Goal: Contribute content: Contribute content

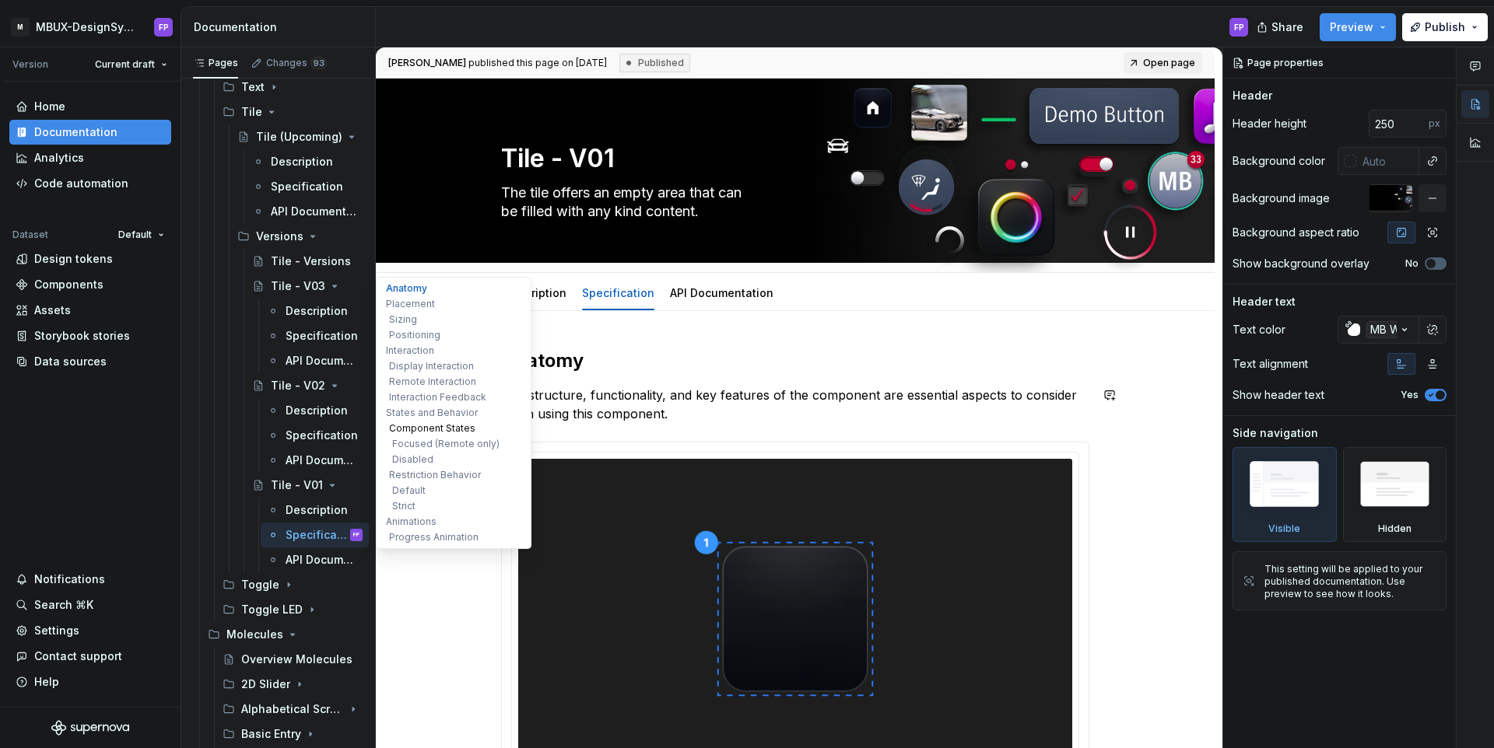
scroll to position [2173, 0]
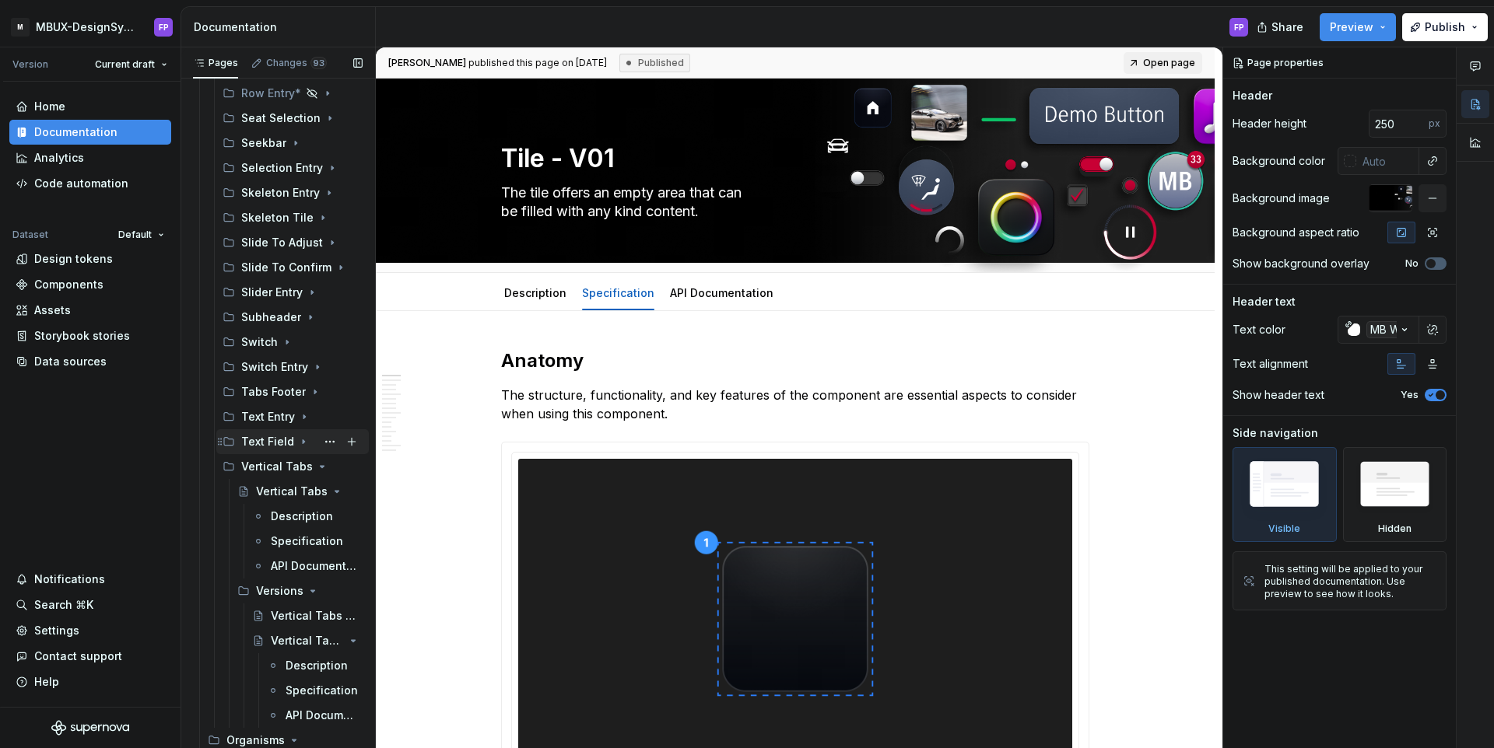
click at [297, 439] on icon "Page tree" at bounding box center [303, 442] width 12 height 12
click at [273, 492] on div "Versions" at bounding box center [278, 492] width 44 height 16
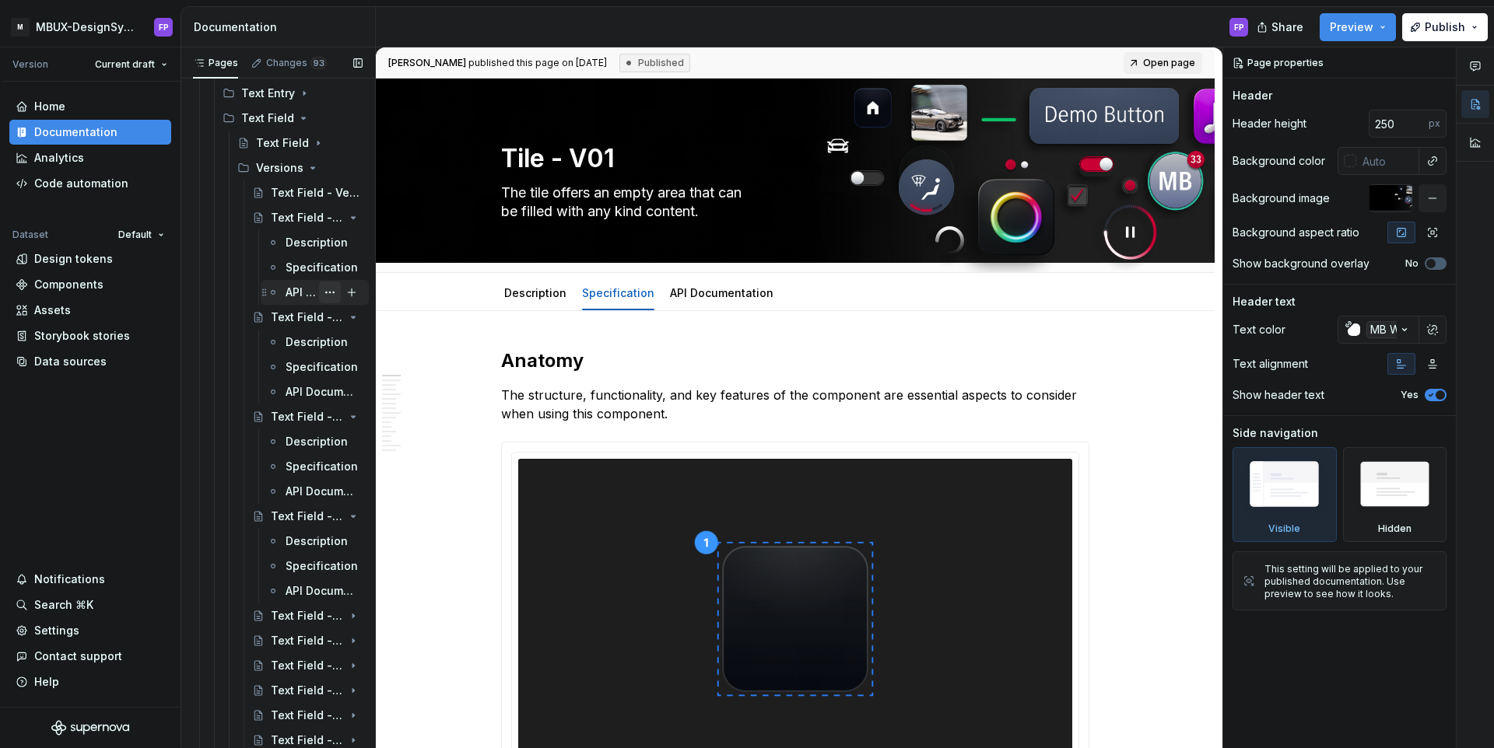
scroll to position [2522, 0]
click at [314, 536] on div "Specification" at bounding box center [301, 541] width 30 height 16
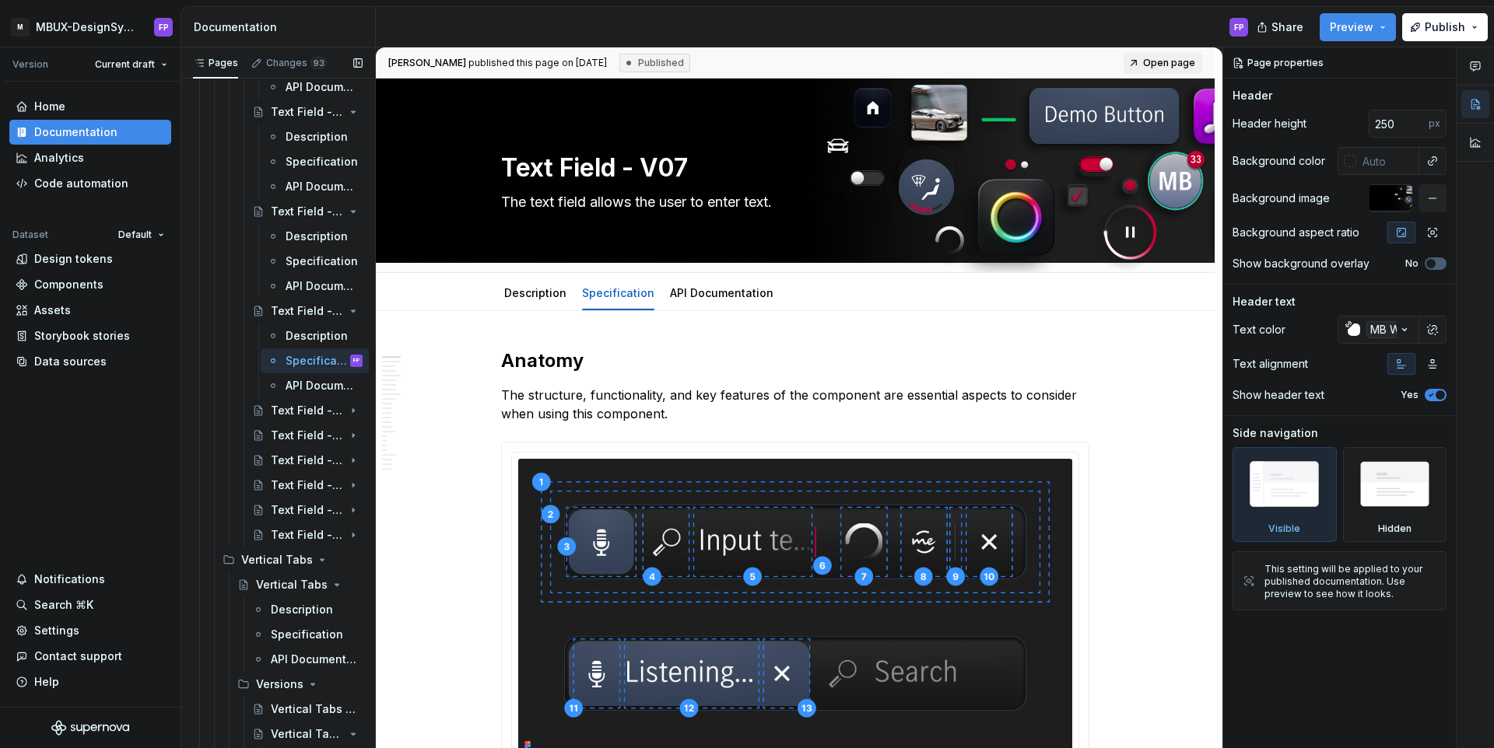
scroll to position [2730, 0]
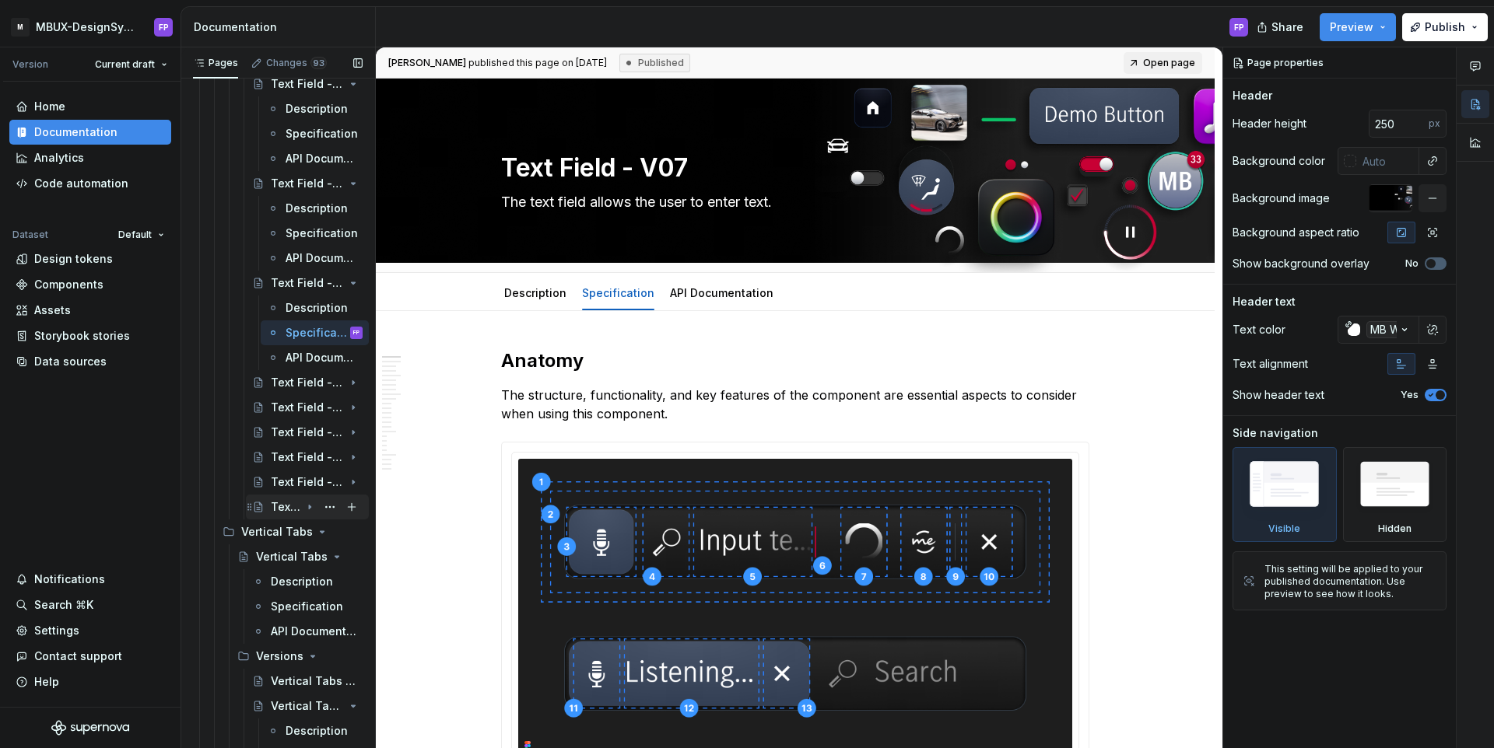
click at [279, 505] on div "Text Field - V01" at bounding box center [286, 507] width 30 height 16
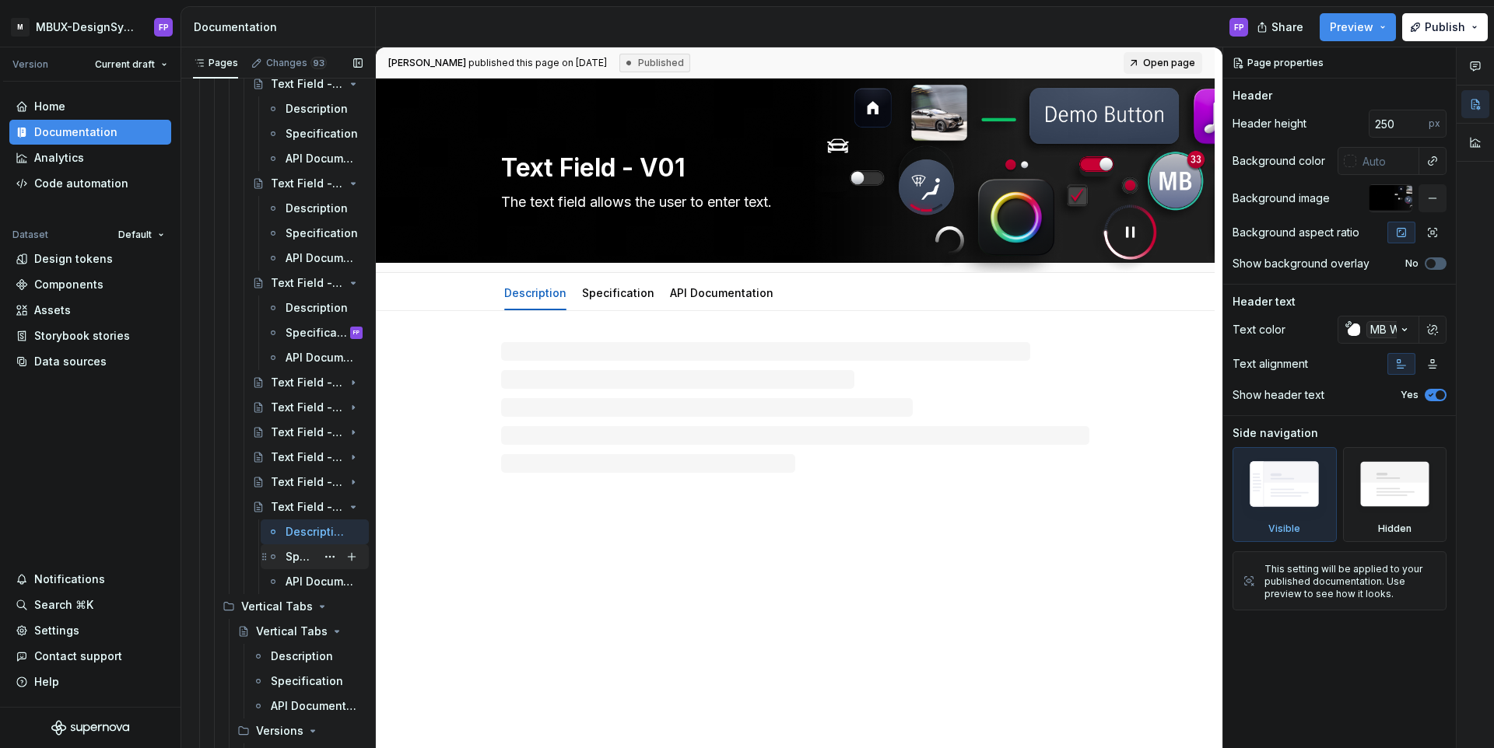
click at [294, 555] on div "Specification" at bounding box center [301, 557] width 30 height 16
click at [630, 284] on div "Specification" at bounding box center [618, 293] width 72 height 19
click at [623, 286] on link "Specification" at bounding box center [618, 292] width 72 height 13
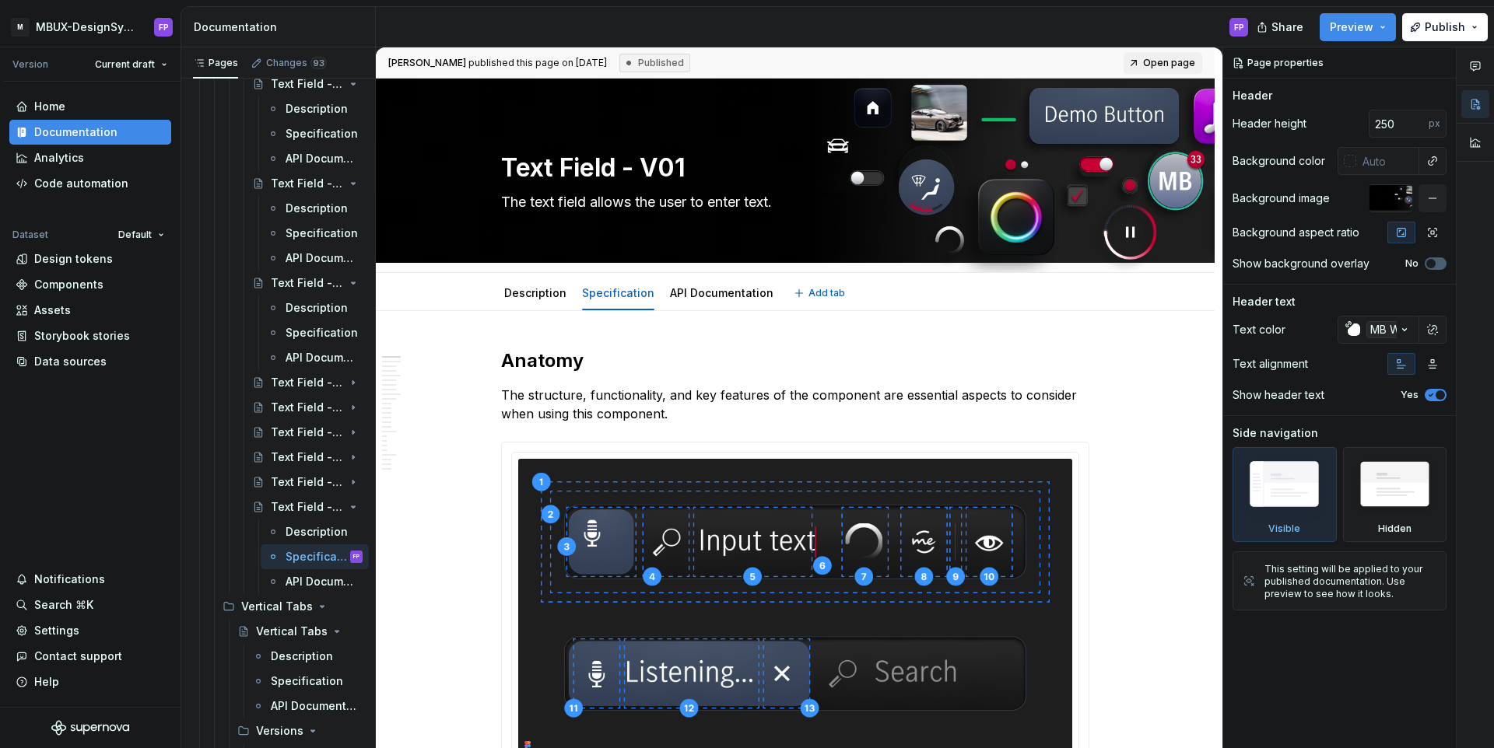
type textarea "*"
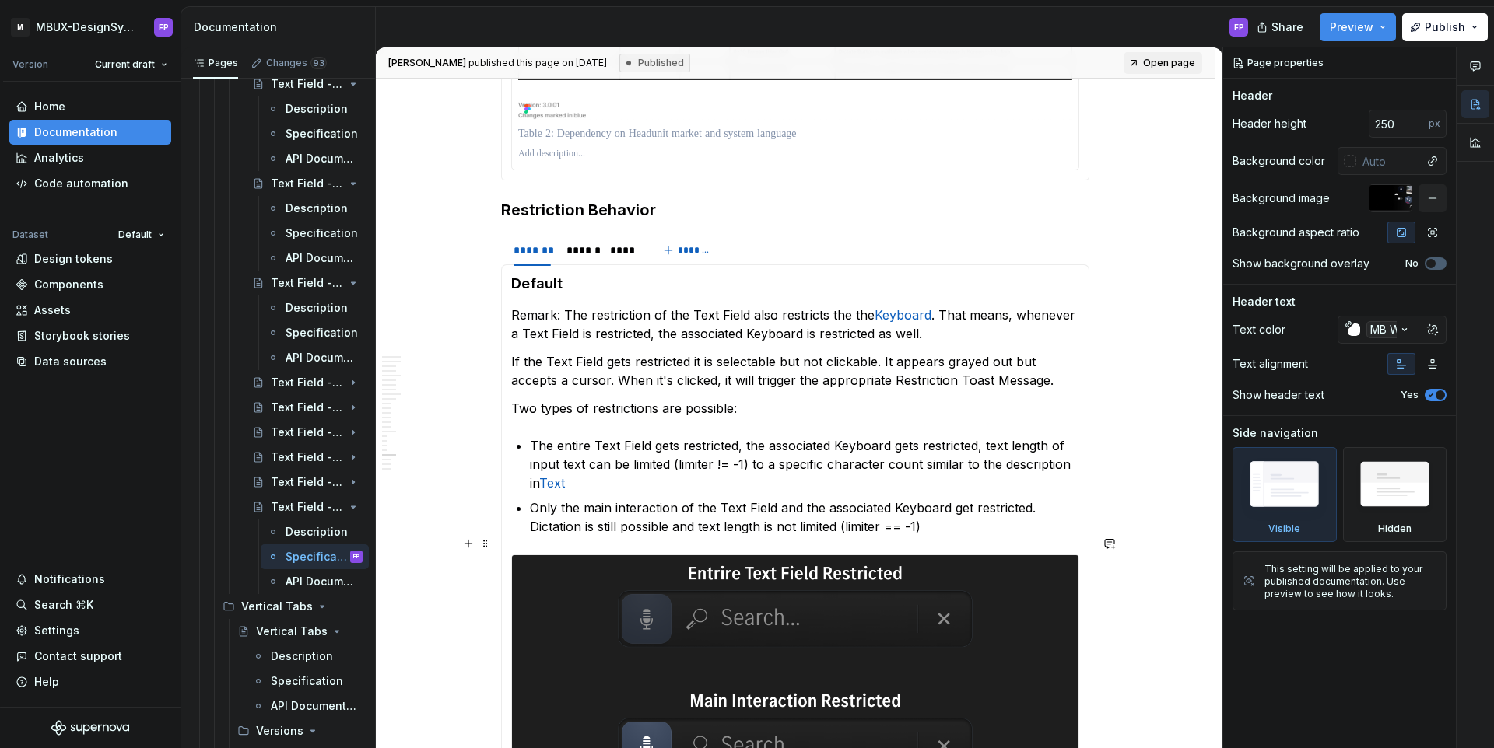
scroll to position [6487, 0]
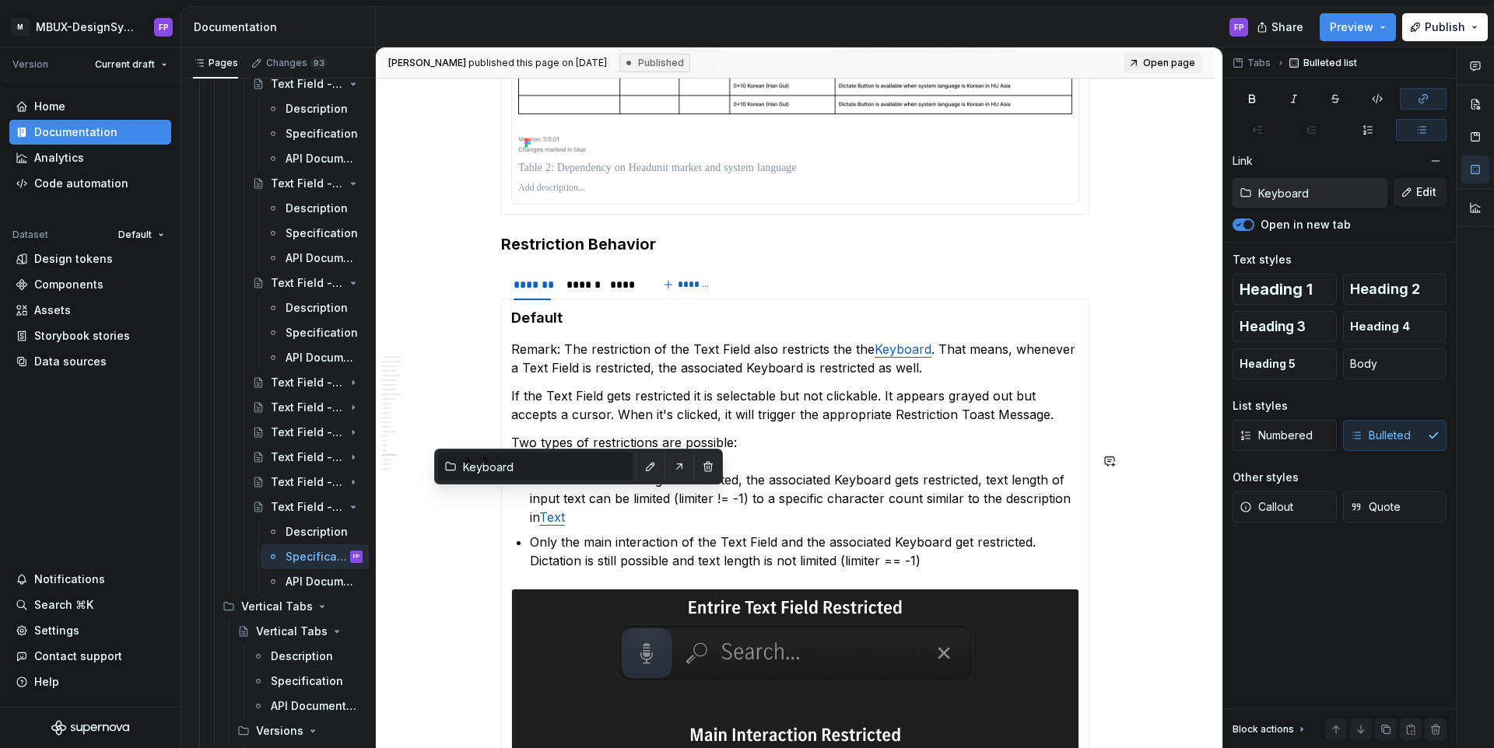
click at [559, 510] on link "Text" at bounding box center [552, 518] width 26 height 16
click at [532, 464] on input "Keyboard" at bounding box center [545, 467] width 176 height 28
click at [640, 462] on button "button" at bounding box center [651, 467] width 22 height 22
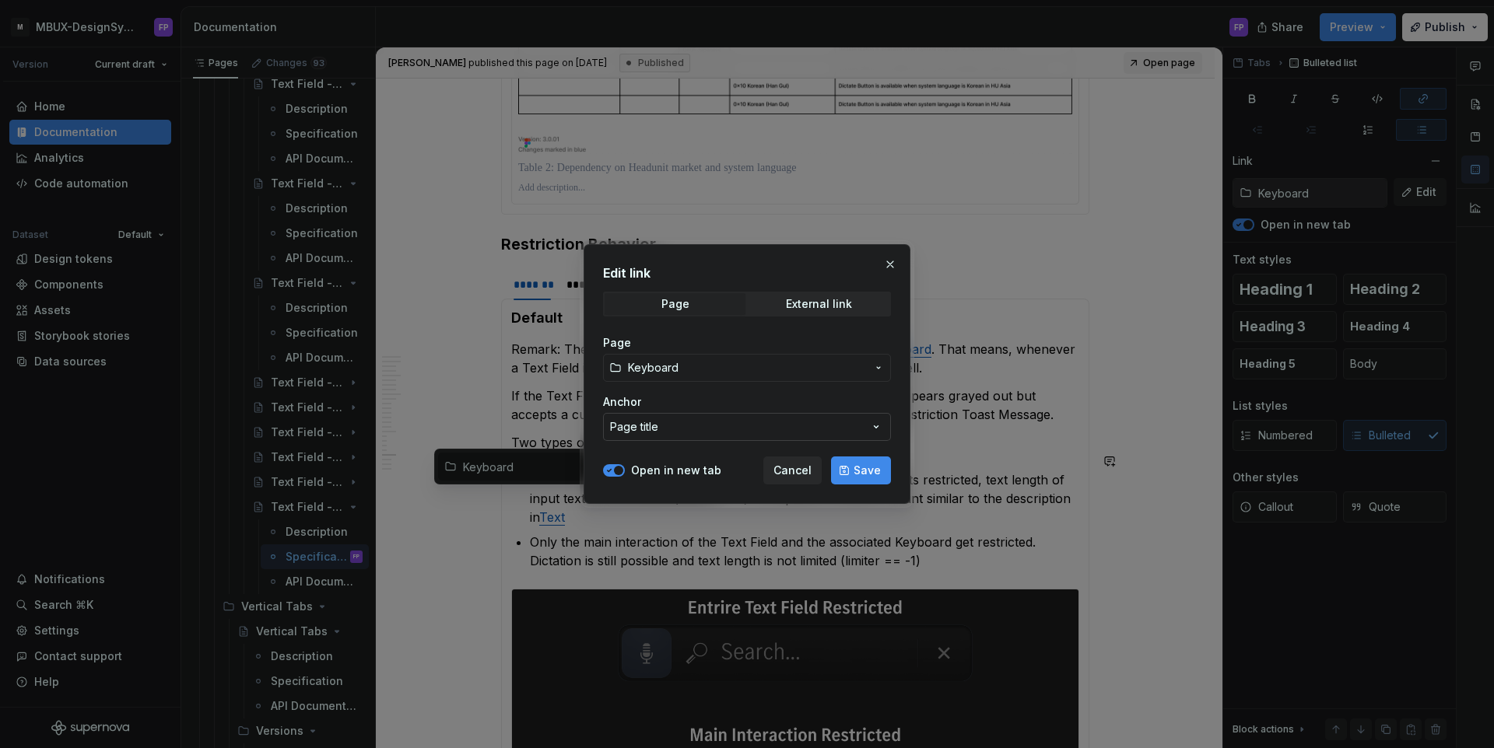
click at [663, 420] on button "Page title" at bounding box center [747, 427] width 288 height 28
click at [663, 420] on div "Edit link Page External link Page Keyboard Anchor Page title Open in new tab Ca…" at bounding box center [747, 374] width 1494 height 748
click at [669, 368] on span "Keyboard" at bounding box center [653, 368] width 51 height 16
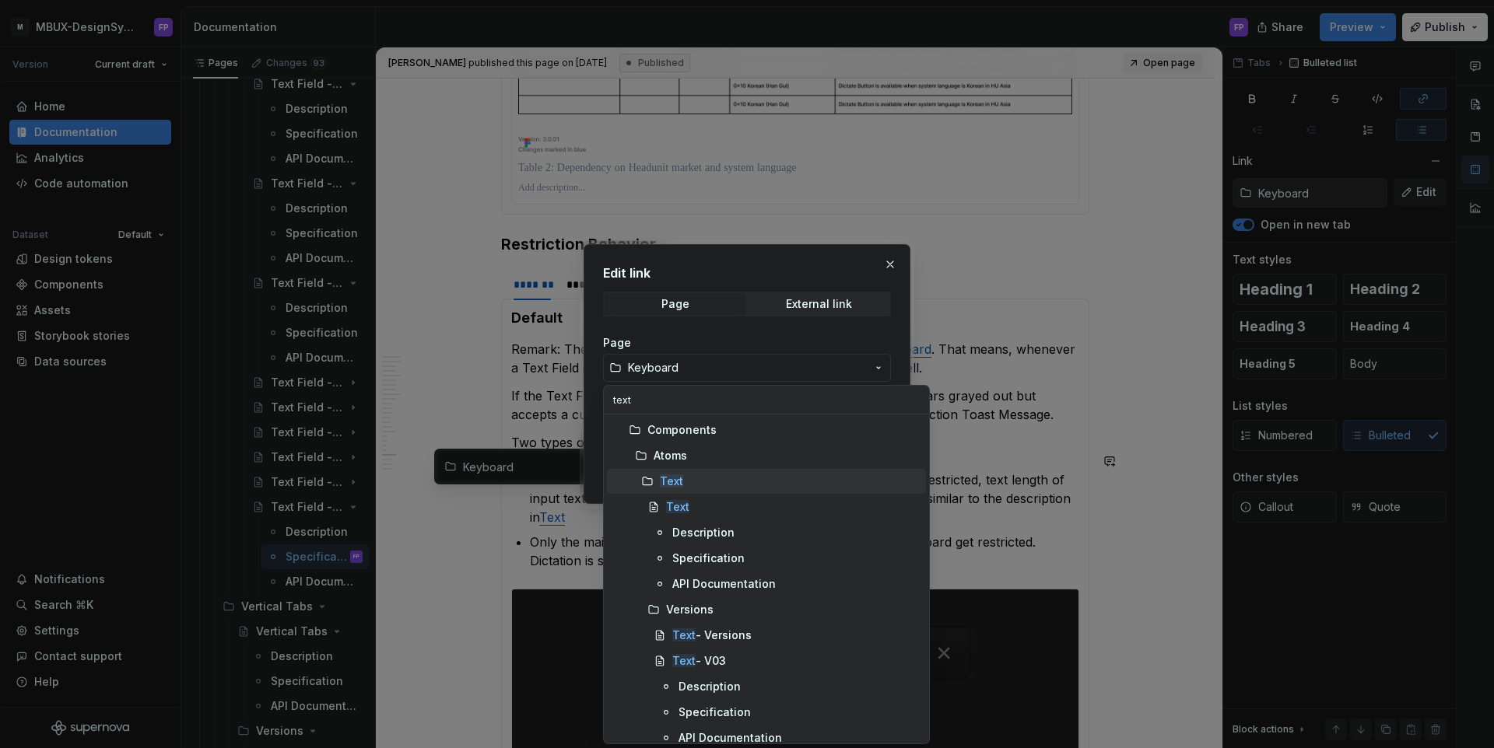
type input "text"
click at [676, 484] on mark "Text" at bounding box center [671, 481] width 23 height 13
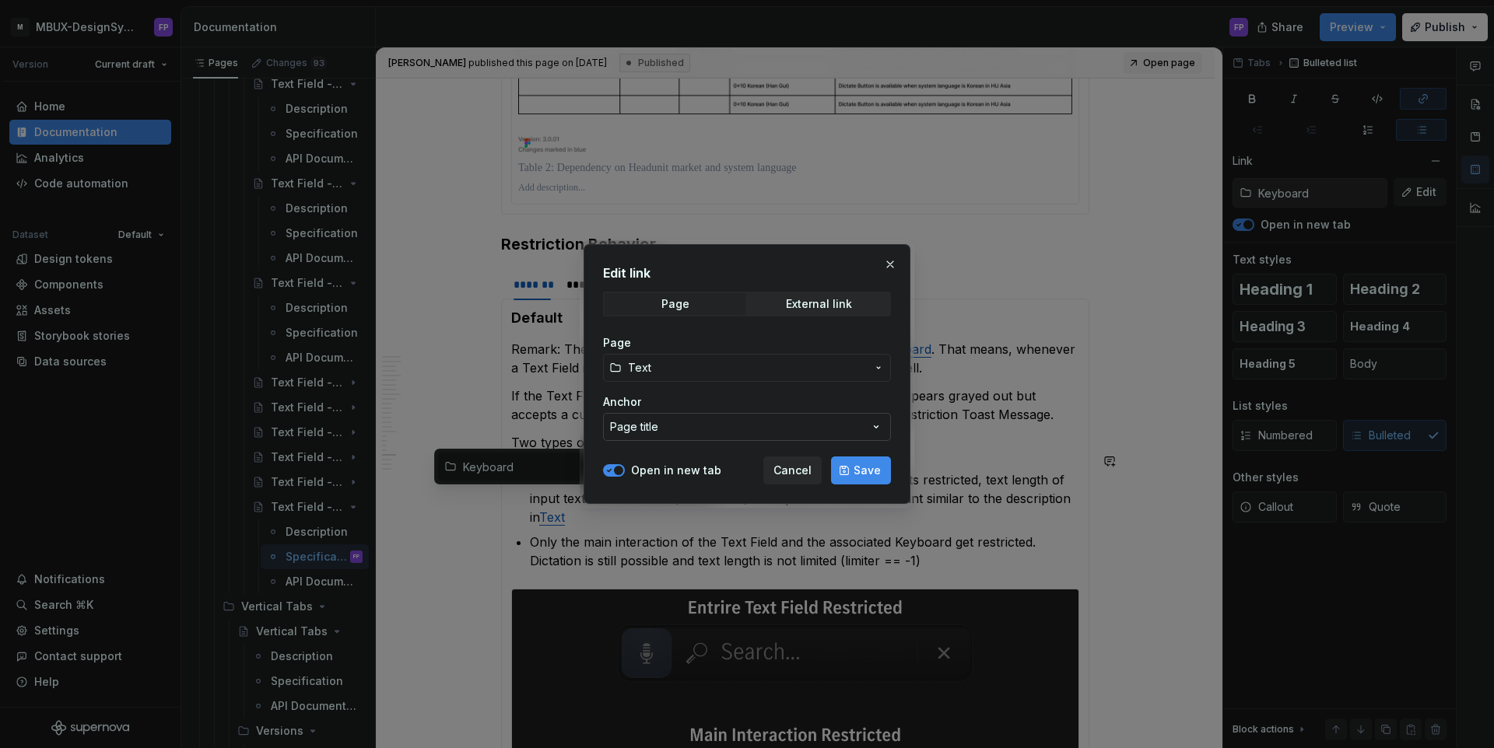
click at [700, 437] on button "Page title" at bounding box center [747, 427] width 288 height 28
click at [675, 380] on div "Edit link Page External link Page Text Anchor Page title Open in new tab Cancel…" at bounding box center [747, 374] width 1494 height 748
click at [675, 371] on span "Text" at bounding box center [747, 368] width 238 height 16
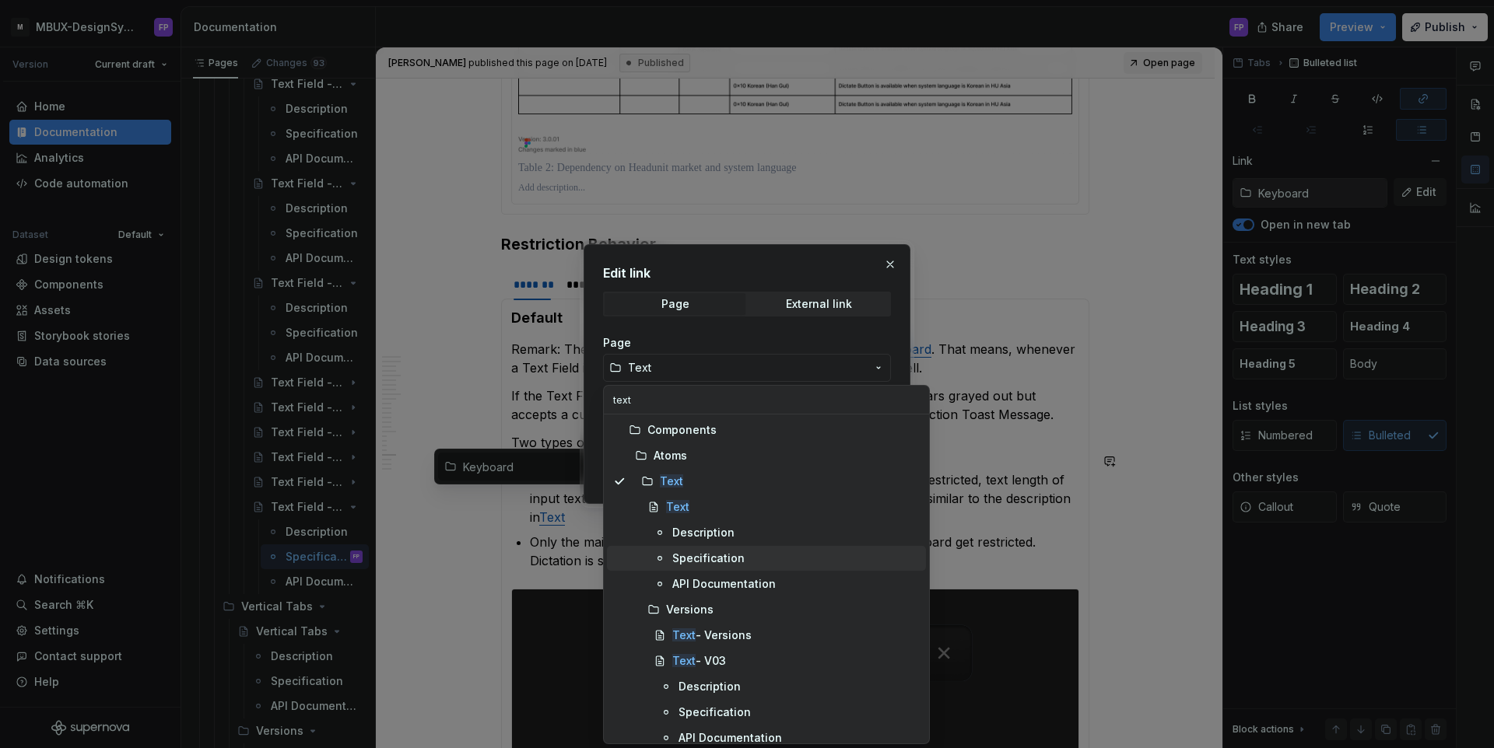
type input "text"
click at [685, 548] on span "Specification" at bounding box center [766, 558] width 319 height 25
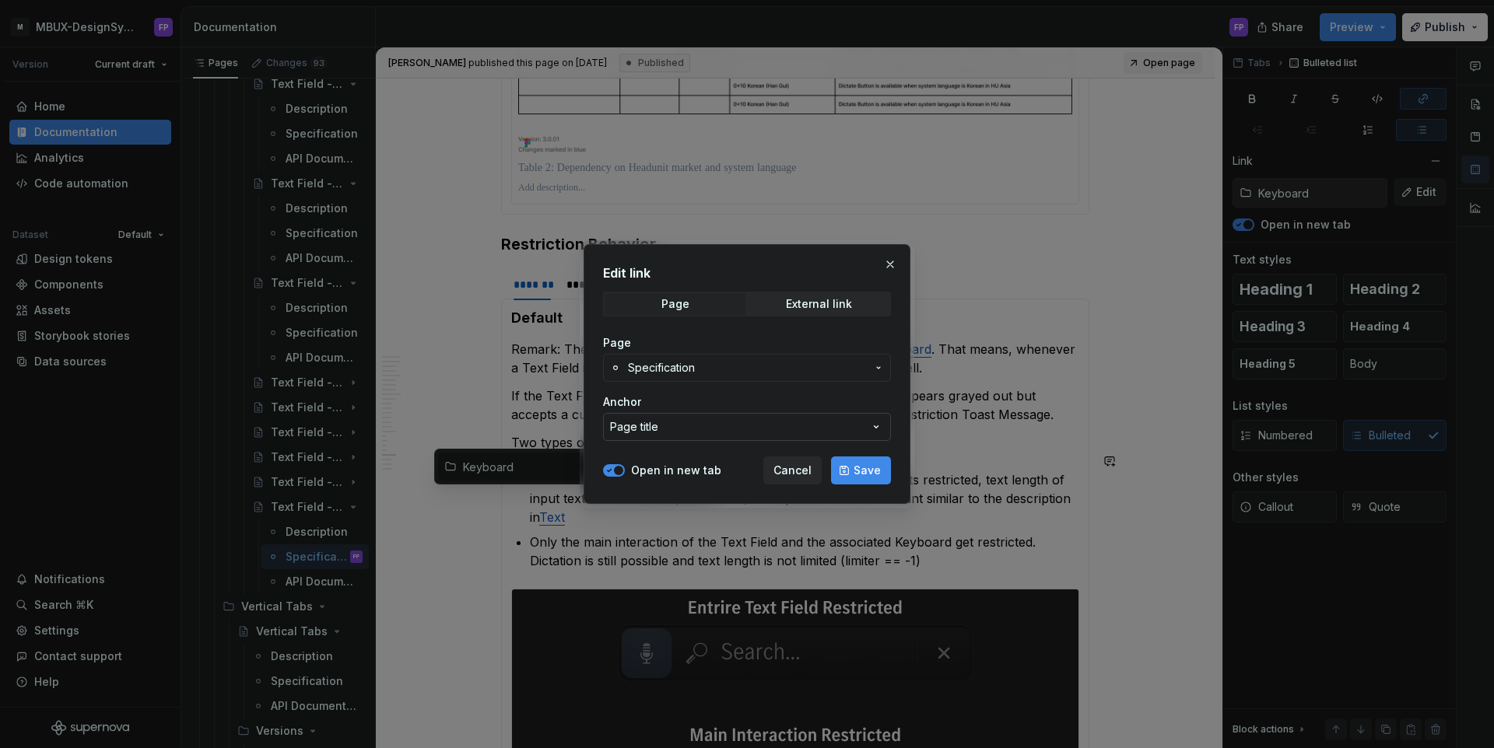
click at [645, 432] on div "Page title" at bounding box center [634, 427] width 48 height 16
click at [691, 359] on div "Edit link Page External link Page Specification Anchor Page title Open in new t…" at bounding box center [747, 374] width 1494 height 748
click at [691, 363] on span "Specification" at bounding box center [661, 368] width 67 height 16
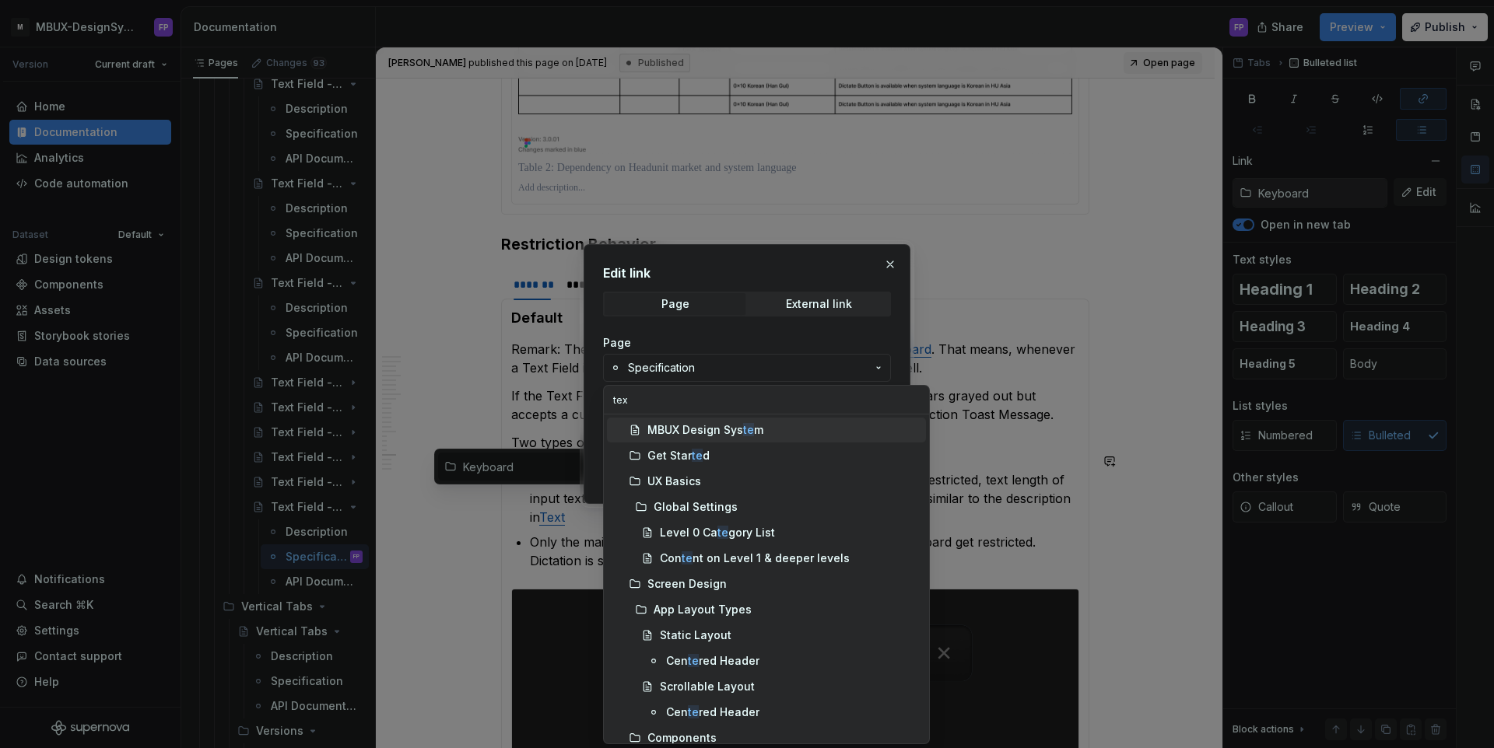
type input "text"
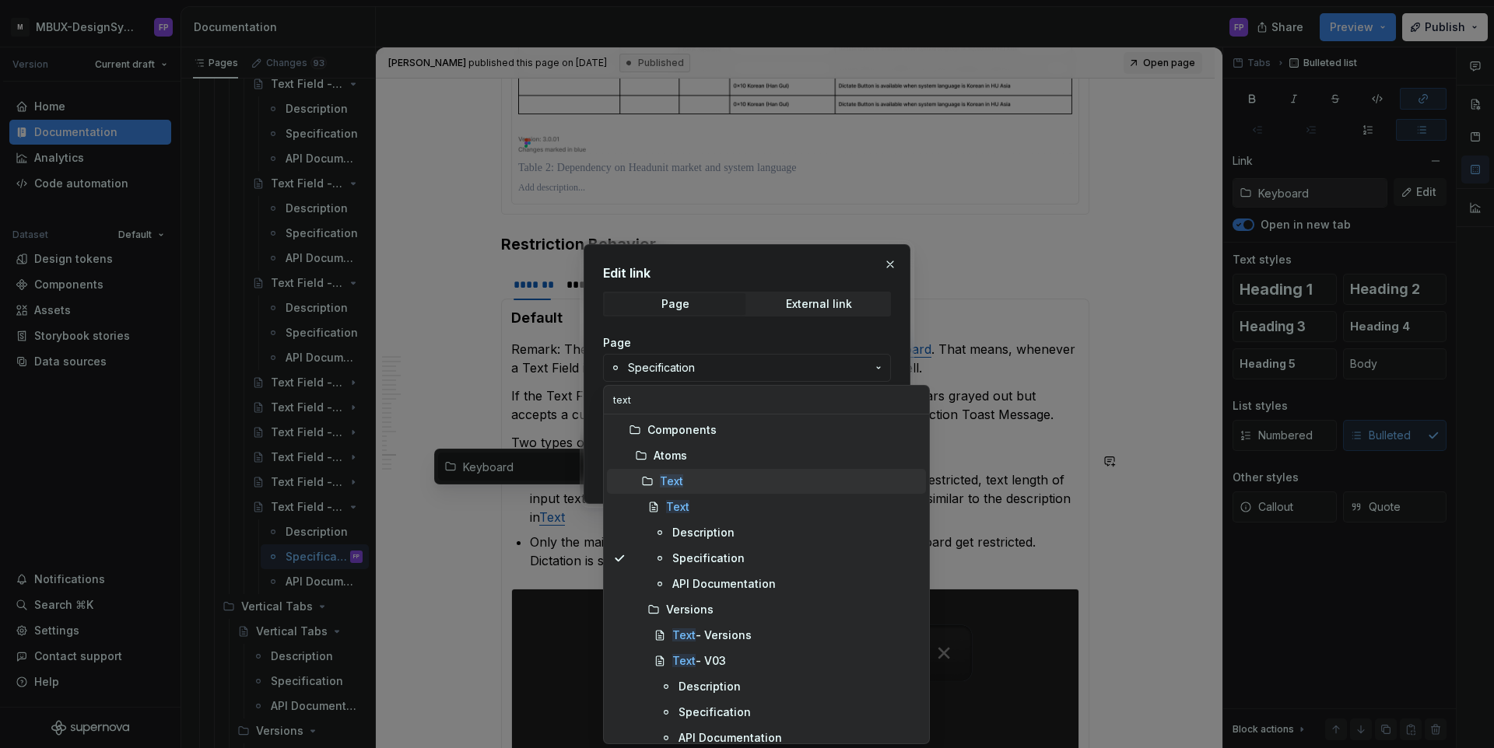
click at [674, 480] on mark "Text" at bounding box center [671, 481] width 23 height 13
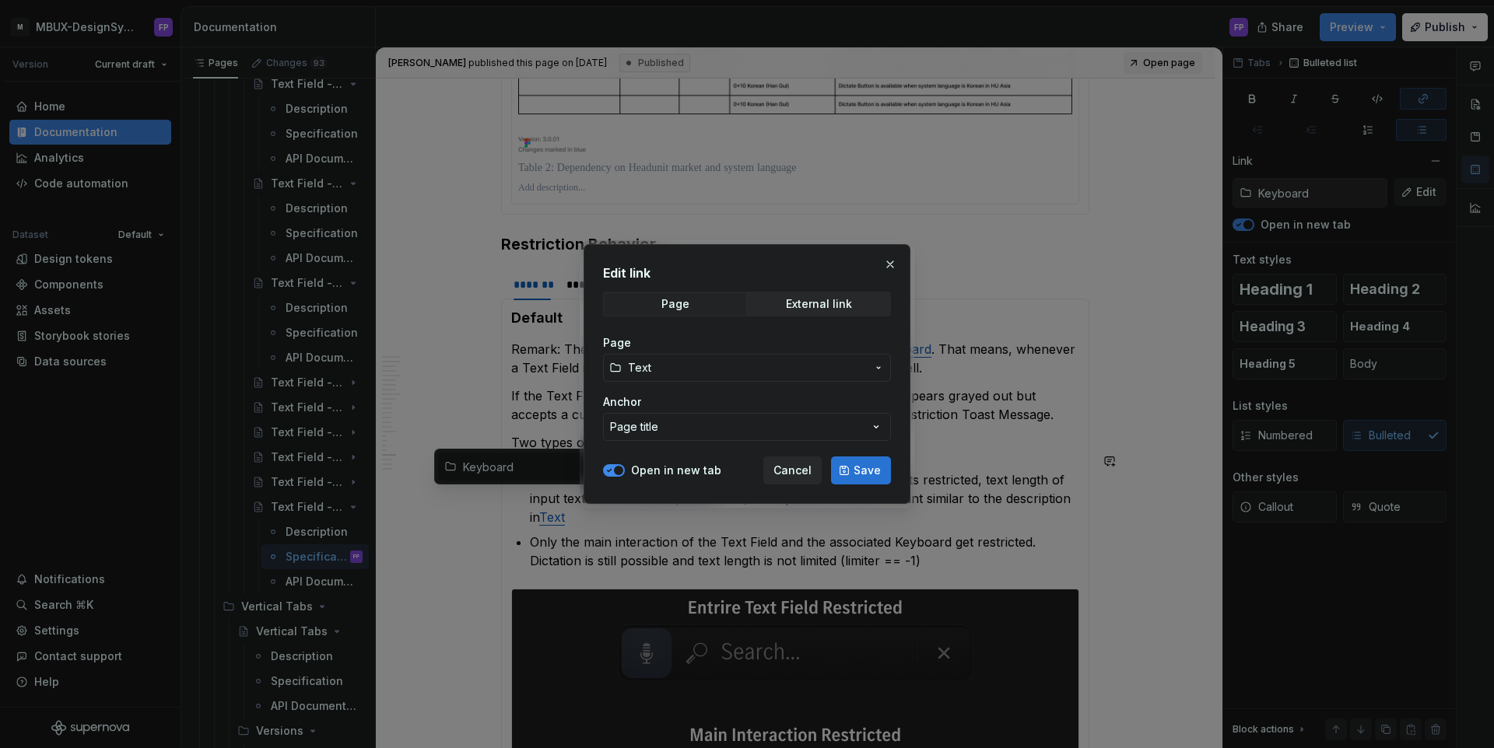
click at [864, 471] on span "Save" at bounding box center [866, 471] width 27 height 16
type input "Text"
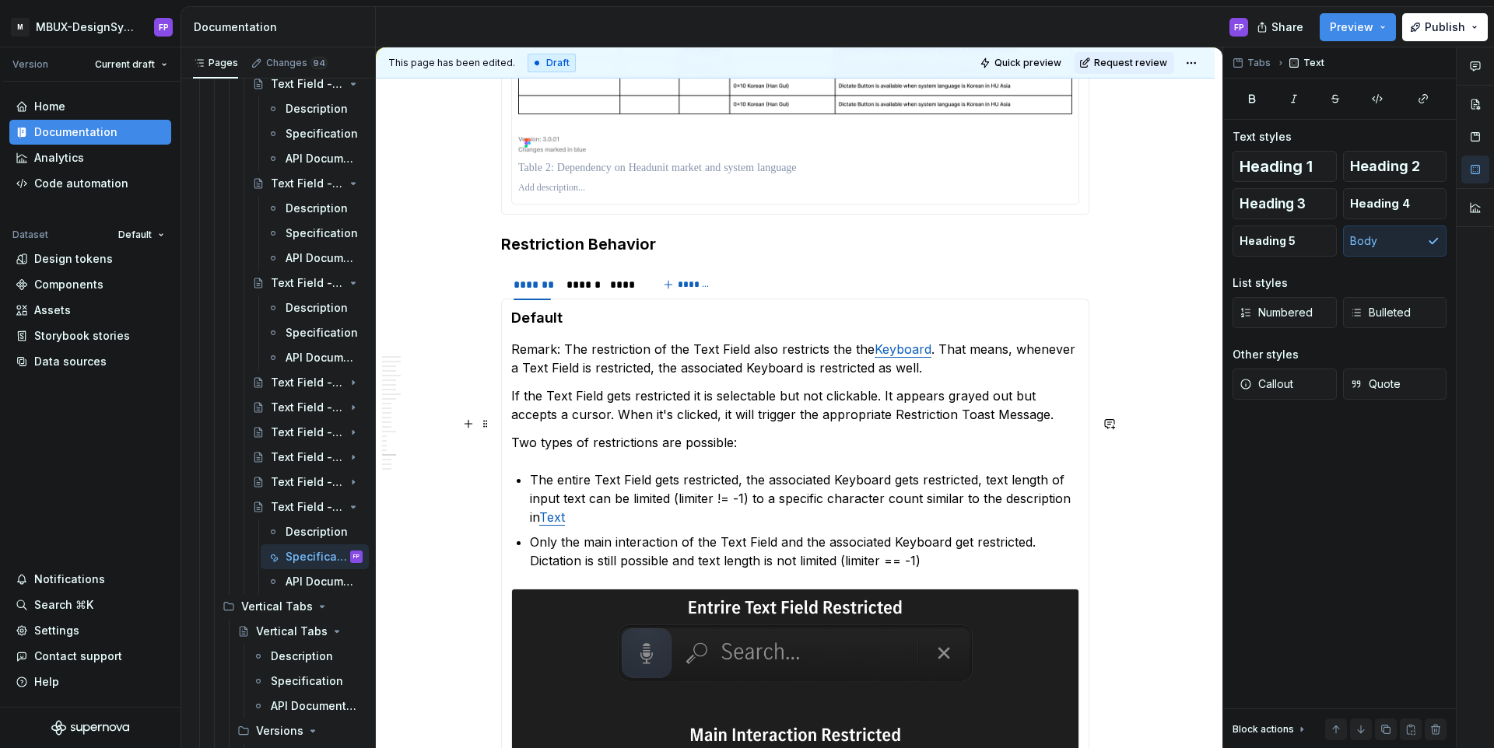
click at [792, 409] on section-item-column "Default Remark: The restriction of the Text Field also restricts the the Keyboa…" at bounding box center [795, 704] width 568 height 791
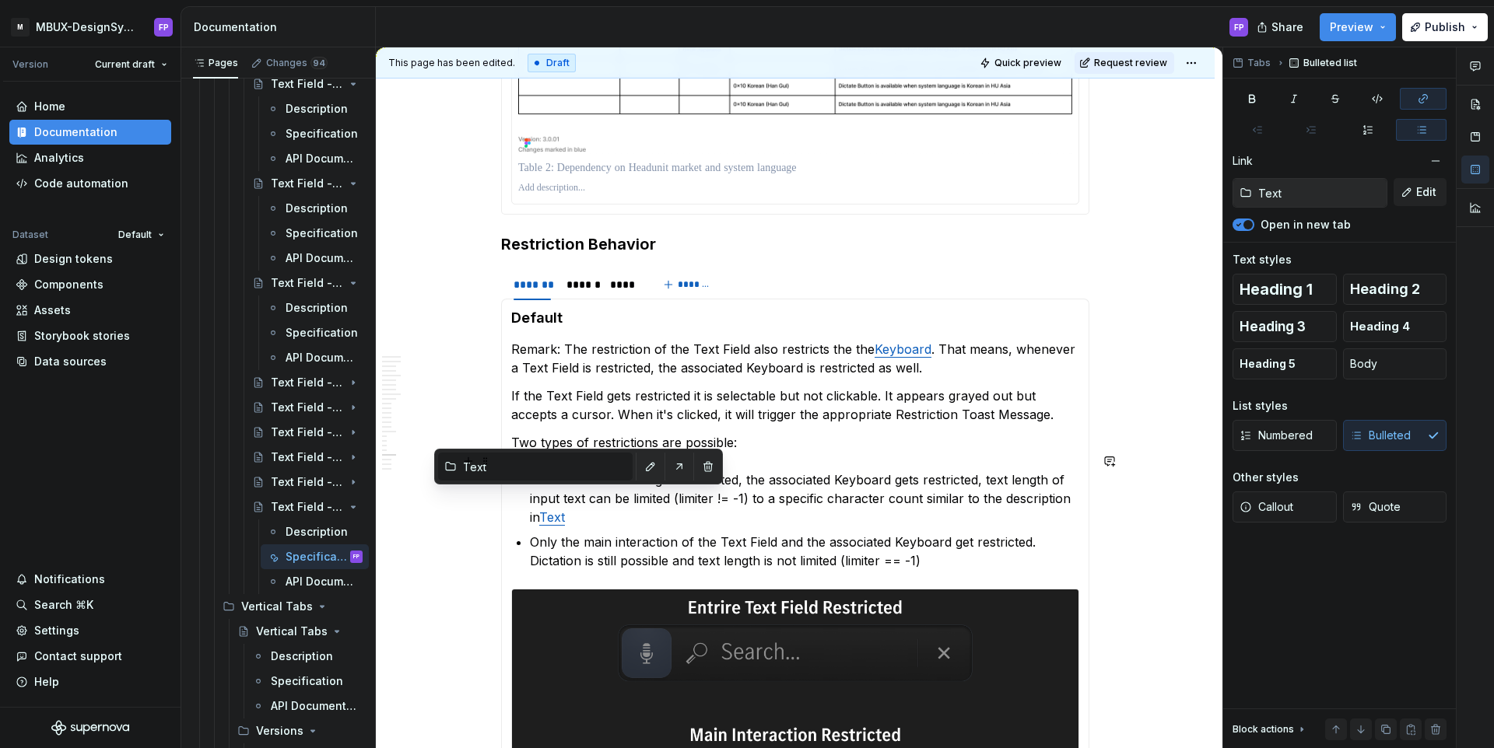
click at [559, 510] on link "Text" at bounding box center [552, 518] width 26 height 16
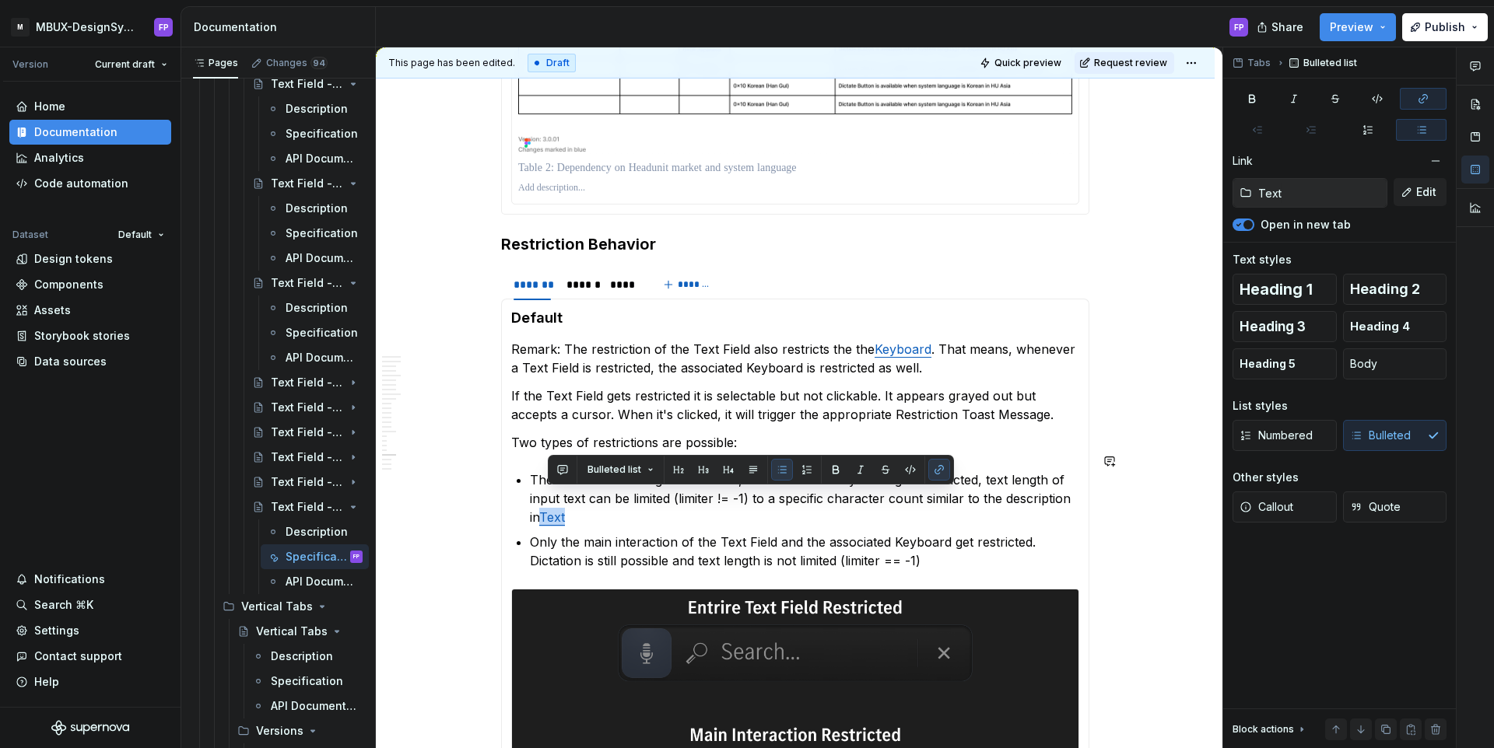
copy link "Text"
click at [303, 483] on icon "Page tree" at bounding box center [309, 482] width 12 height 12
click at [1141, 61] on span "Request review" at bounding box center [1130, 63] width 73 height 12
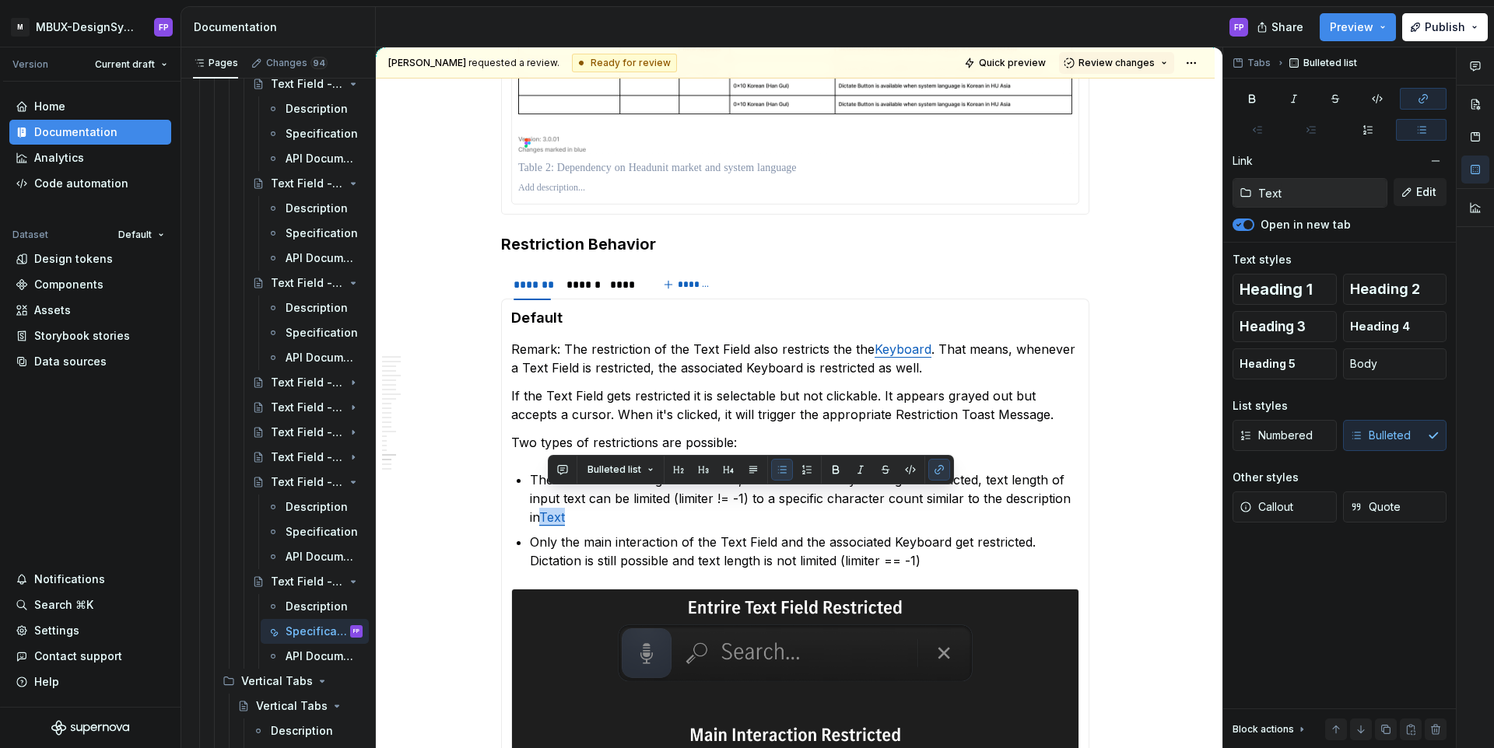
click at [1141, 61] on span "Review changes" at bounding box center [1116, 63] width 76 height 12
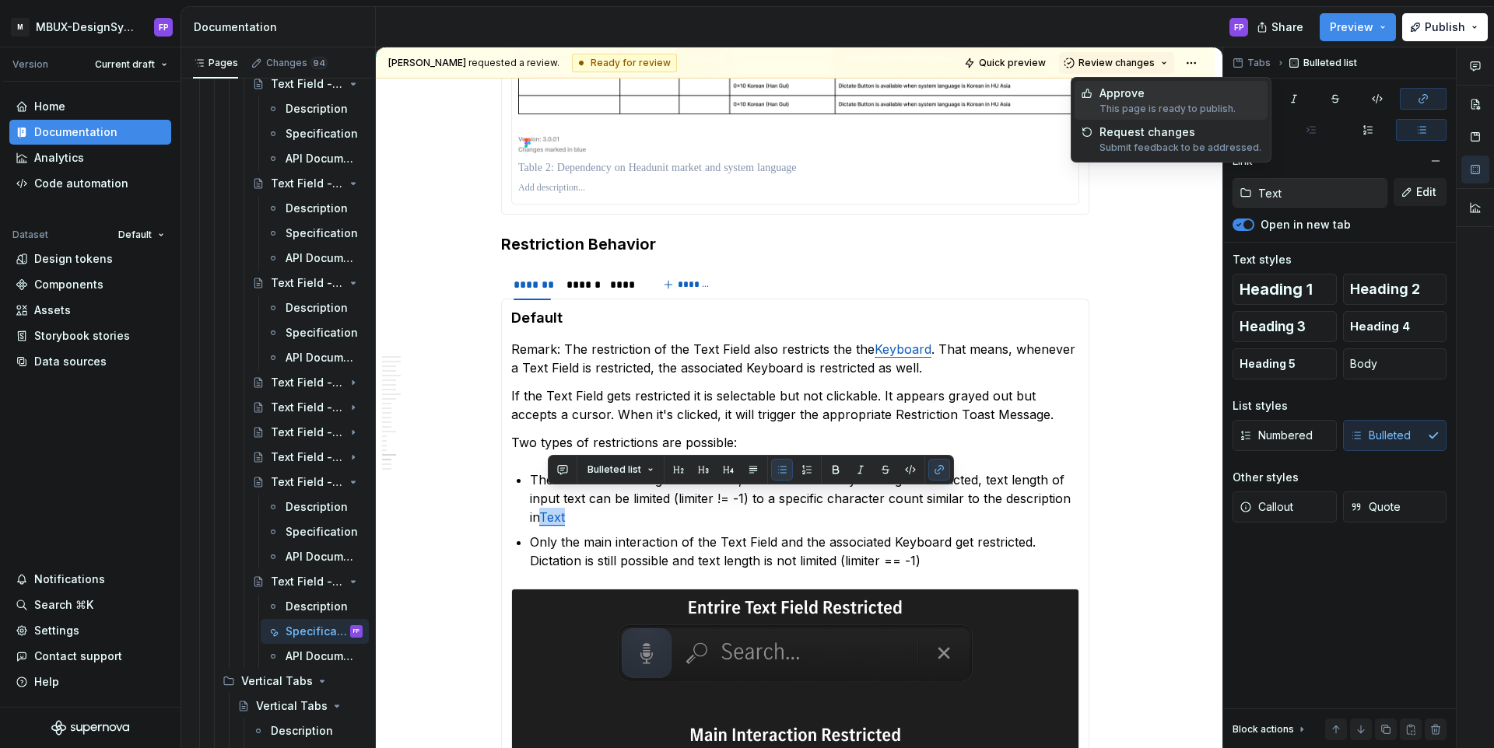
click at [1129, 88] on div "Approve" at bounding box center [1167, 94] width 136 height 16
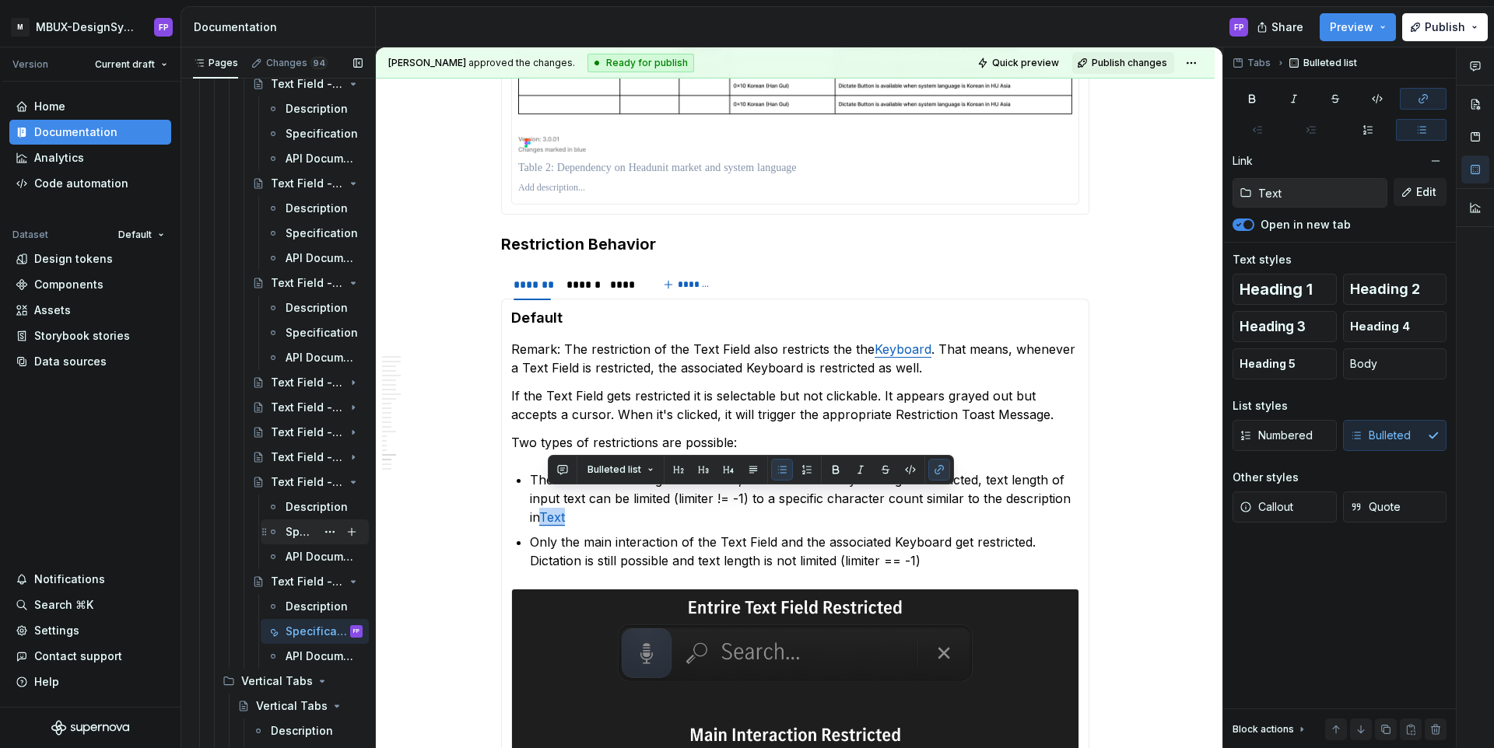
click at [307, 534] on div "Specification" at bounding box center [301, 532] width 30 height 16
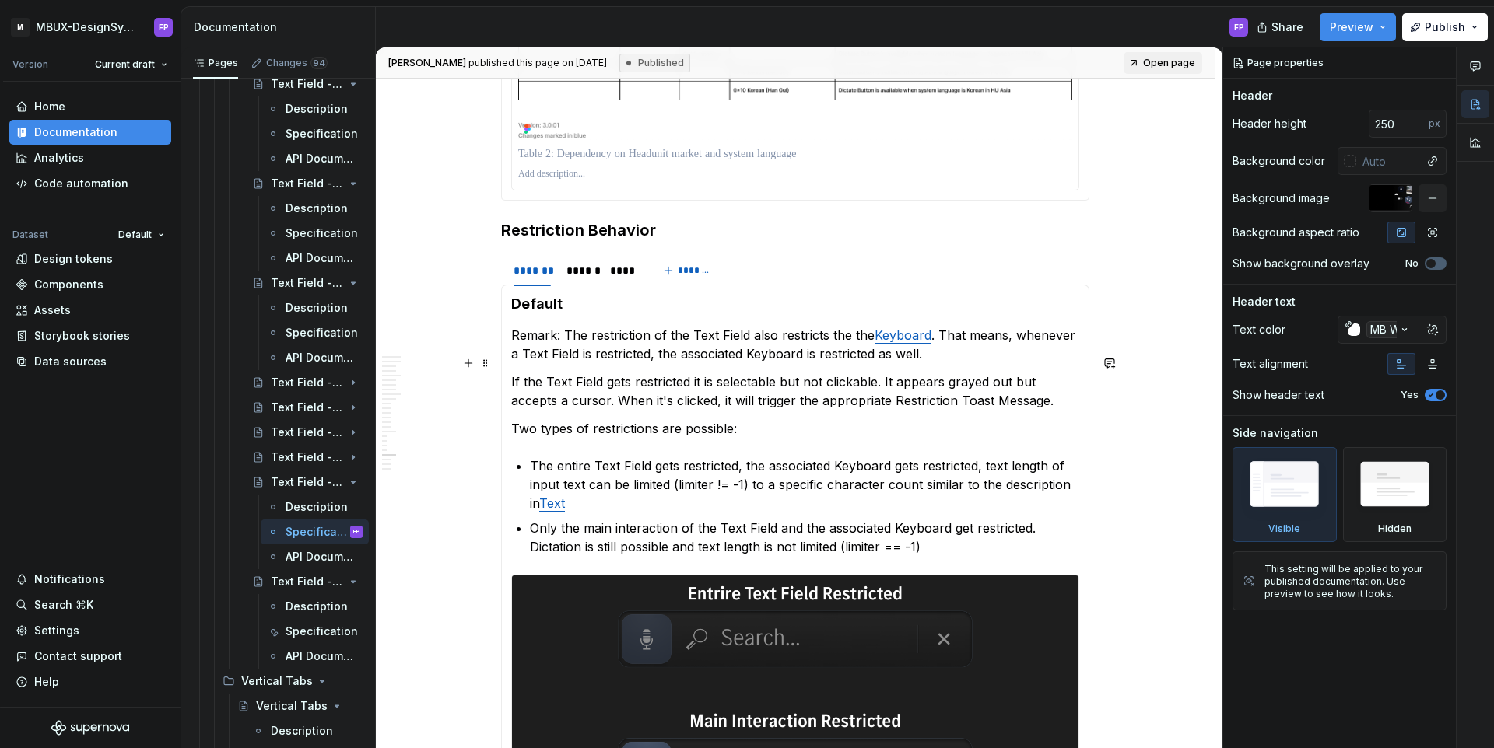
scroll to position [6437, 0]
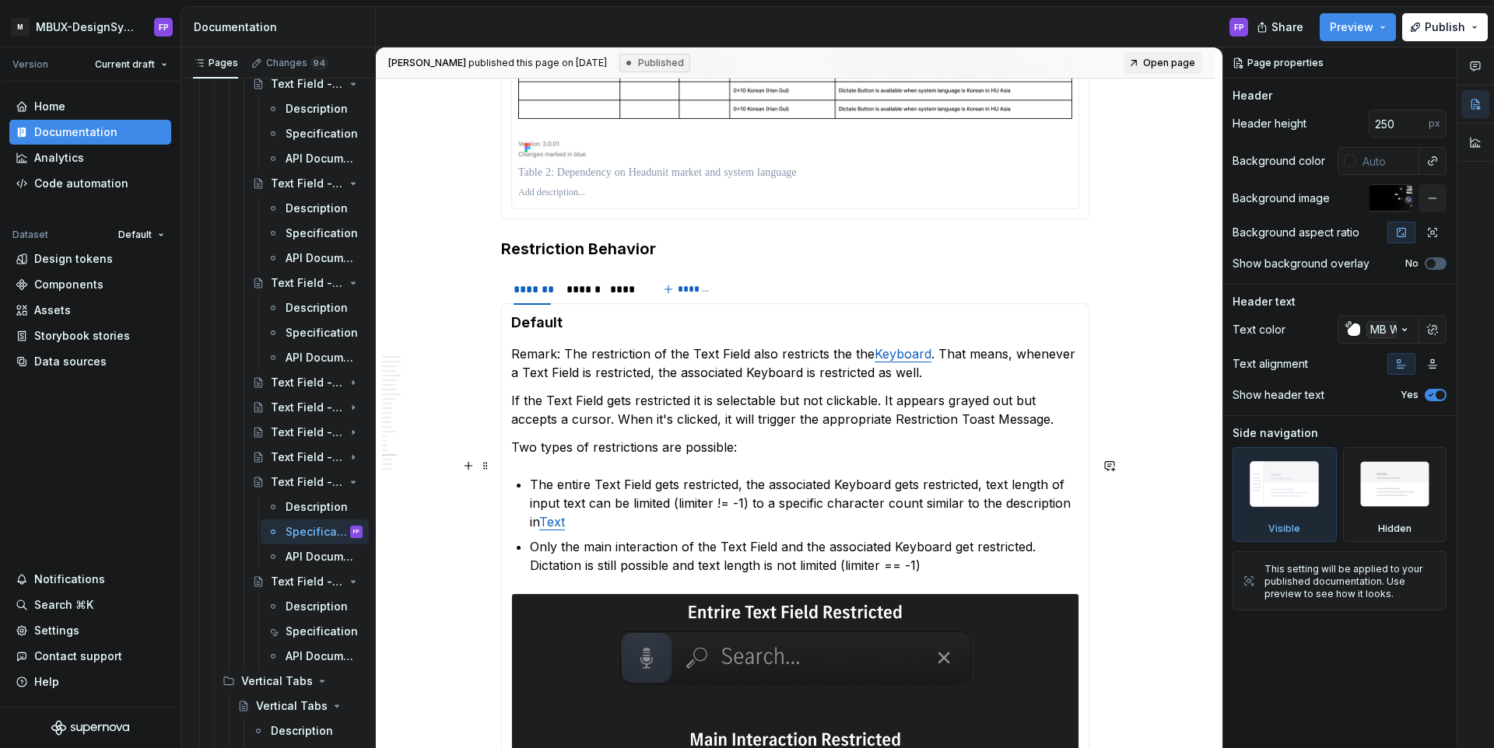
click at [559, 514] on link "Text" at bounding box center [552, 522] width 26 height 16
type textarea "*"
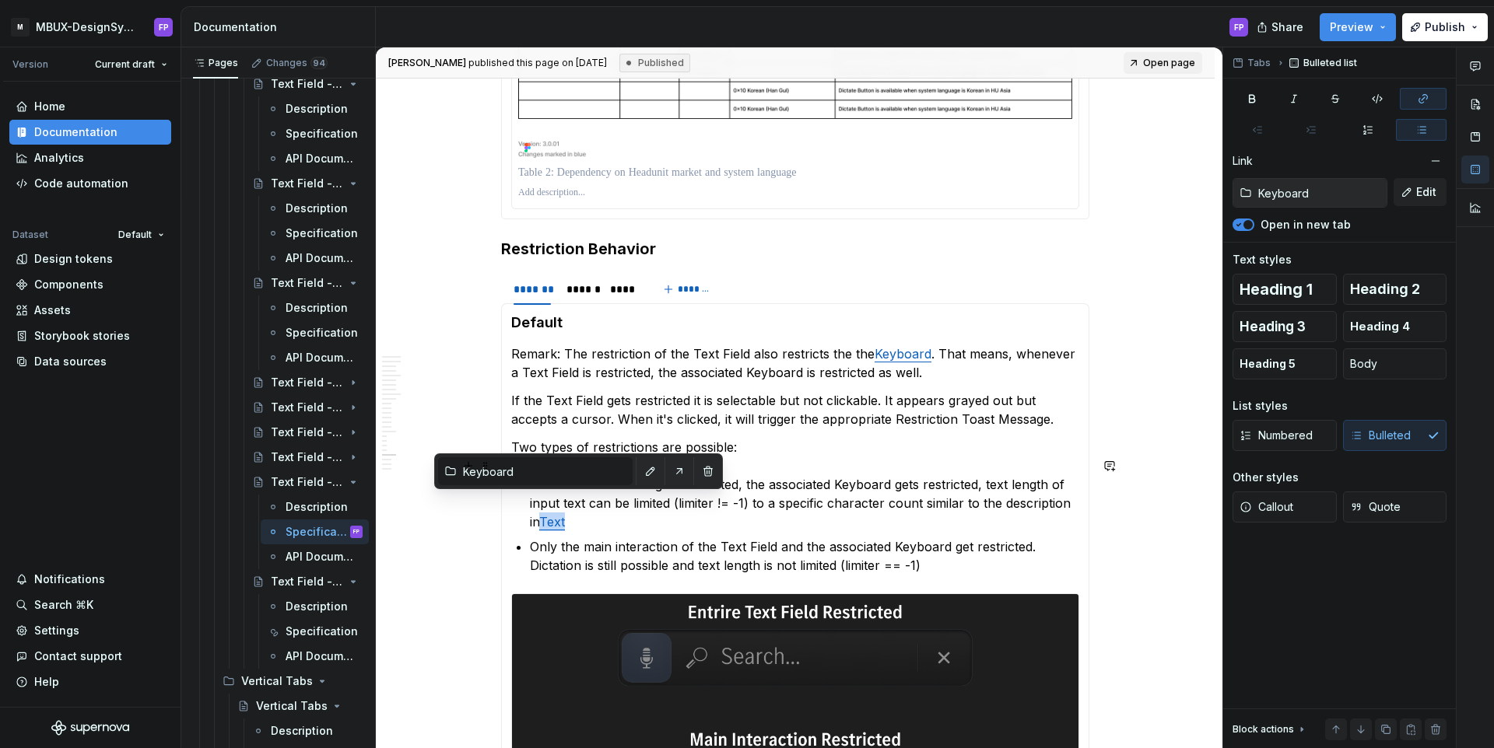
click at [559, 514] on link "Text" at bounding box center [552, 522] width 26 height 16
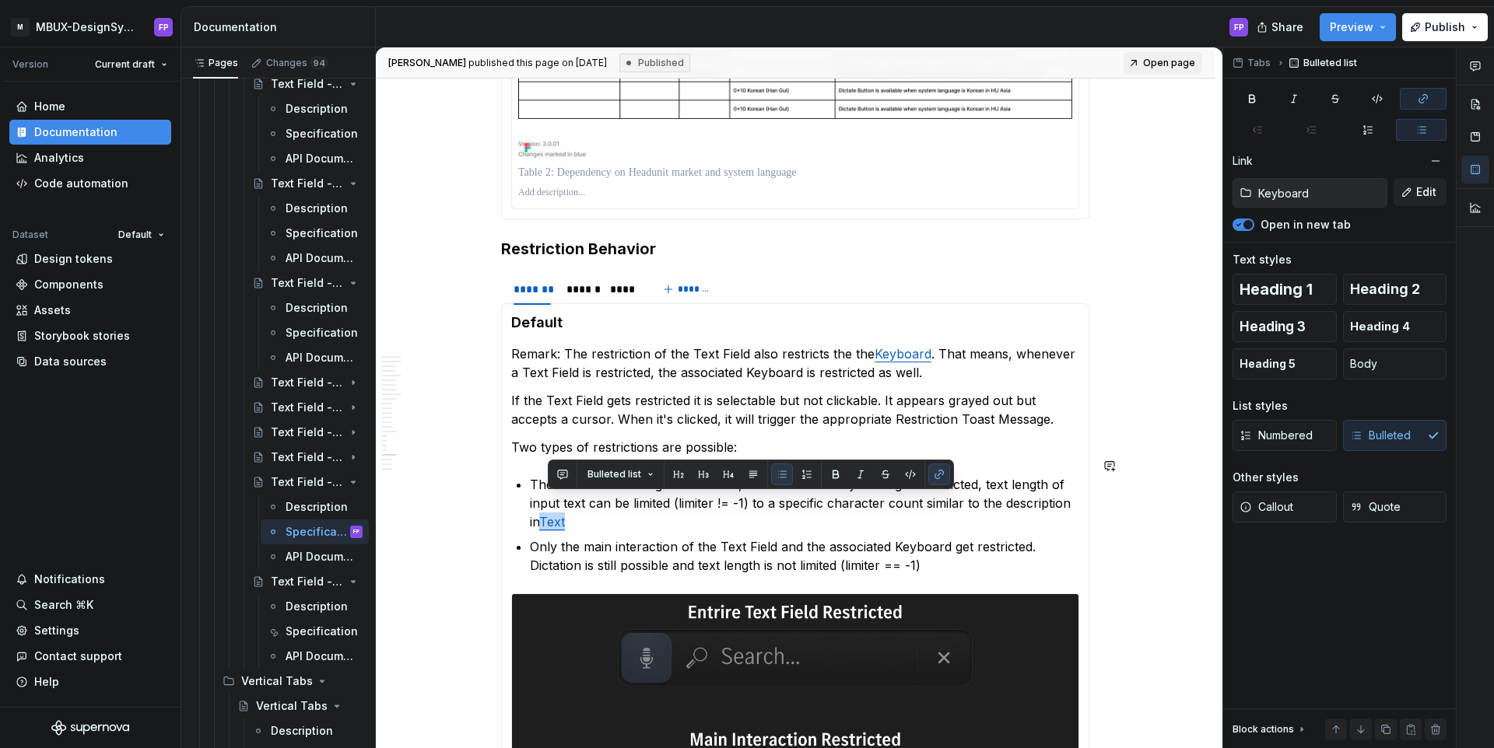
paste div
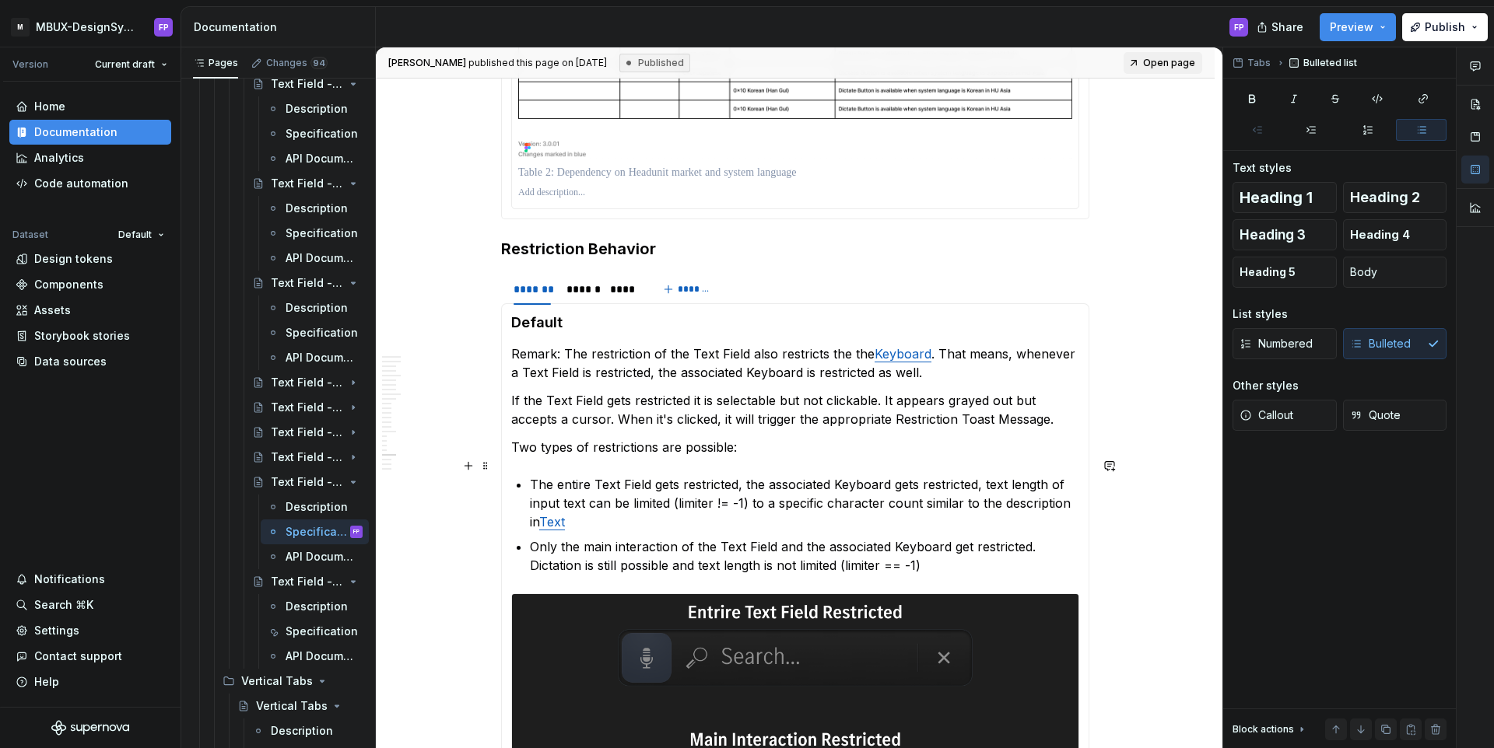
click at [581, 506] on p "The entire Text Field gets restricted, the associated Keyboard gets restricted,…" at bounding box center [804, 503] width 549 height 56
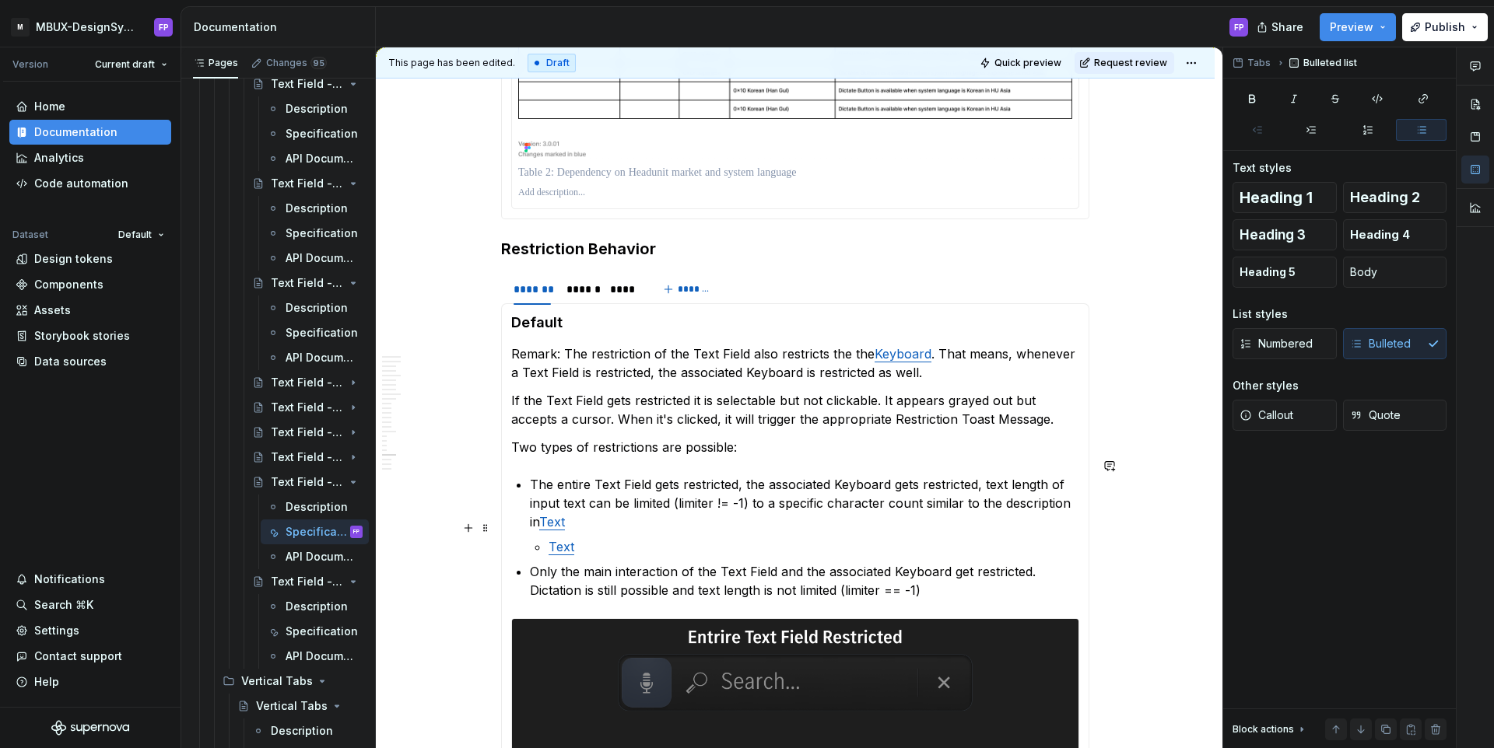
click at [553, 539] on link "Text" at bounding box center [561, 547] width 26 height 16
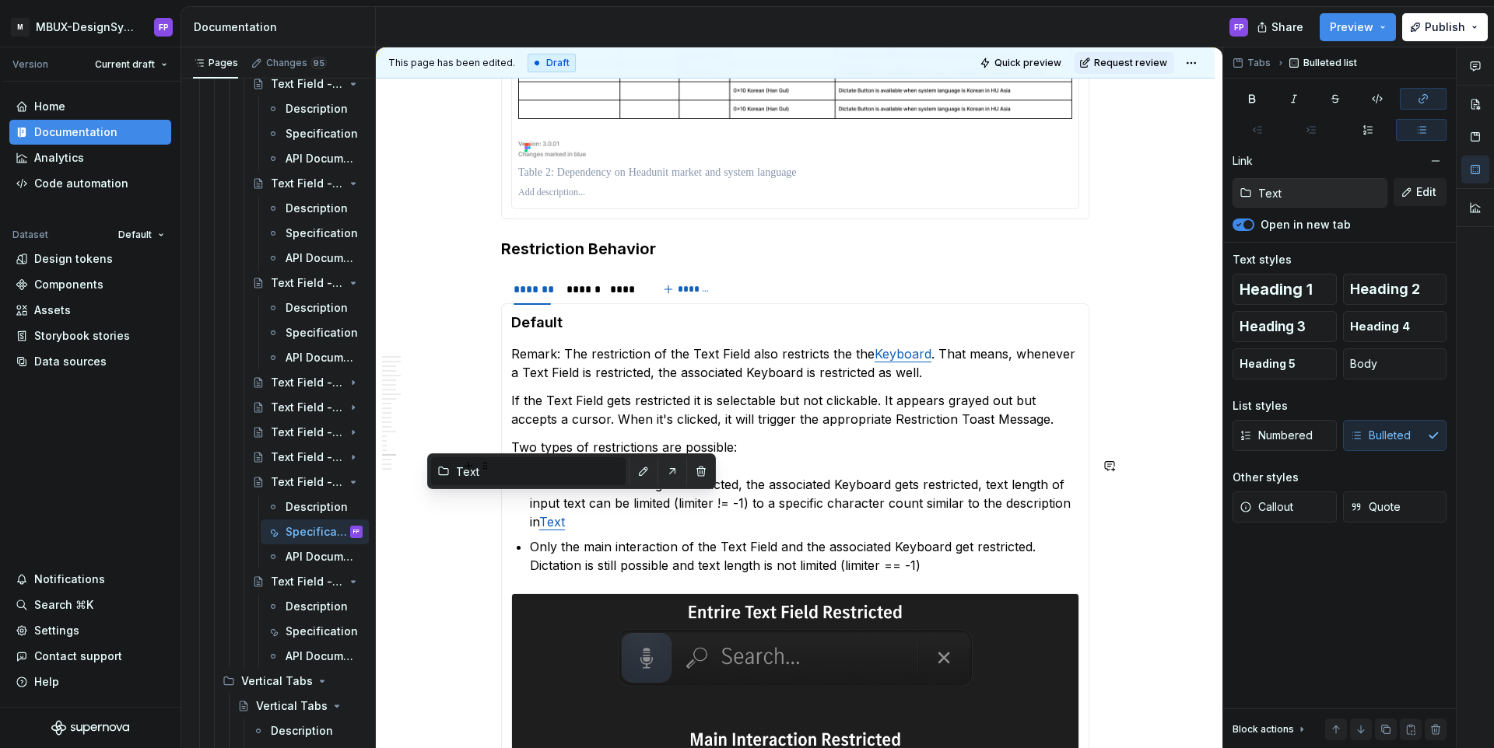
click at [557, 514] on link "Text" at bounding box center [552, 522] width 26 height 16
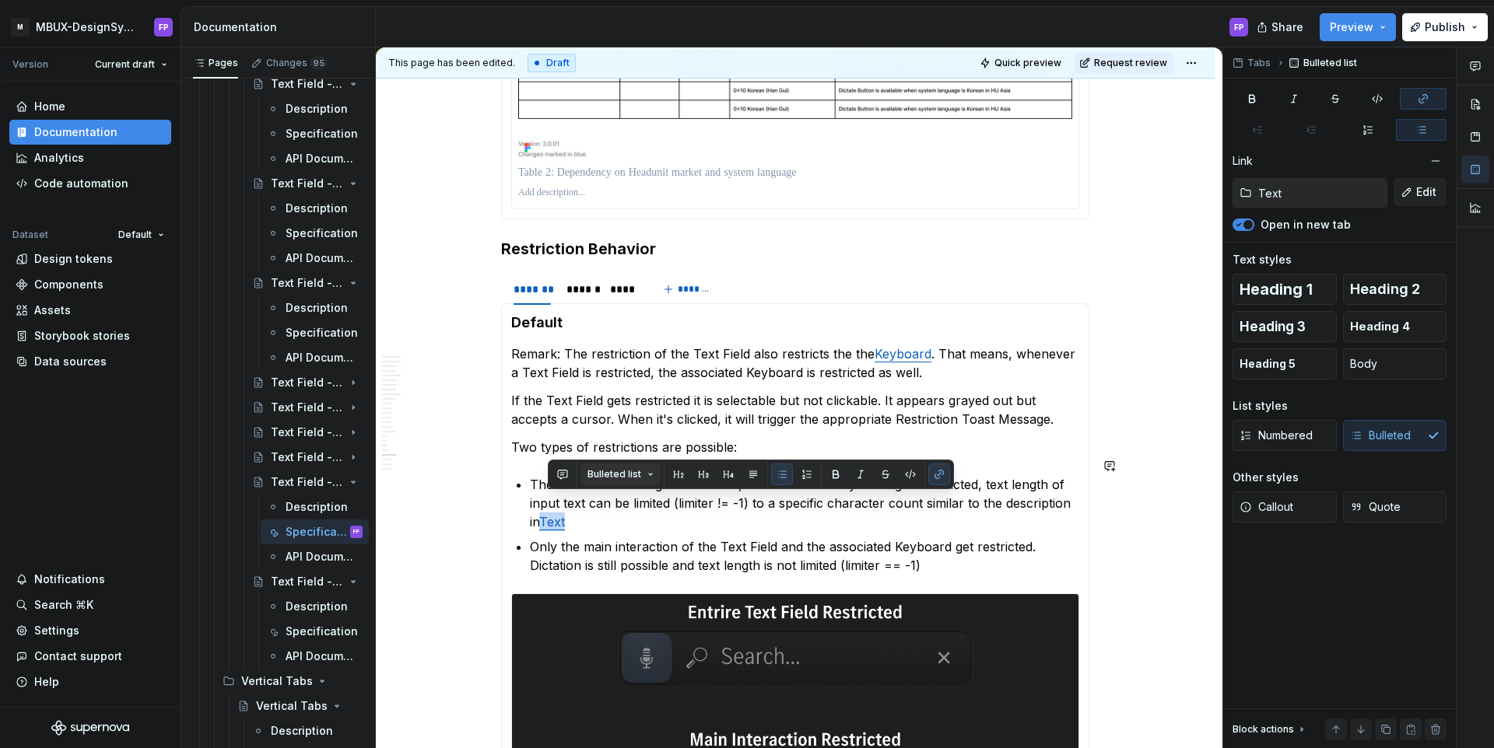
click at [645, 473] on button "Bulleted list" at bounding box center [620, 475] width 80 height 22
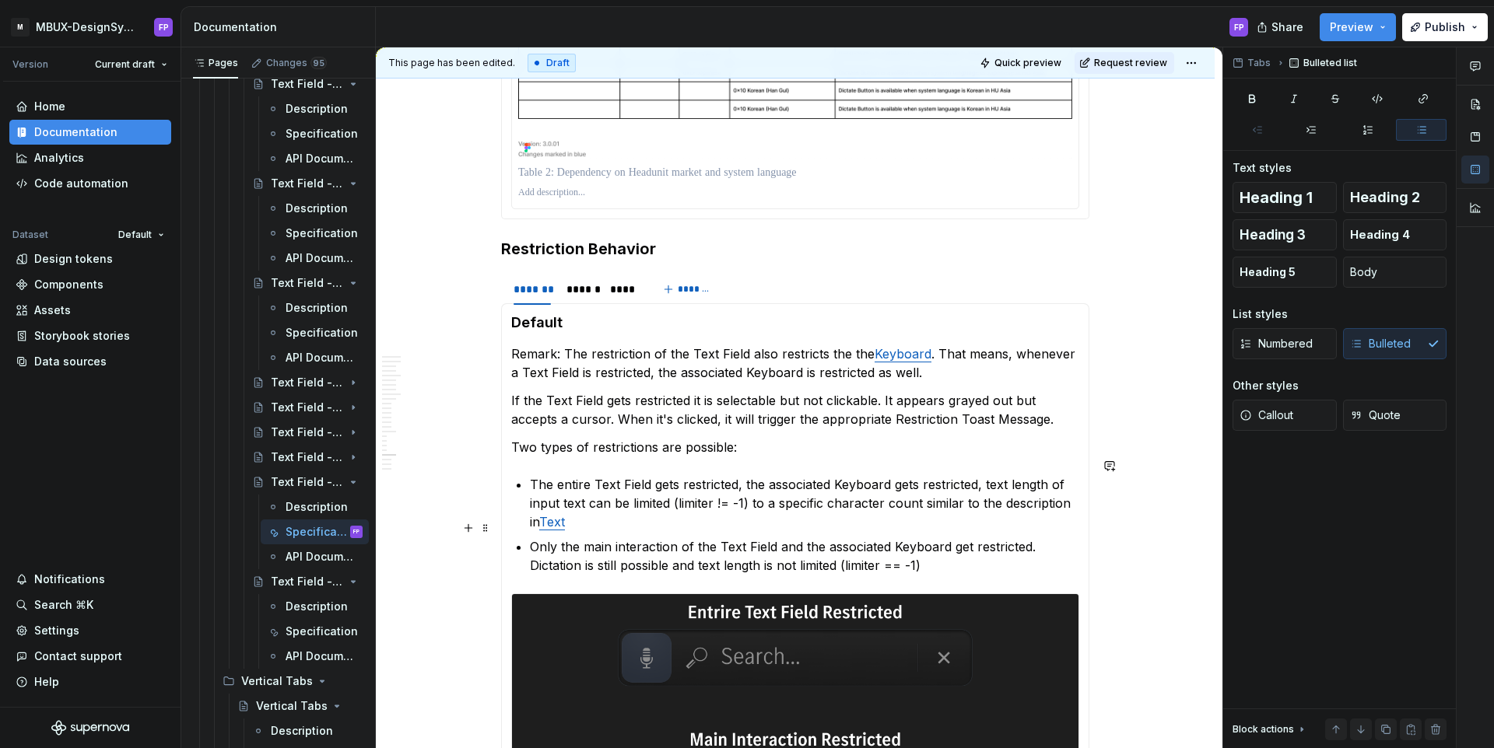
click at [601, 538] on p "Only the main interaction of the Text Field and the associated Keyboard get res…" at bounding box center [804, 556] width 549 height 37
click at [594, 506] on p "The entire Text Field gets restricted, the associated Keyboard gets restricted,…" at bounding box center [804, 503] width 549 height 56
click at [1141, 72] on button "Request review" at bounding box center [1124, 63] width 100 height 22
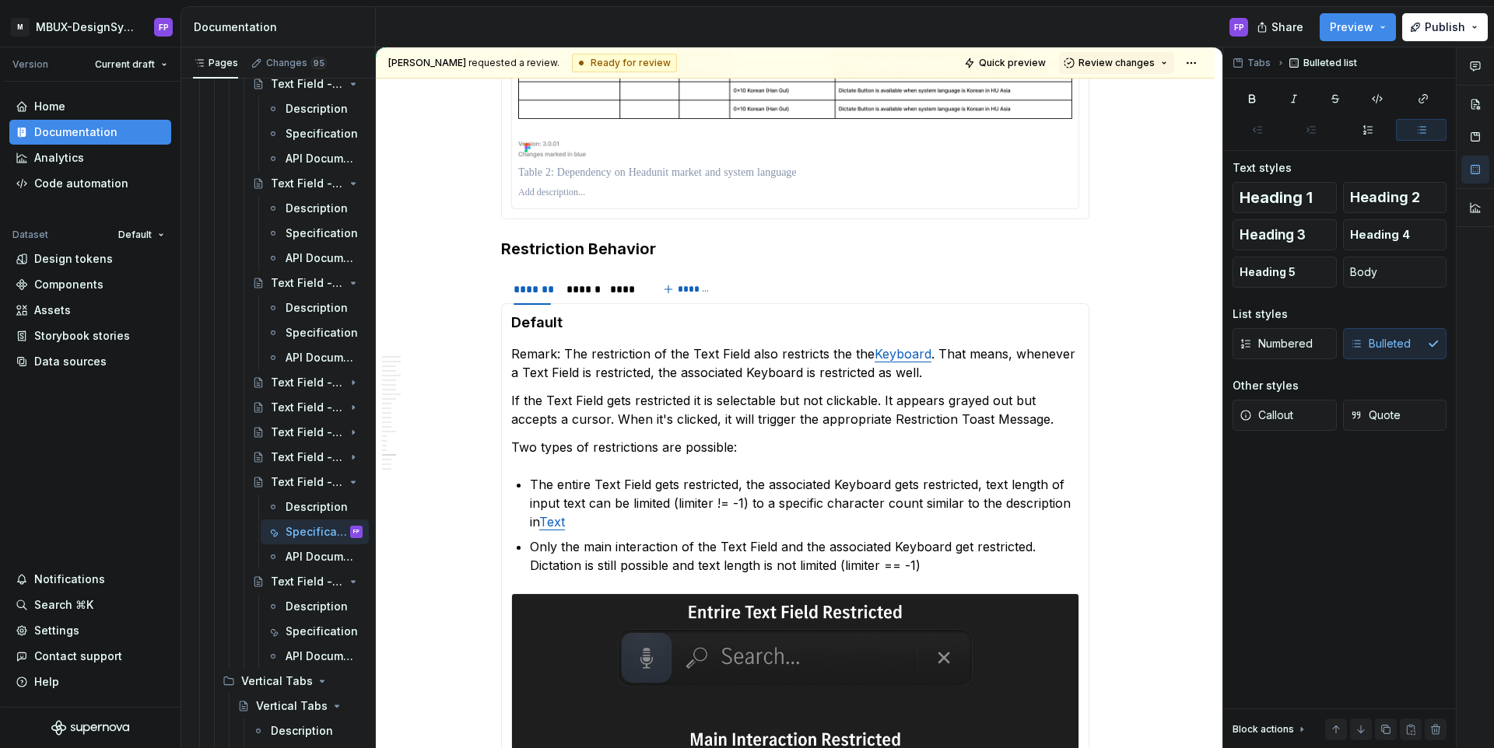
click at [1141, 72] on button "Review changes" at bounding box center [1116, 63] width 115 height 22
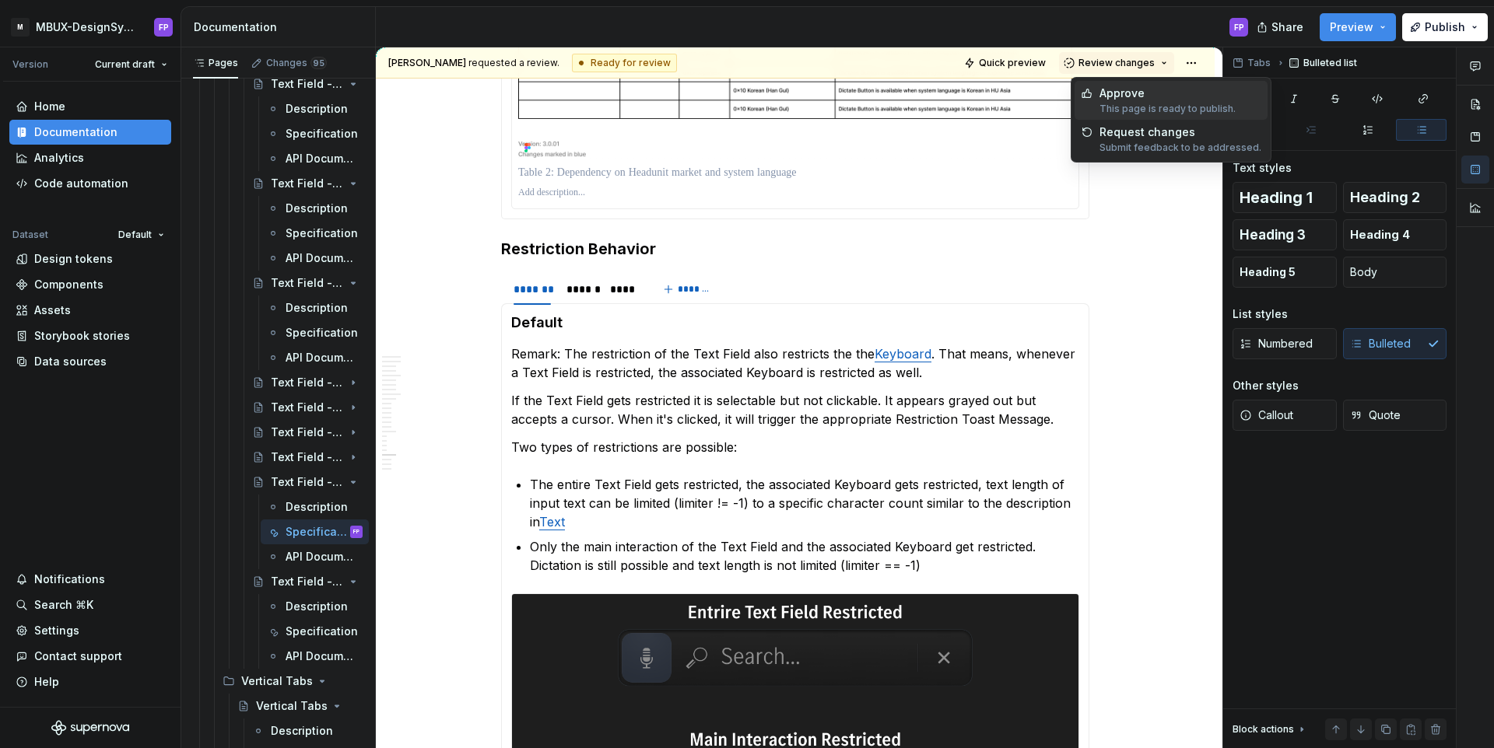
click at [1109, 99] on div "Approve" at bounding box center [1167, 94] width 136 height 16
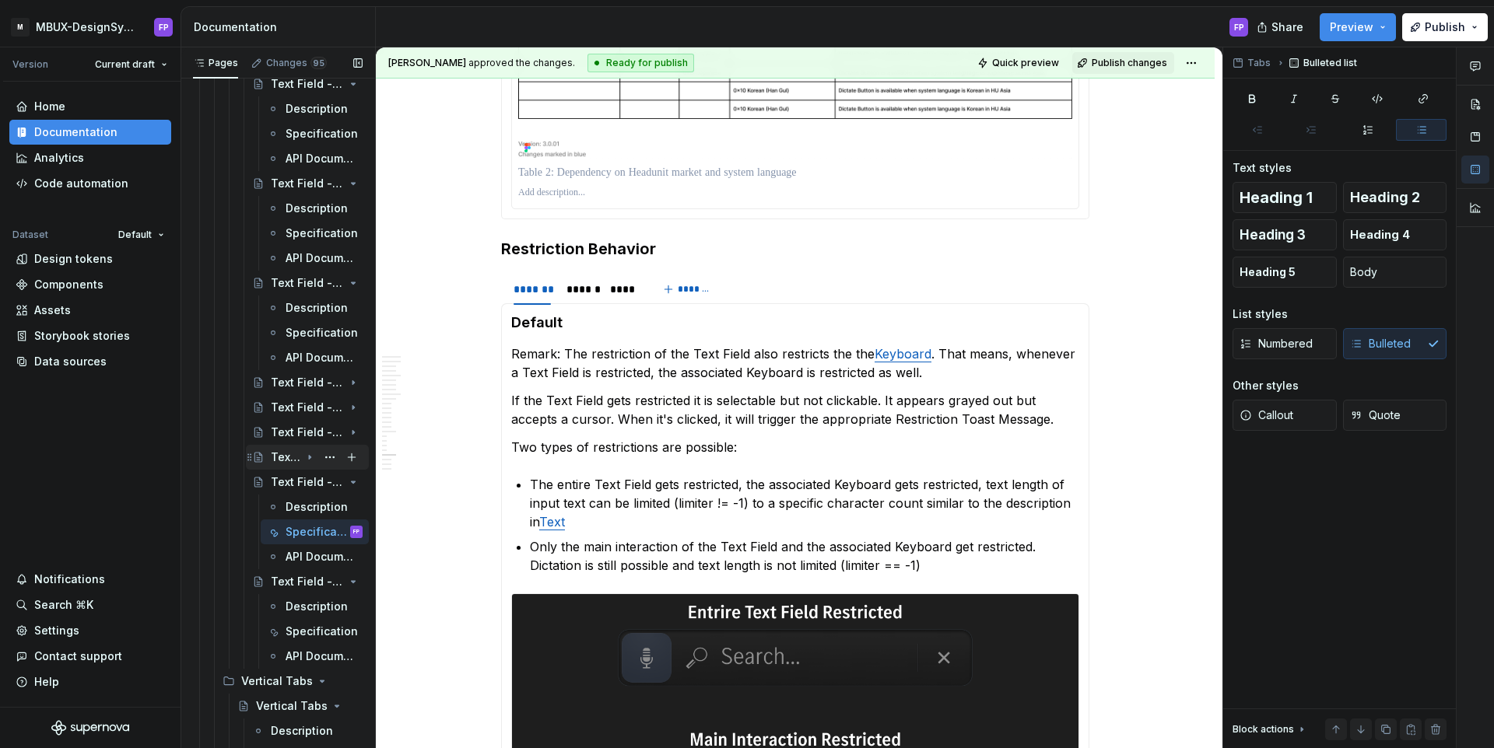
click at [312, 457] on icon "Page tree" at bounding box center [309, 457] width 12 height 12
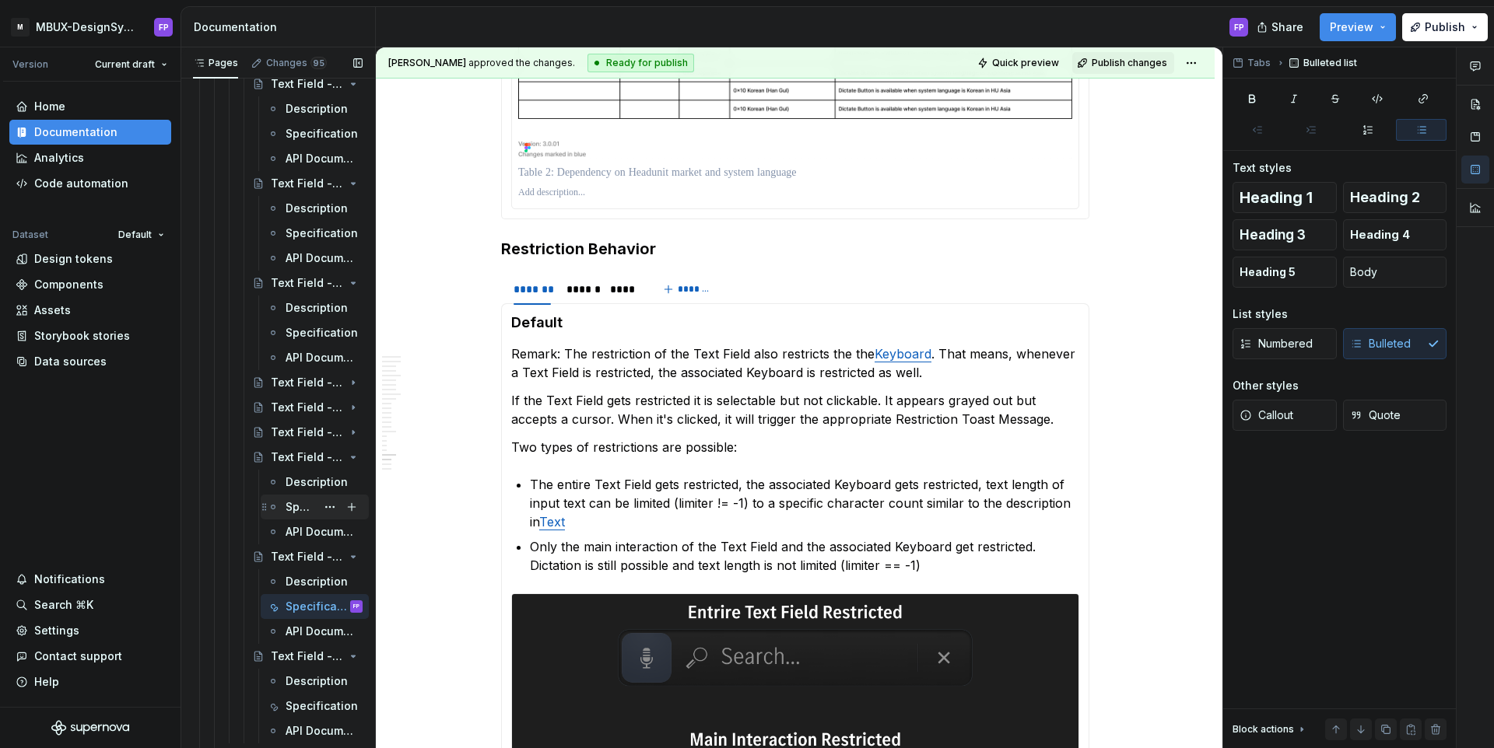
click at [292, 502] on div "Specification" at bounding box center [301, 507] width 30 height 16
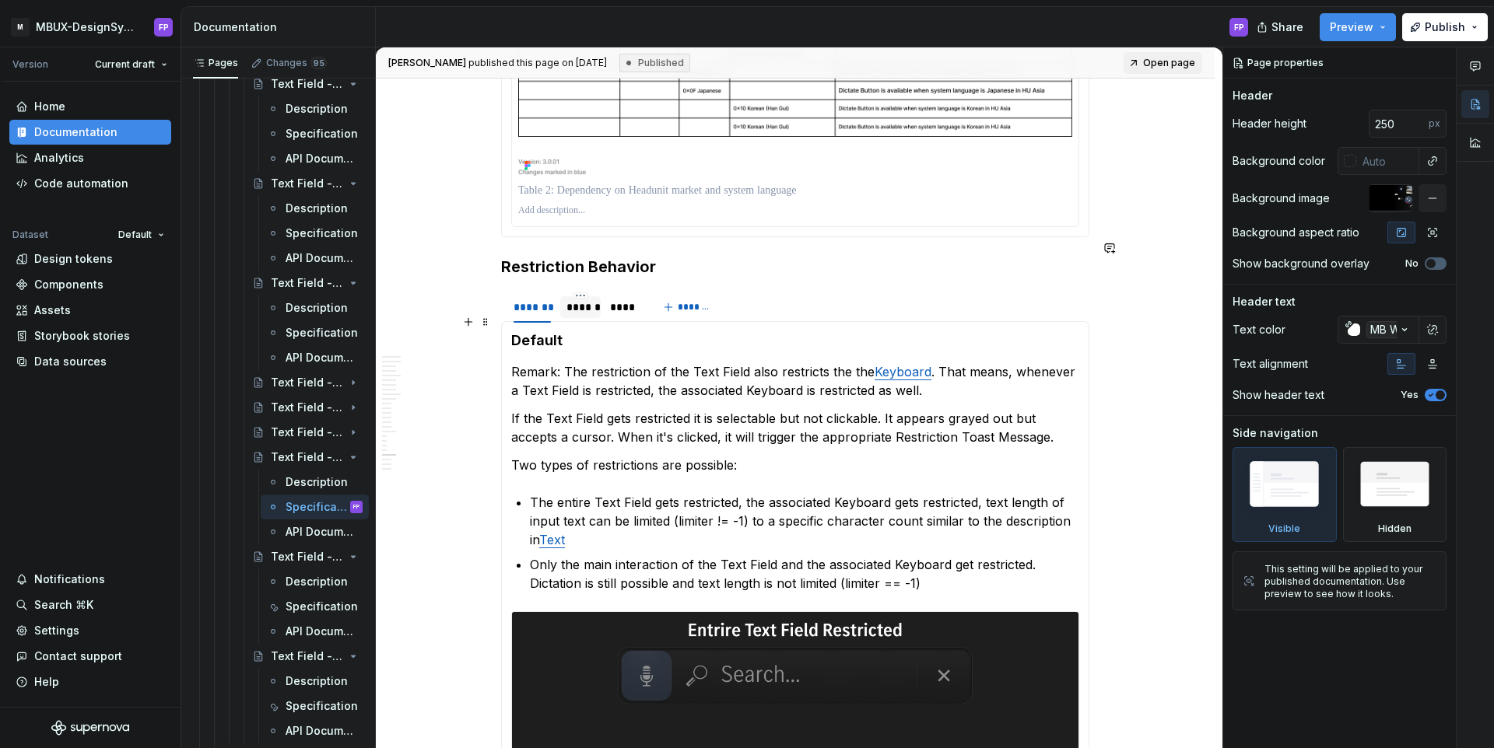
scroll to position [6502, 0]
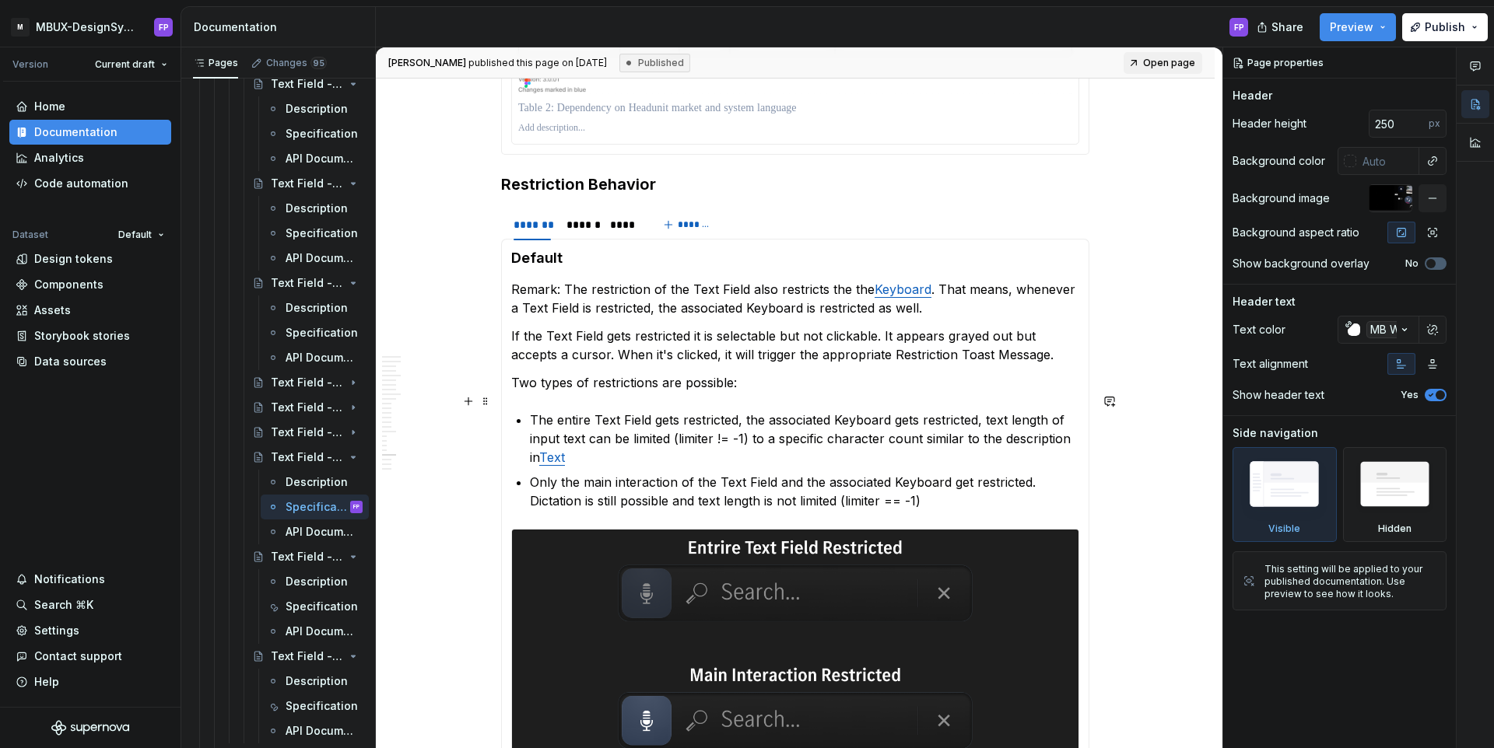
click at [562, 450] on link "Text" at bounding box center [552, 458] width 26 height 16
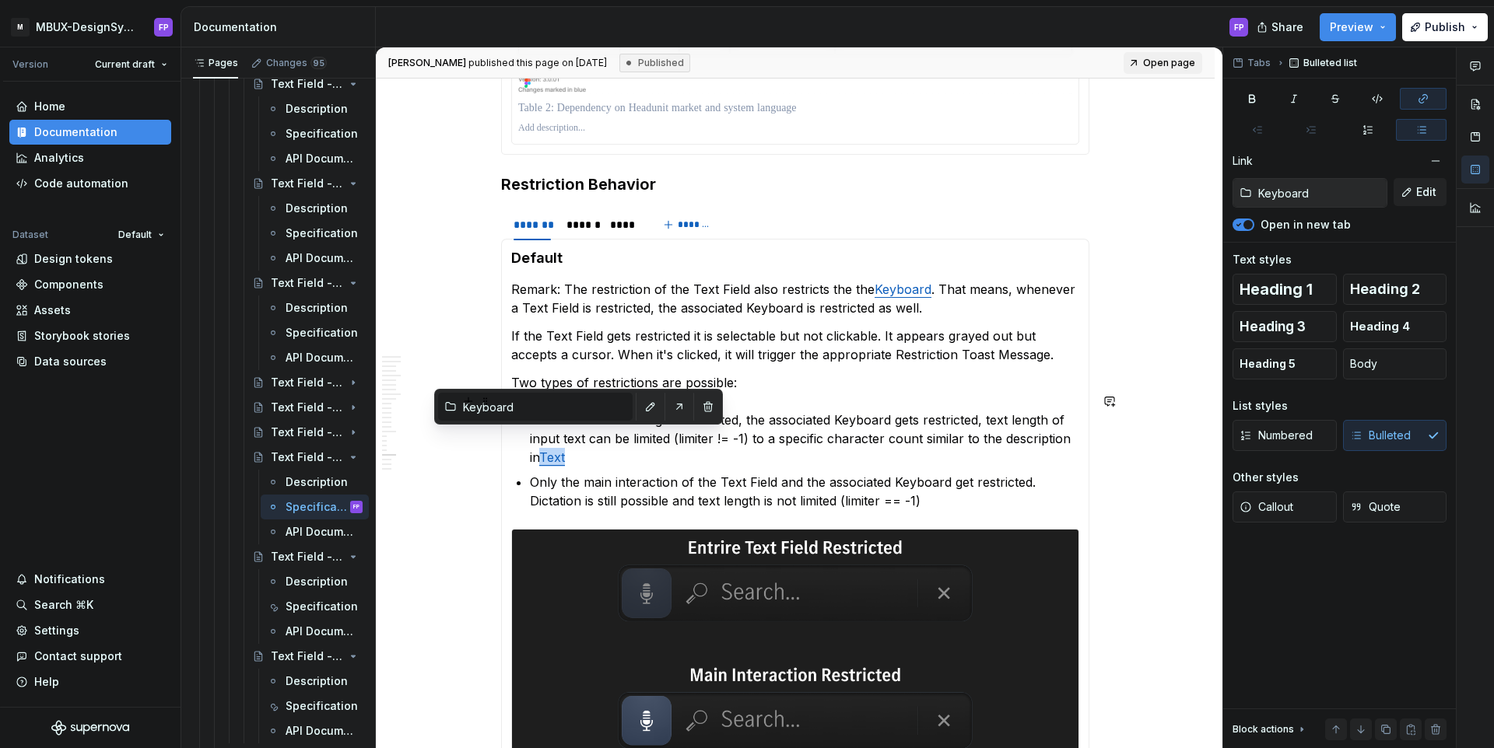
click at [562, 450] on link "Text" at bounding box center [552, 458] width 26 height 16
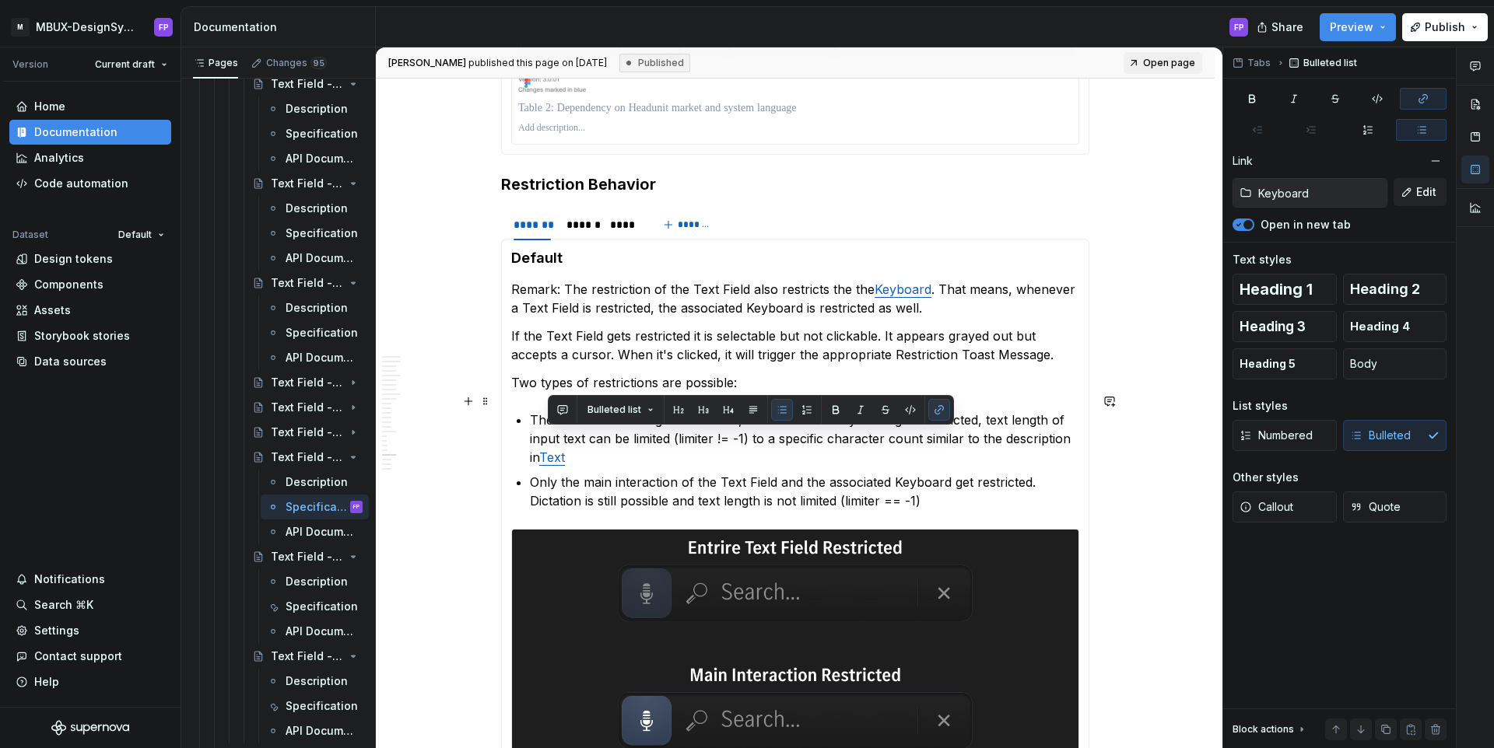
click at [783, 450] on ul "The entire Text Field gets restricted, the associated Keyboard gets restricted,…" at bounding box center [804, 461] width 549 height 100
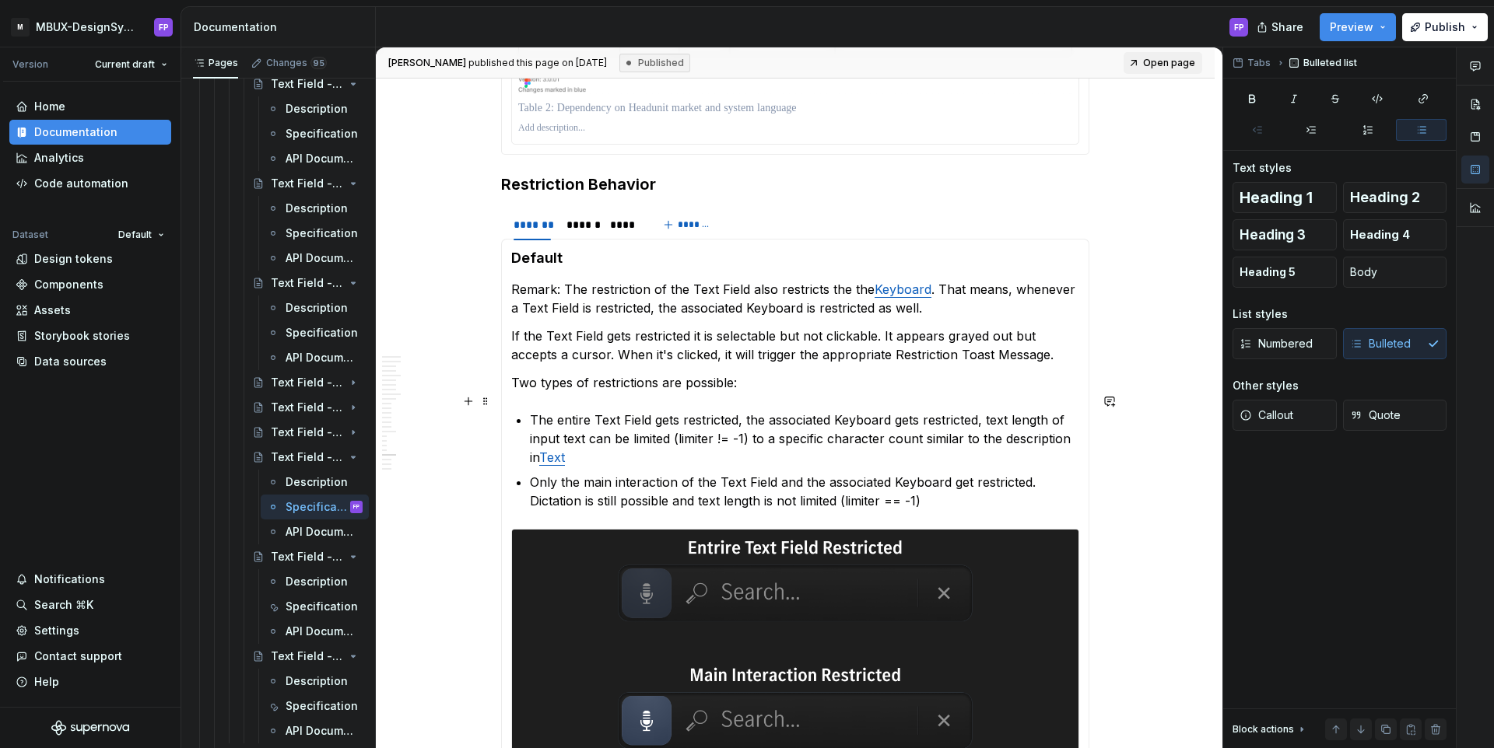
click at [558, 450] on link "Text" at bounding box center [552, 458] width 26 height 16
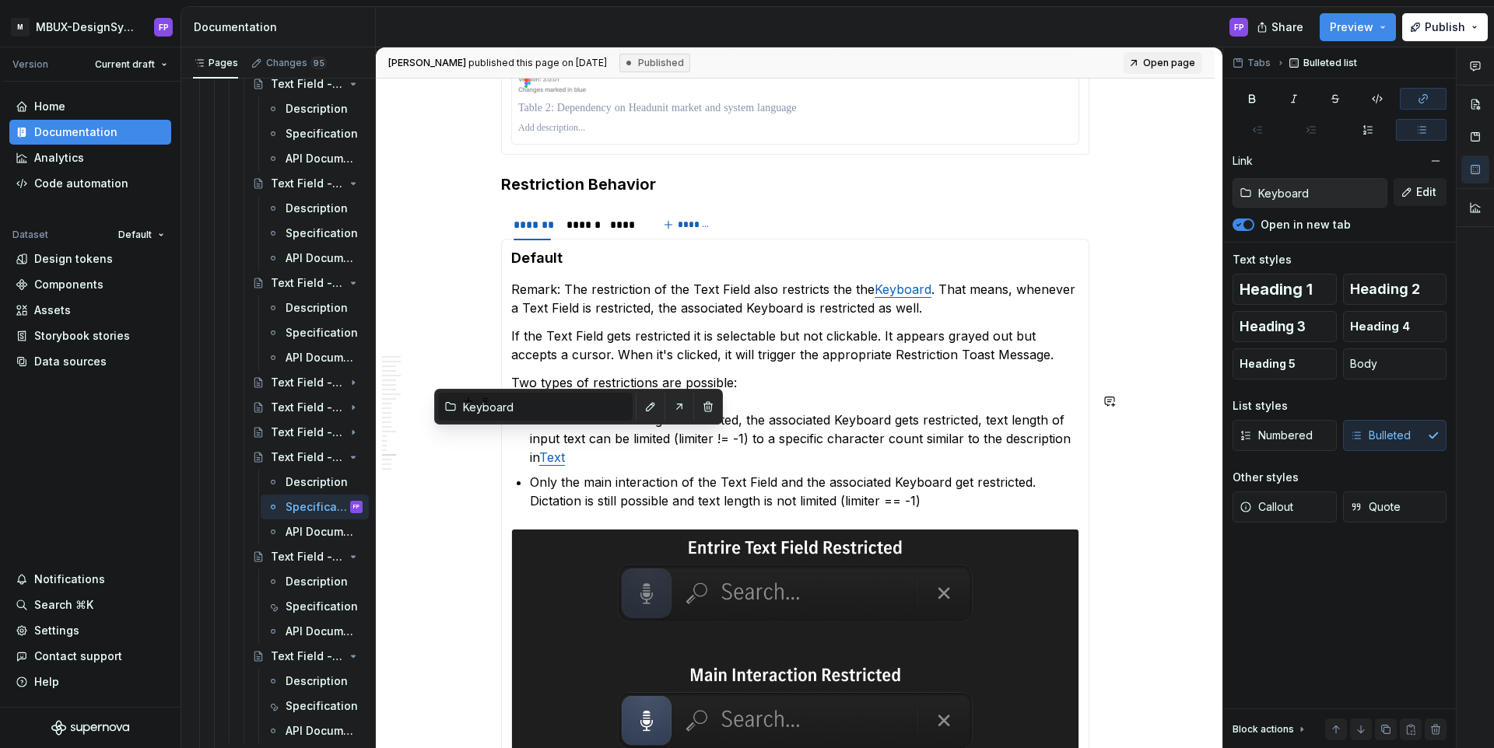
click at [583, 401] on input "Keyboard" at bounding box center [545, 407] width 176 height 28
click at [640, 405] on button "button" at bounding box center [651, 407] width 22 height 22
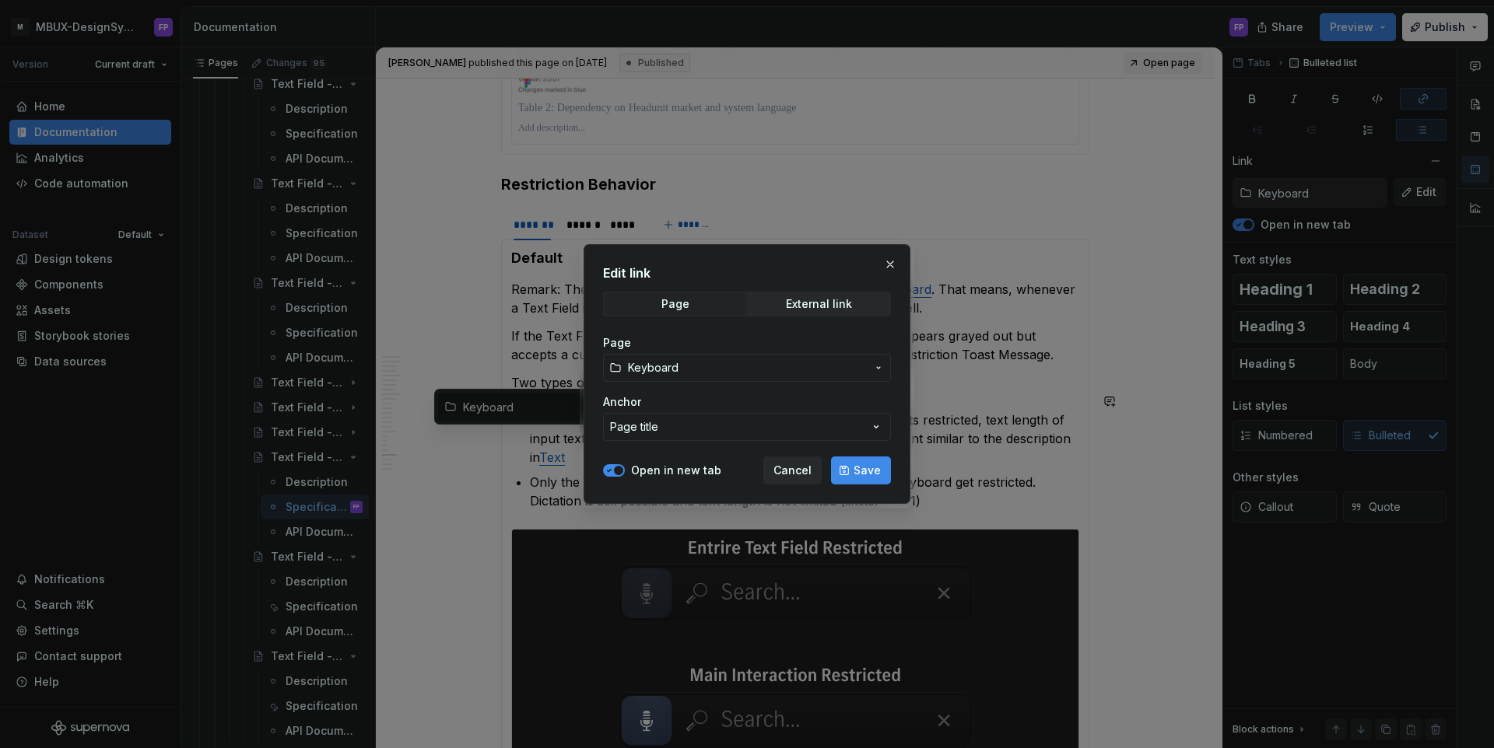
click at [666, 359] on button "Keyboard" at bounding box center [747, 368] width 288 height 28
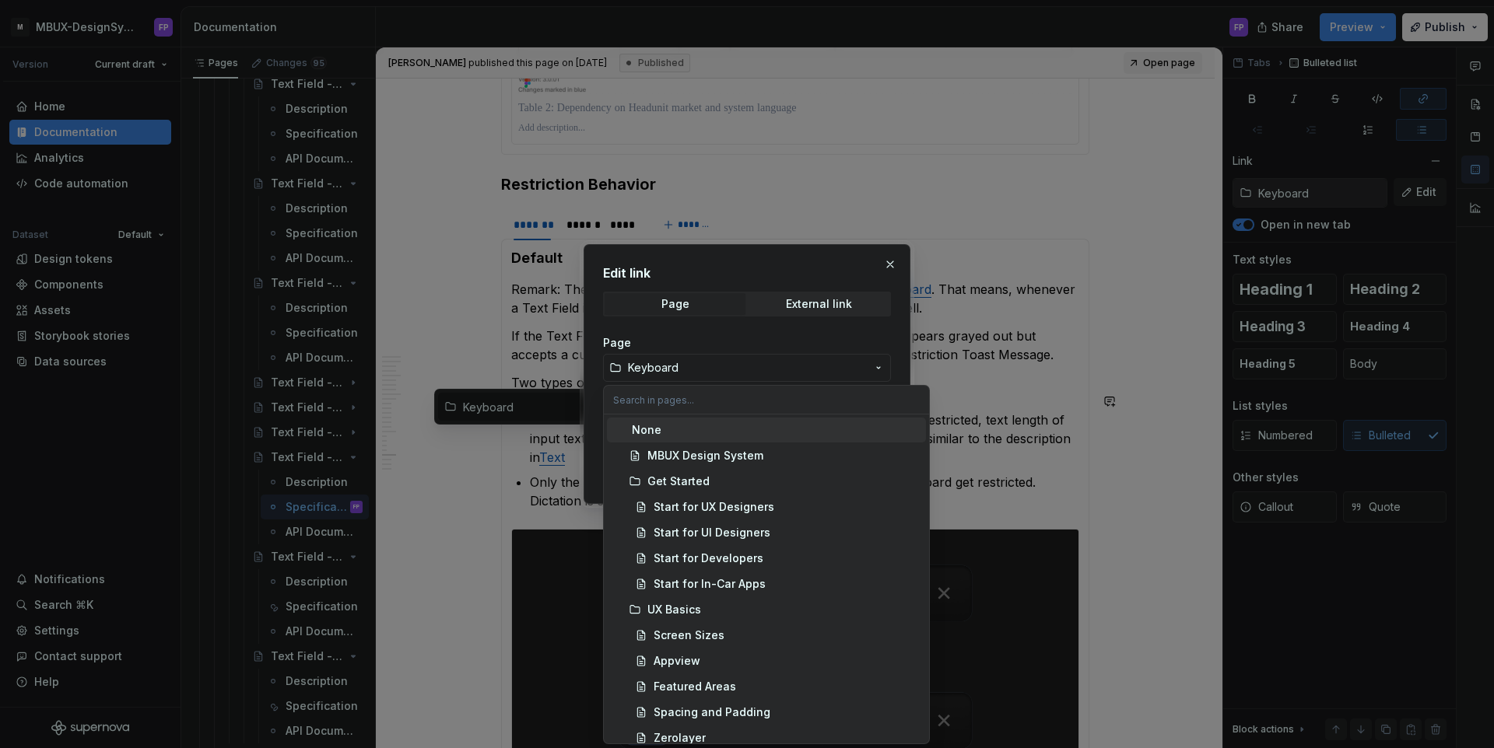
click at [884, 259] on div "Edit link Page External link Page Keyboard Anchor Page title Open in new tab Ca…" at bounding box center [747, 374] width 1494 height 748
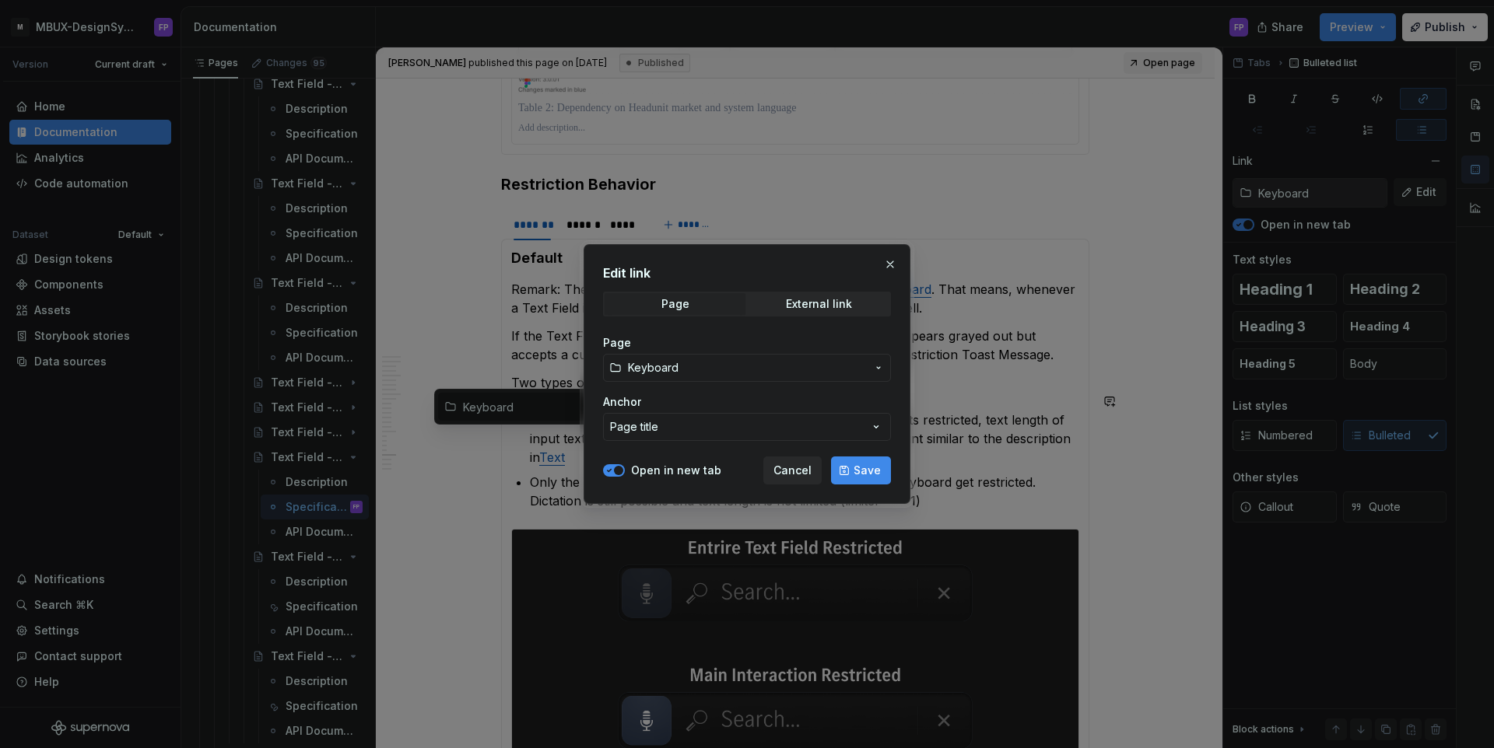
click at [884, 259] on button "button" at bounding box center [890, 265] width 22 height 22
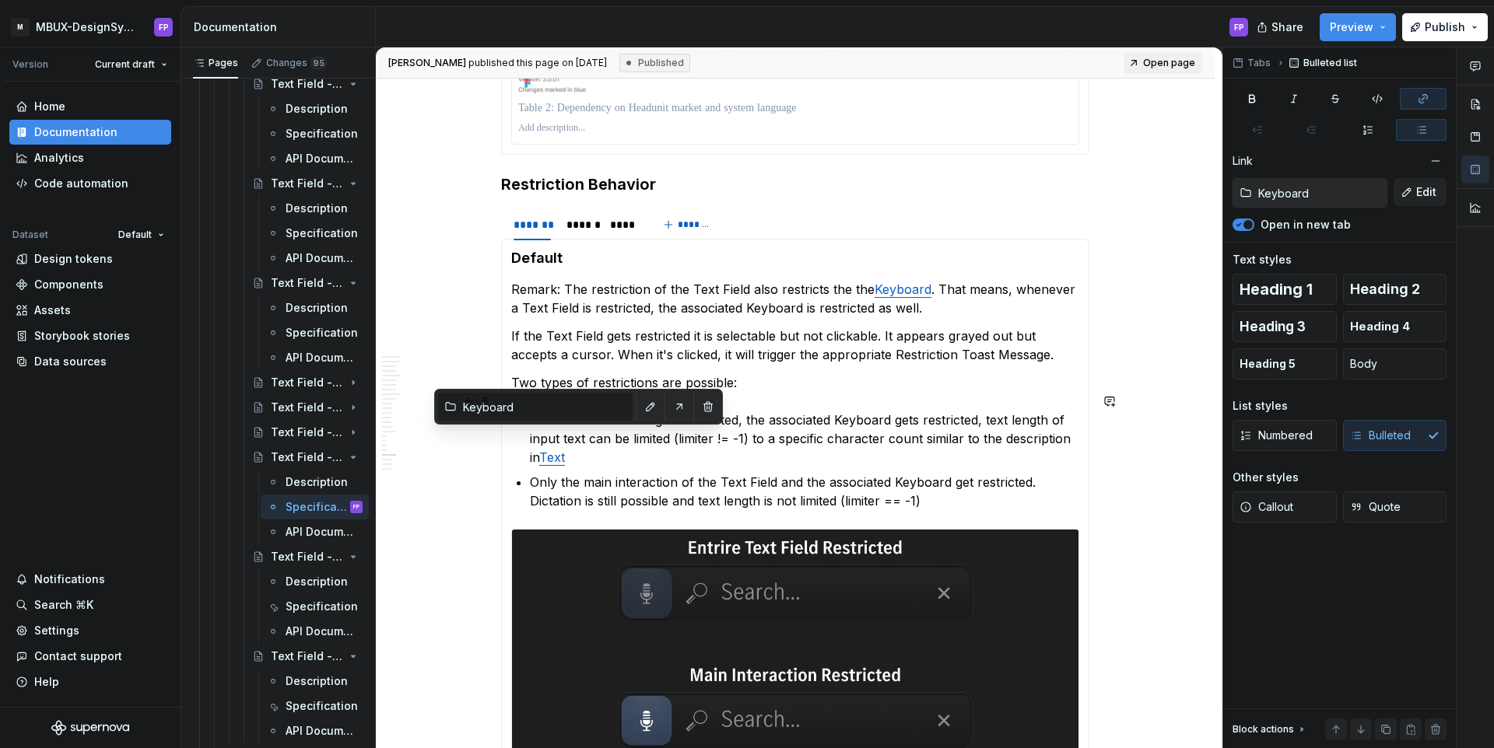
click at [615, 450] on ul "The entire Text Field gets restricted, the associated Keyboard gets restricted,…" at bounding box center [804, 461] width 549 height 100
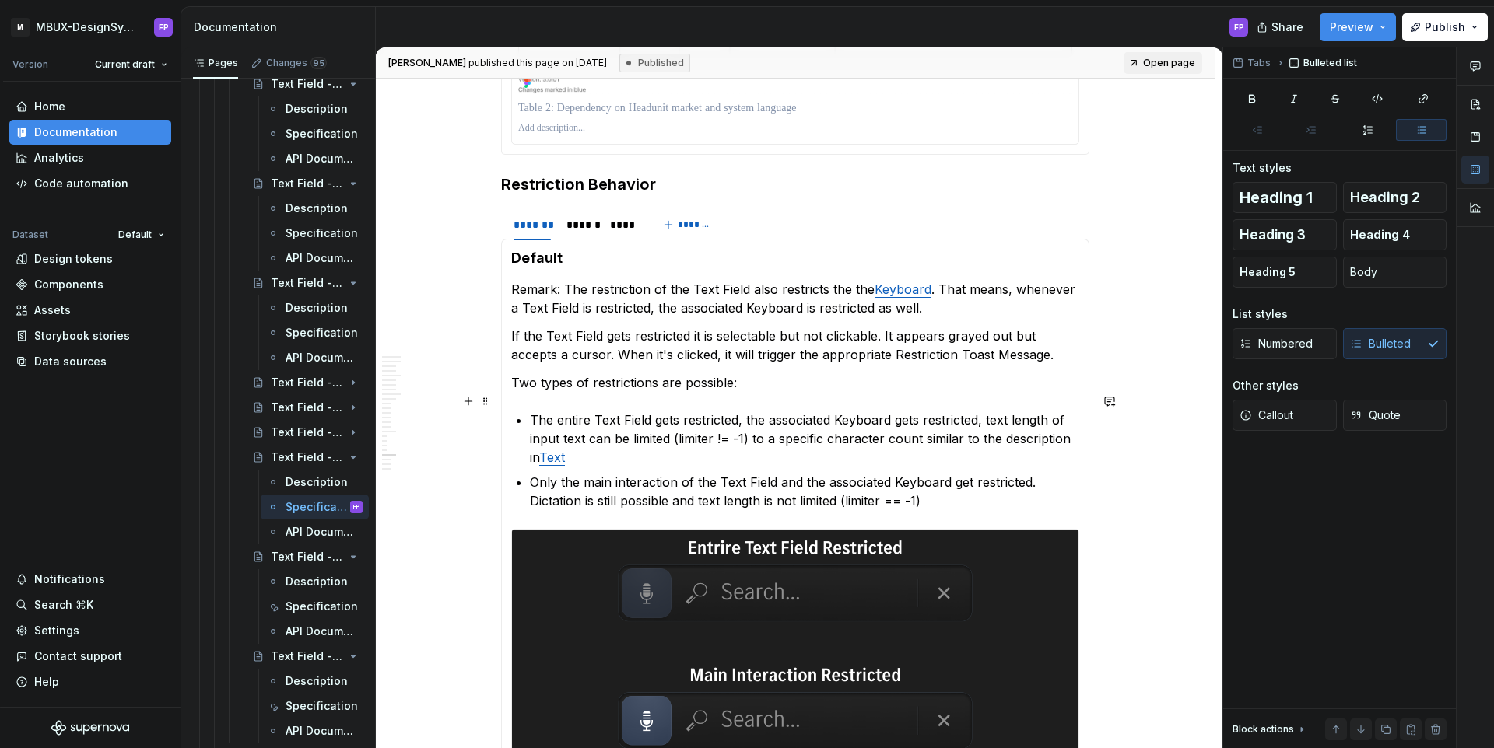
click at [600, 440] on p "The entire Text Field gets restricted, the associated Keyboard gets restricted,…" at bounding box center [804, 439] width 549 height 56
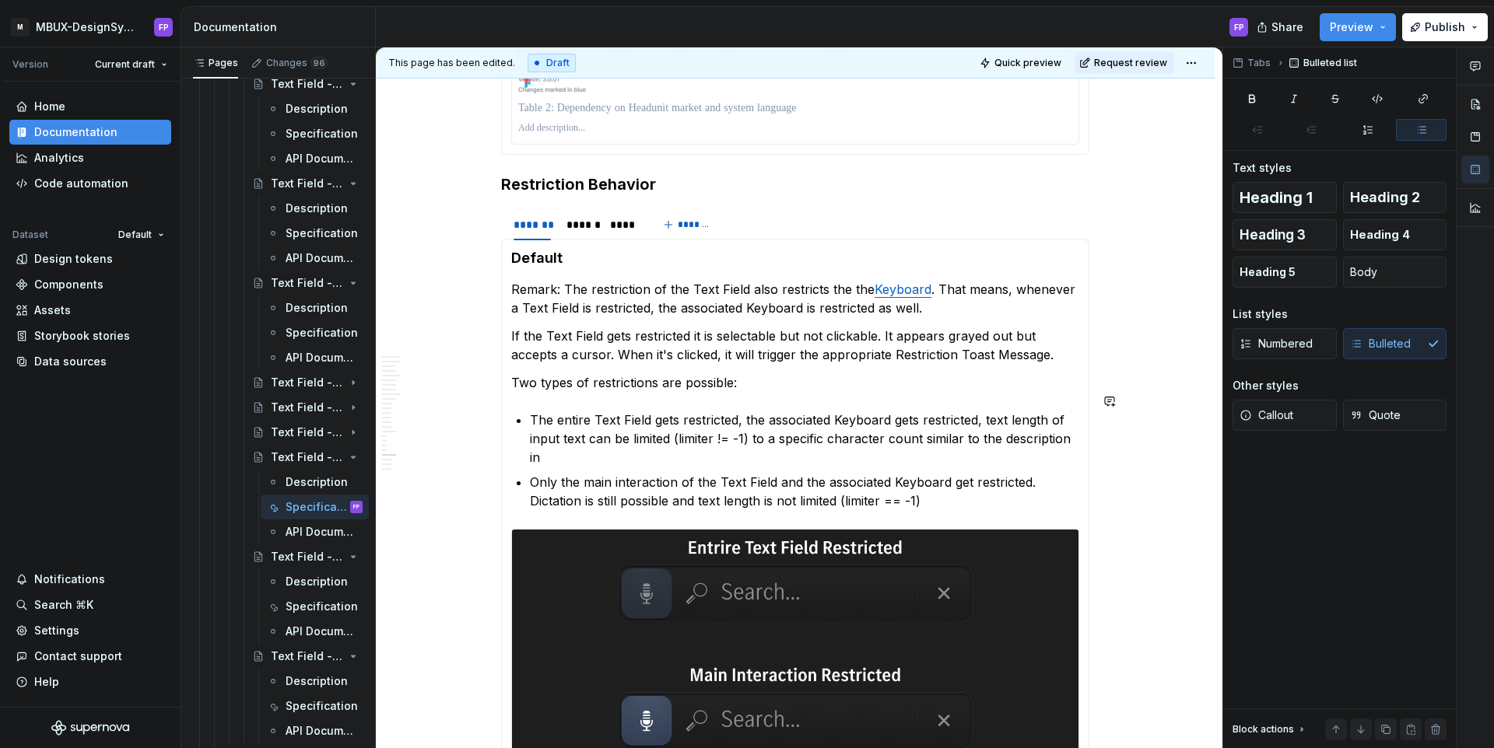
paste div
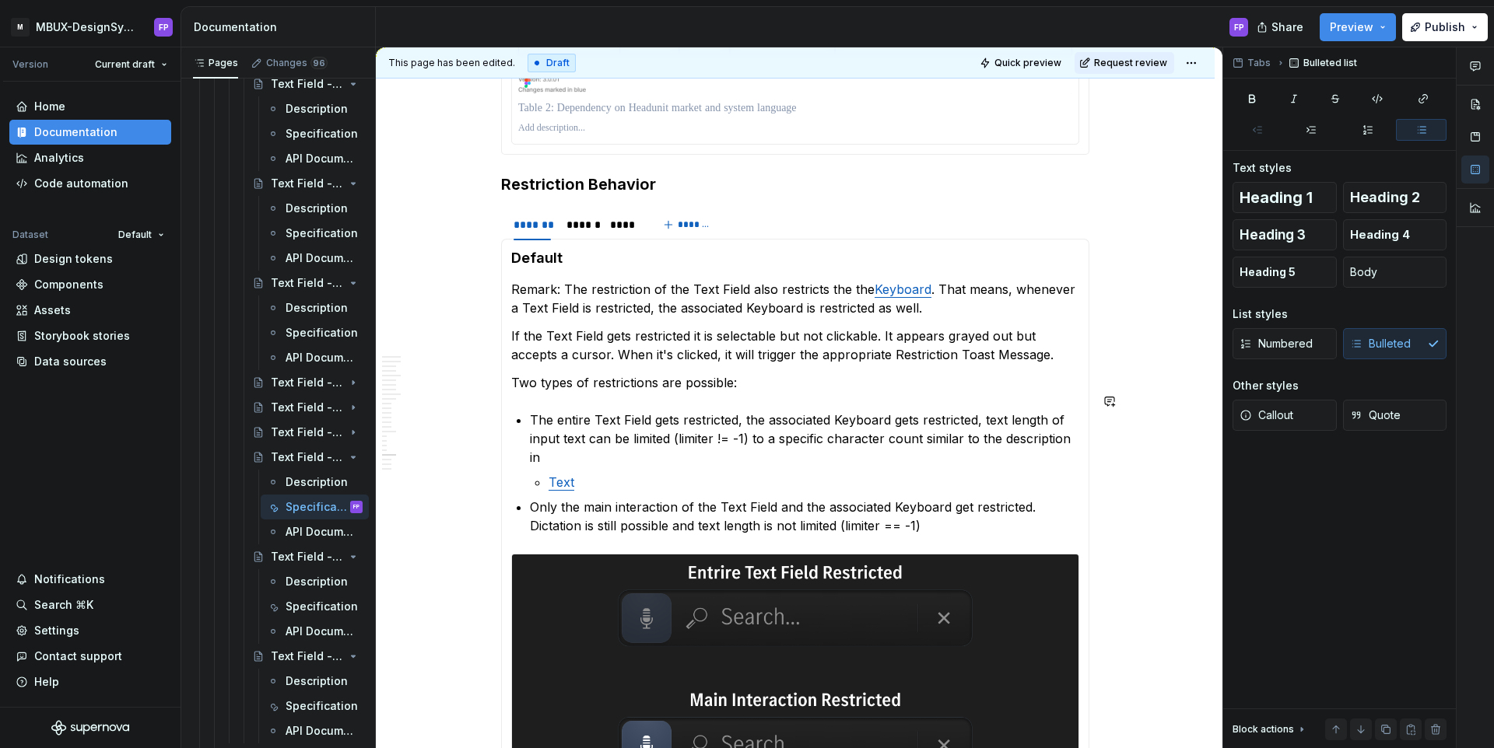
type textarea "*"
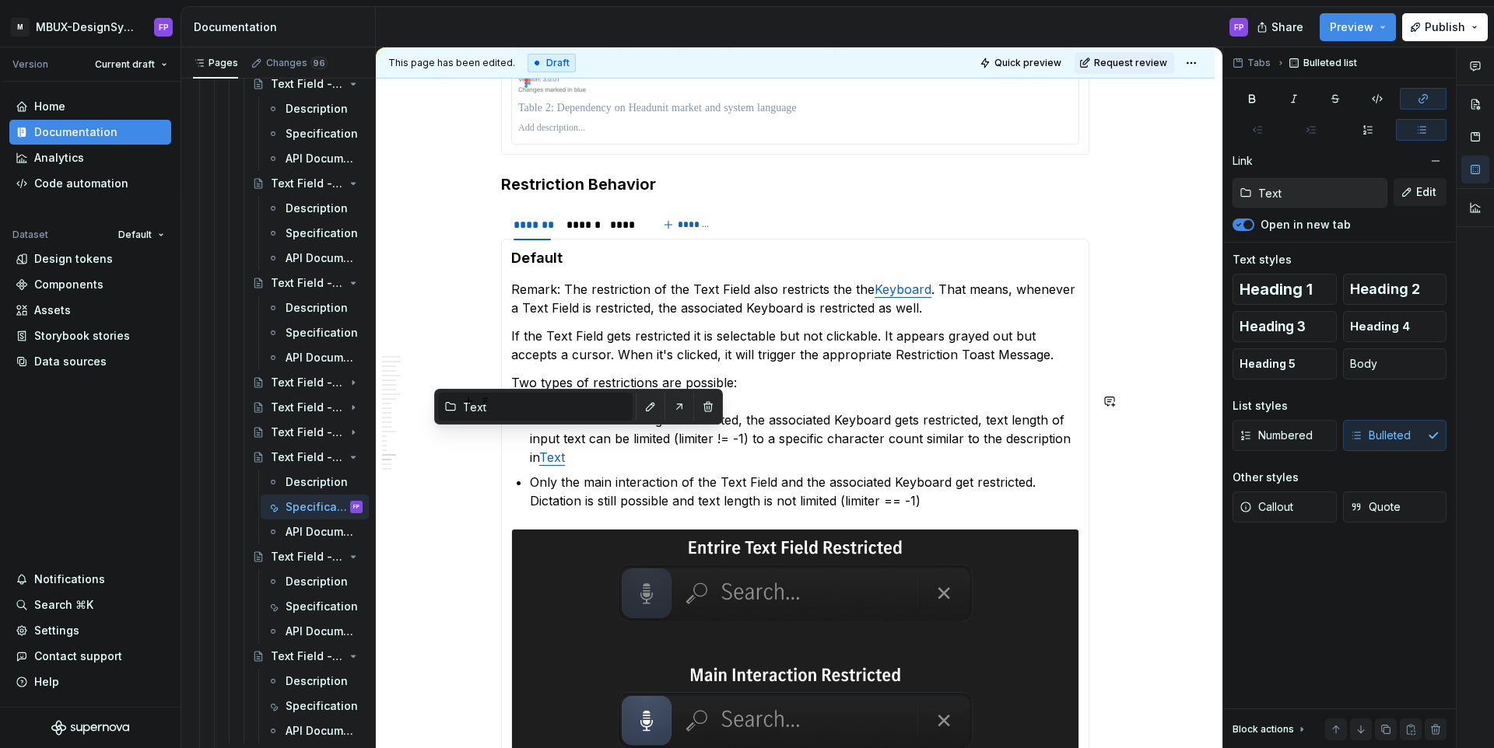
click at [563, 450] on link "Text" at bounding box center [552, 458] width 26 height 16
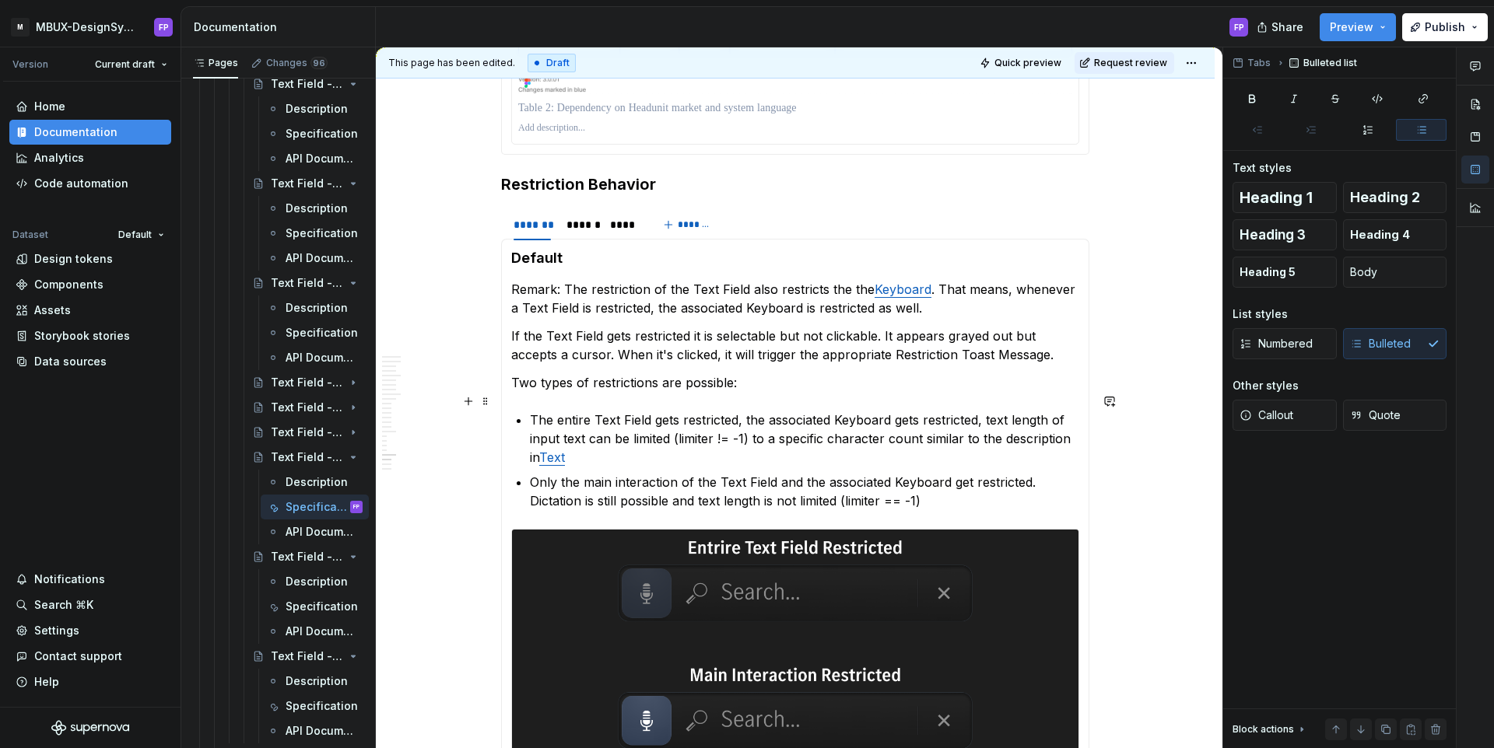
click at [606, 440] on p "The entire Text Field gets restricted, the associated Keyboard gets restricted,…" at bounding box center [804, 439] width 549 height 56
click at [1118, 63] on span "Request review" at bounding box center [1130, 63] width 73 height 12
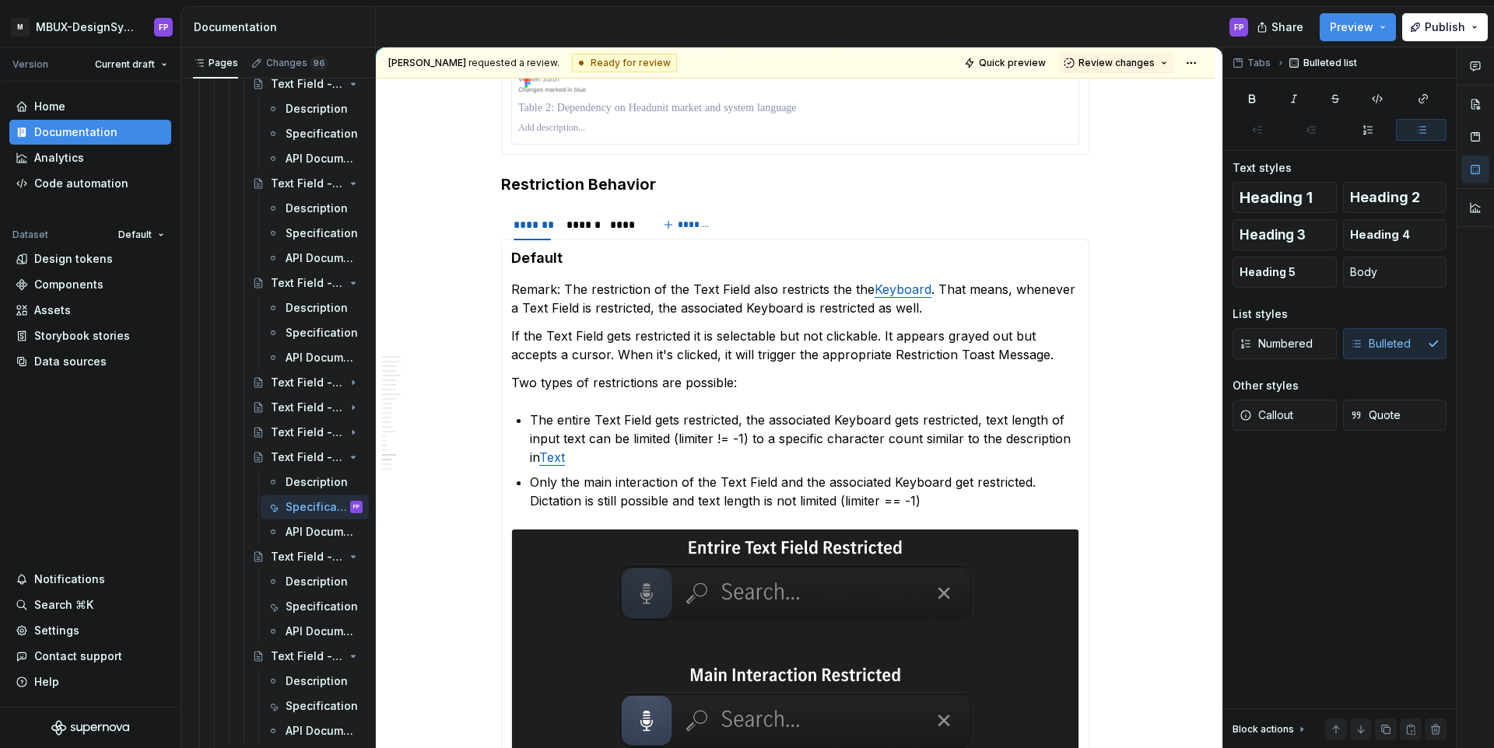
click at [1118, 63] on span "Review changes" at bounding box center [1116, 63] width 76 height 12
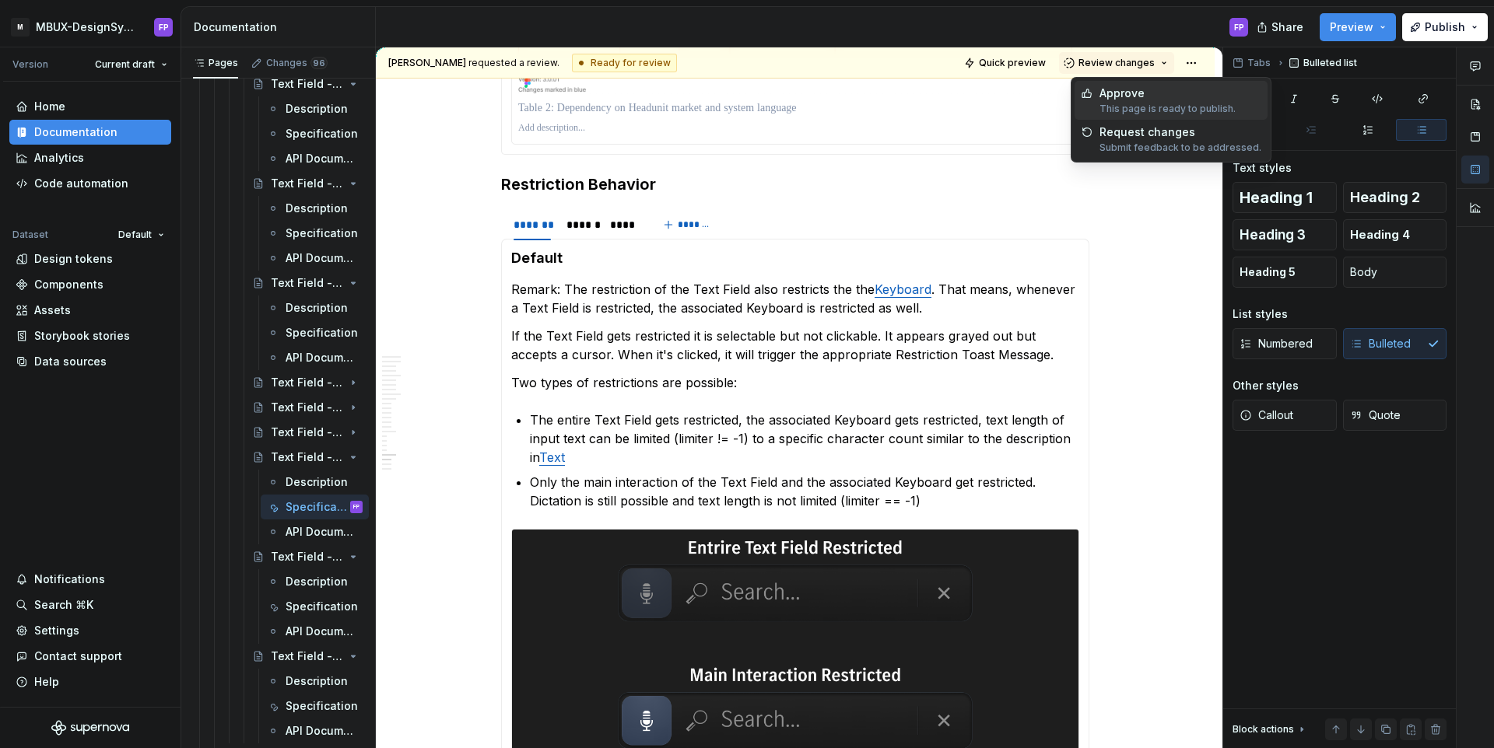
click at [1106, 89] on div "Approve" at bounding box center [1167, 94] width 136 height 16
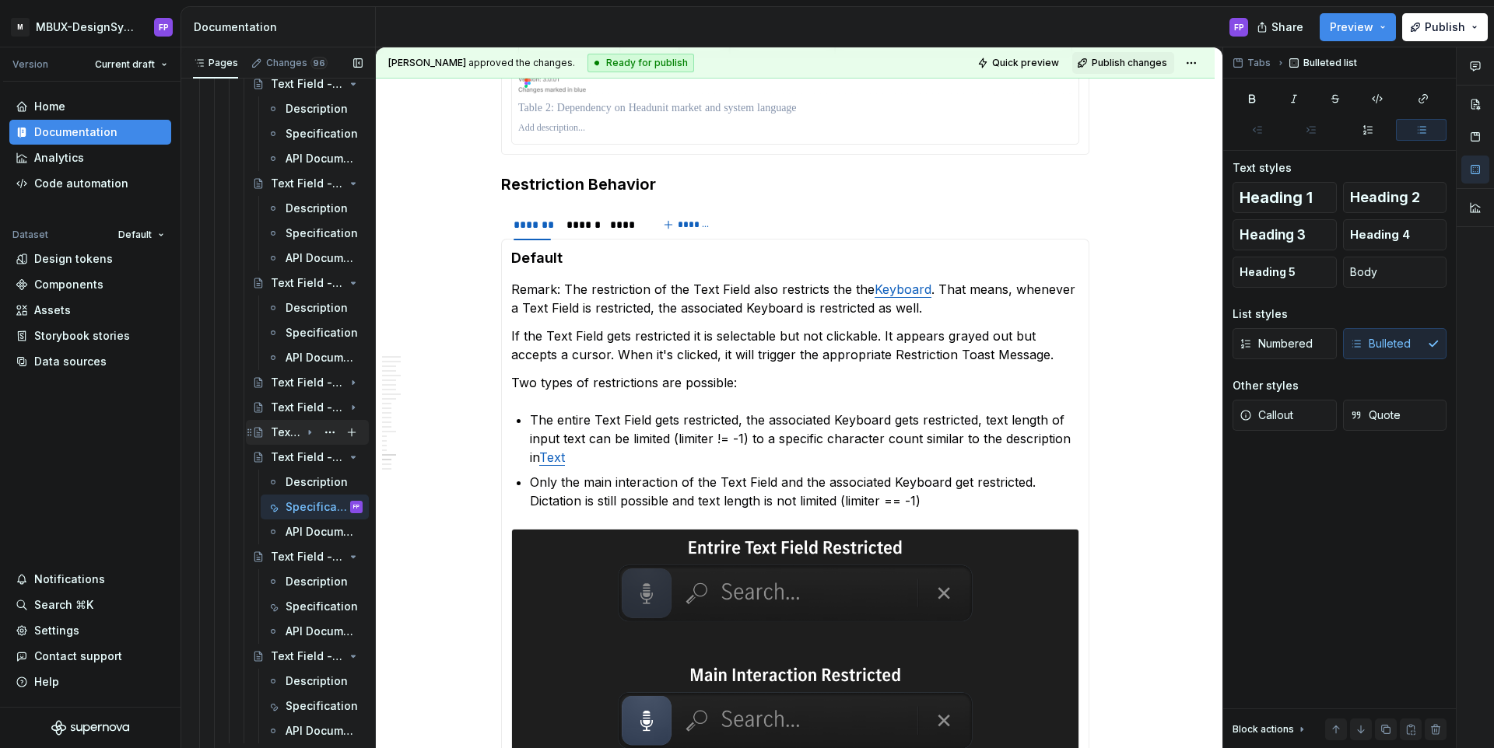
click at [311, 427] on icon "Page tree" at bounding box center [309, 432] width 12 height 12
click at [293, 473] on div "Specification" at bounding box center [324, 482] width 77 height 22
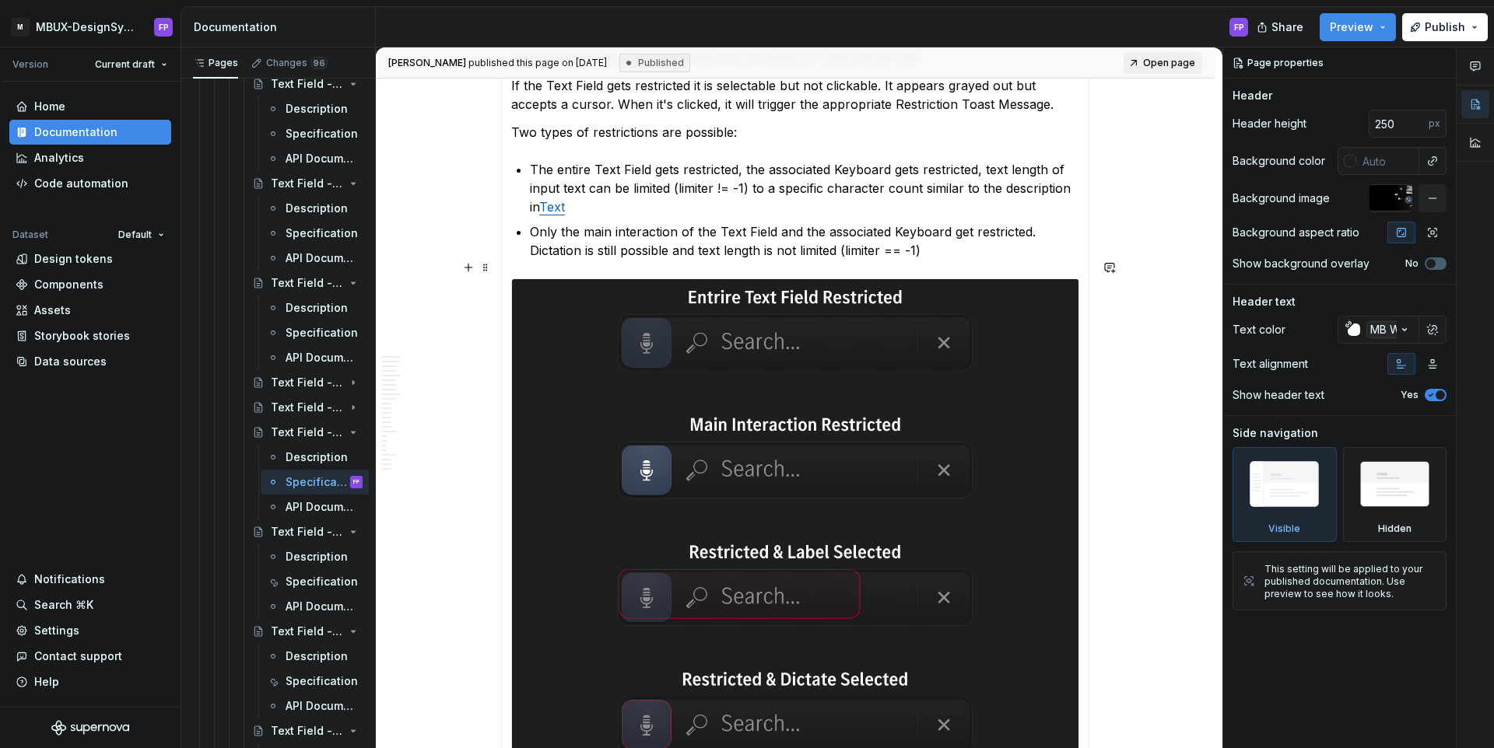
scroll to position [6565, 0]
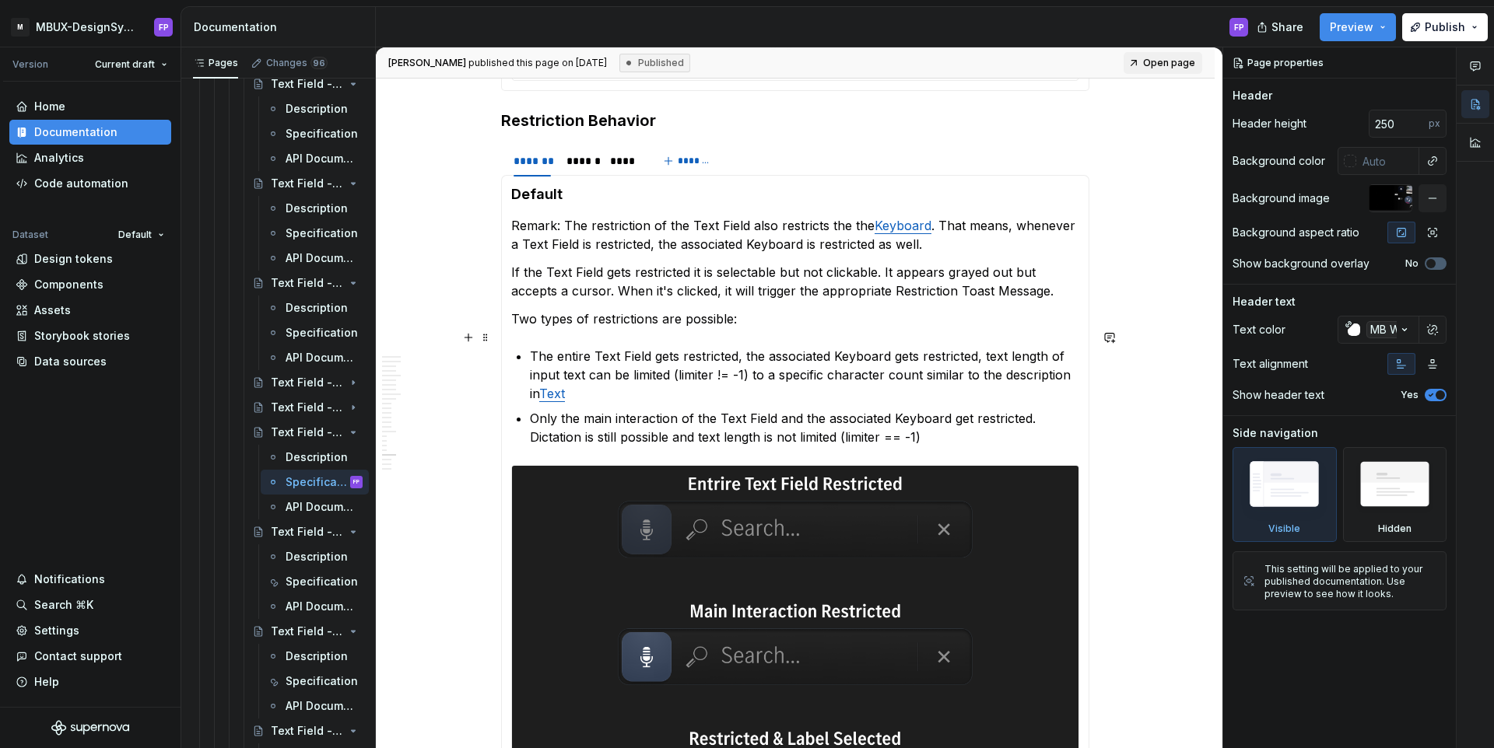
click at [592, 373] on p "The entire Text Field gets restricted, the associated Keyboard gets restricted,…" at bounding box center [804, 375] width 549 height 56
type textarea "*"
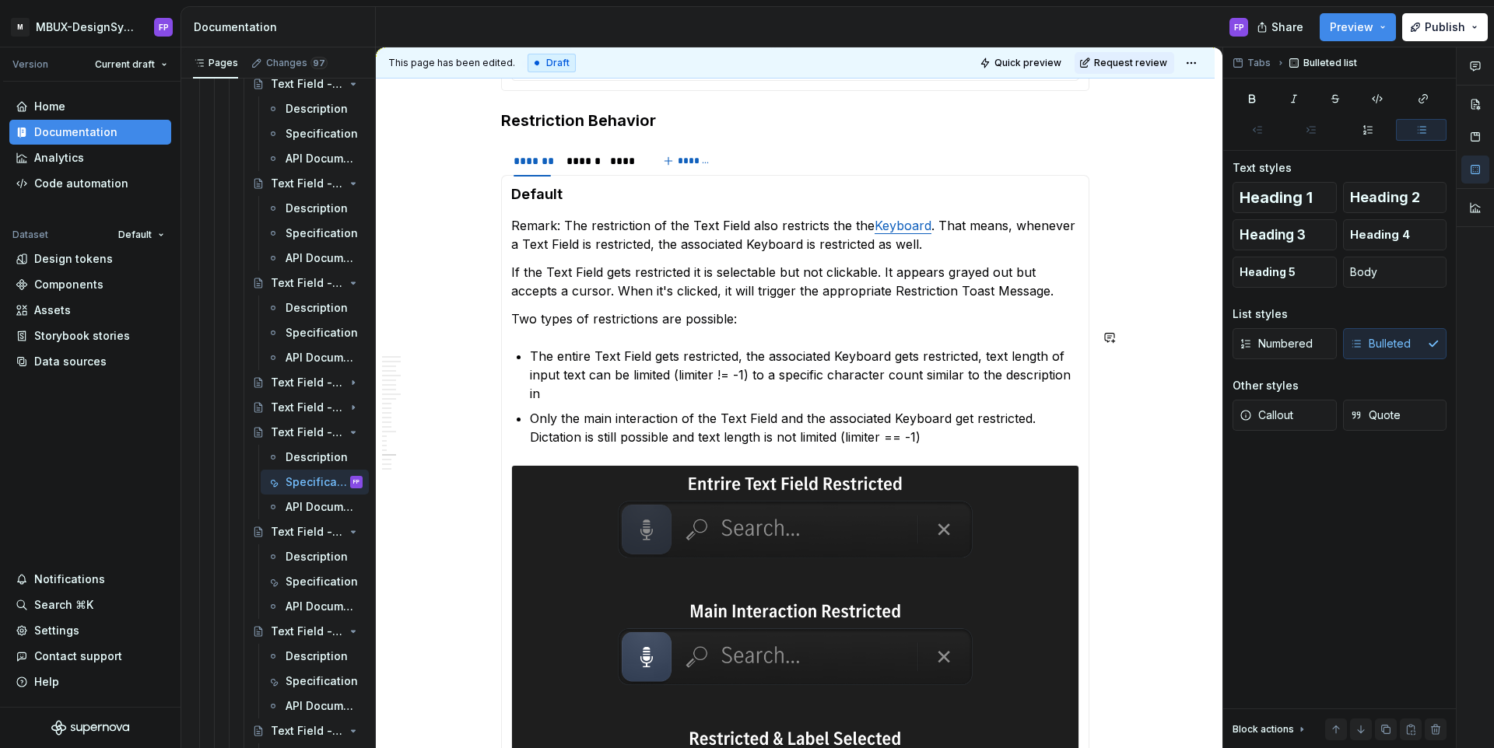
paste div
click at [1113, 62] on span "Request review" at bounding box center [1130, 63] width 73 height 12
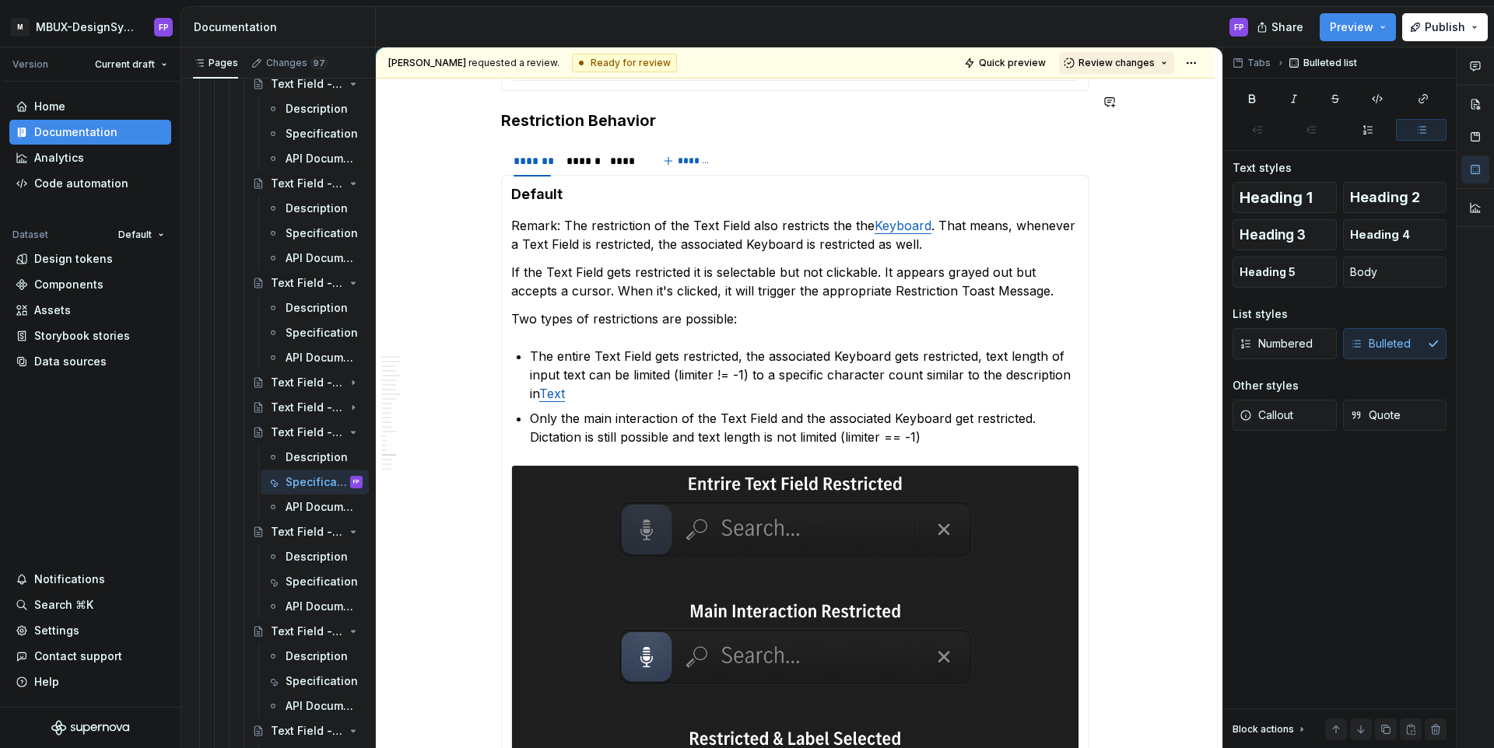
click at [1113, 64] on span "Review changes" at bounding box center [1116, 63] width 76 height 12
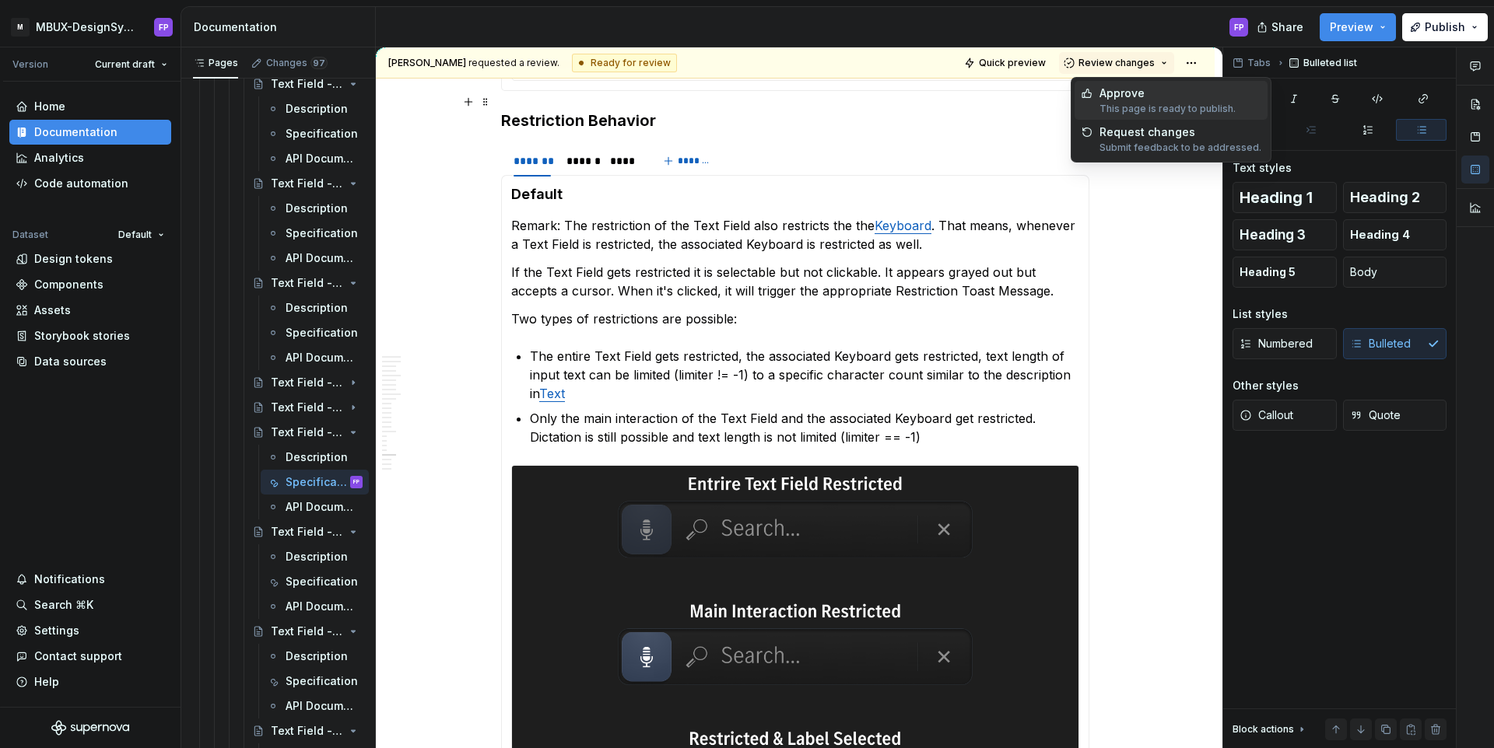
click at [1104, 91] on div "Approve" at bounding box center [1167, 94] width 136 height 16
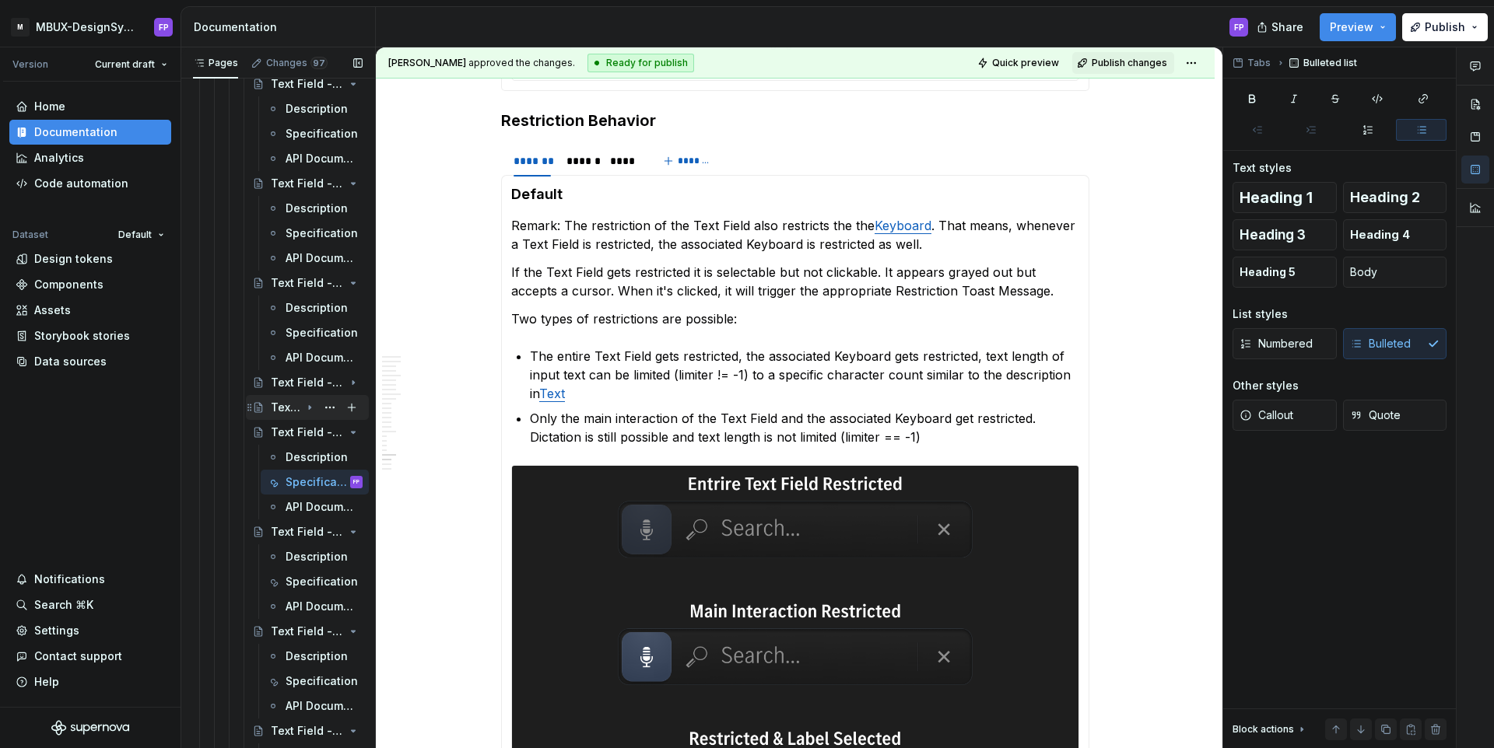
click at [296, 401] on div "Text Field - V05" at bounding box center [286, 408] width 30 height 16
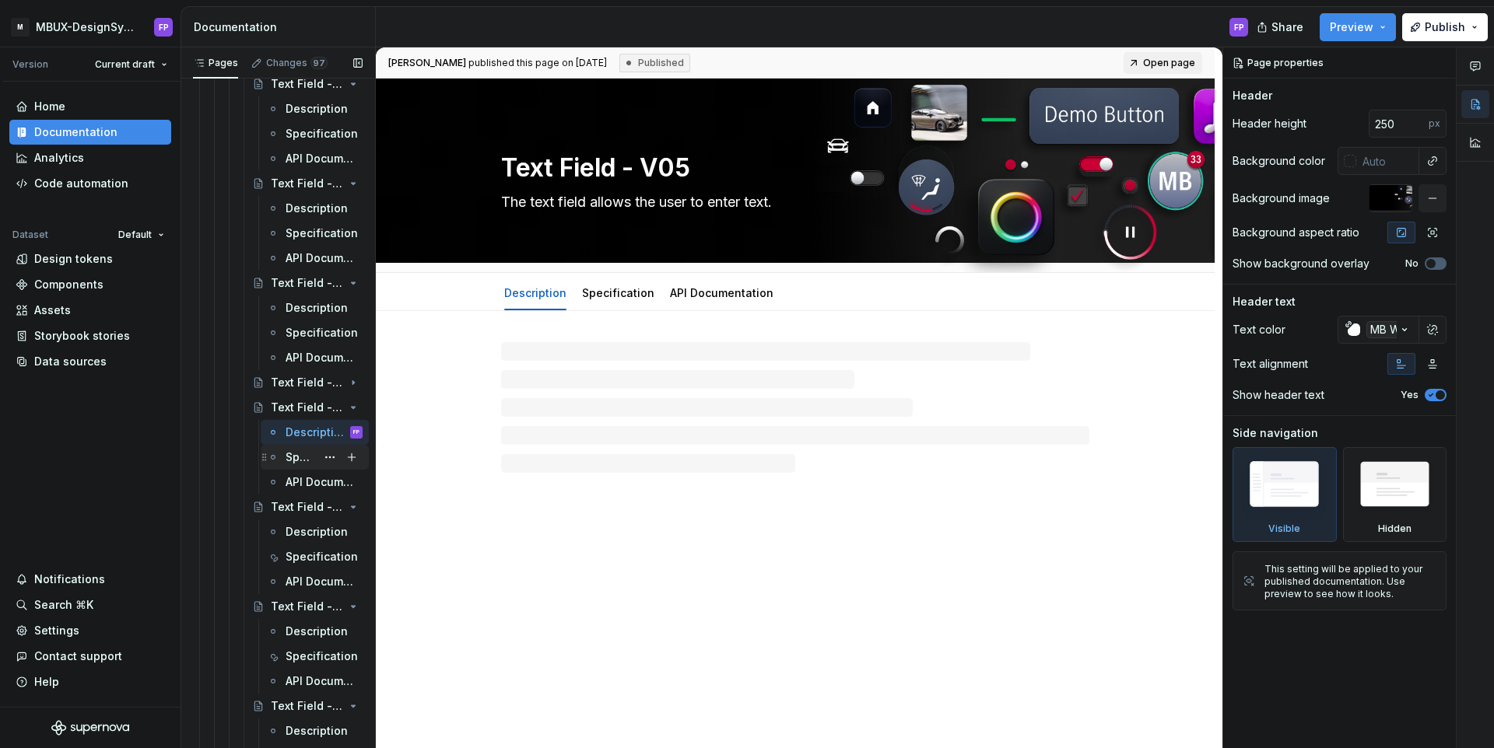
click at [300, 458] on div "Specification" at bounding box center [301, 458] width 30 height 16
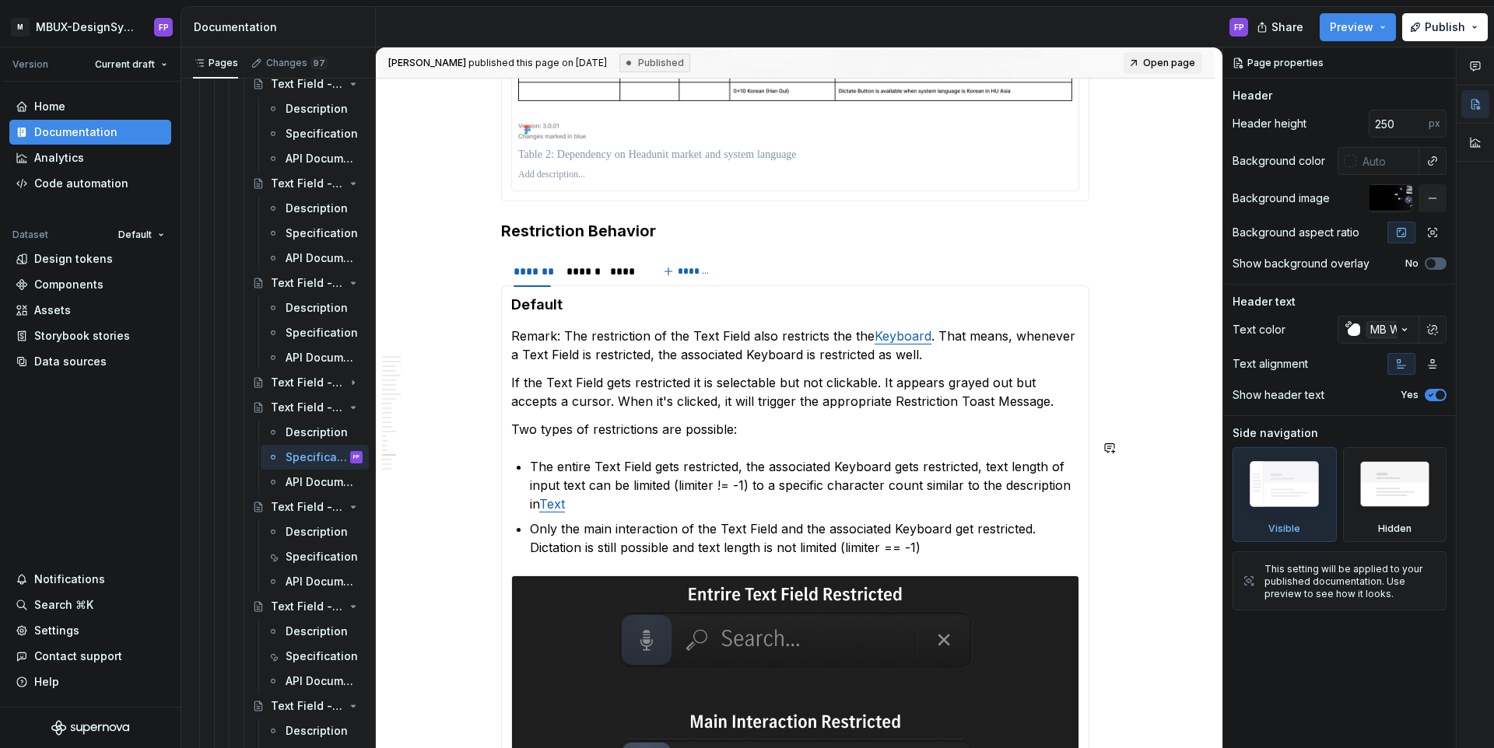
scroll to position [6498, 0]
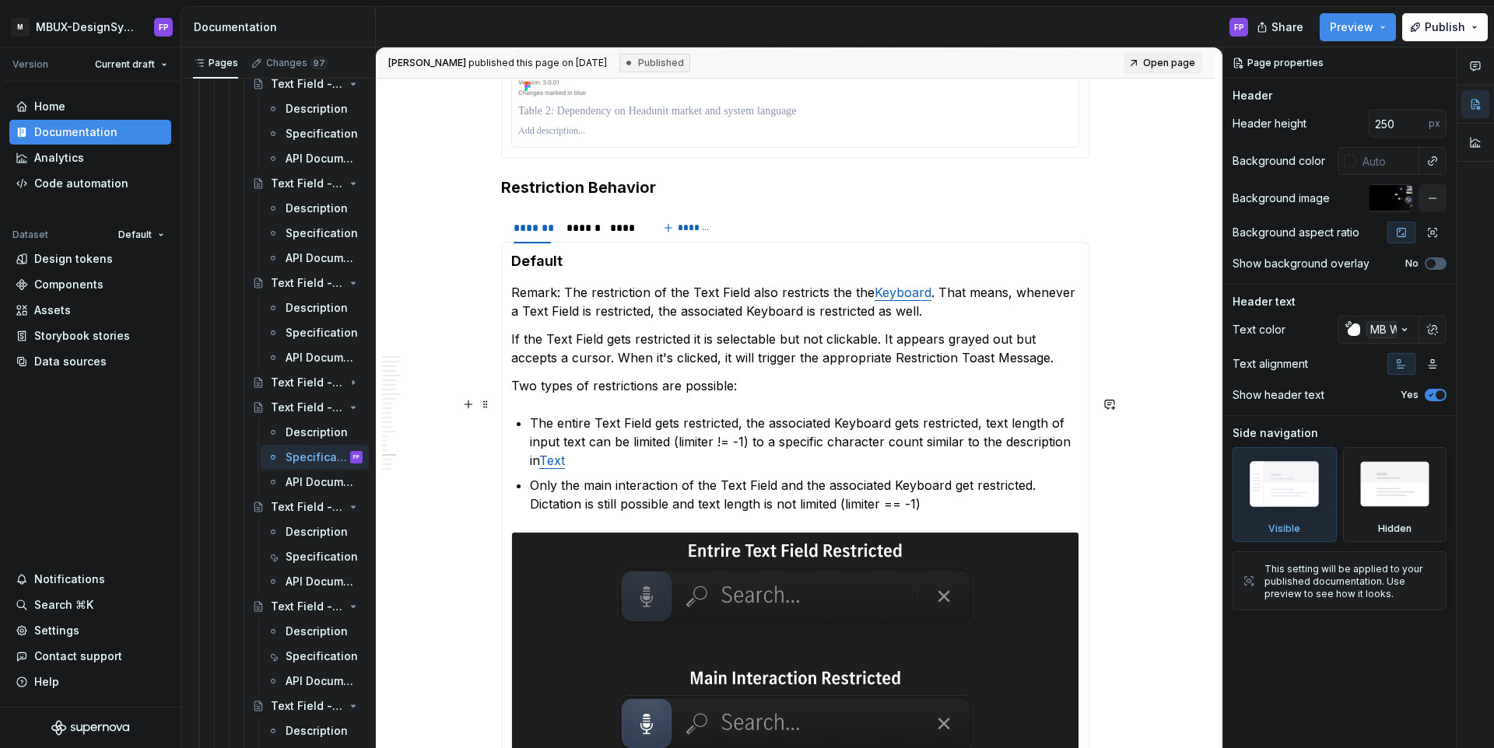
click at [563, 453] on link "Text" at bounding box center [552, 461] width 26 height 16
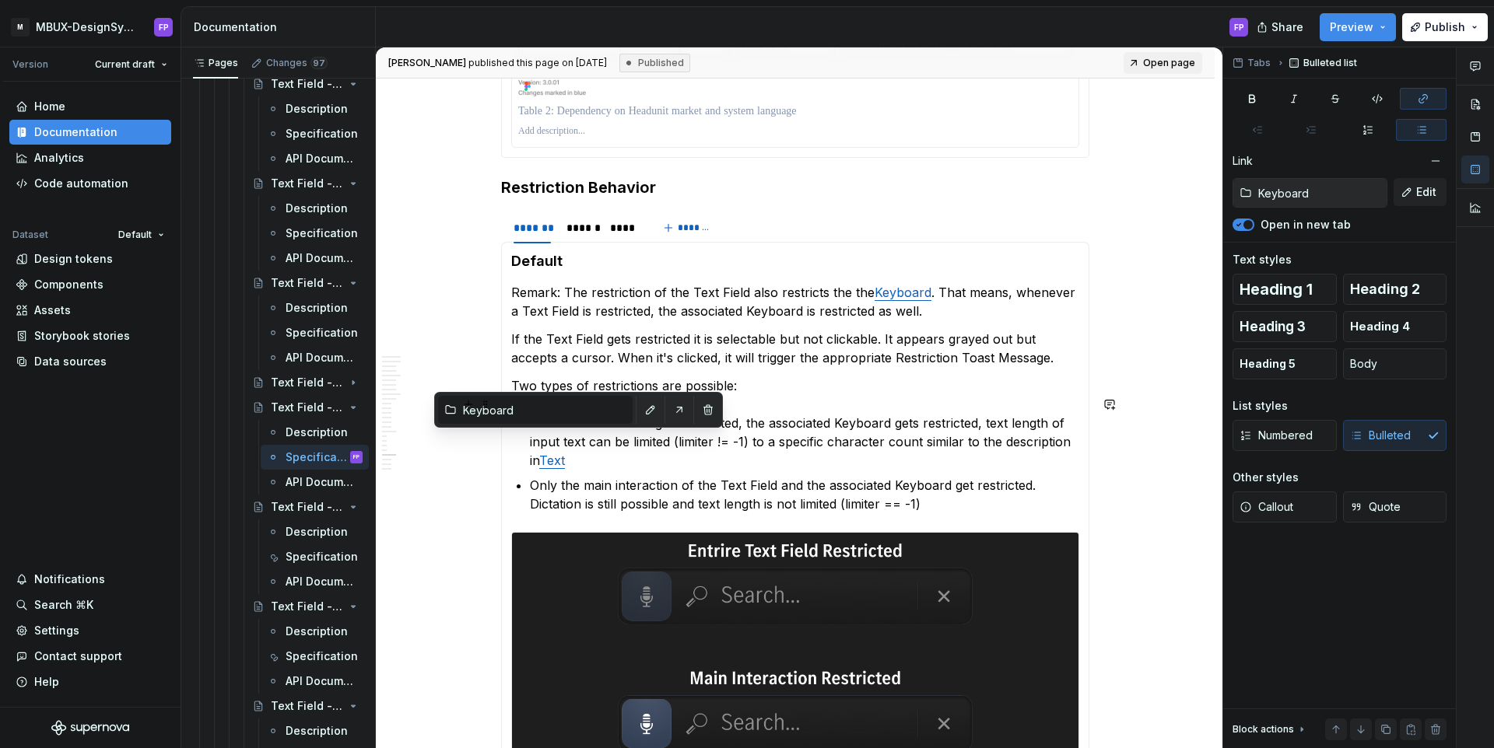
click at [583, 441] on p "The entire Text Field gets restricted, the associated Keyboard gets restricted,…" at bounding box center [804, 442] width 549 height 56
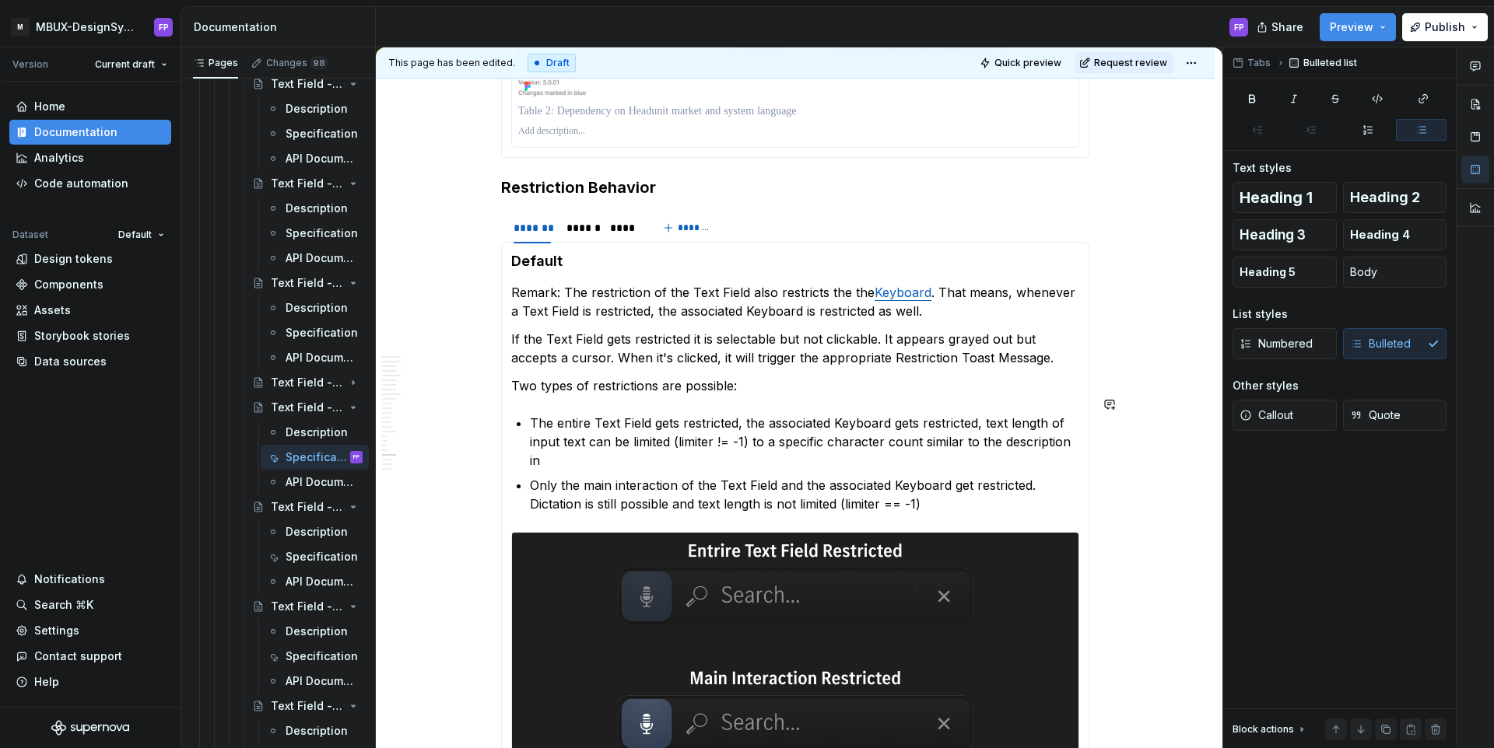
paste div
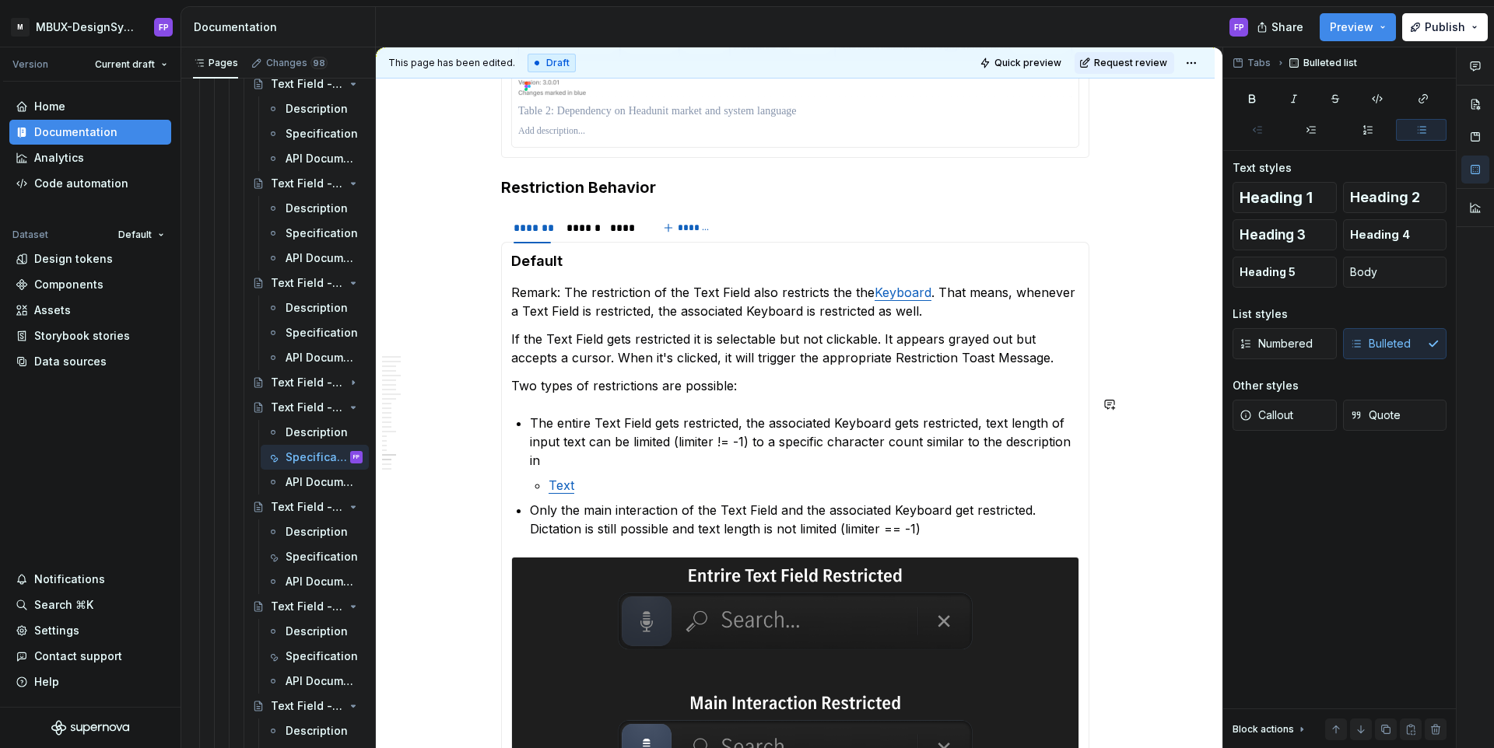
type textarea "*"
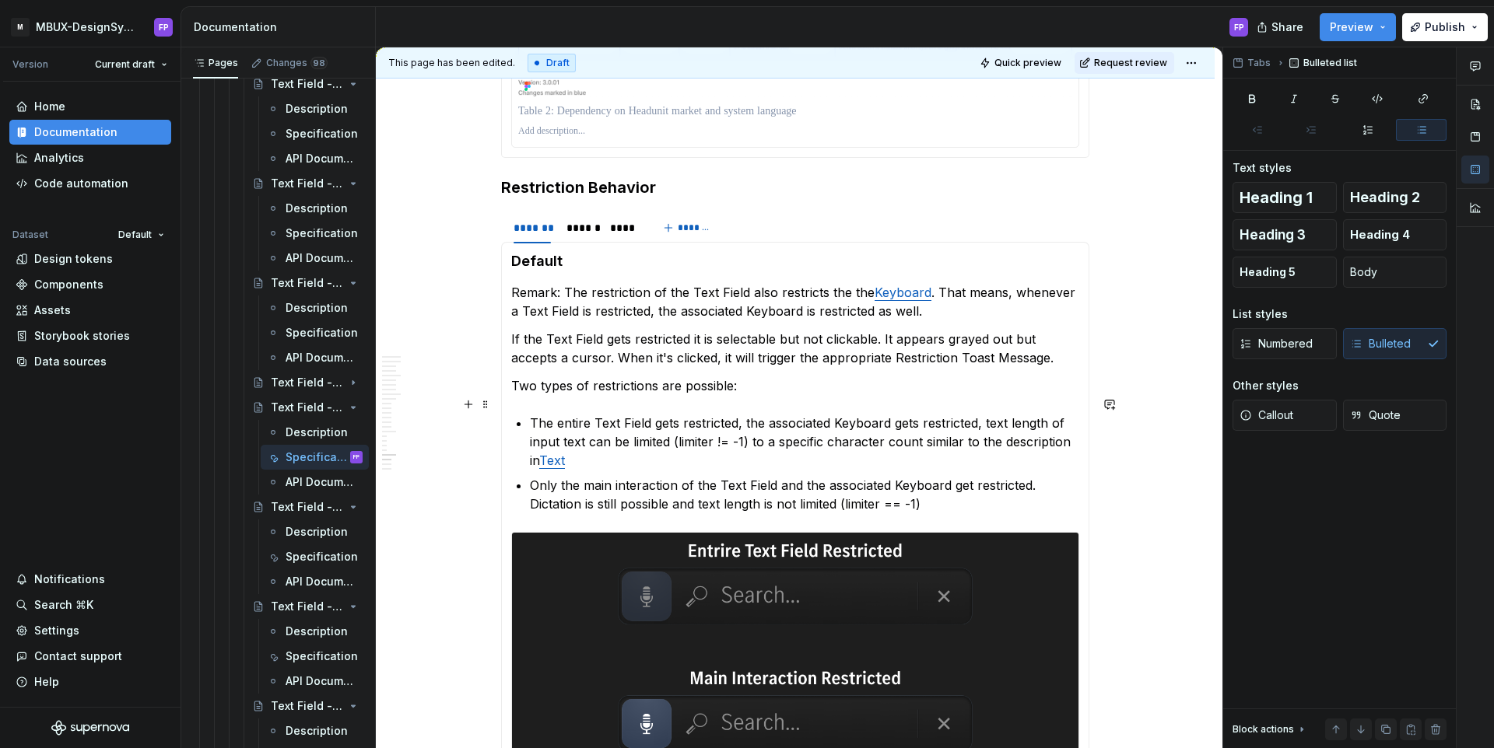
click at [561, 453] on link "Text" at bounding box center [552, 461] width 26 height 16
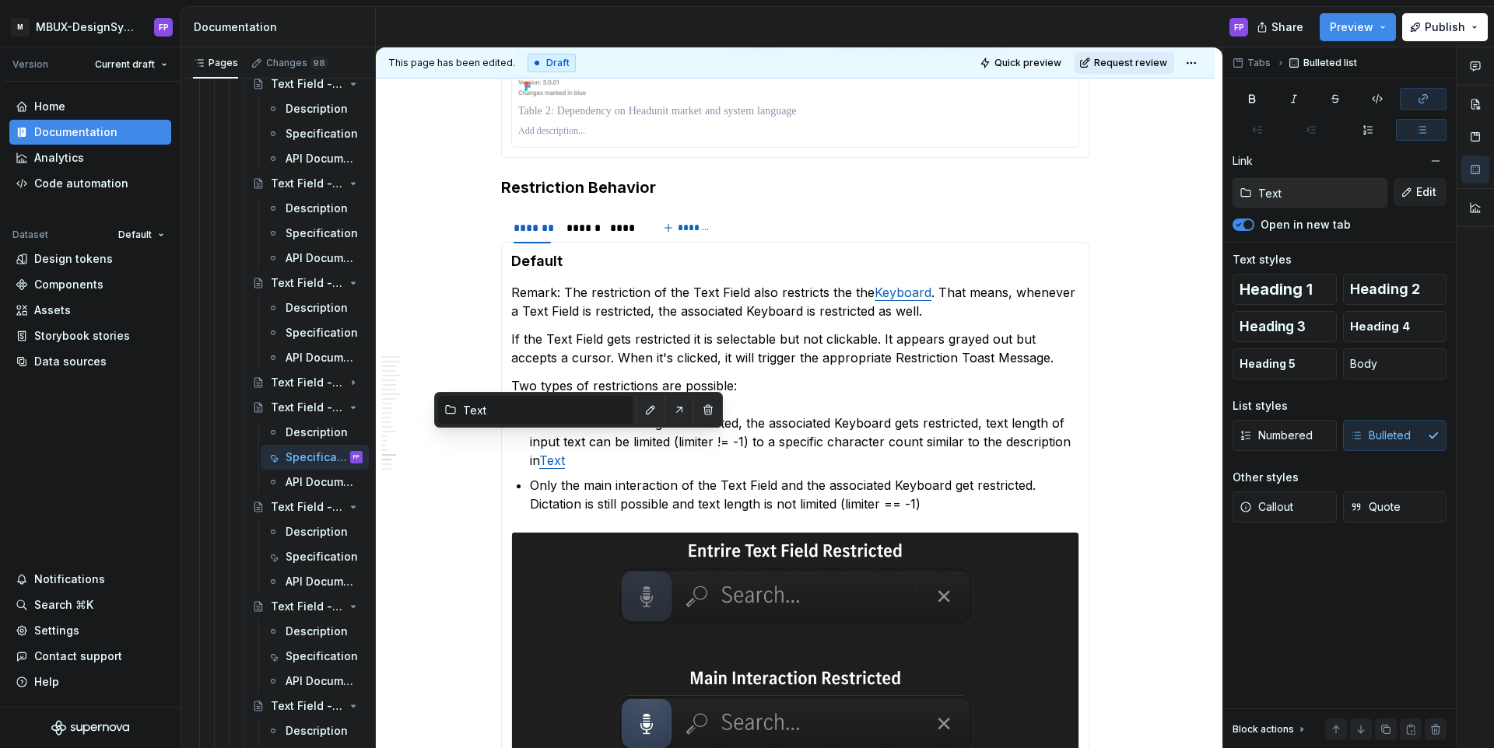
click at [1121, 64] on span "Request review" at bounding box center [1130, 63] width 73 height 12
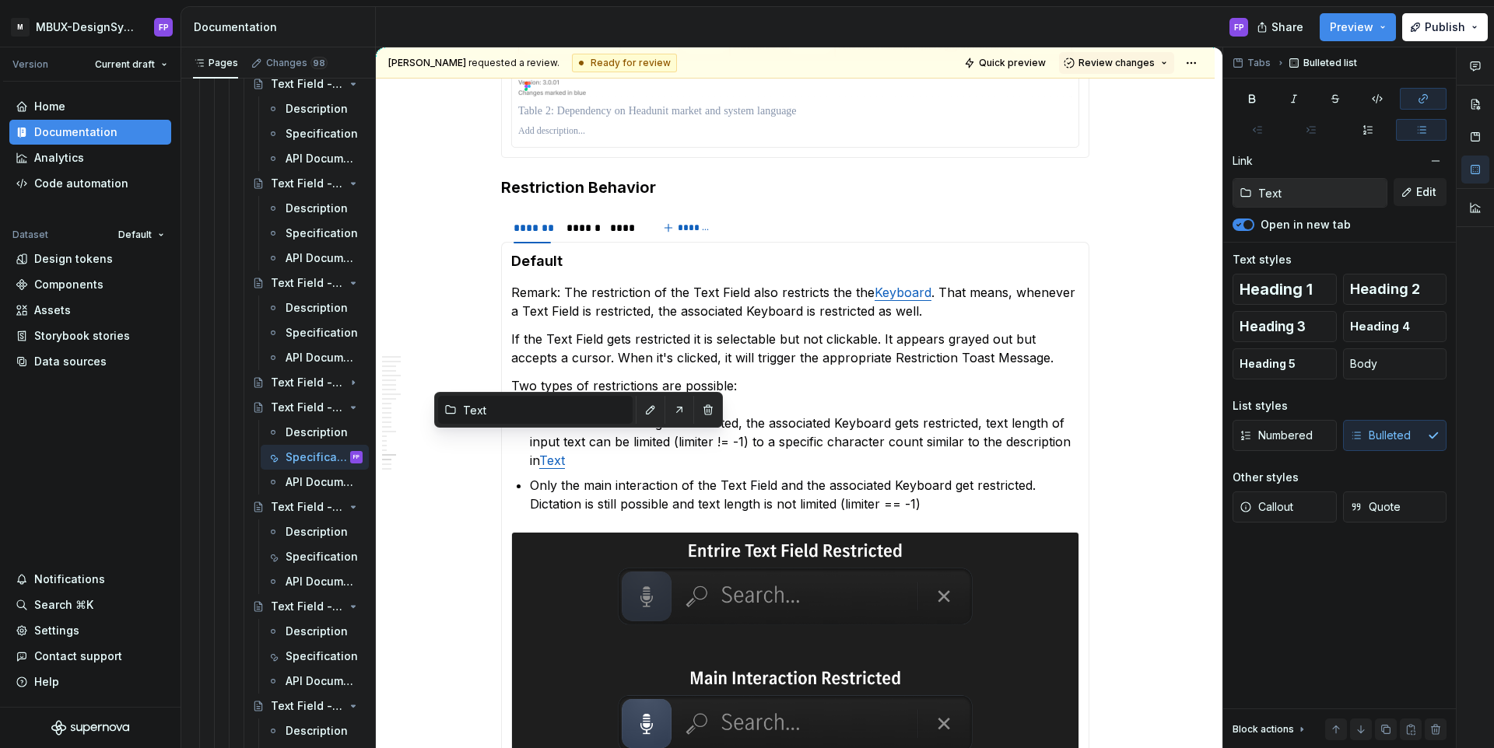
click at [1121, 64] on span "Review changes" at bounding box center [1116, 63] width 76 height 12
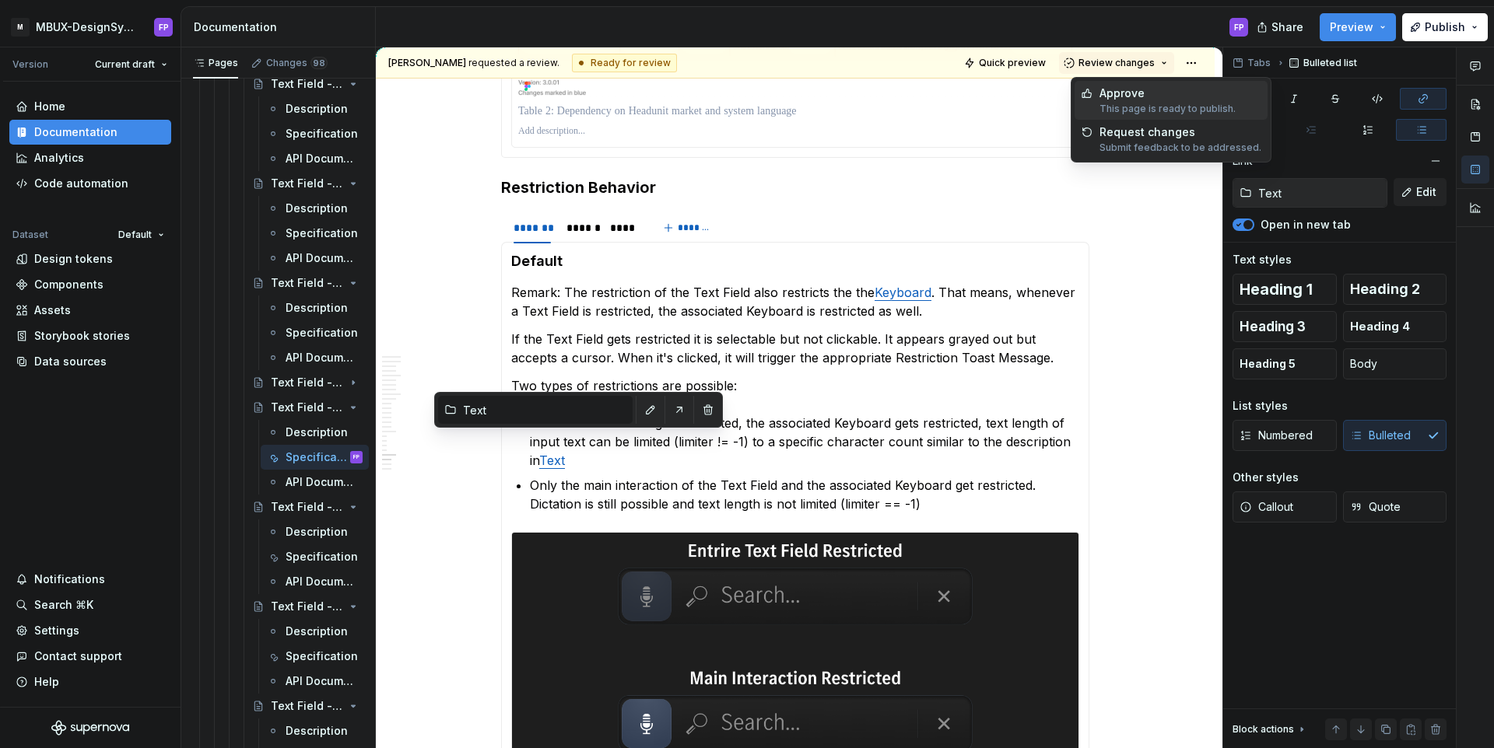
click at [1117, 92] on div "Approve" at bounding box center [1167, 94] width 136 height 16
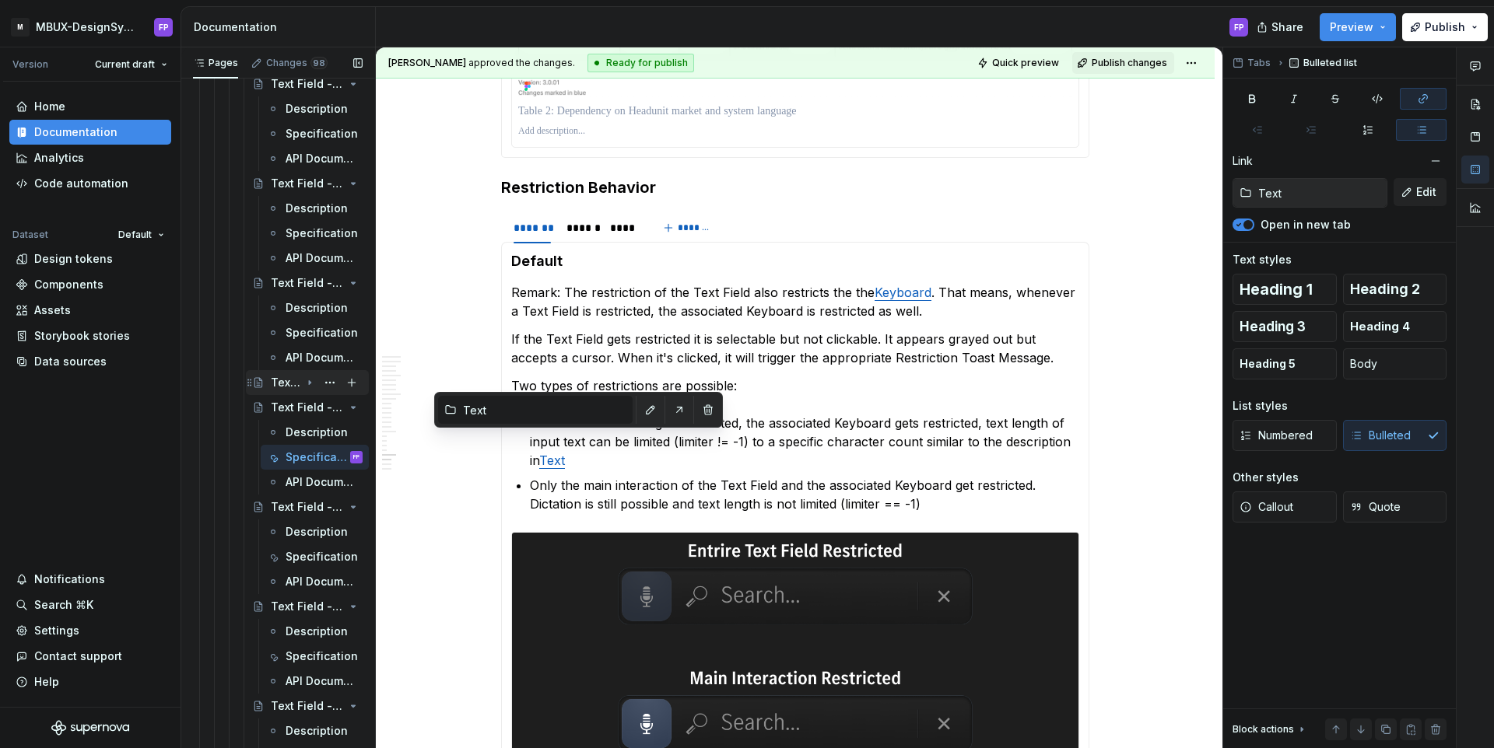
click at [296, 382] on div "Text Field - V06" at bounding box center [286, 383] width 30 height 16
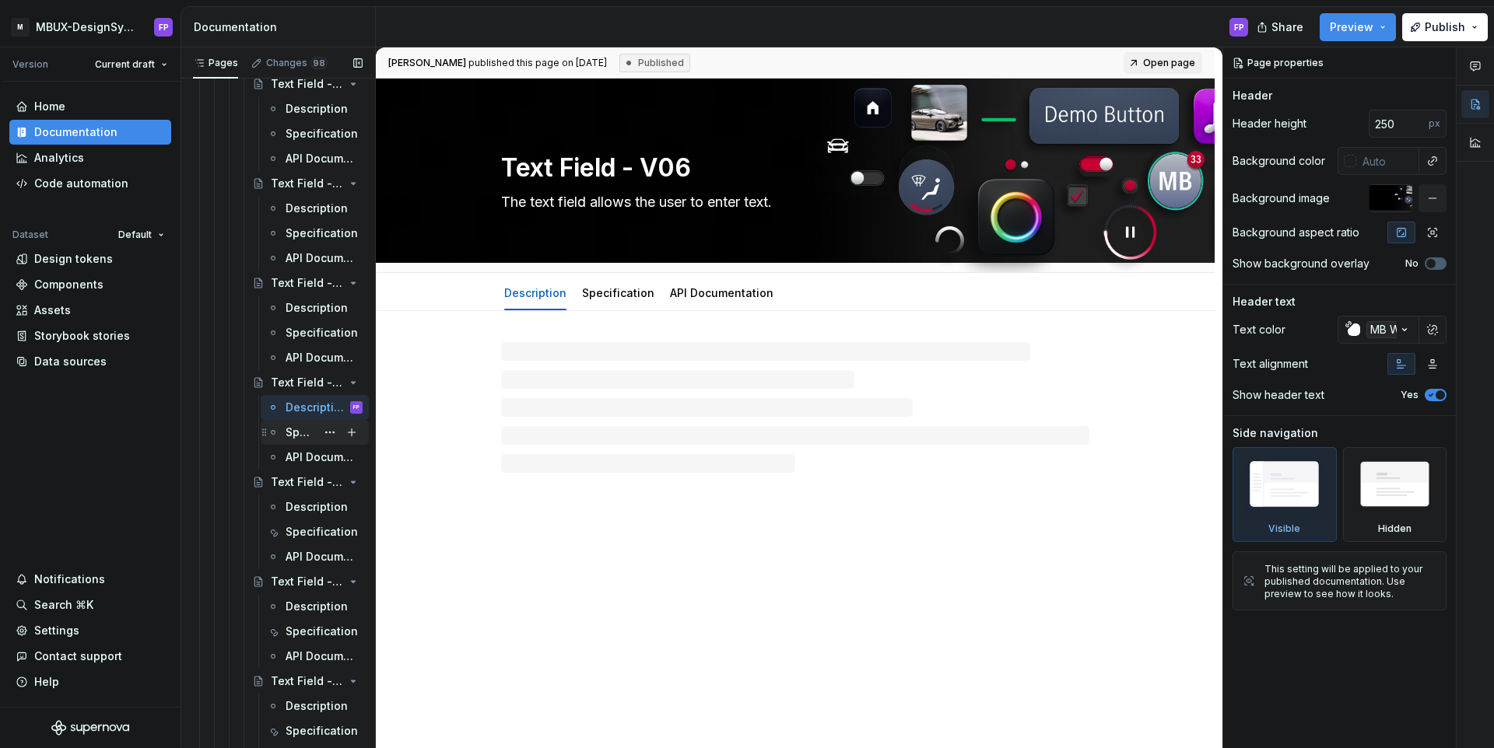
click at [303, 436] on div "Specification" at bounding box center [301, 433] width 30 height 16
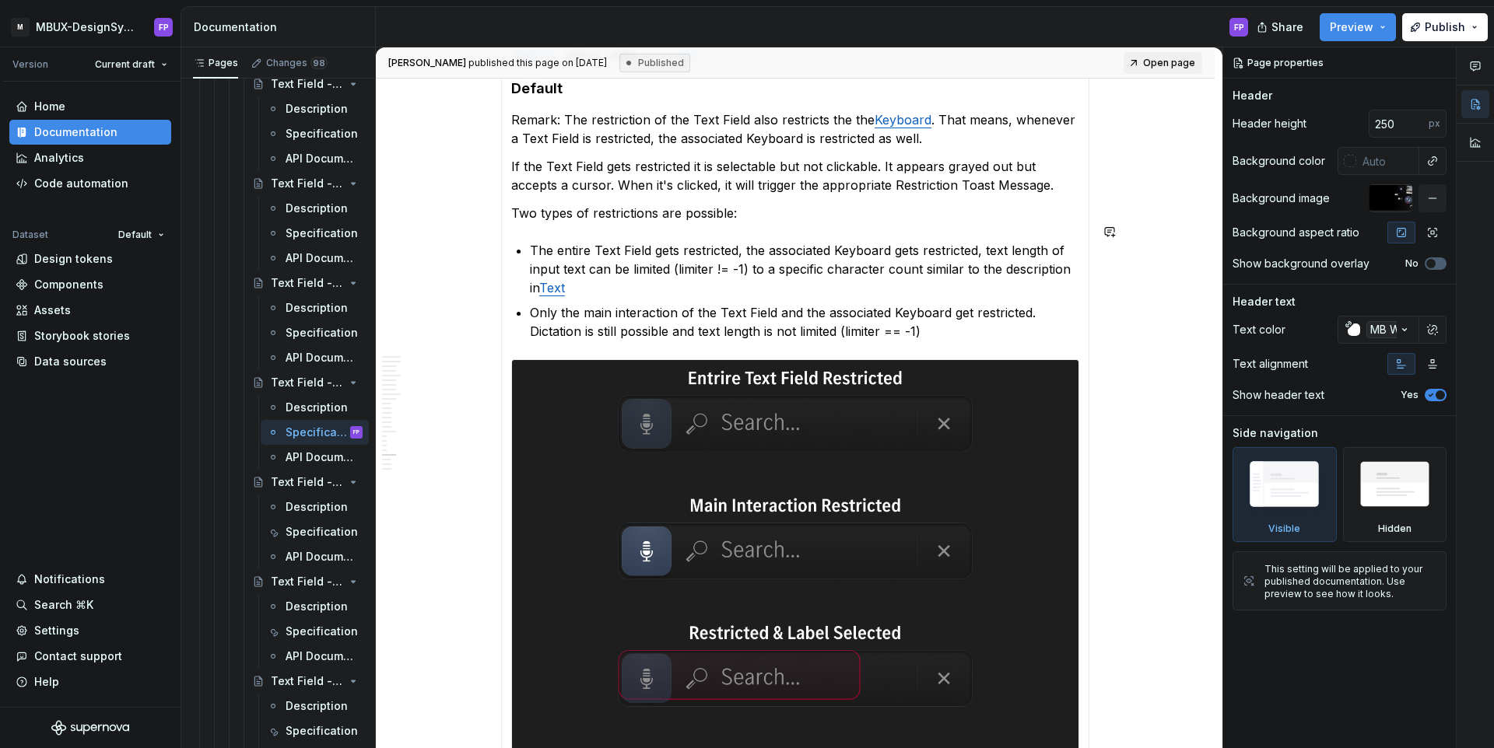
scroll to position [6594, 0]
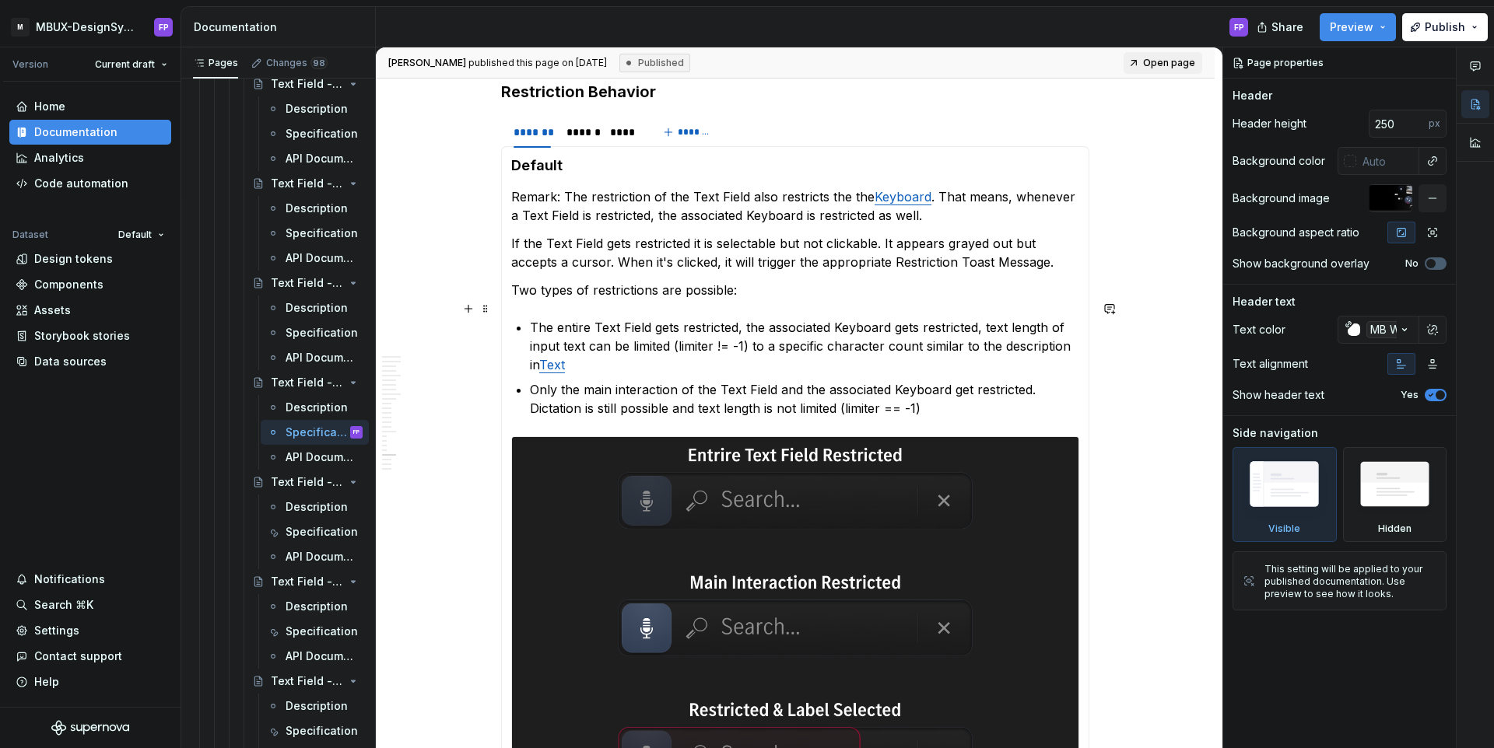
click at [612, 348] on p "The entire Text Field gets restricted, the associated Keyboard gets restricted,…" at bounding box center [804, 346] width 549 height 56
type textarea "*"
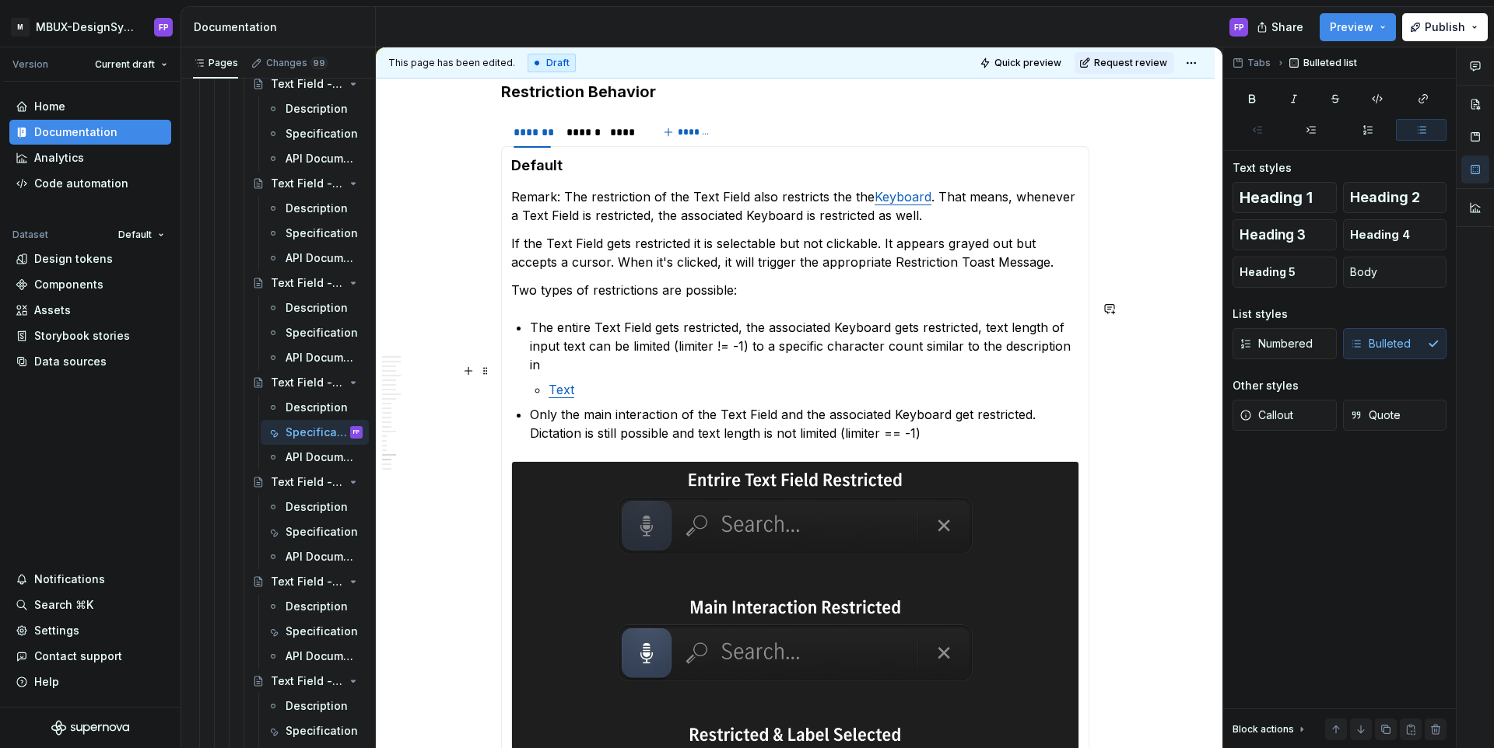
click at [555, 382] on link "Text" at bounding box center [561, 390] width 26 height 16
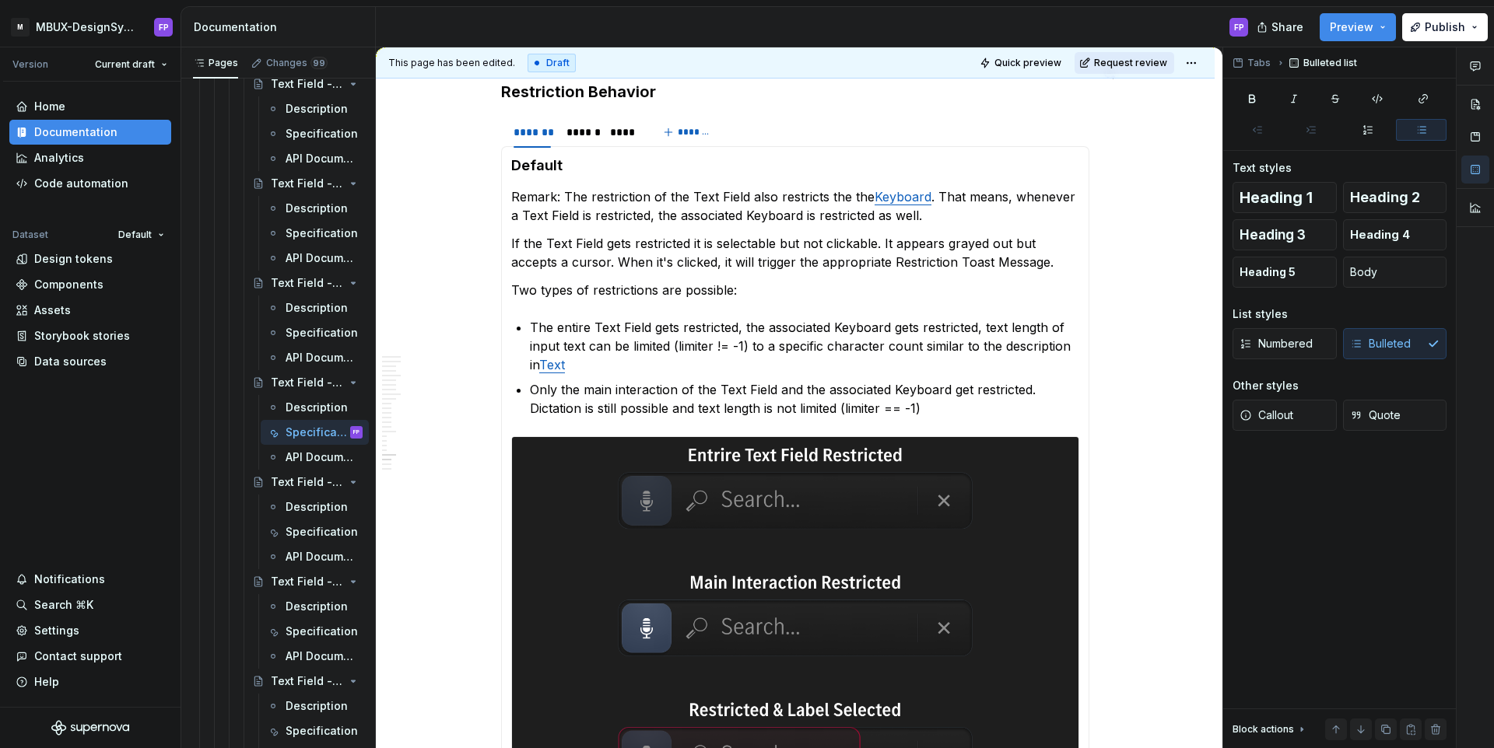
click at [1119, 67] on span "Request review" at bounding box center [1130, 63] width 73 height 12
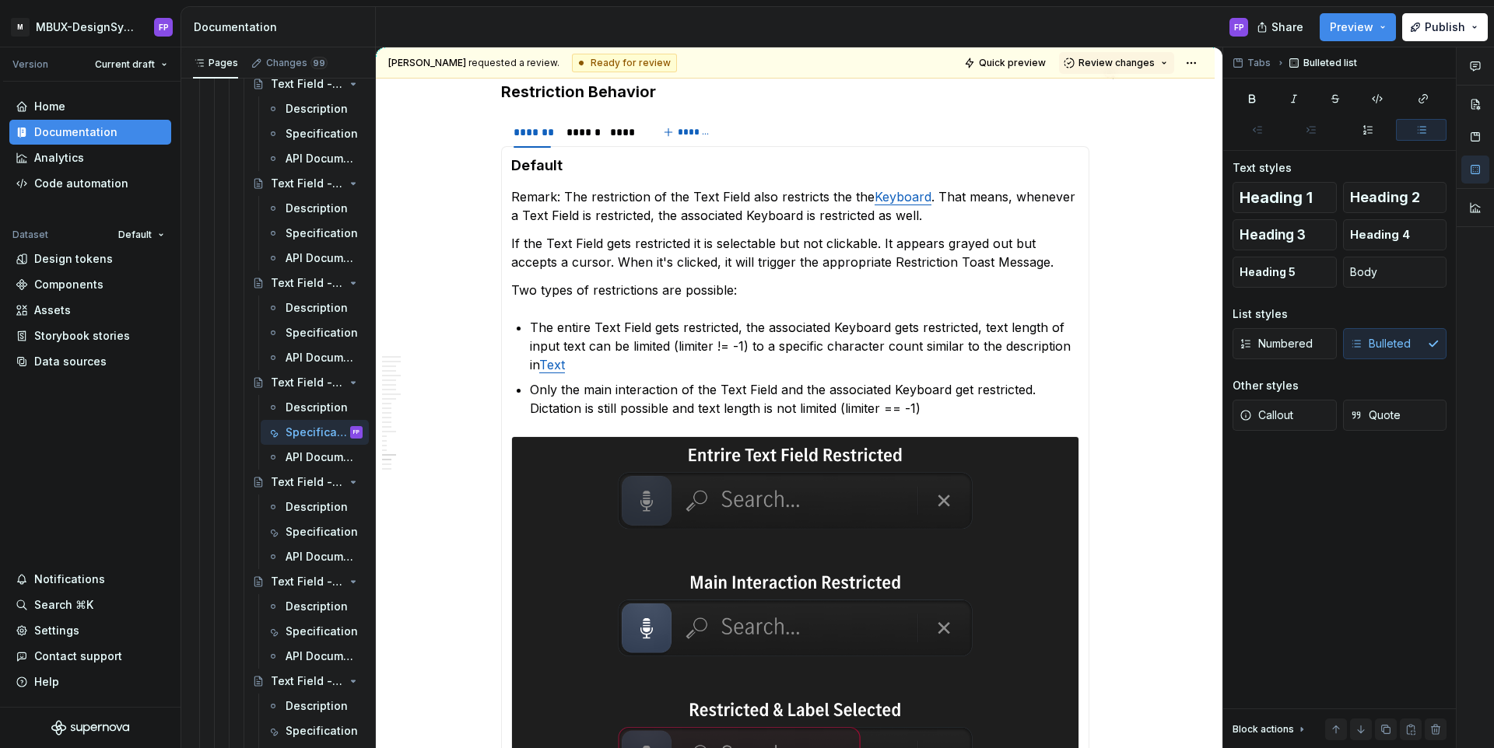
click at [1119, 67] on span "Review changes" at bounding box center [1116, 63] width 76 height 12
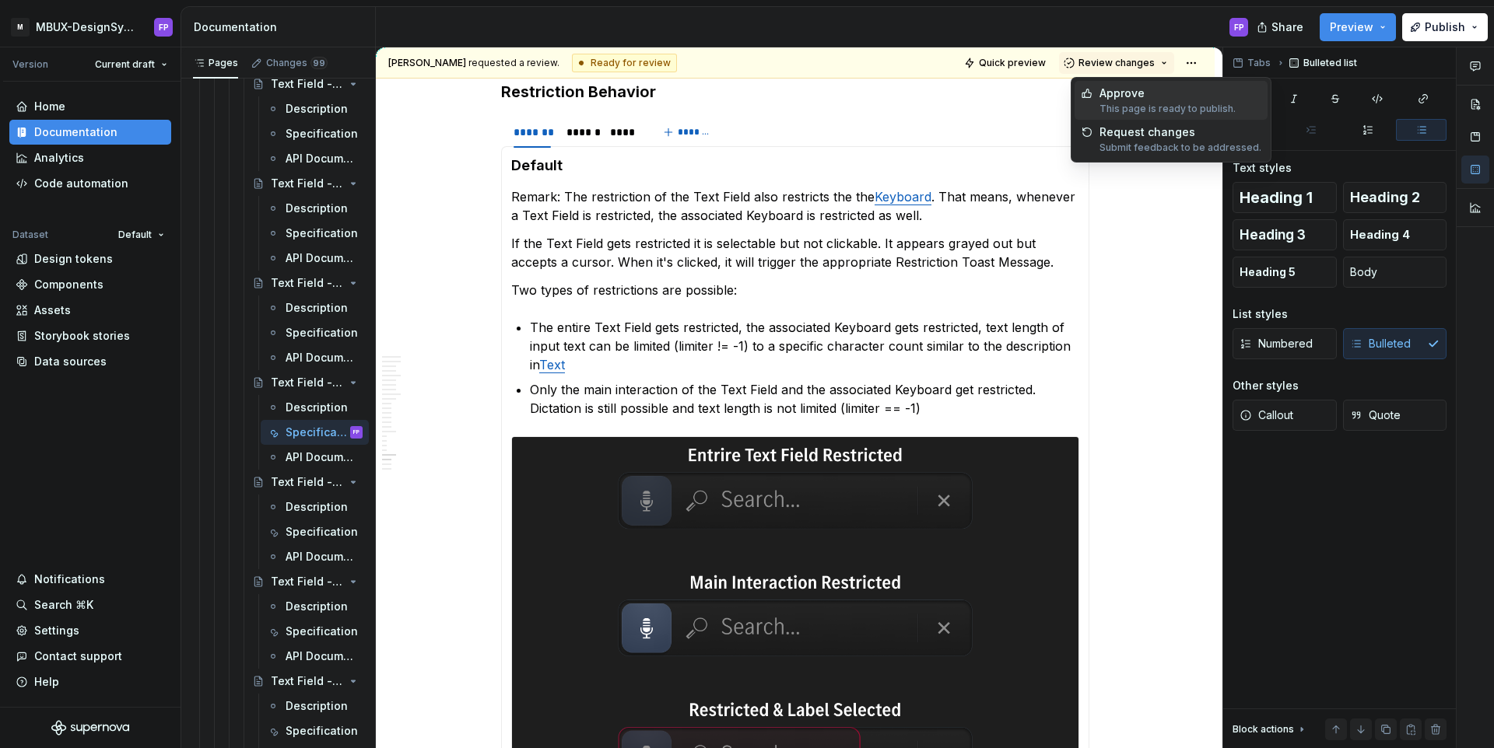
click at [1114, 93] on div "Approve" at bounding box center [1167, 94] width 136 height 16
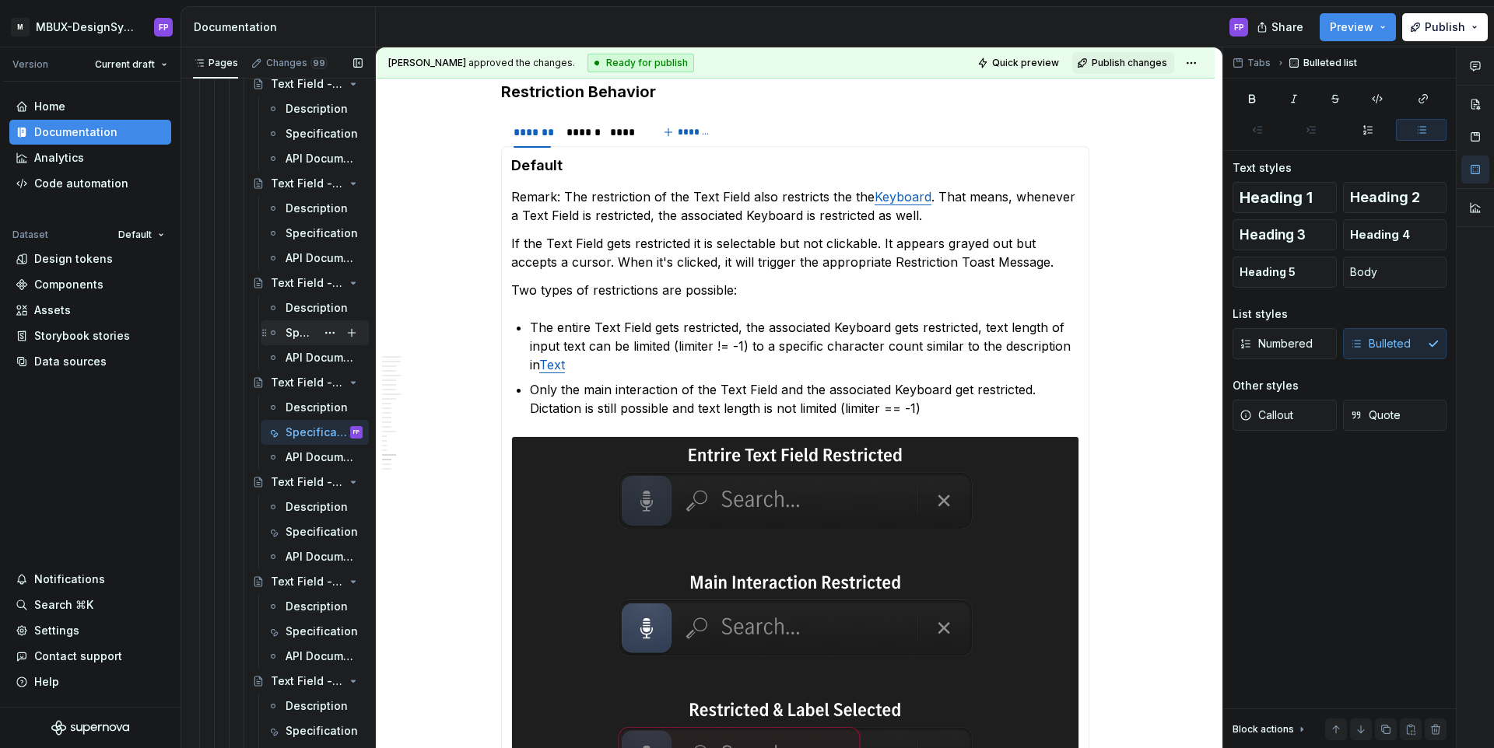
click at [300, 328] on div "Specification" at bounding box center [301, 333] width 30 height 16
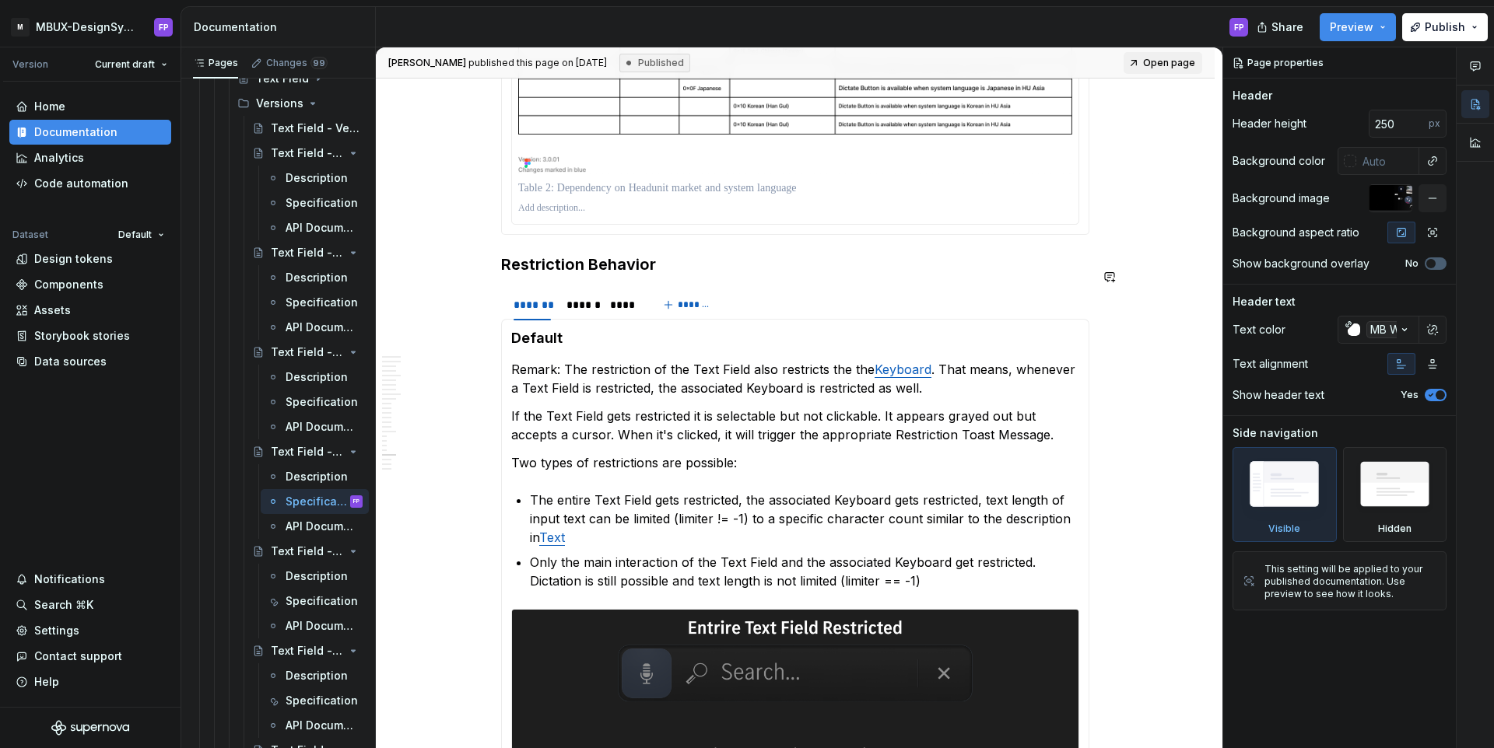
scroll to position [6440, 0]
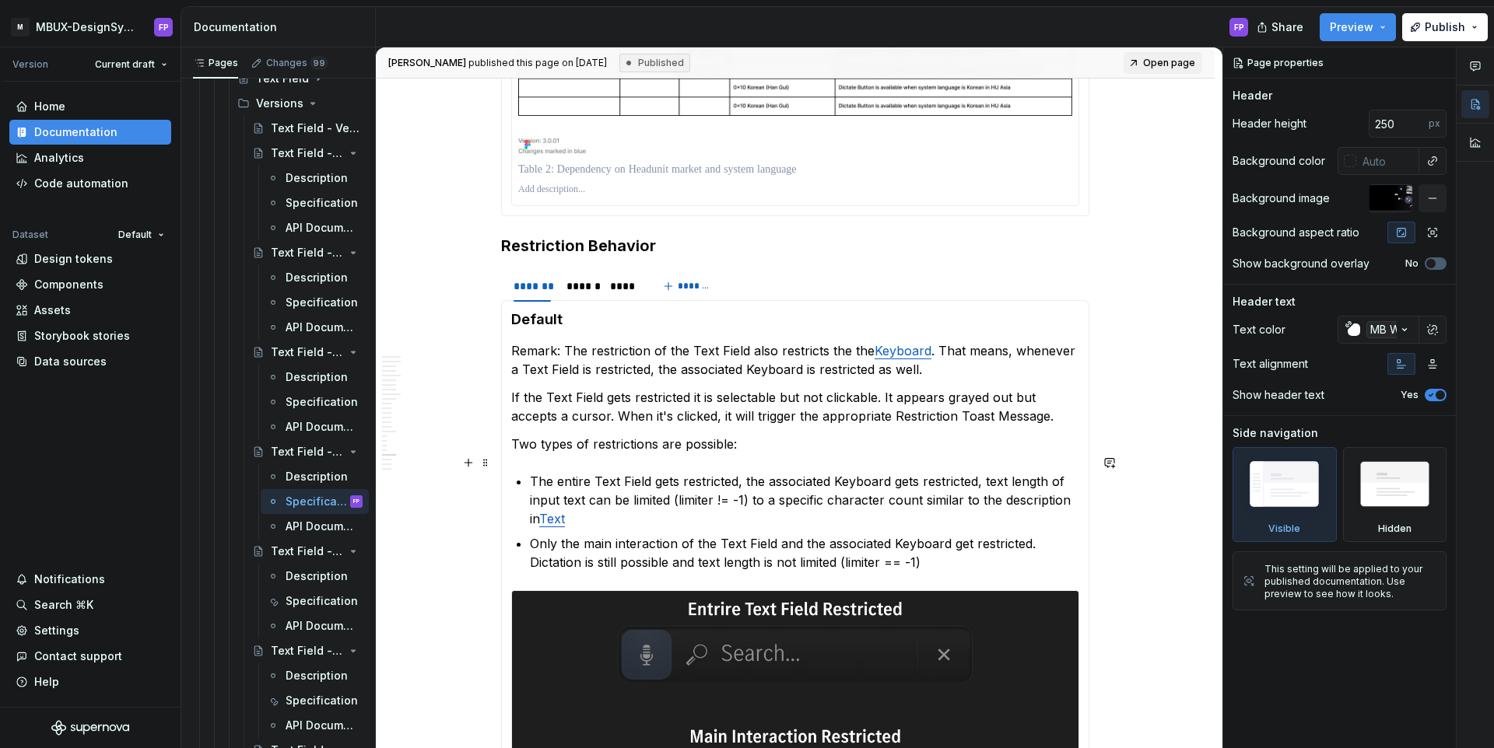
click at [598, 506] on p "The entire Text Field gets restricted, the associated Keyboard gets restricted,…" at bounding box center [804, 500] width 549 height 56
type textarea "*"
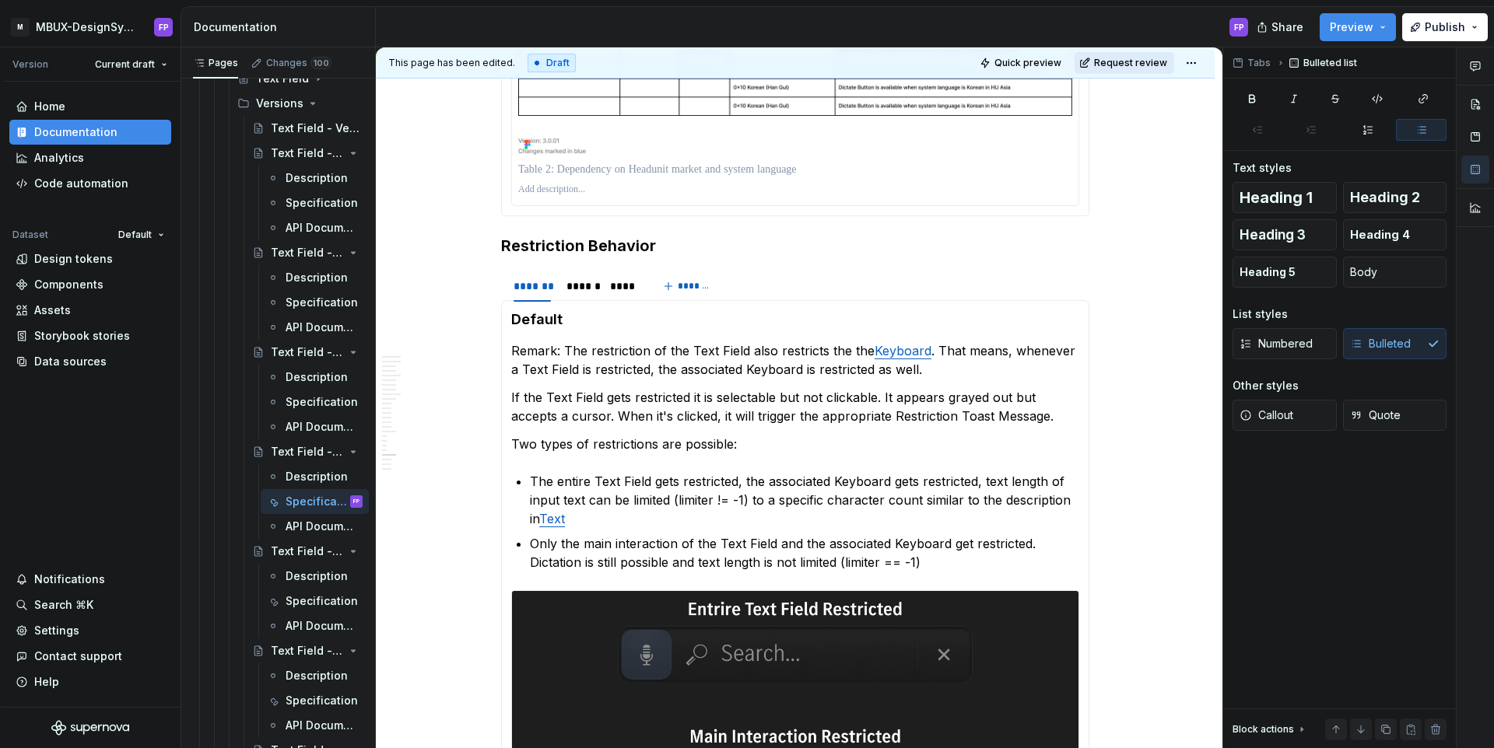
click at [1141, 58] on span "Request review" at bounding box center [1130, 63] width 73 height 12
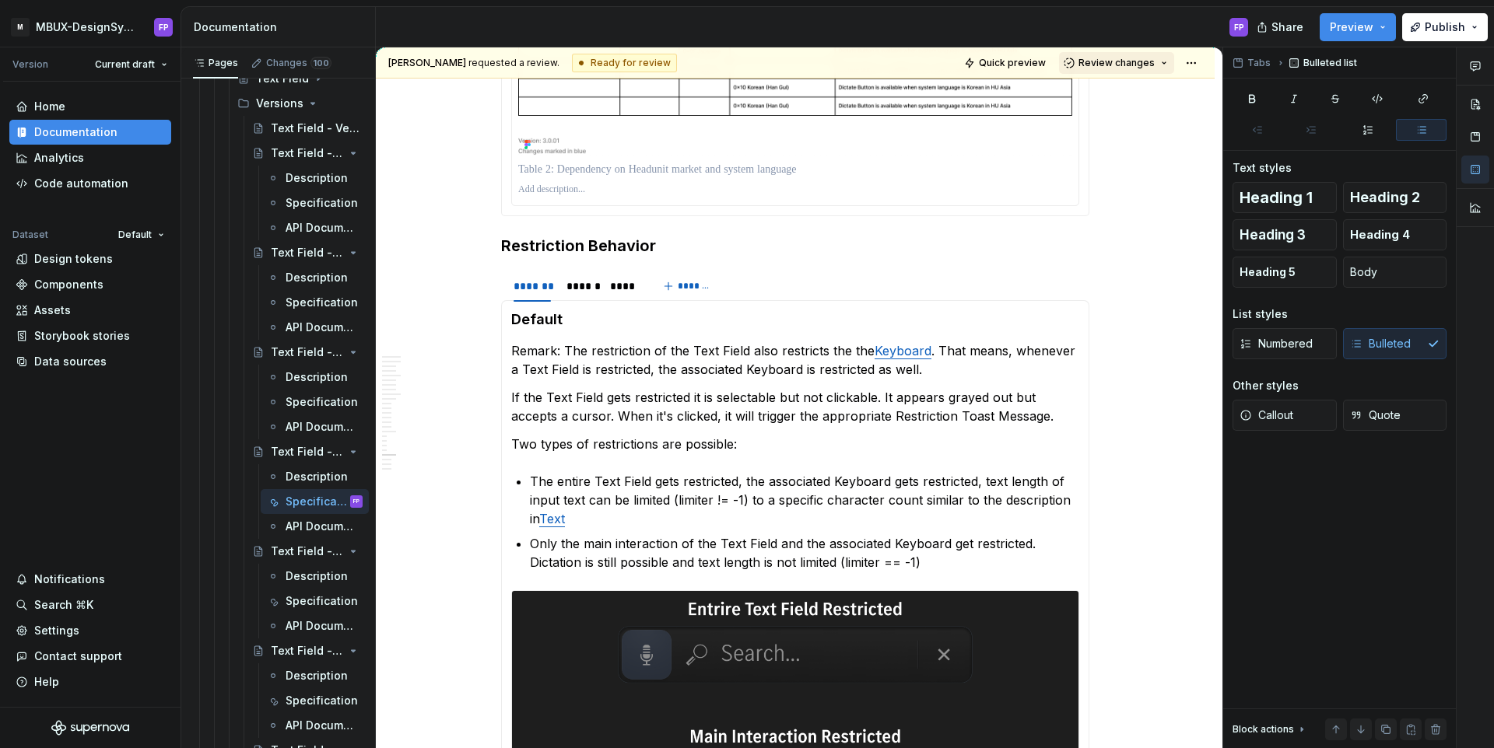
click at [1140, 68] on button "Review changes" at bounding box center [1116, 63] width 115 height 22
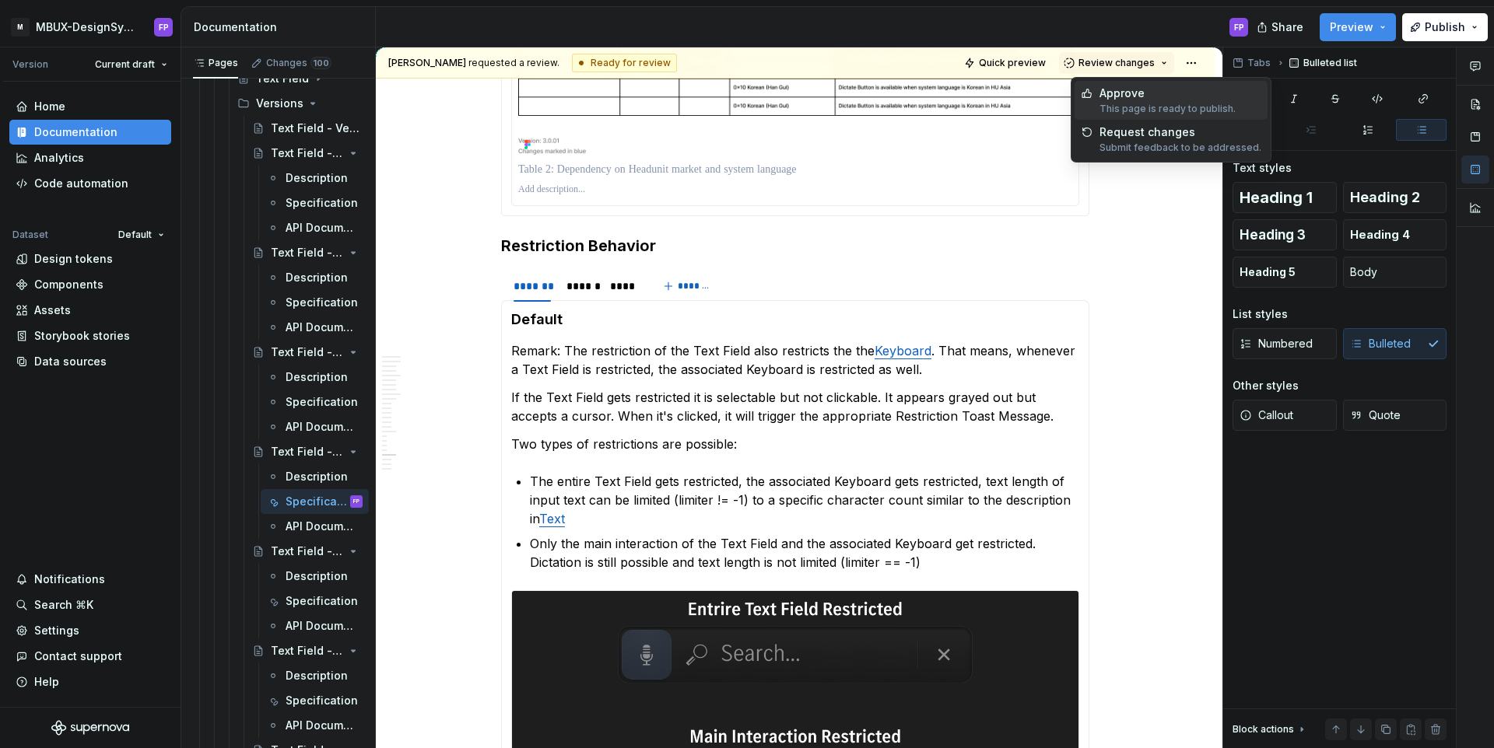
click at [1139, 95] on div "Approve" at bounding box center [1167, 94] width 136 height 16
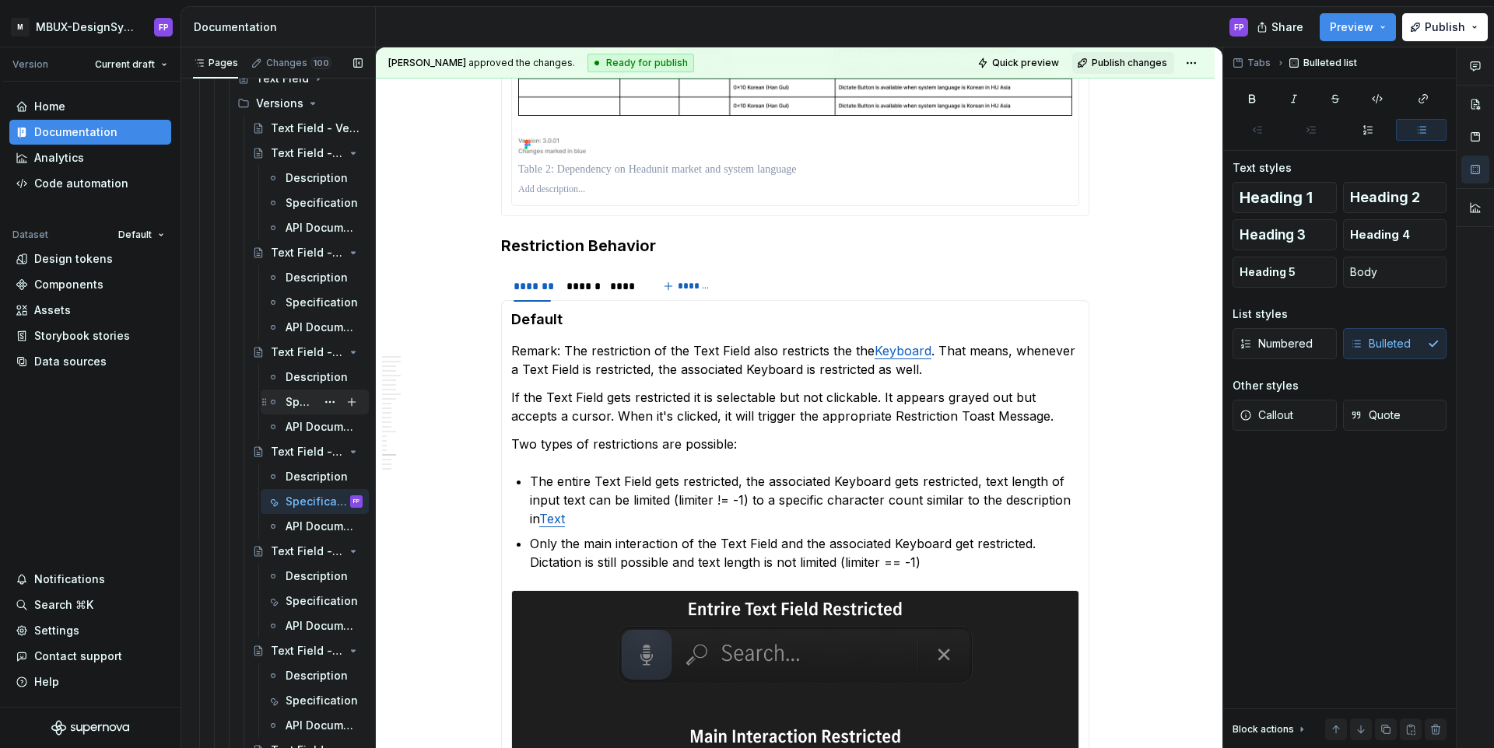
click at [304, 398] on div "Specification" at bounding box center [301, 402] width 30 height 16
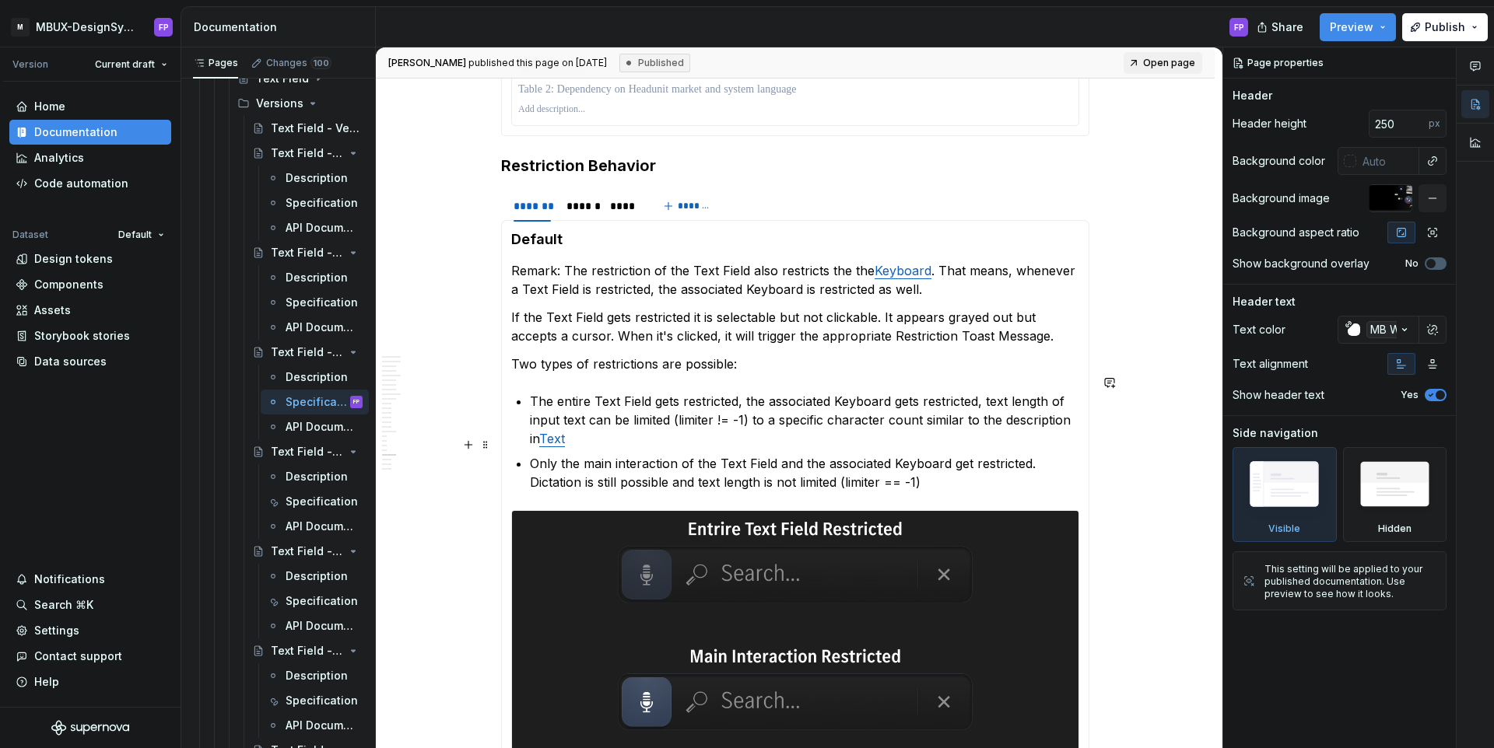
scroll to position [6547, 0]
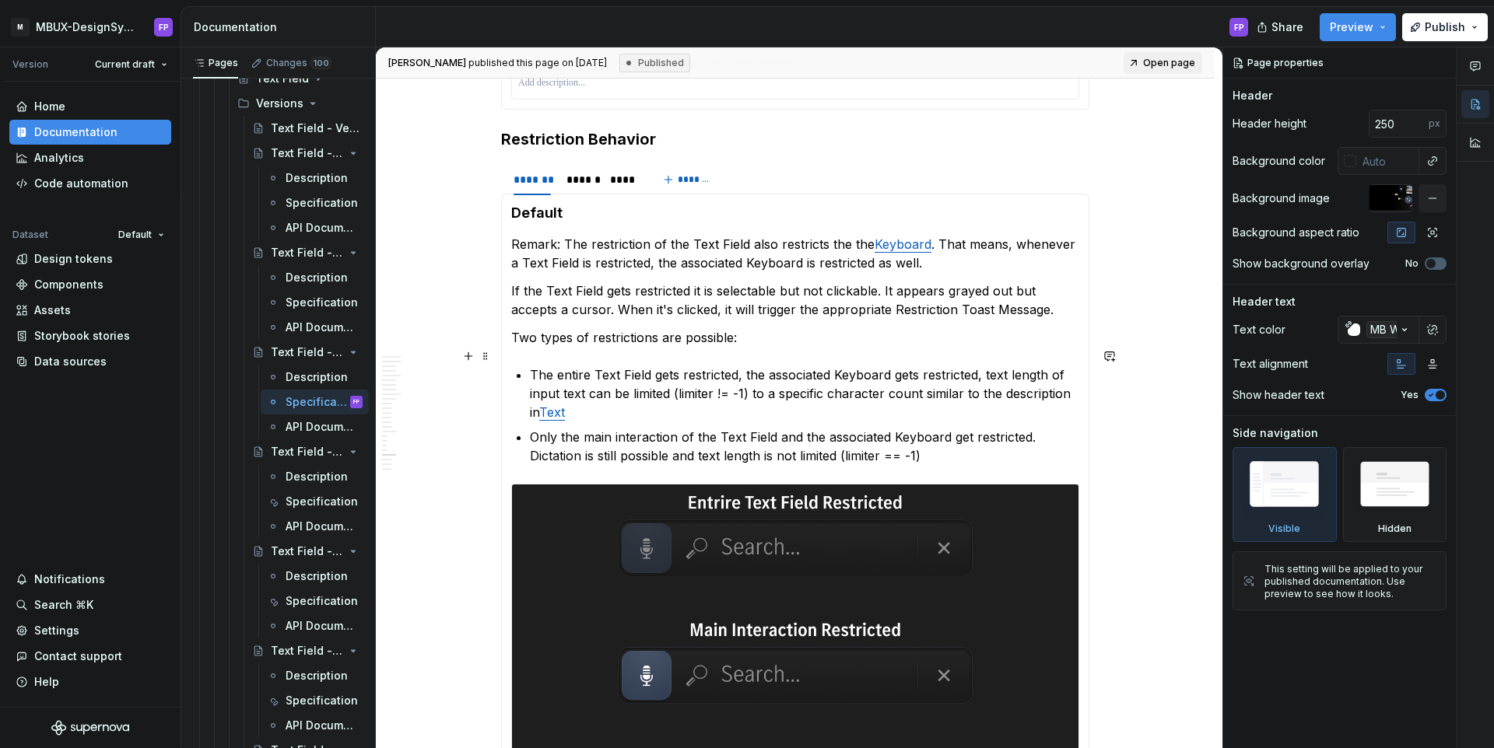
type textarea "*"
click at [613, 398] on p "The entire Text Field gets restricted, the associated Keyboard gets restricted,…" at bounding box center [804, 394] width 549 height 56
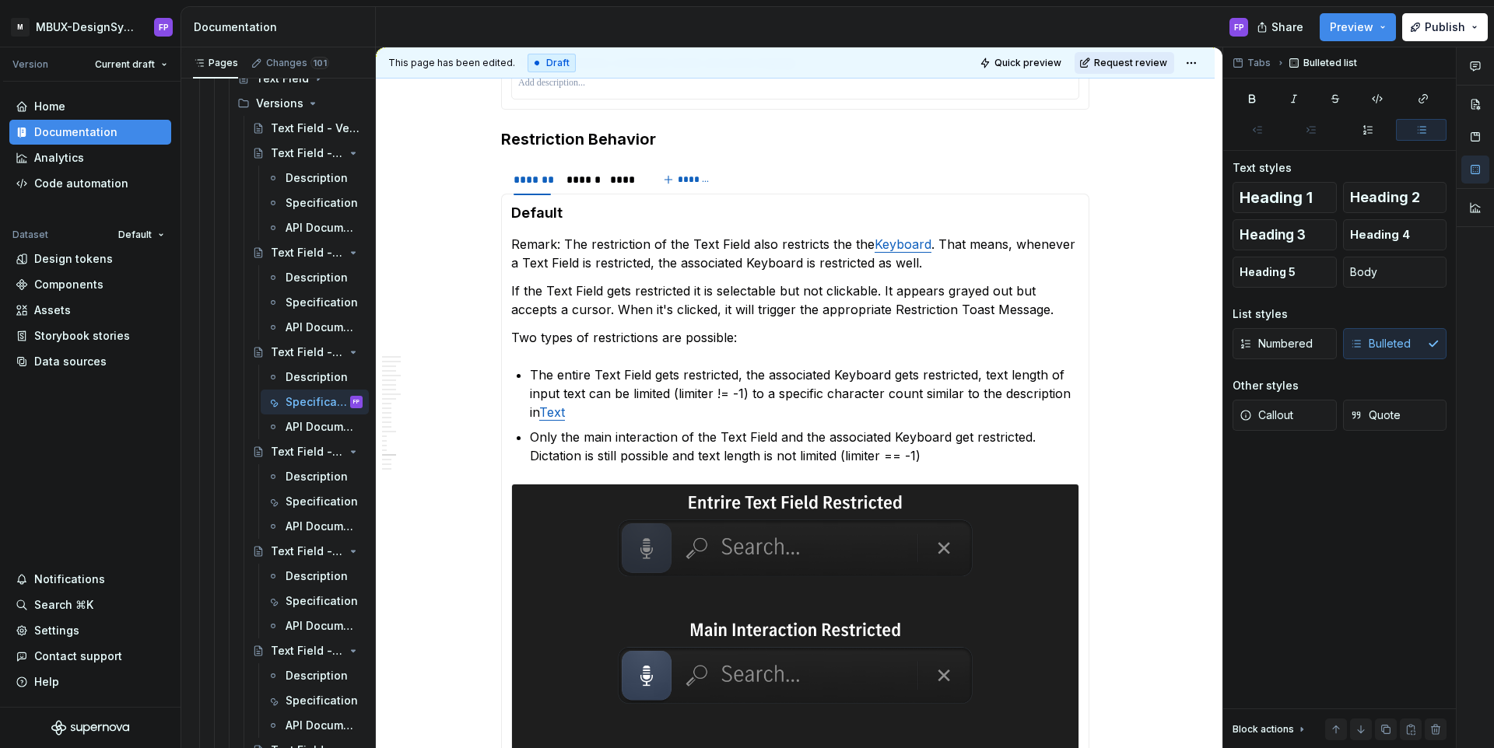
click at [1136, 61] on span "Request review" at bounding box center [1130, 63] width 73 height 12
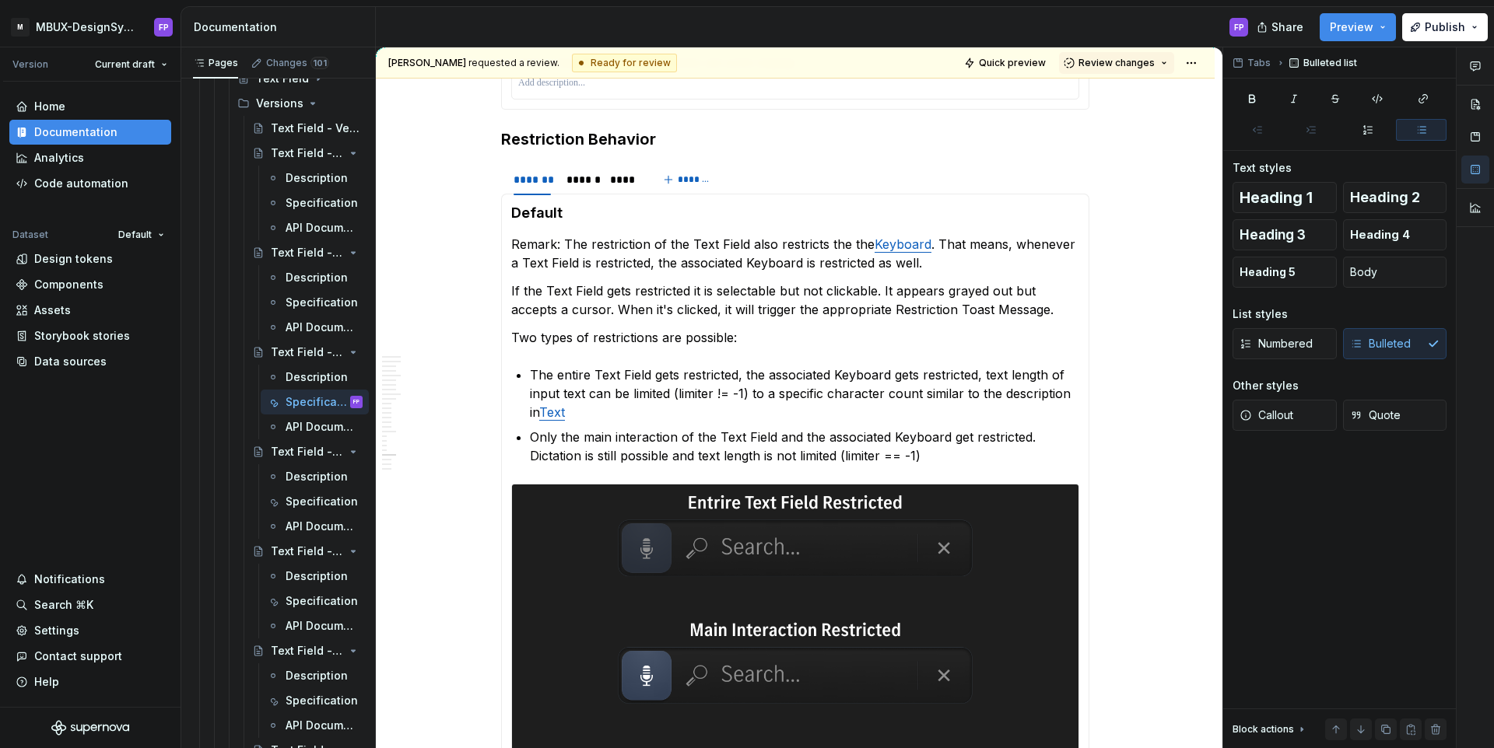
click at [1136, 61] on span "Review changes" at bounding box center [1116, 63] width 76 height 12
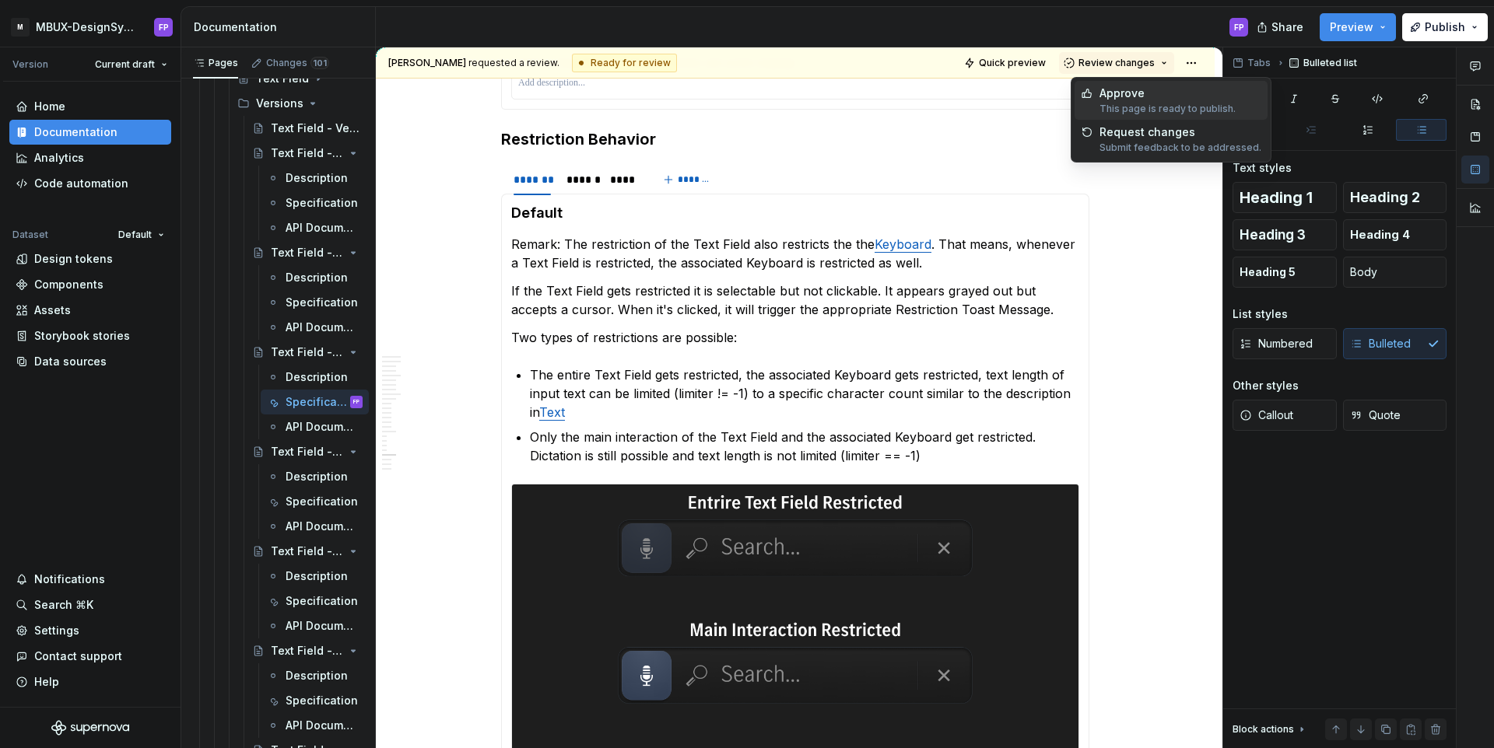
click at [1124, 93] on div "Approve" at bounding box center [1167, 94] width 136 height 16
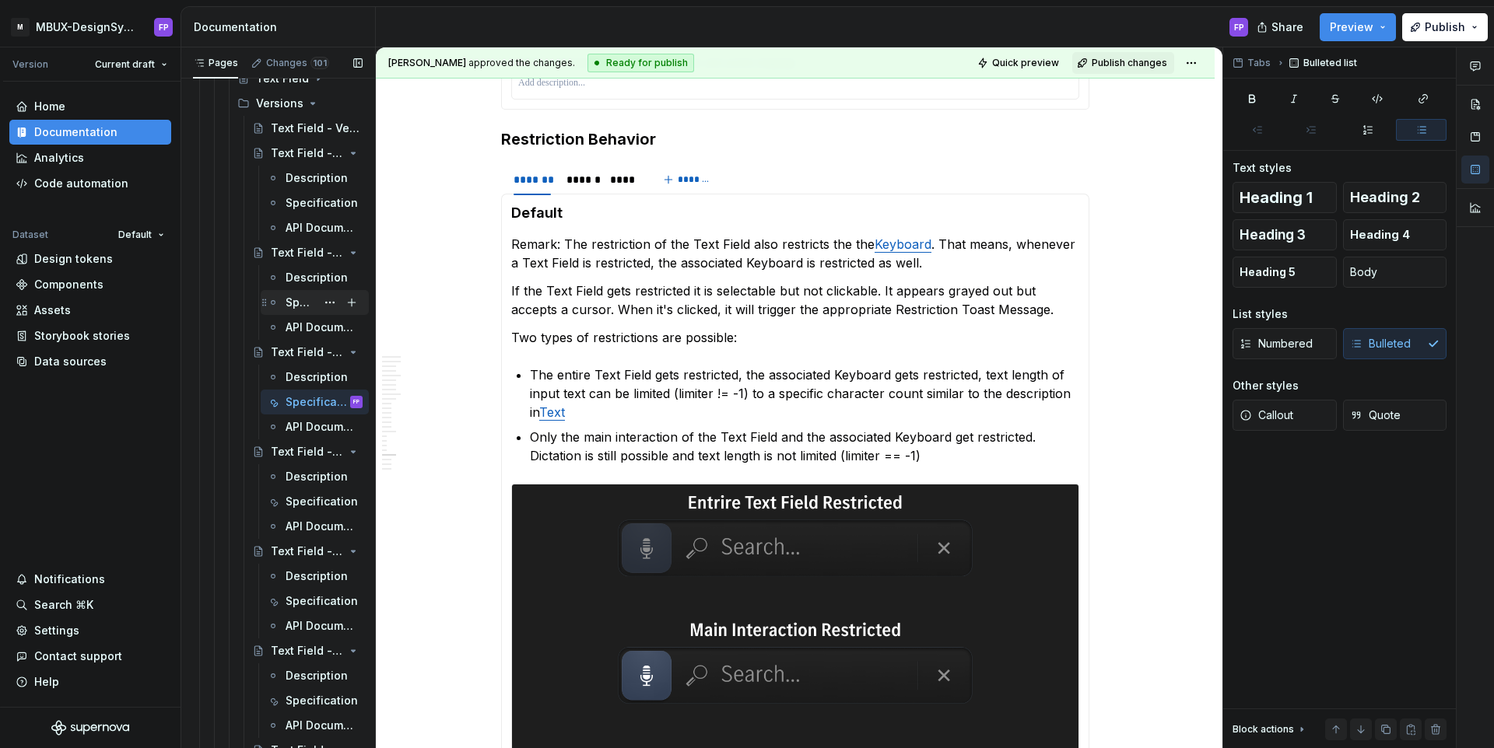
click at [303, 307] on div "Specification" at bounding box center [301, 303] width 30 height 16
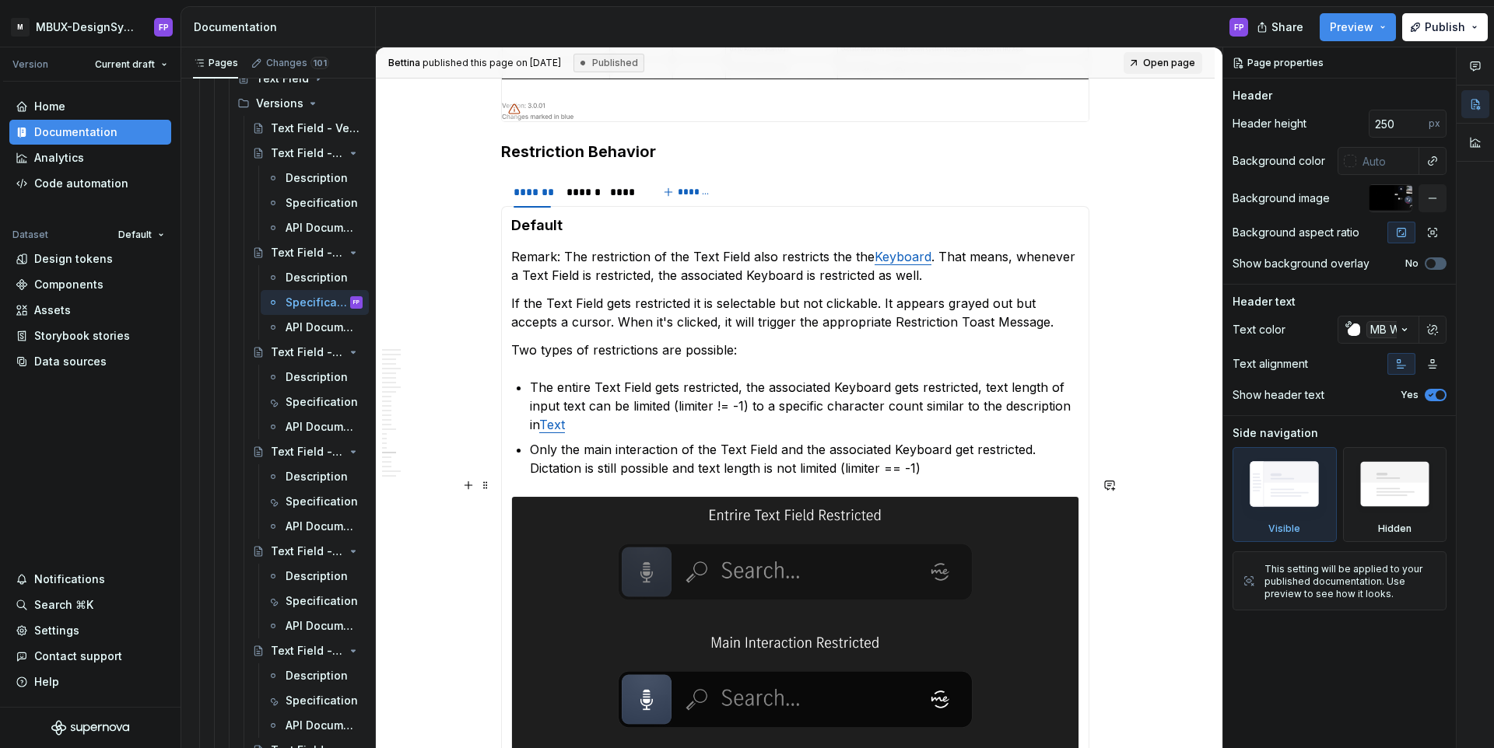
scroll to position [6439, 0]
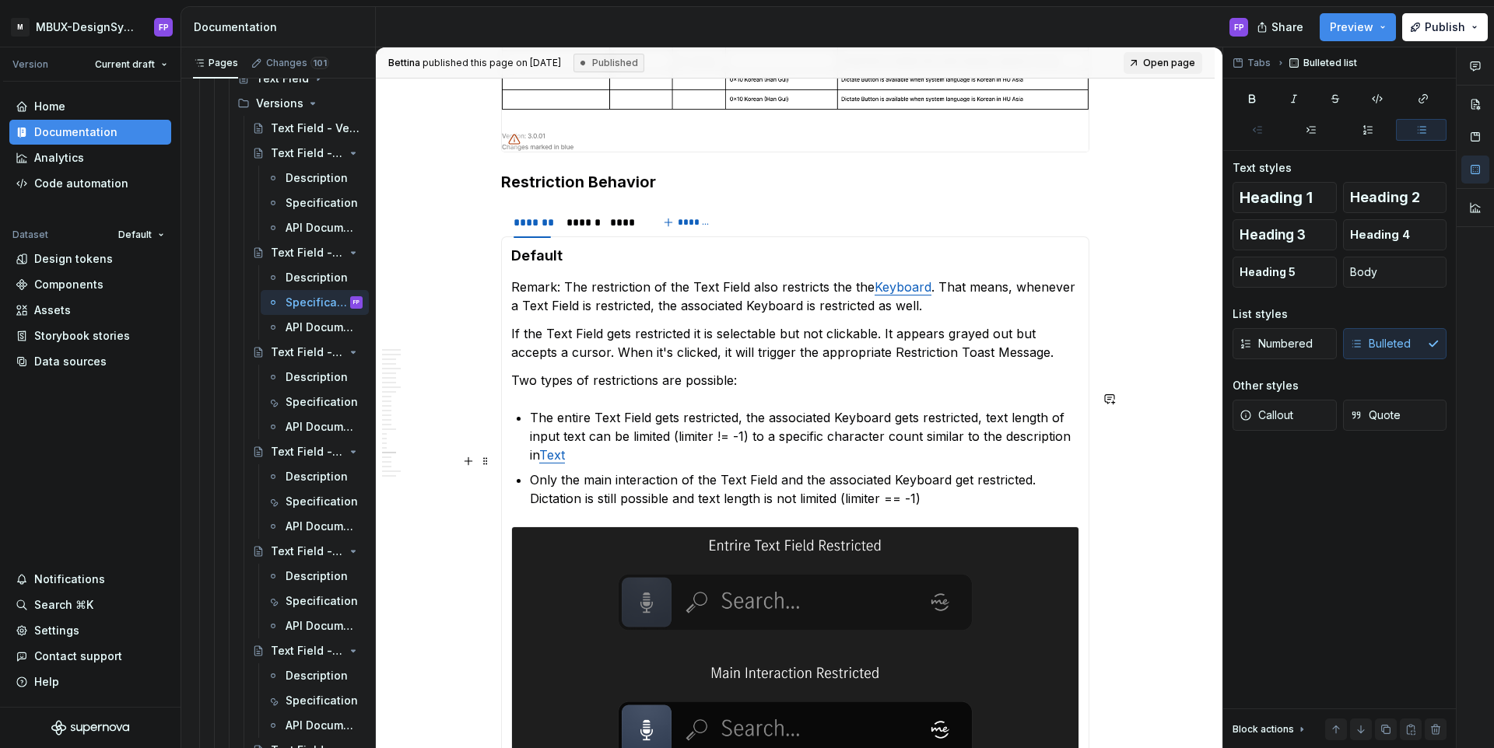
click at [584, 448] on ul "The entire Text Field gets restricted, the associated Keyboard gets restricted,…" at bounding box center [804, 458] width 549 height 100
click at [583, 440] on p "The entire Text Field gets restricted, the associated Keyboard gets restricted,…" at bounding box center [804, 436] width 549 height 56
click at [566, 471] on p "Only the main interaction of the Text Field and the associated Keyboard get res…" at bounding box center [804, 489] width 549 height 37
click at [587, 438] on p "The entire Text Field gets restricted, the associated Keyboard gets restricted,…" at bounding box center [804, 436] width 549 height 56
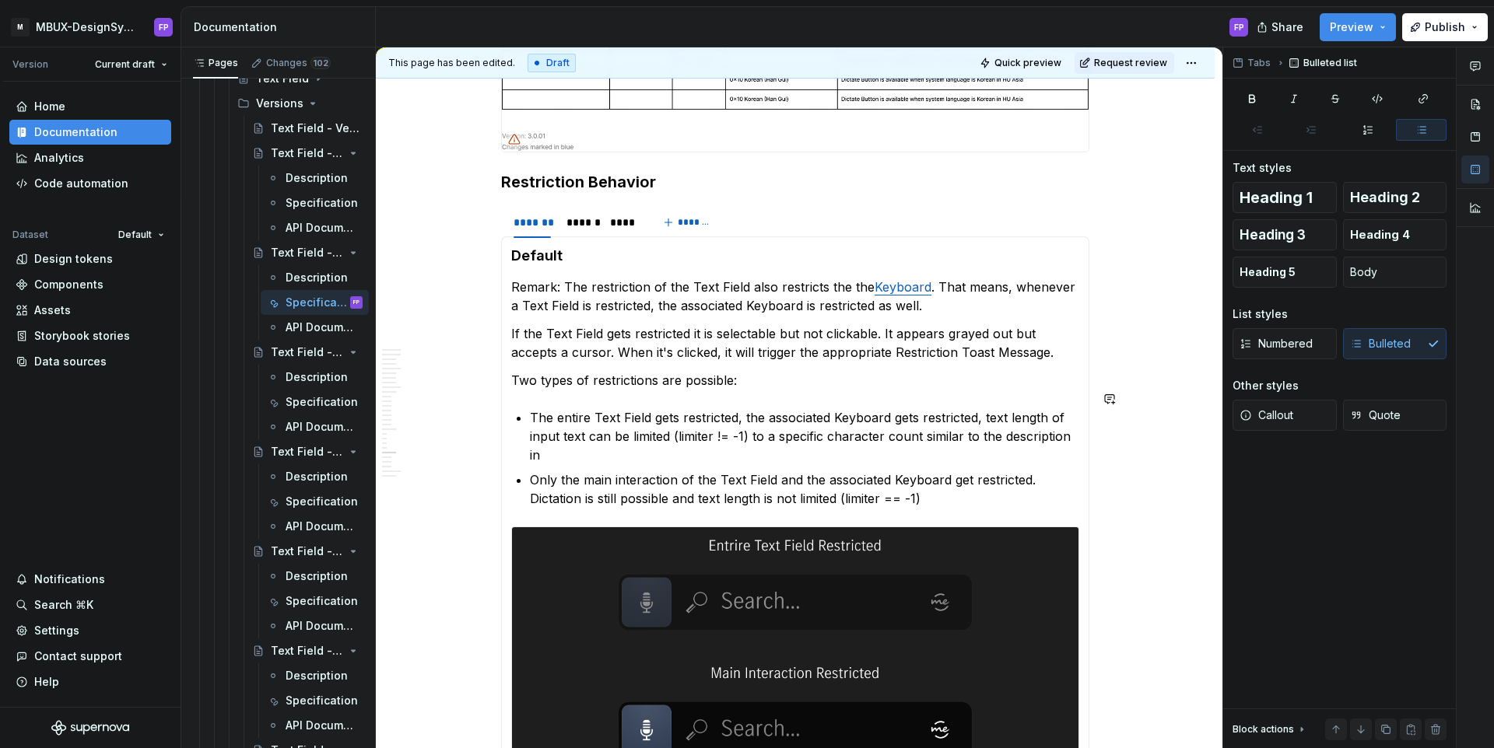
paste div
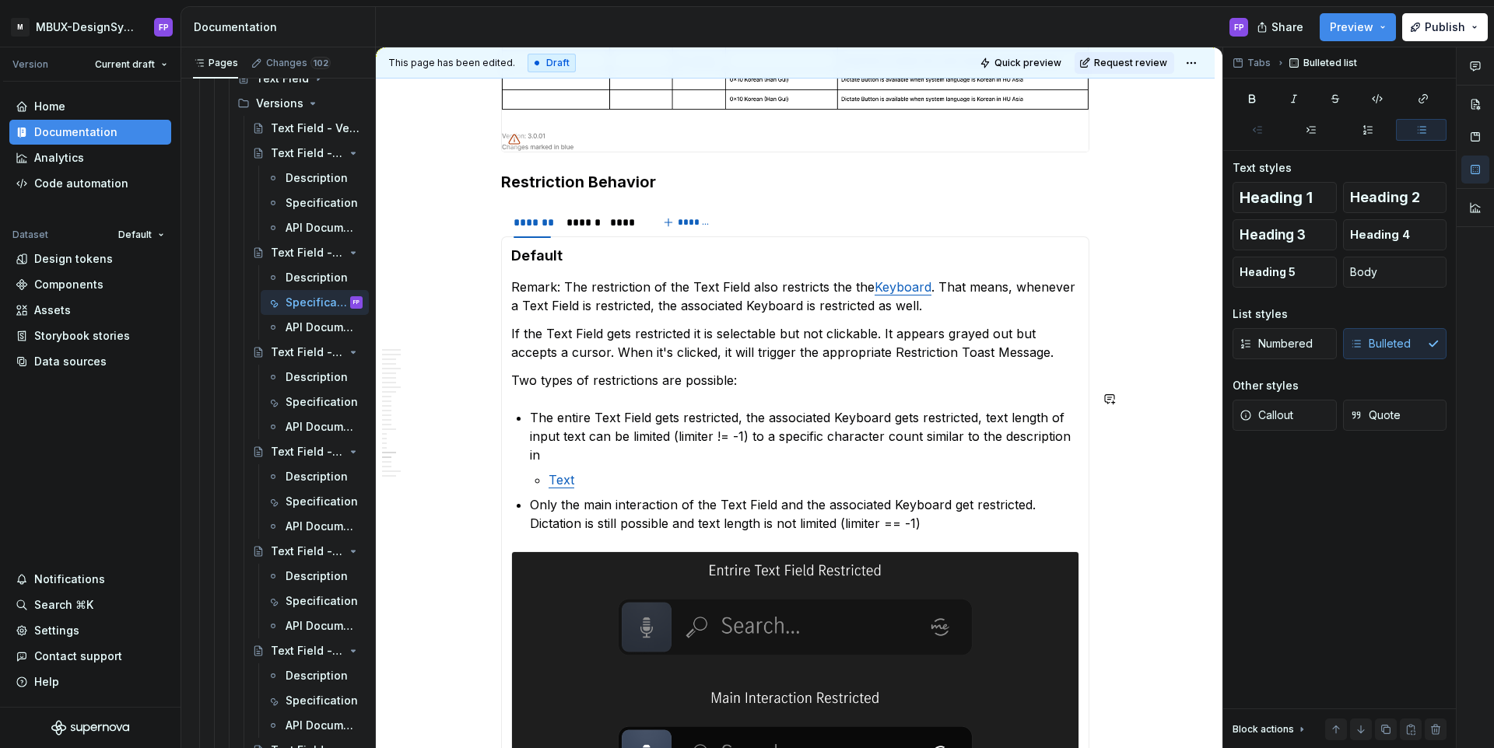
type textarea "*"
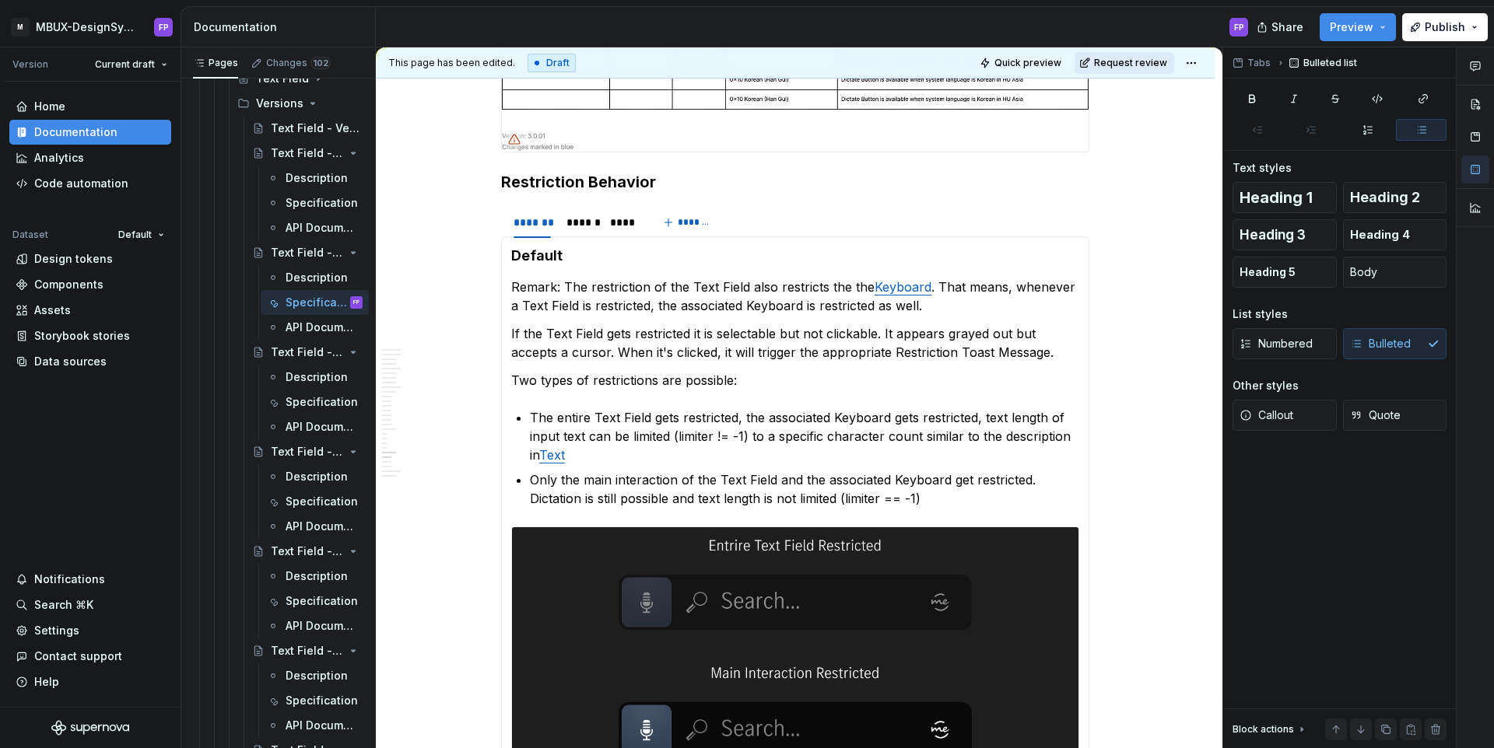
click at [1138, 63] on span "Request review" at bounding box center [1130, 63] width 73 height 12
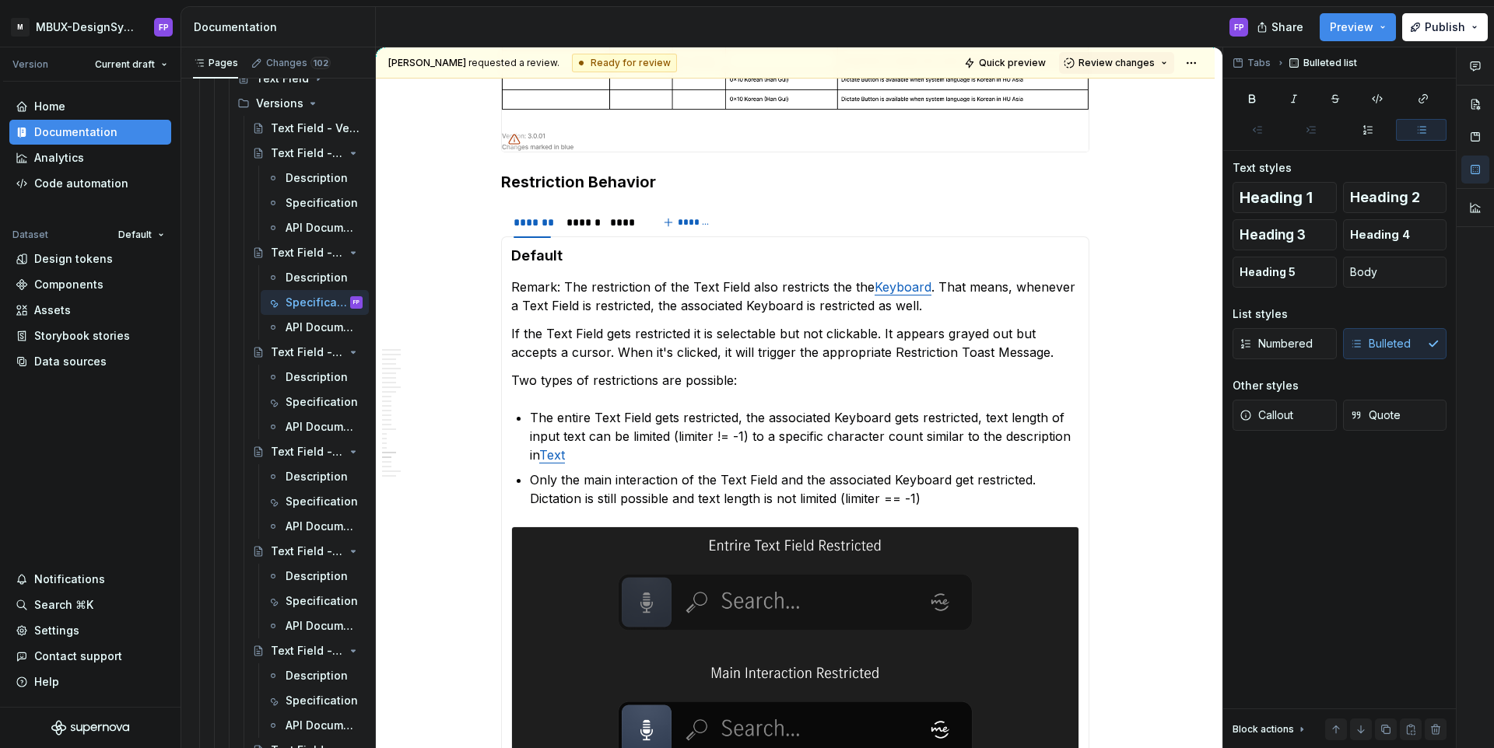
click at [1138, 63] on span "Review changes" at bounding box center [1116, 63] width 76 height 12
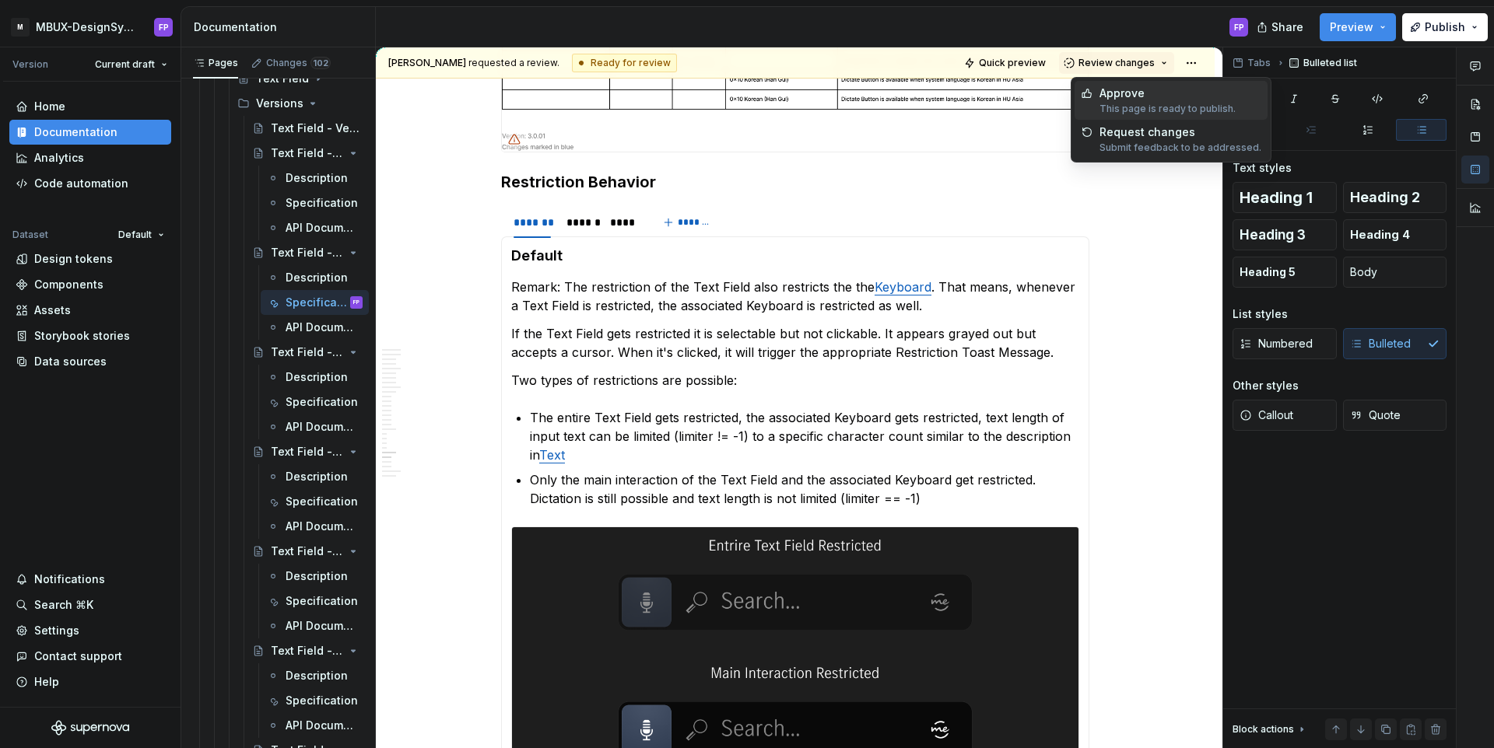
click at [1121, 93] on div "Approve" at bounding box center [1167, 94] width 136 height 16
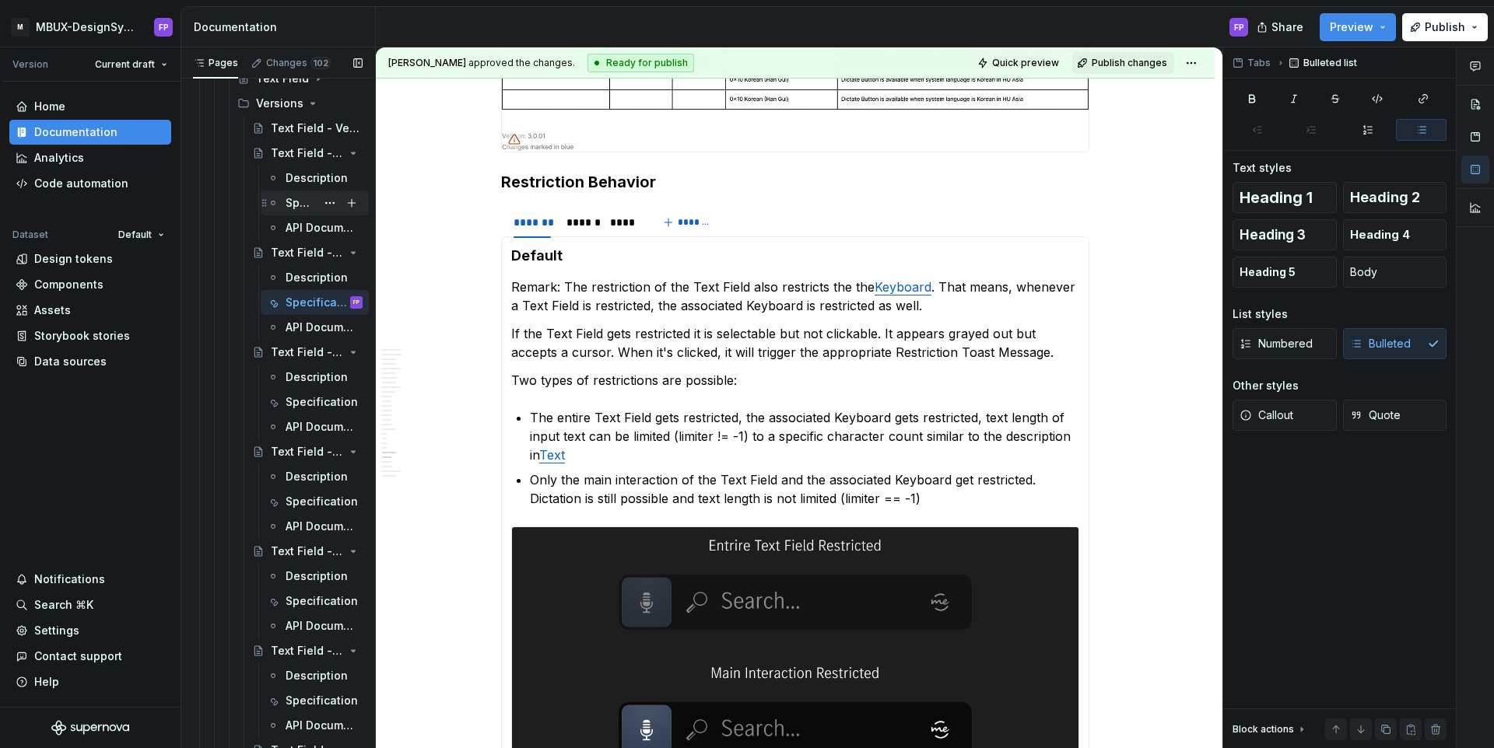
click at [296, 200] on div "Specification" at bounding box center [301, 203] width 30 height 16
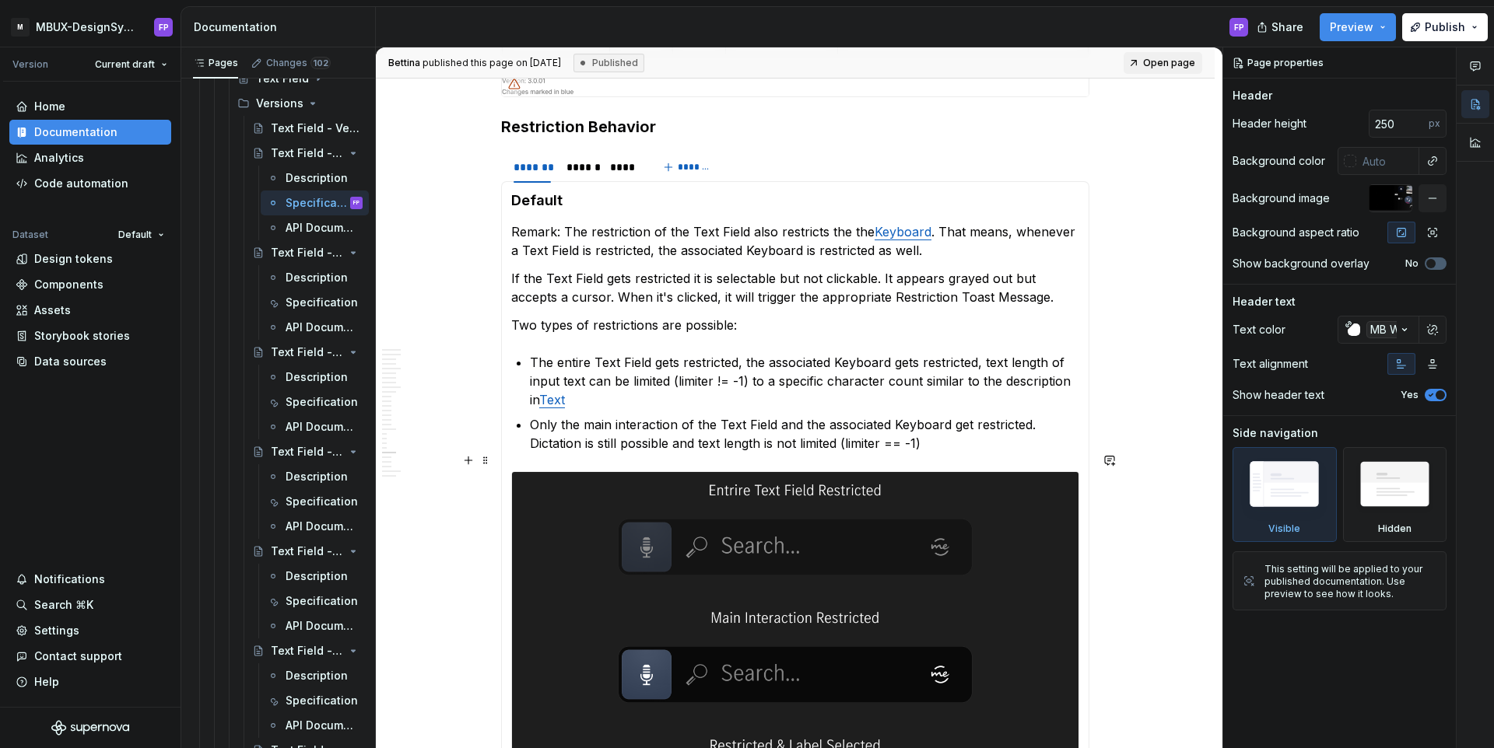
scroll to position [7002, 0]
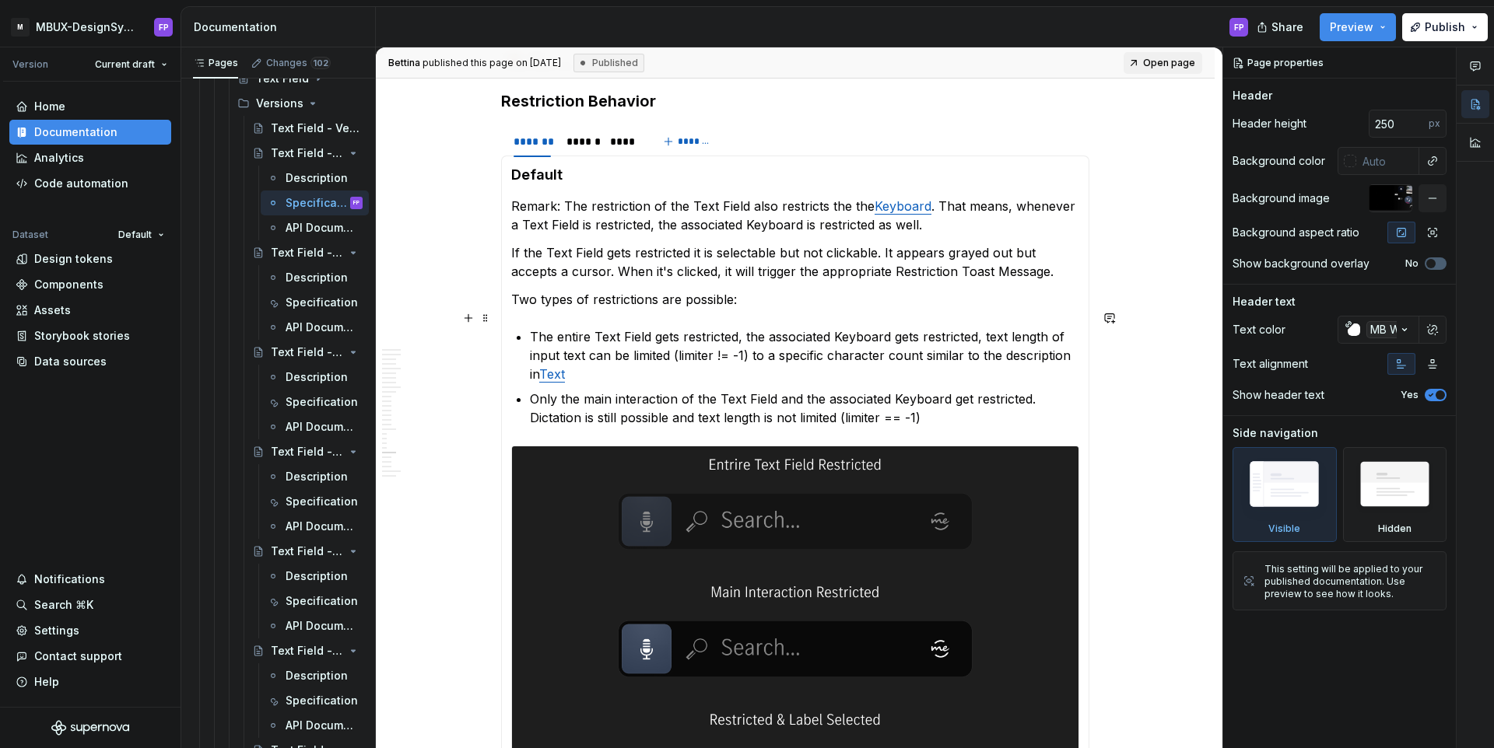
click at [581, 356] on p "The entire Text Field gets restricted, the associated Keyboard gets restricted,…" at bounding box center [804, 356] width 549 height 56
type textarea "*"
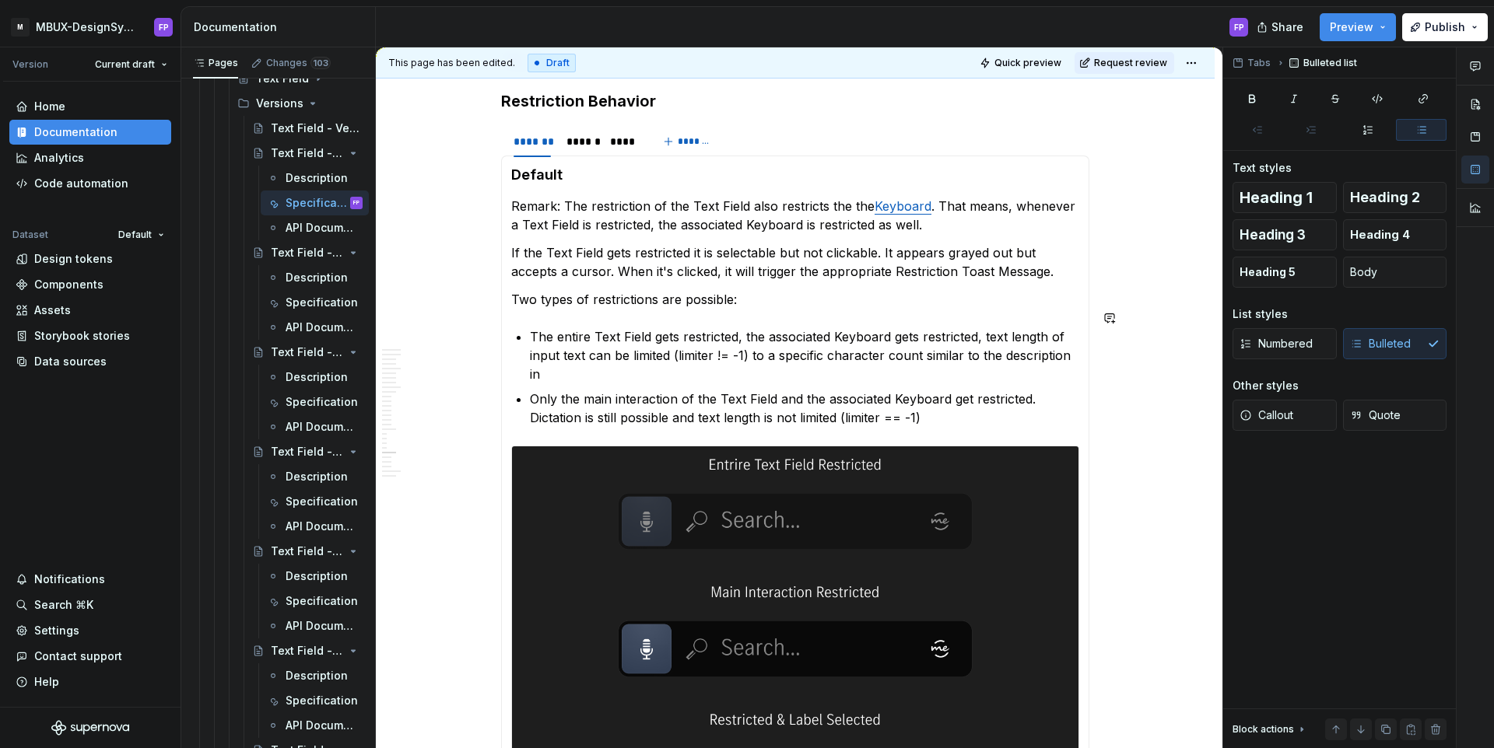
paste div
click at [546, 366] on link "Text" at bounding box center [552, 374] width 26 height 16
click at [1144, 54] on button "Request review" at bounding box center [1124, 63] width 100 height 22
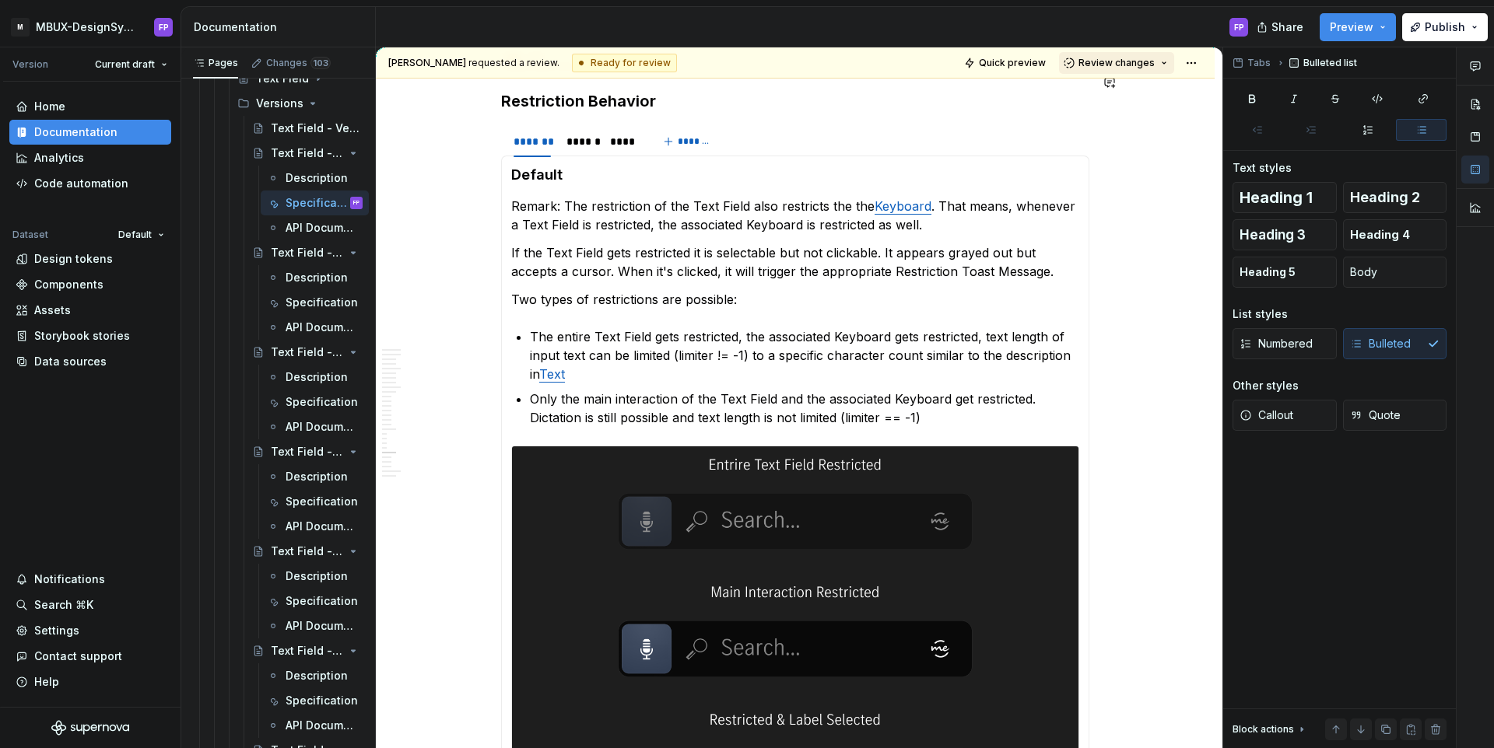
click at [1141, 65] on span "Review changes" at bounding box center [1116, 63] width 76 height 12
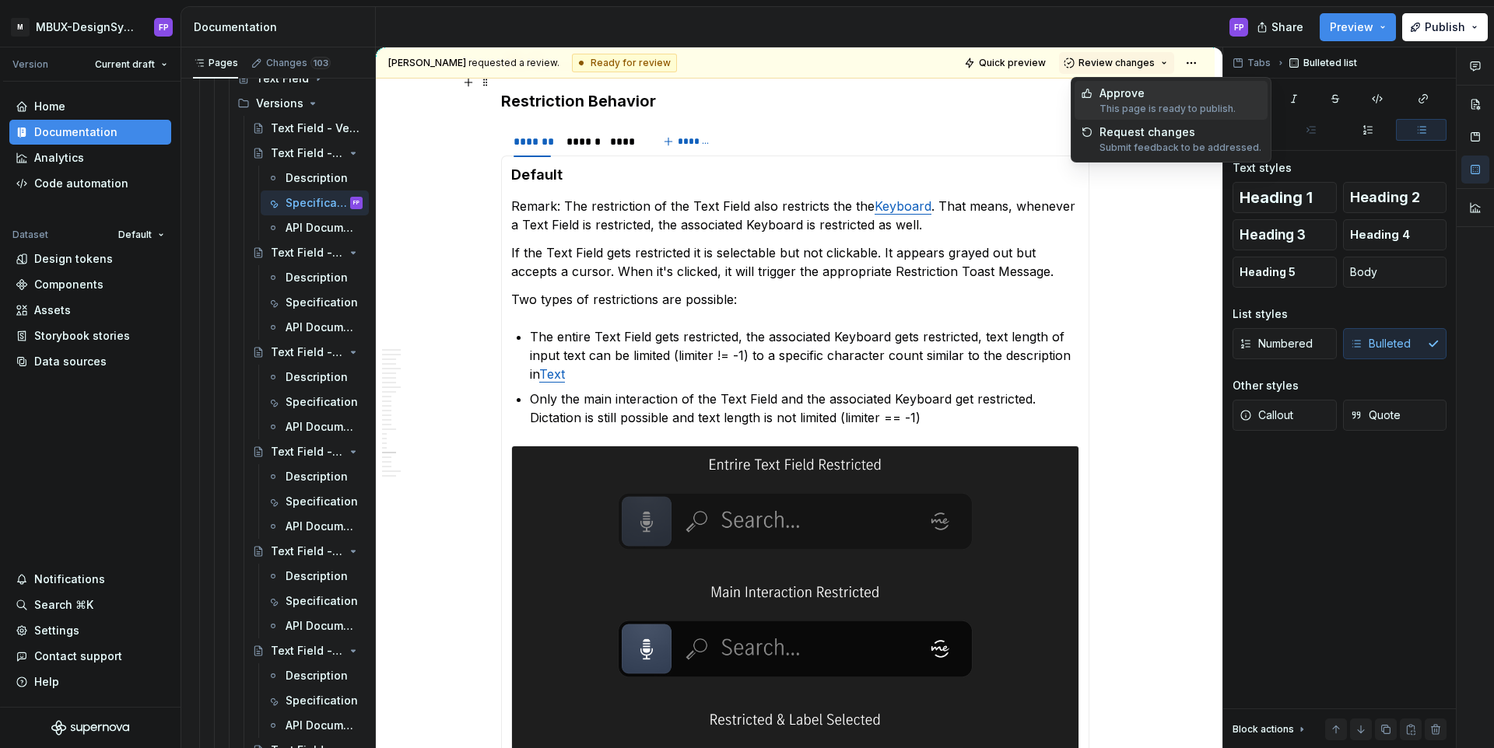
click at [1129, 89] on div "Approve" at bounding box center [1167, 94] width 136 height 16
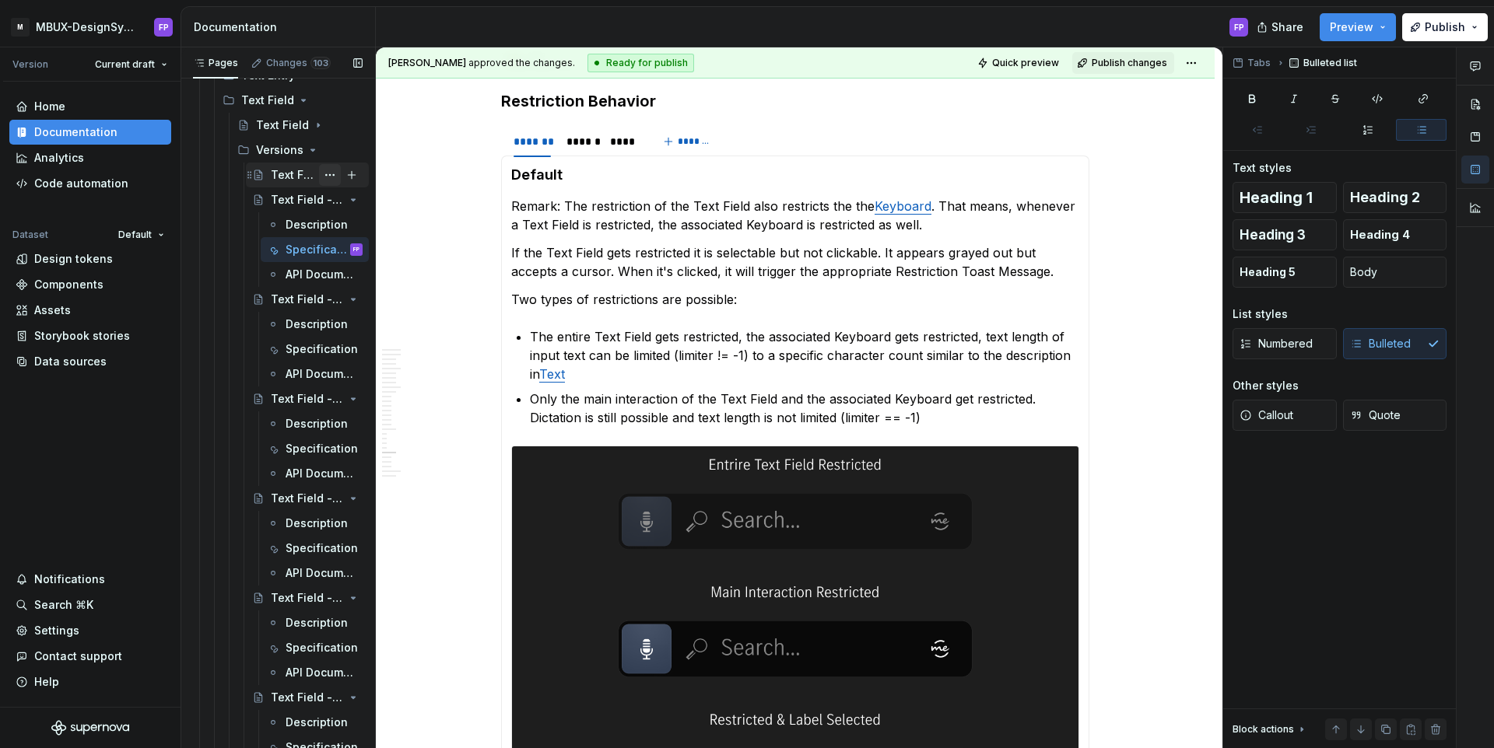
scroll to position [2502, 0]
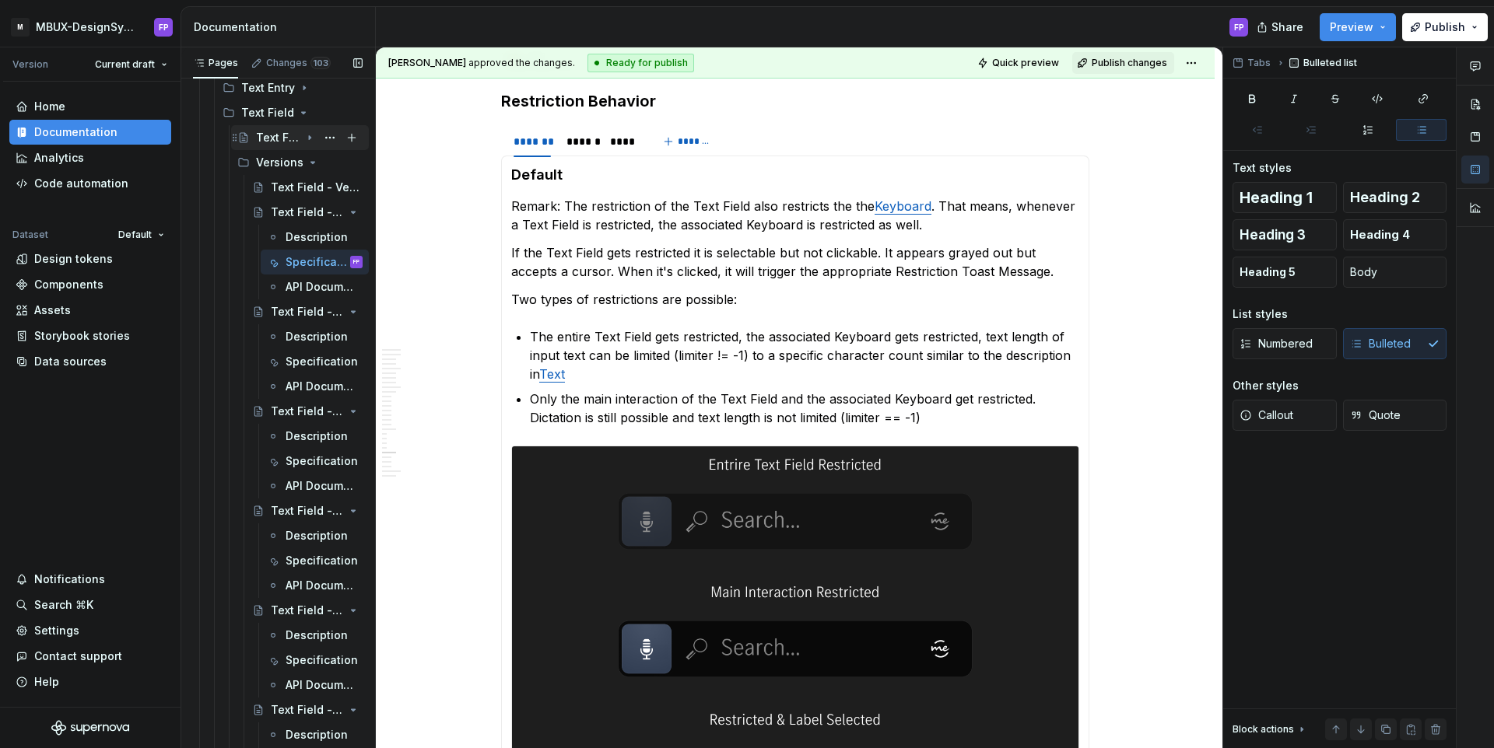
click at [279, 135] on div "Text Field" at bounding box center [278, 138] width 44 height 16
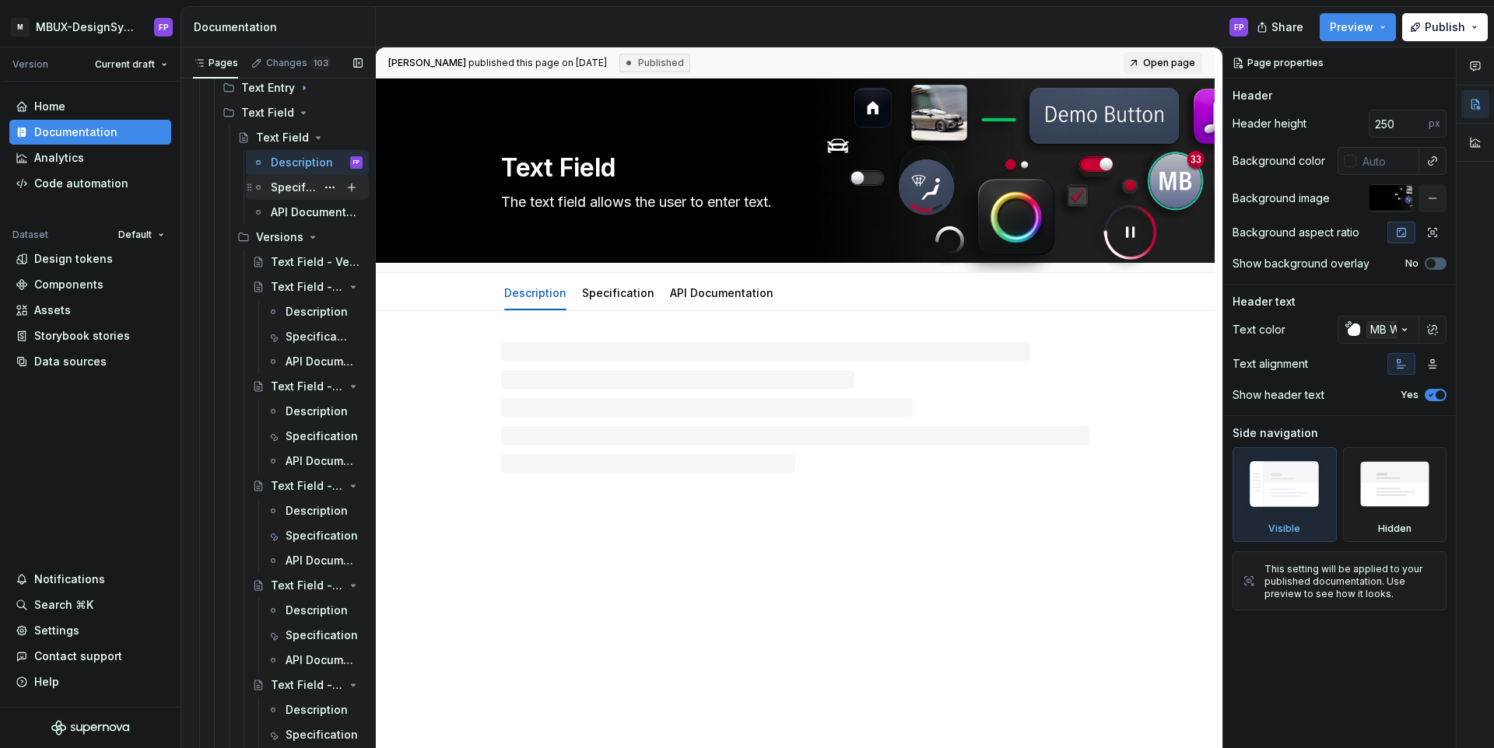
click at [284, 193] on div "Specification" at bounding box center [293, 188] width 45 height 16
click at [284, 192] on div "Specification" at bounding box center [293, 188] width 45 height 16
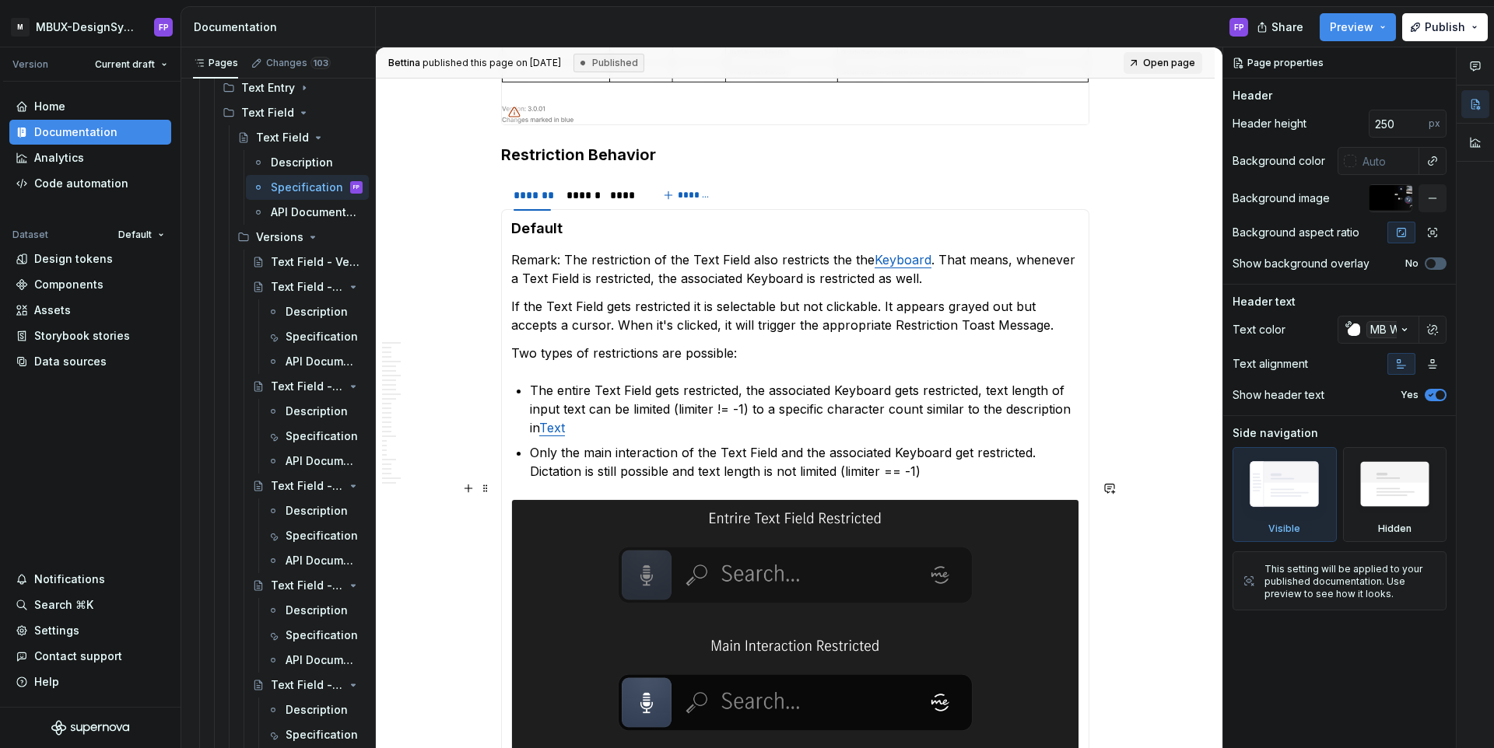
scroll to position [6961, 0]
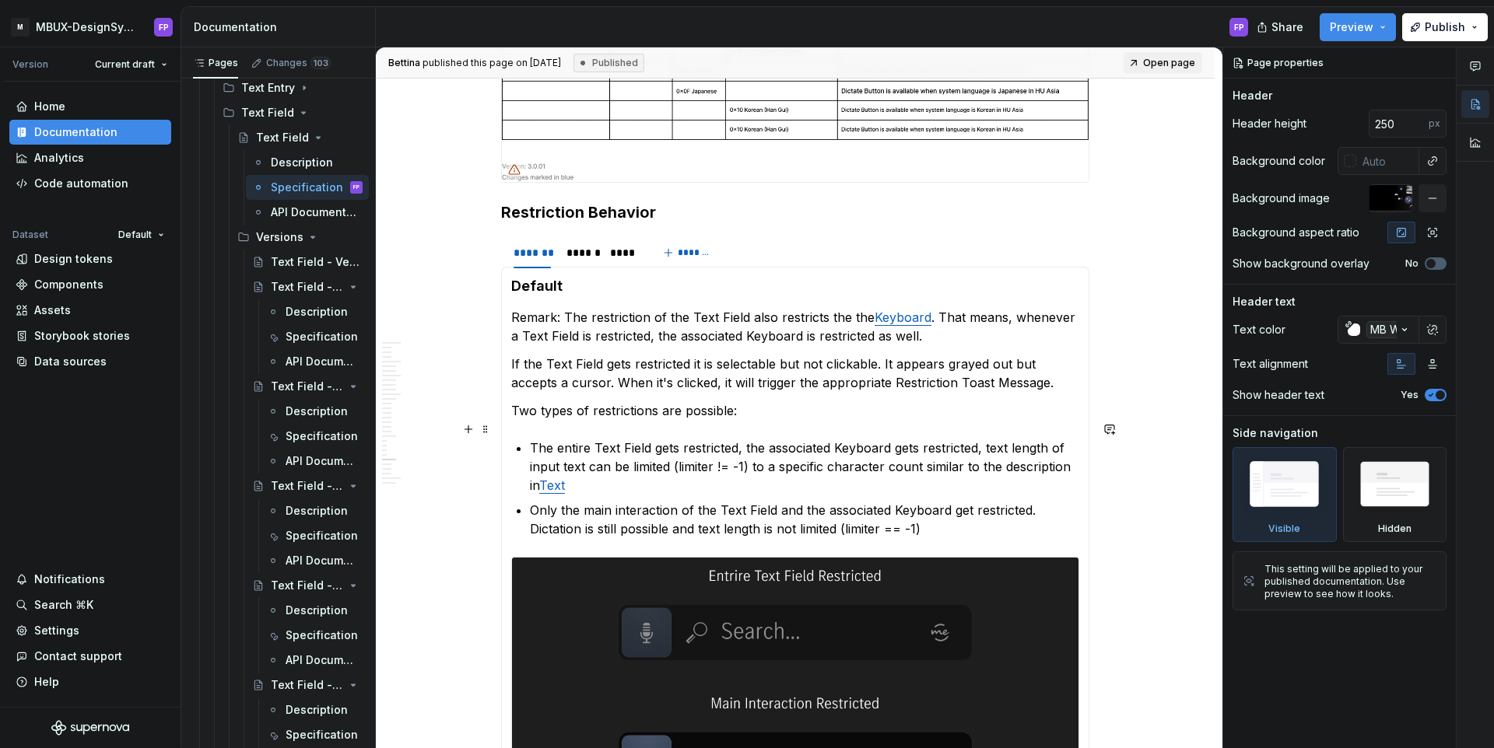
type textarea "*"
click at [559, 478] on link "Text" at bounding box center [552, 486] width 26 height 16
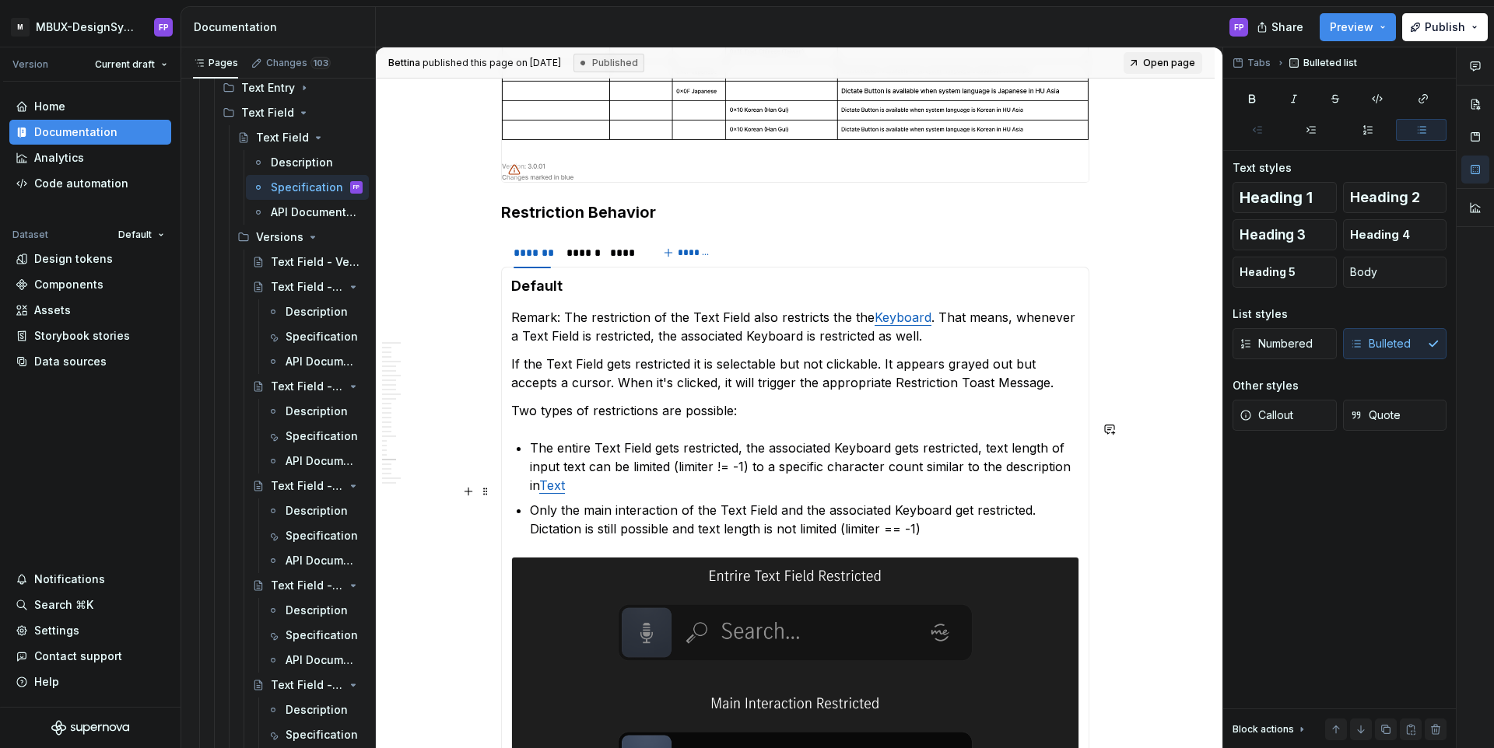
click at [604, 479] on ul "The entire Text Field gets restricted, the associated Keyboard gets restricted,…" at bounding box center [804, 489] width 549 height 100
click at [607, 468] on p "The entire Text Field gets restricted, the associated Keyboard gets restricted,…" at bounding box center [804, 467] width 549 height 56
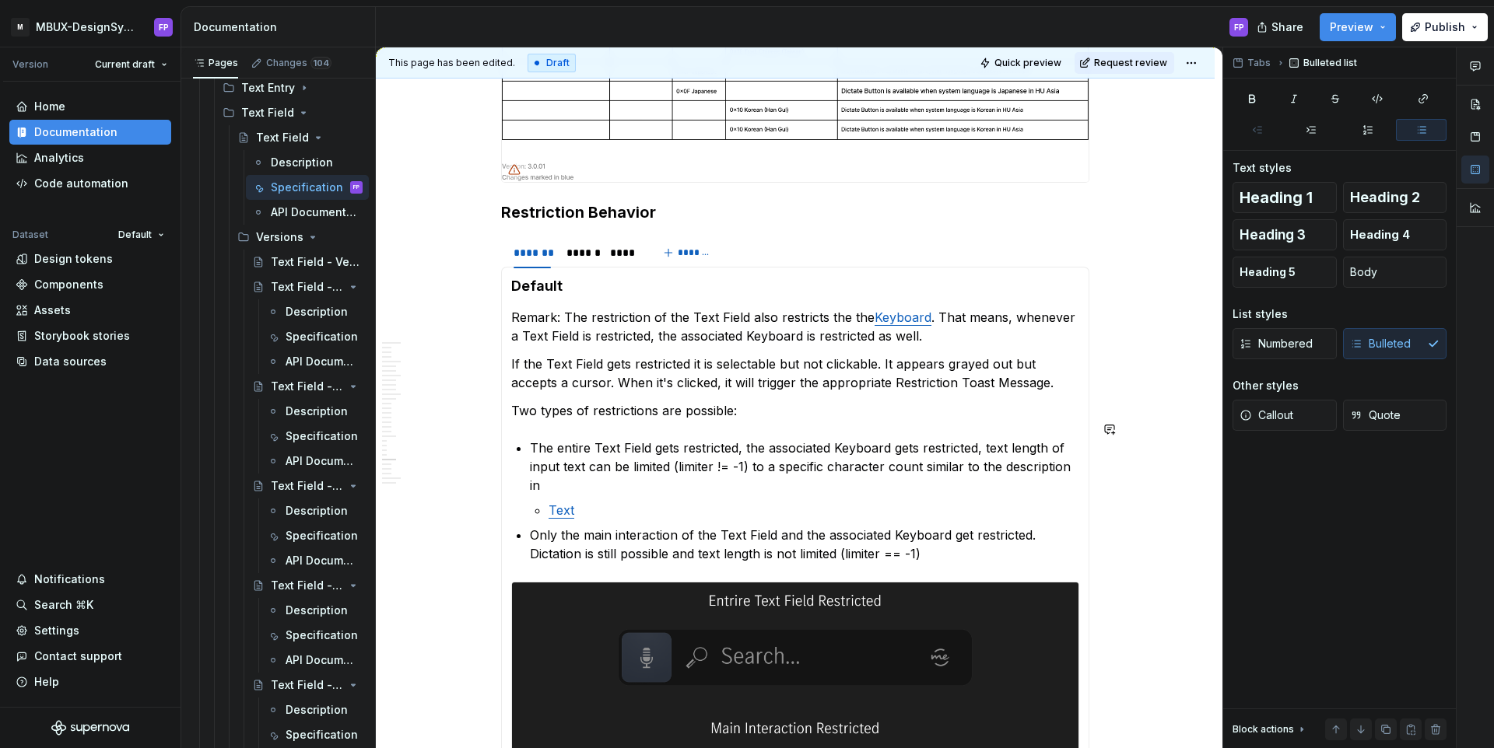
scroll to position [6930, 0]
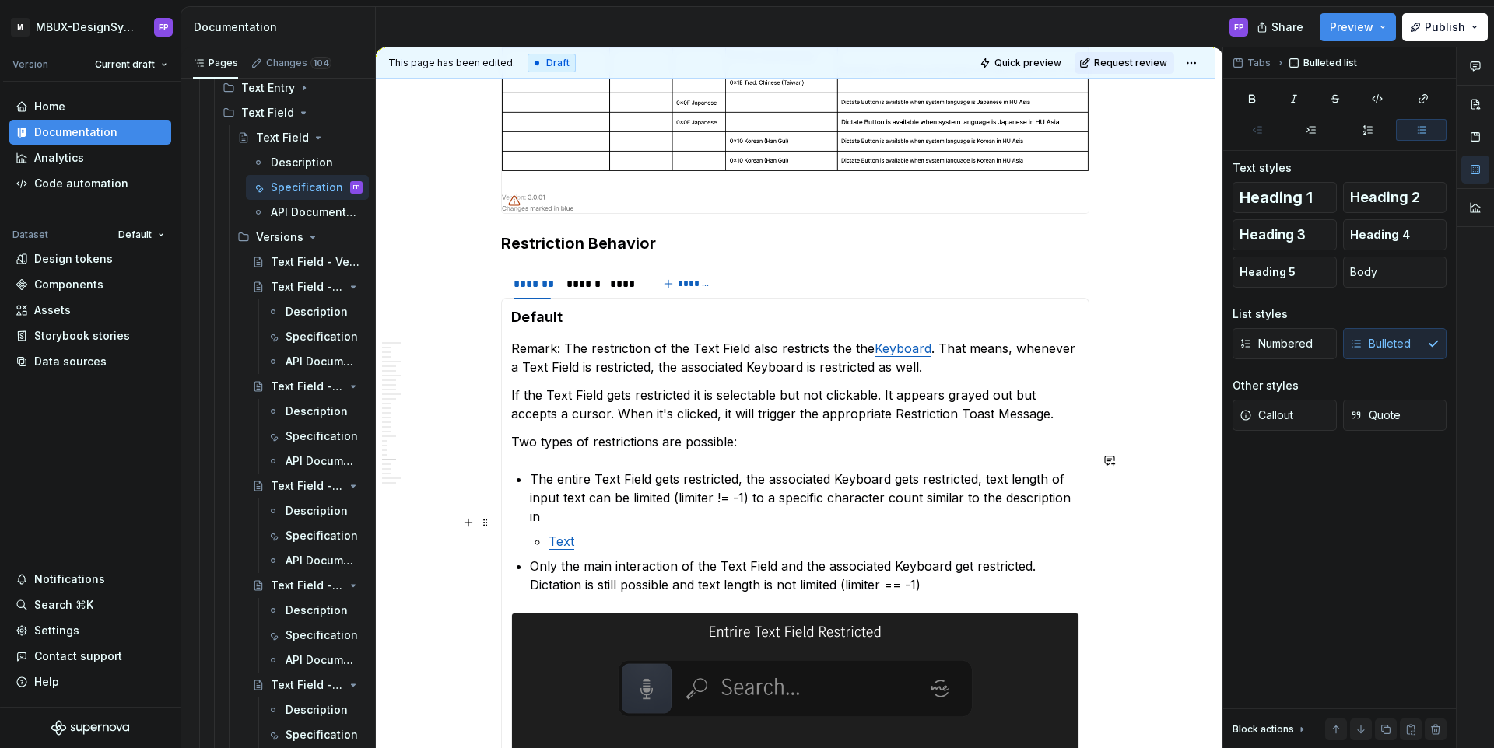
click at [554, 534] on link "Text" at bounding box center [561, 542] width 26 height 16
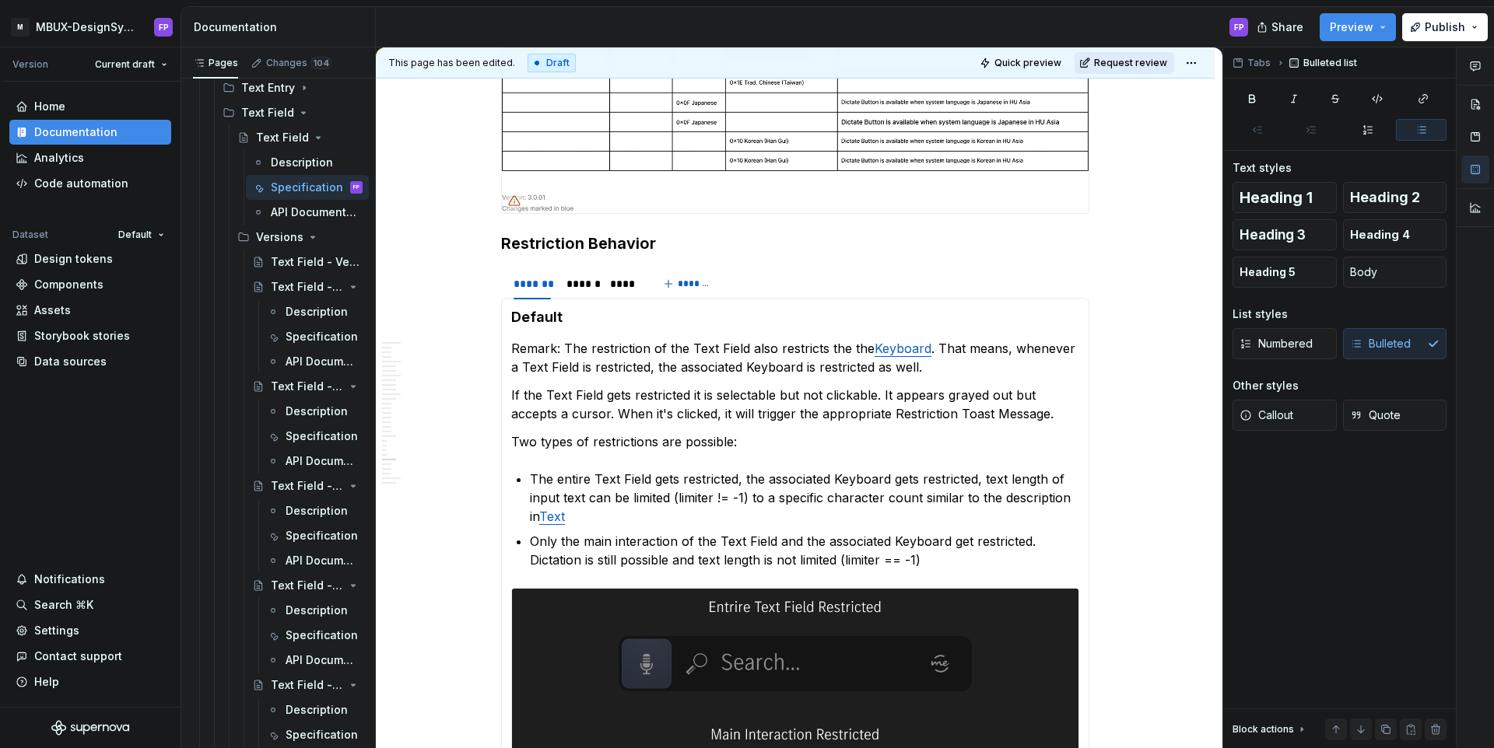
click at [1162, 54] on button "Request review" at bounding box center [1124, 63] width 100 height 22
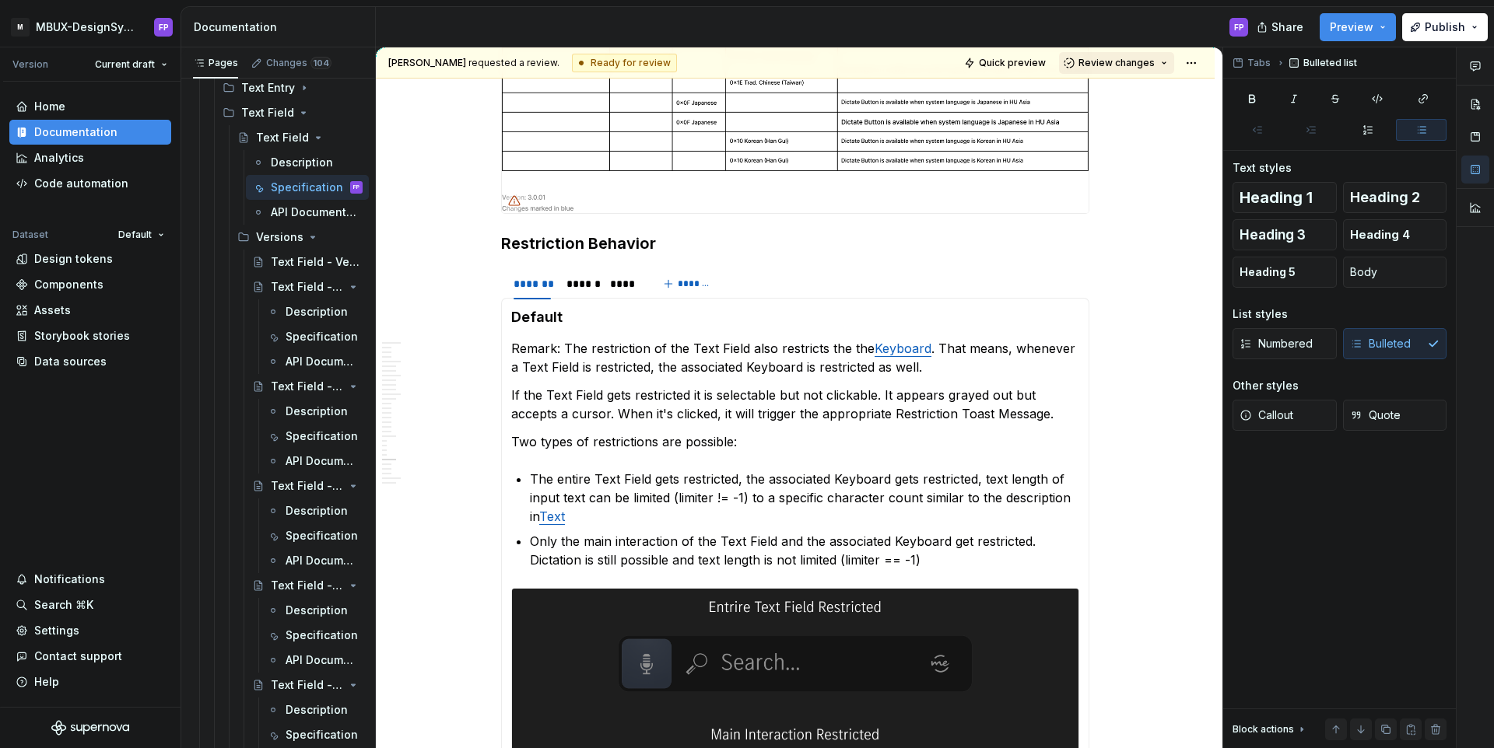
click at [1130, 70] on button "Review changes" at bounding box center [1116, 63] width 115 height 22
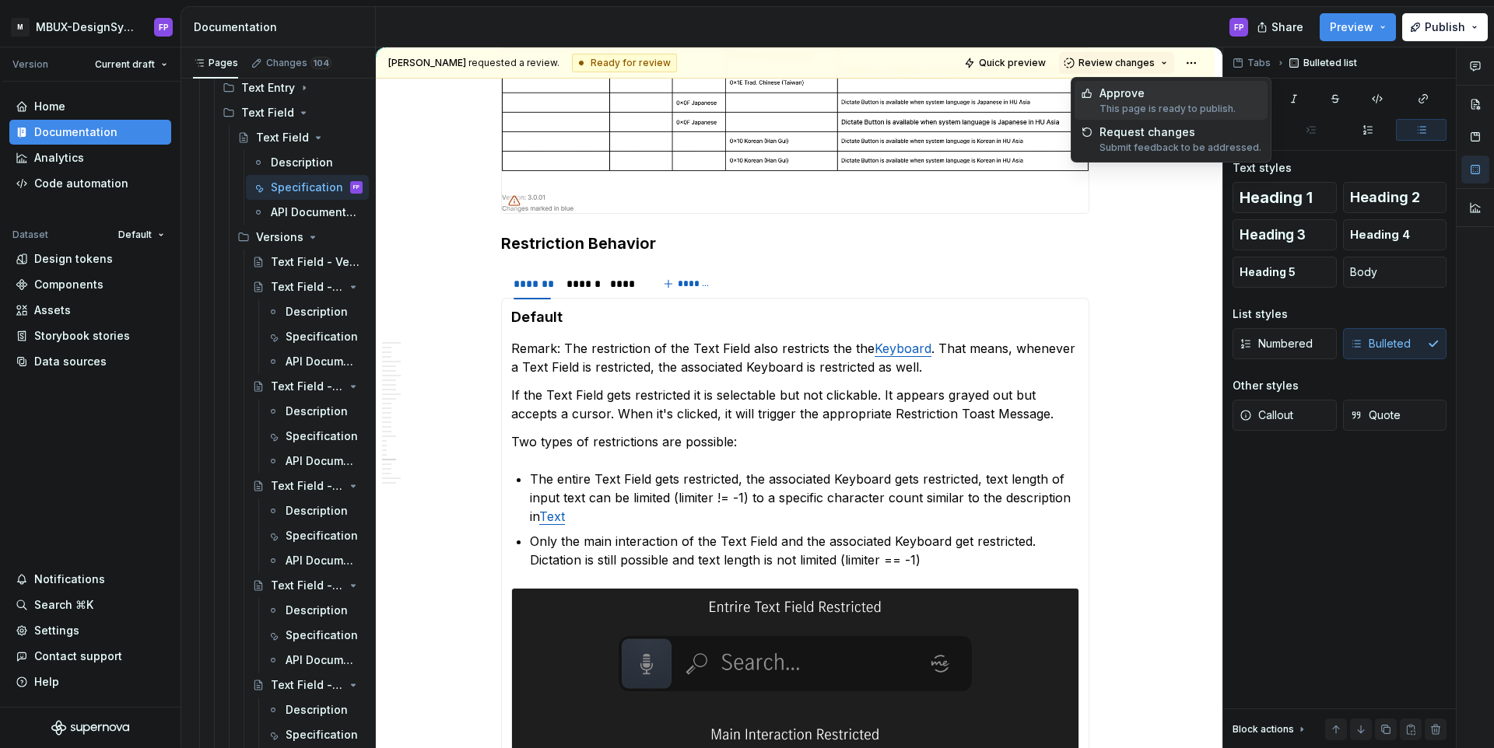
click at [1127, 103] on div "This page is ready to publish." at bounding box center [1167, 109] width 136 height 12
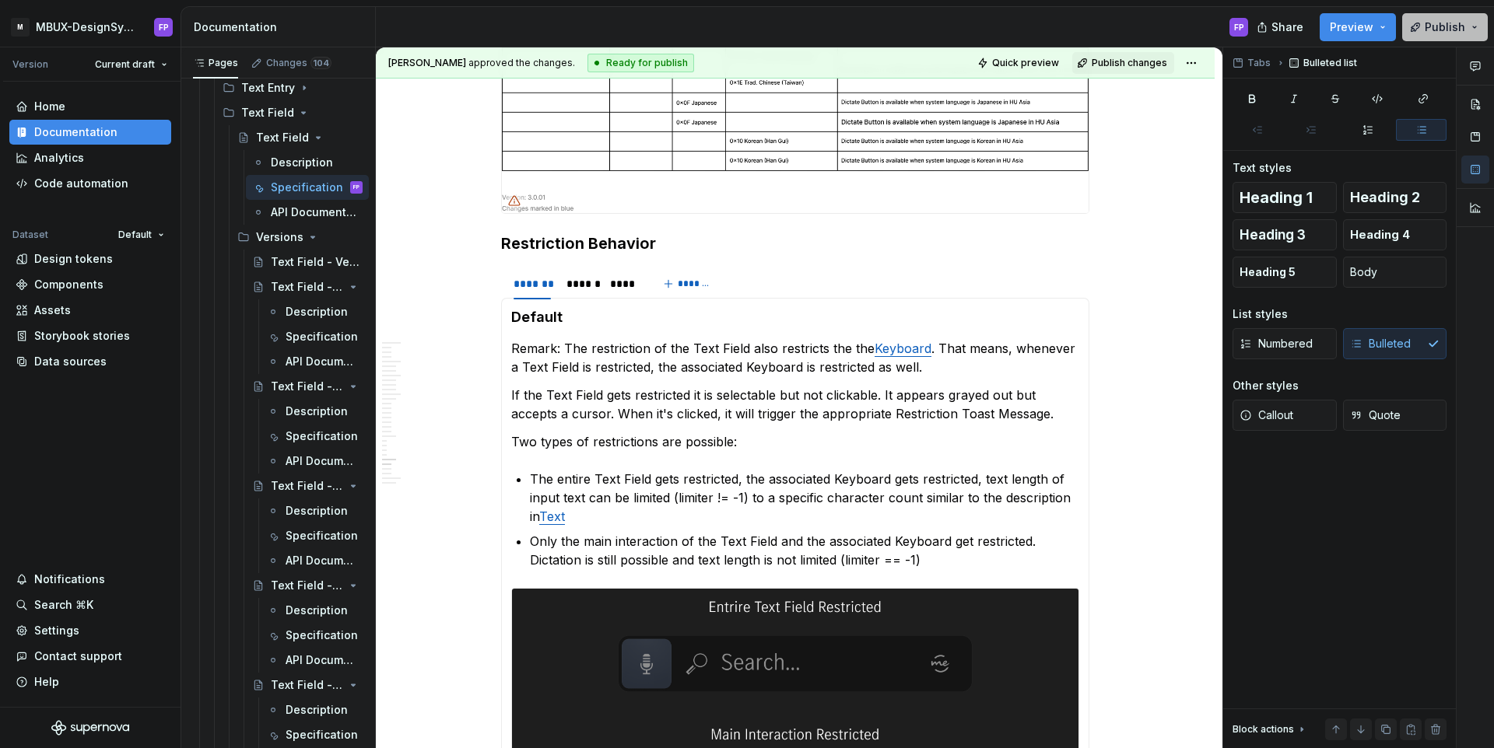
click at [1456, 30] on span "Publish" at bounding box center [1444, 27] width 40 height 16
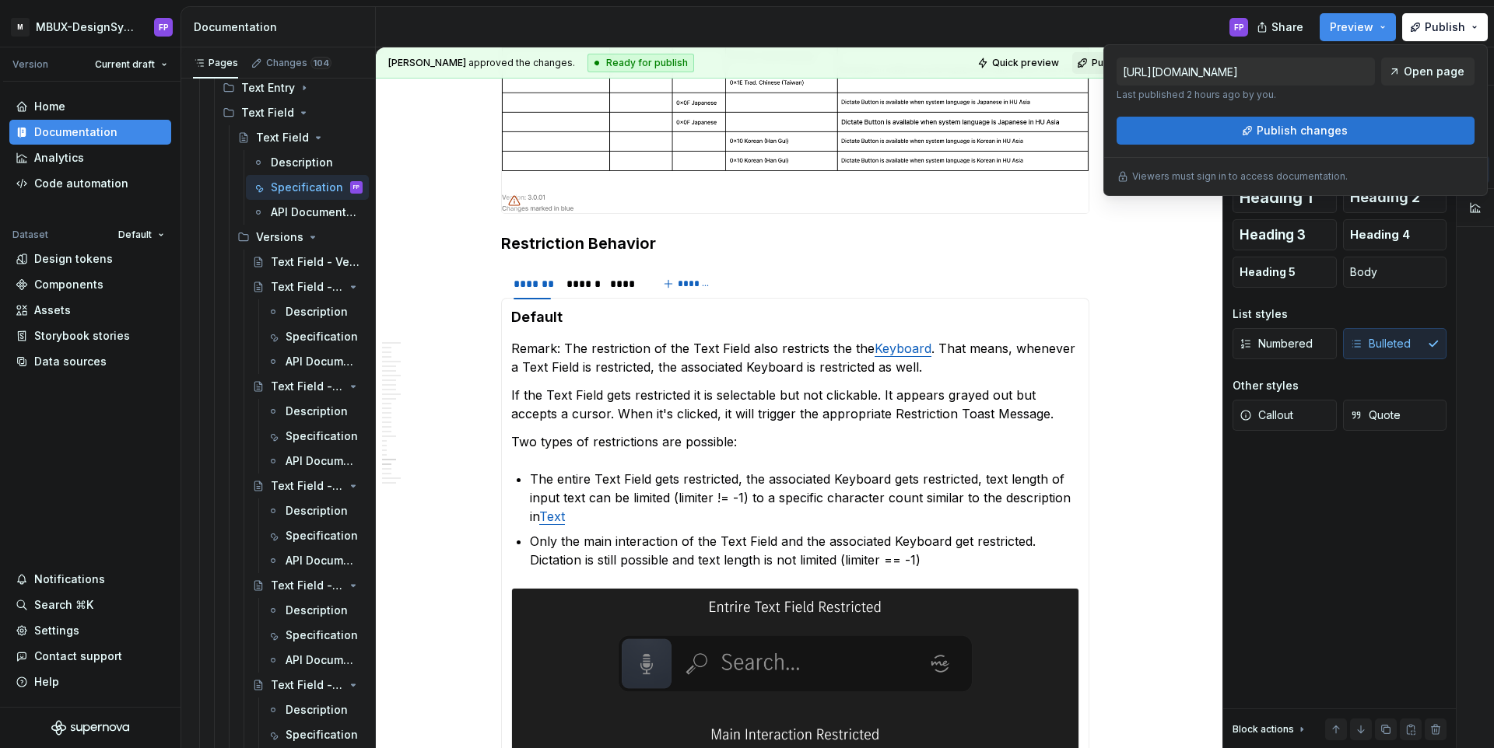
click at [1323, 133] on span "Publish changes" at bounding box center [1301, 131] width 91 height 16
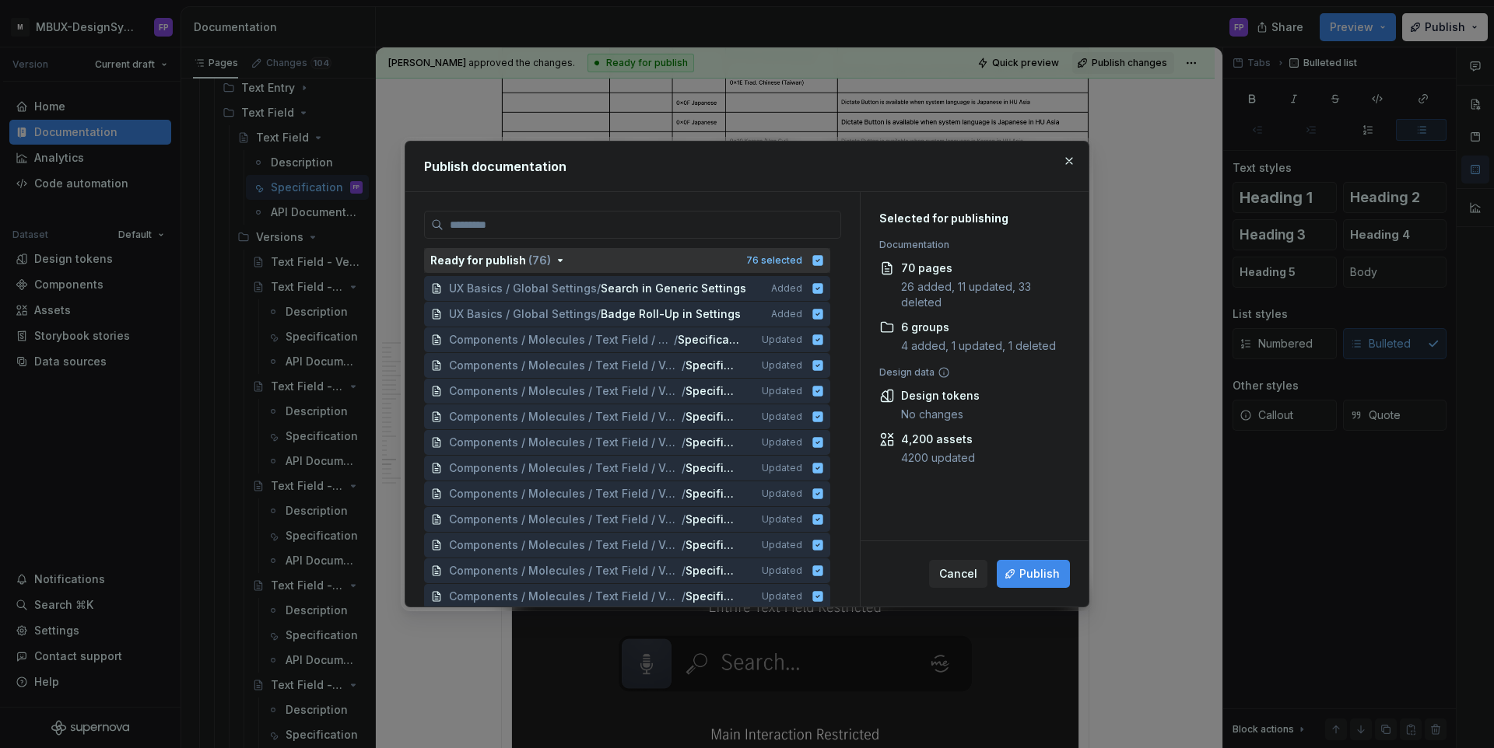
click at [823, 263] on icon "button" at bounding box center [818, 260] width 10 height 10
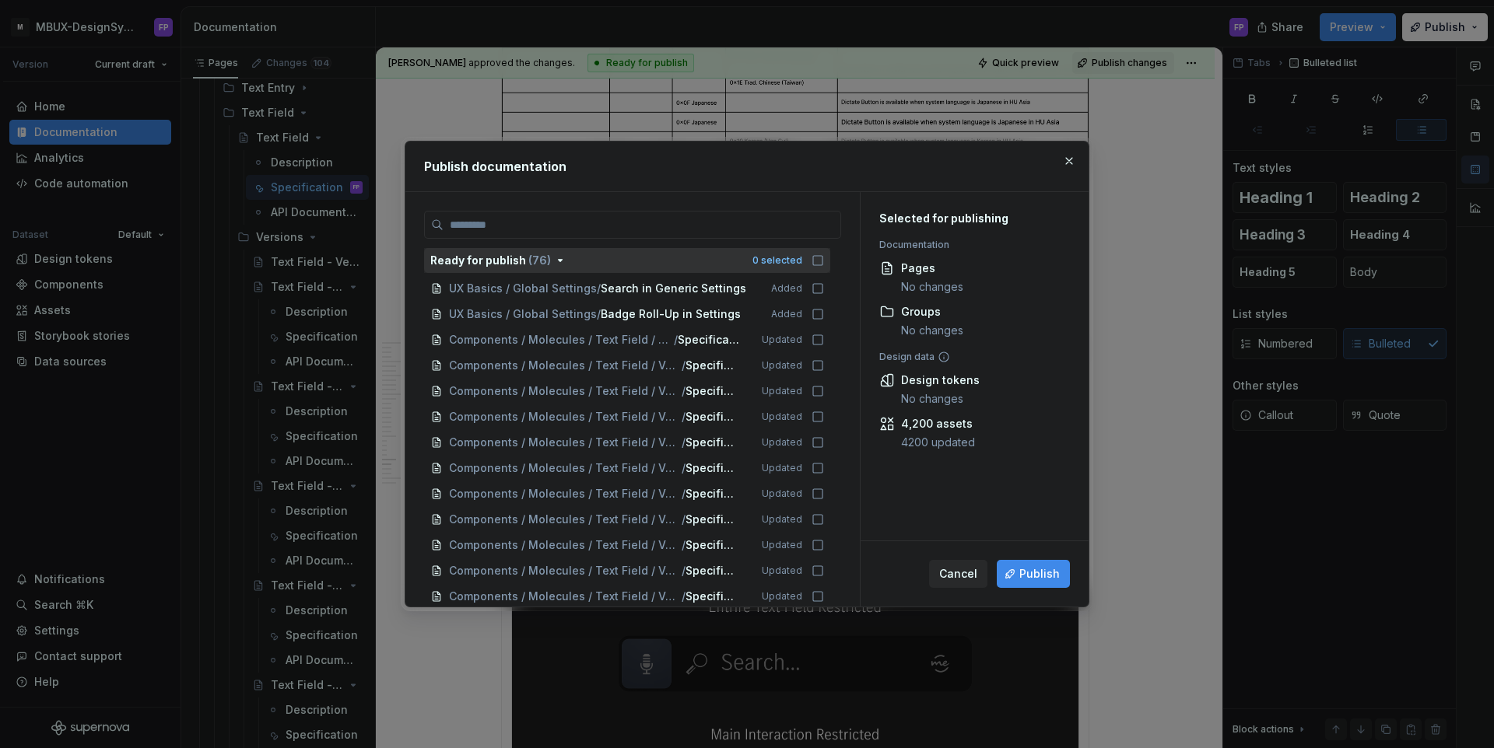
click at [824, 263] on icon "button" at bounding box center [817, 260] width 12 height 12
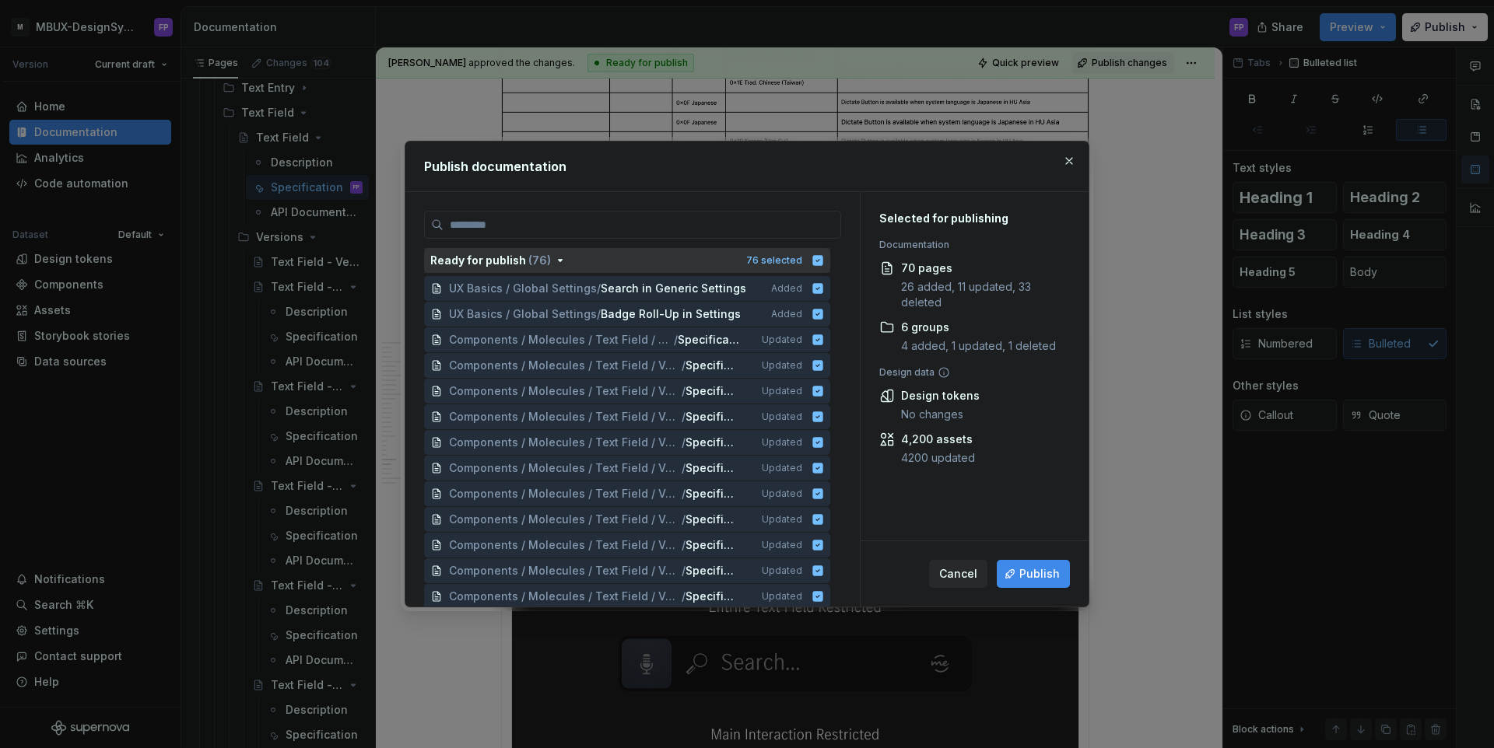
click at [823, 263] on icon "button" at bounding box center [818, 260] width 10 height 10
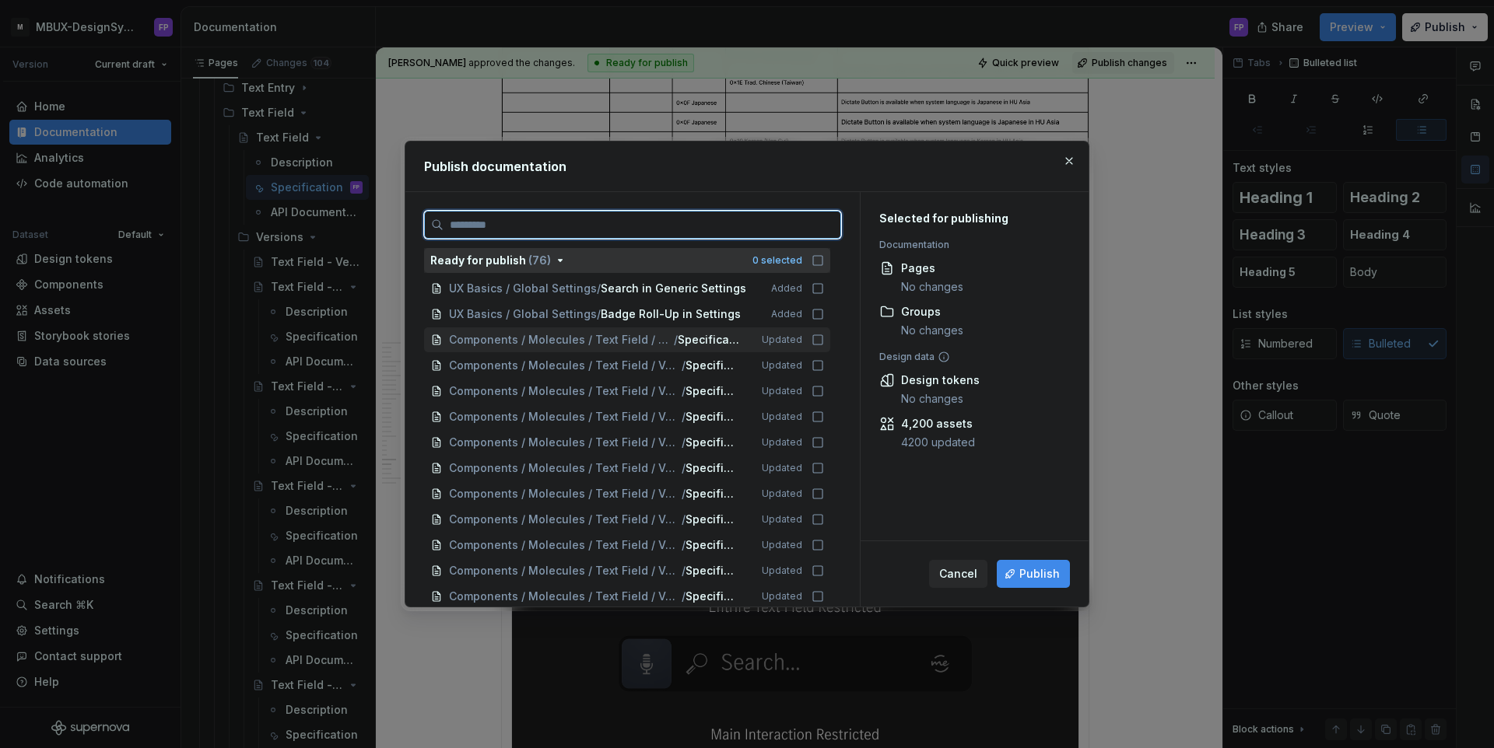
click at [824, 345] on icon at bounding box center [817, 340] width 12 height 12
click at [824, 379] on div "Components / Molecules / Text Field / Versions / Text Field - V09 / Specificati…" at bounding box center [627, 391] width 406 height 25
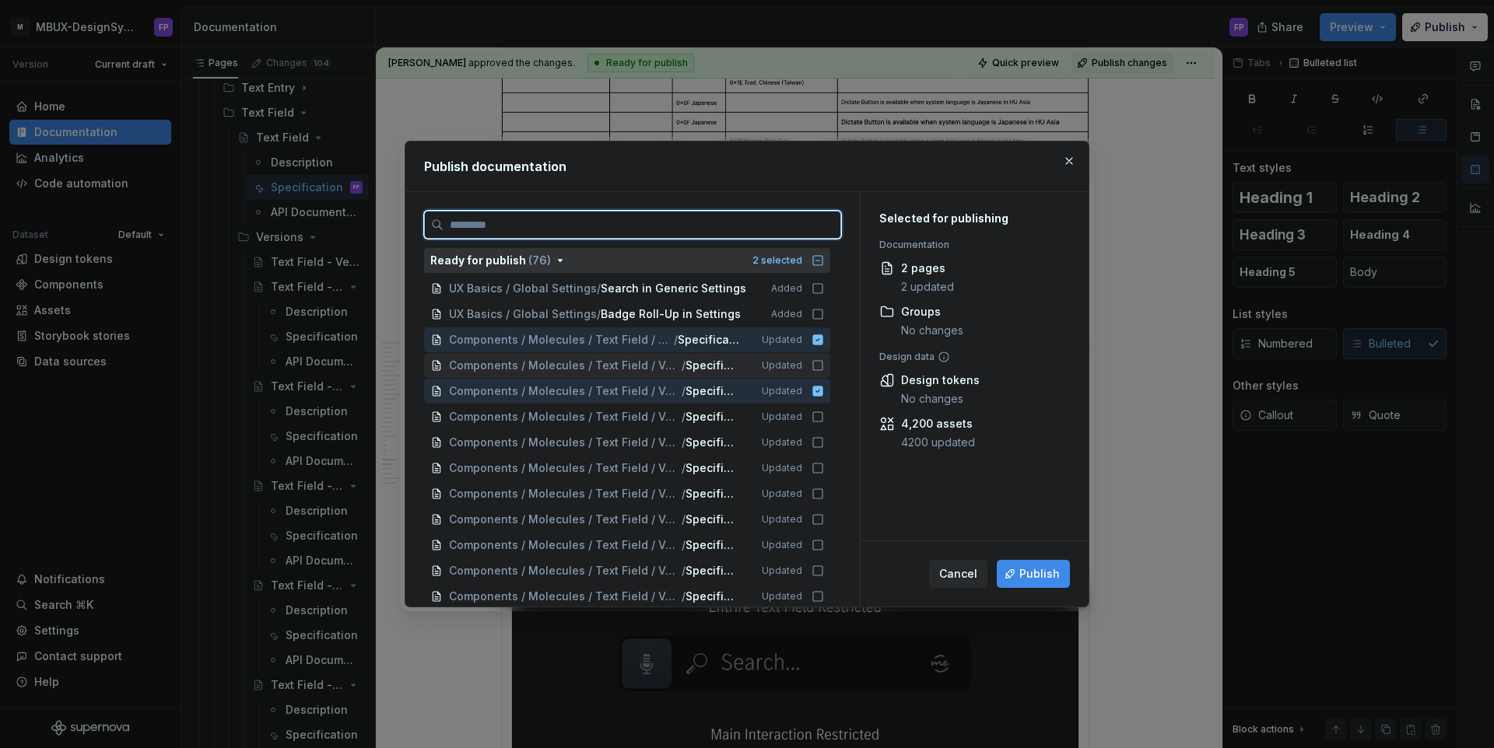
click at [824, 366] on icon at bounding box center [817, 365] width 12 height 12
click at [824, 430] on div "Components / Molecules / Text Field / Versions / Text Field - V07 / Specificati…" at bounding box center [627, 442] width 406 height 25
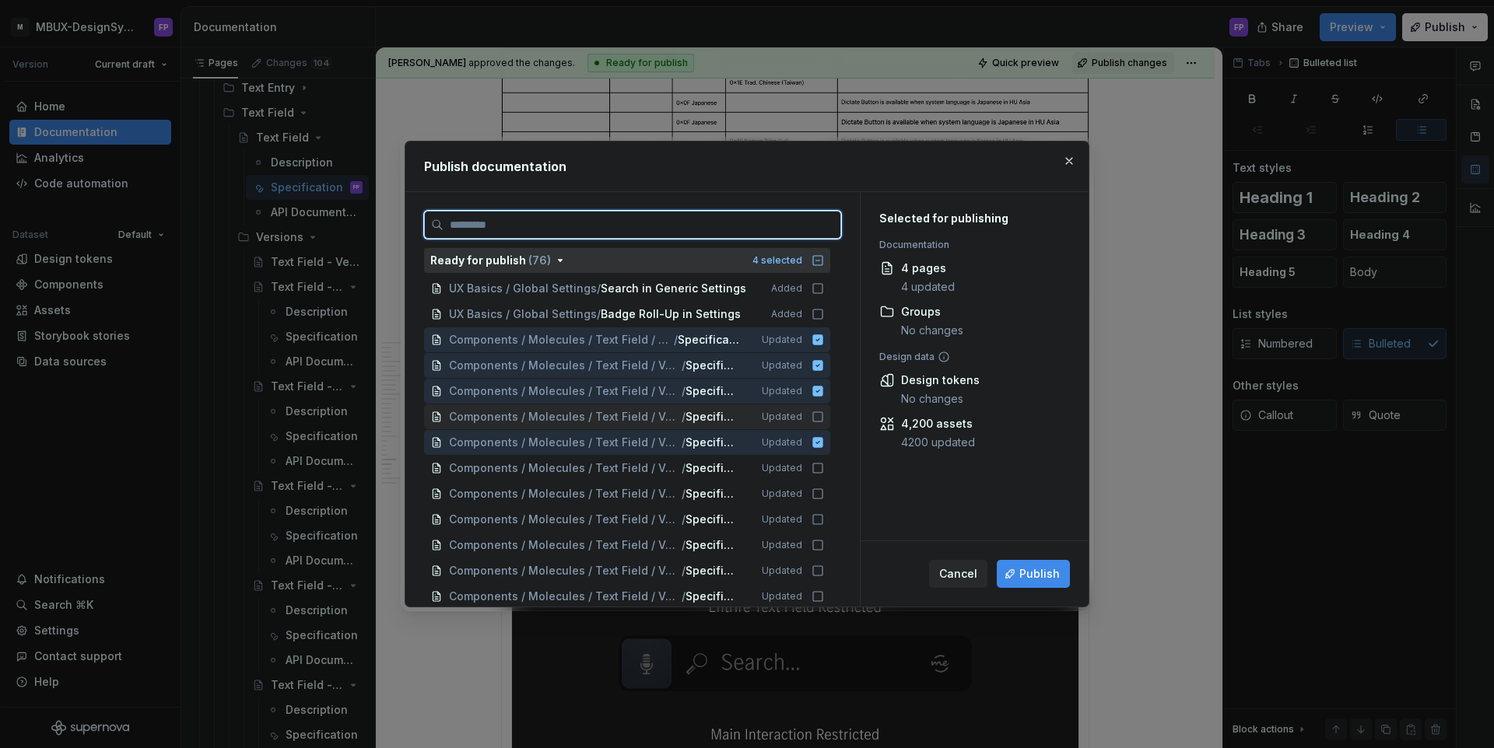
click at [824, 417] on icon at bounding box center [817, 417] width 12 height 12
click at [824, 471] on icon at bounding box center [817, 468] width 12 height 12
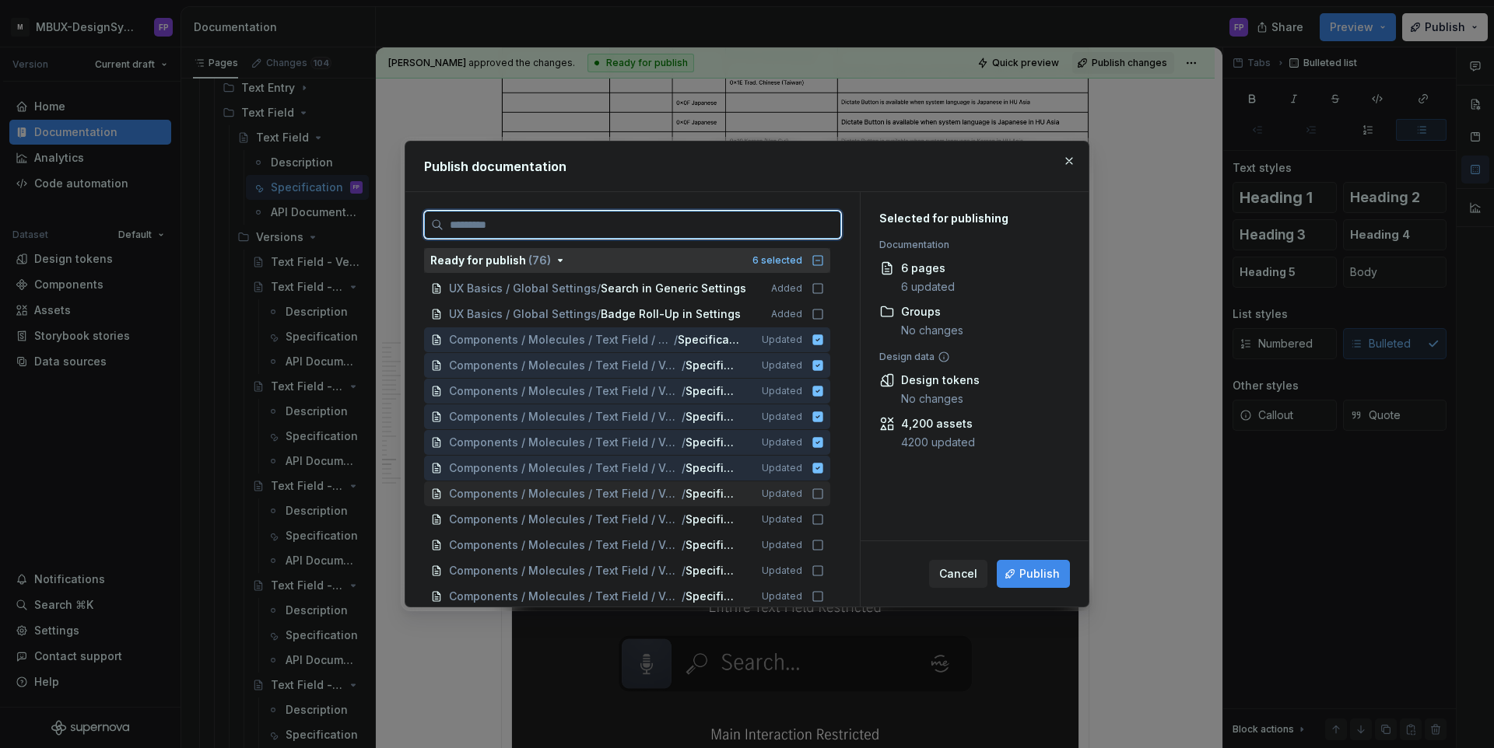
click at [827, 485] on div "Components / Molecules / Text Field / Versions / Text Field - V05 / Specificati…" at bounding box center [627, 494] width 406 height 25
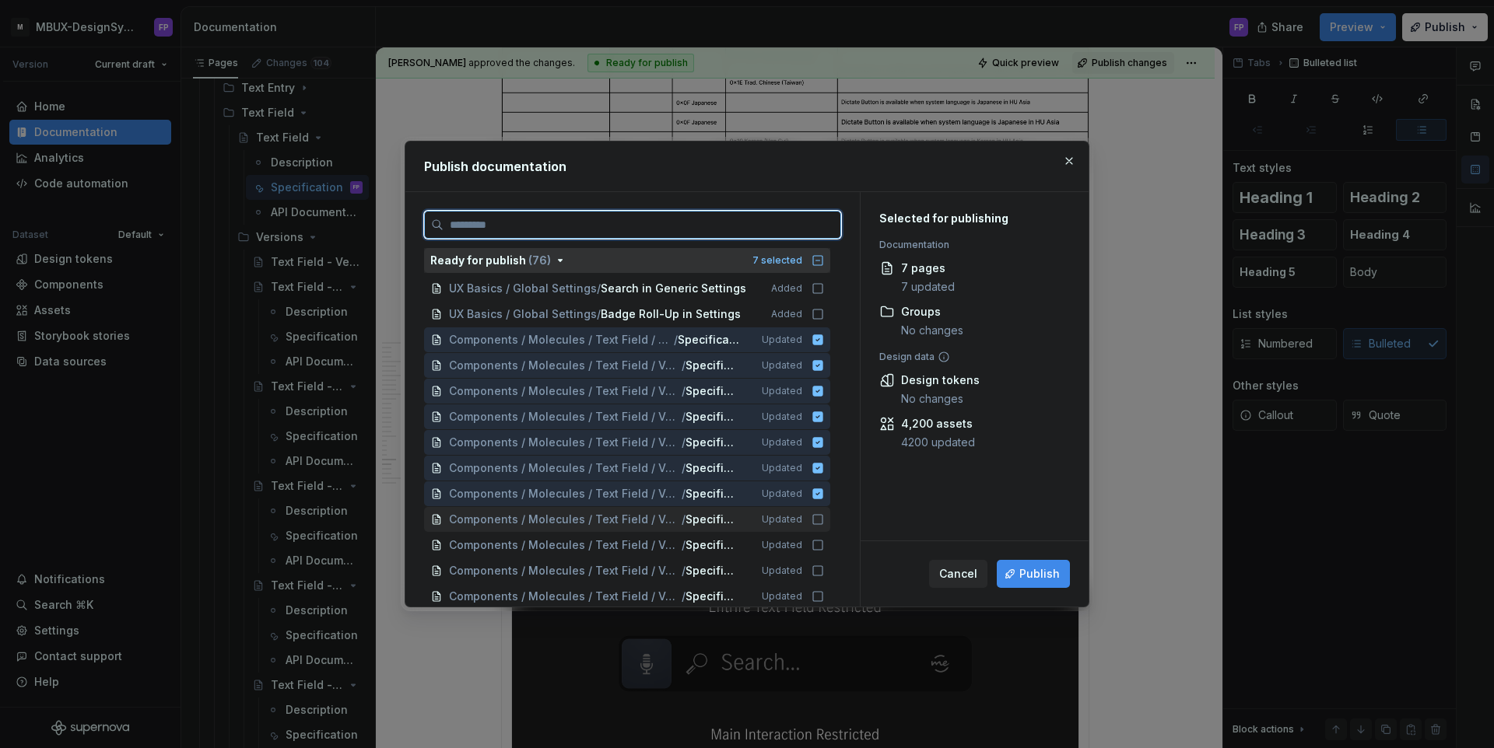
click at [824, 513] on icon at bounding box center [817, 519] width 12 height 12
click at [824, 548] on icon at bounding box center [817, 545] width 12 height 12
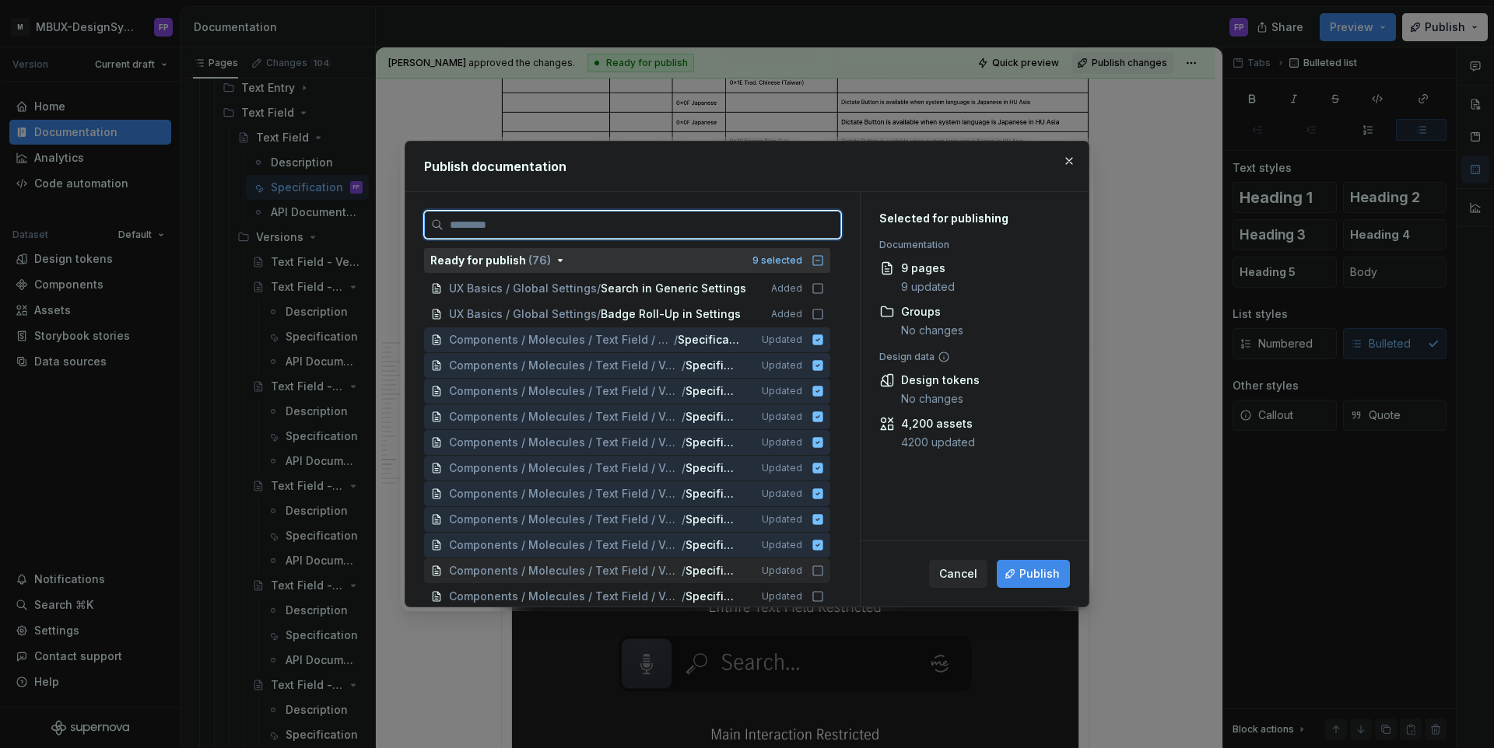
click at [824, 570] on icon at bounding box center [817, 571] width 12 height 12
click at [824, 570] on icon at bounding box center [817, 568] width 12 height 12
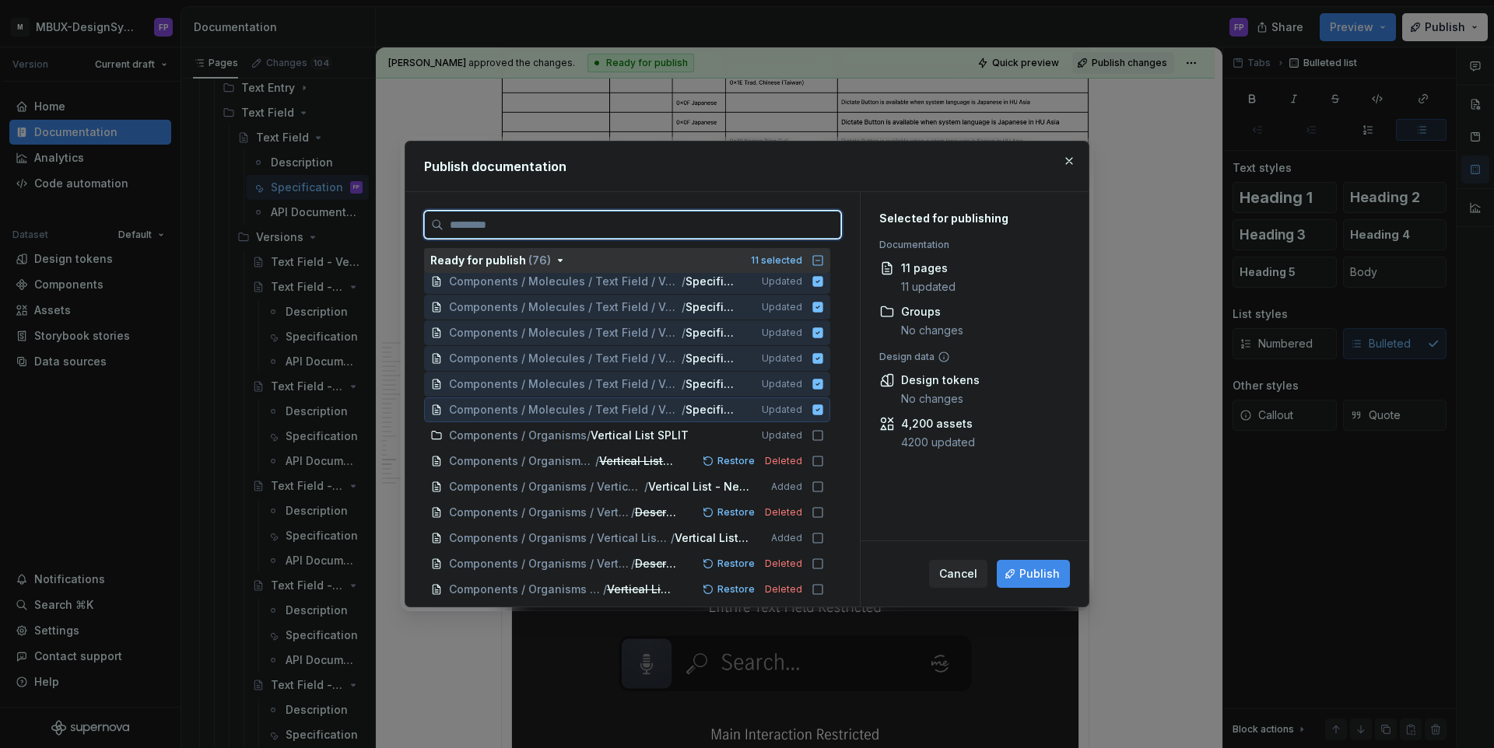
scroll to position [0, 0]
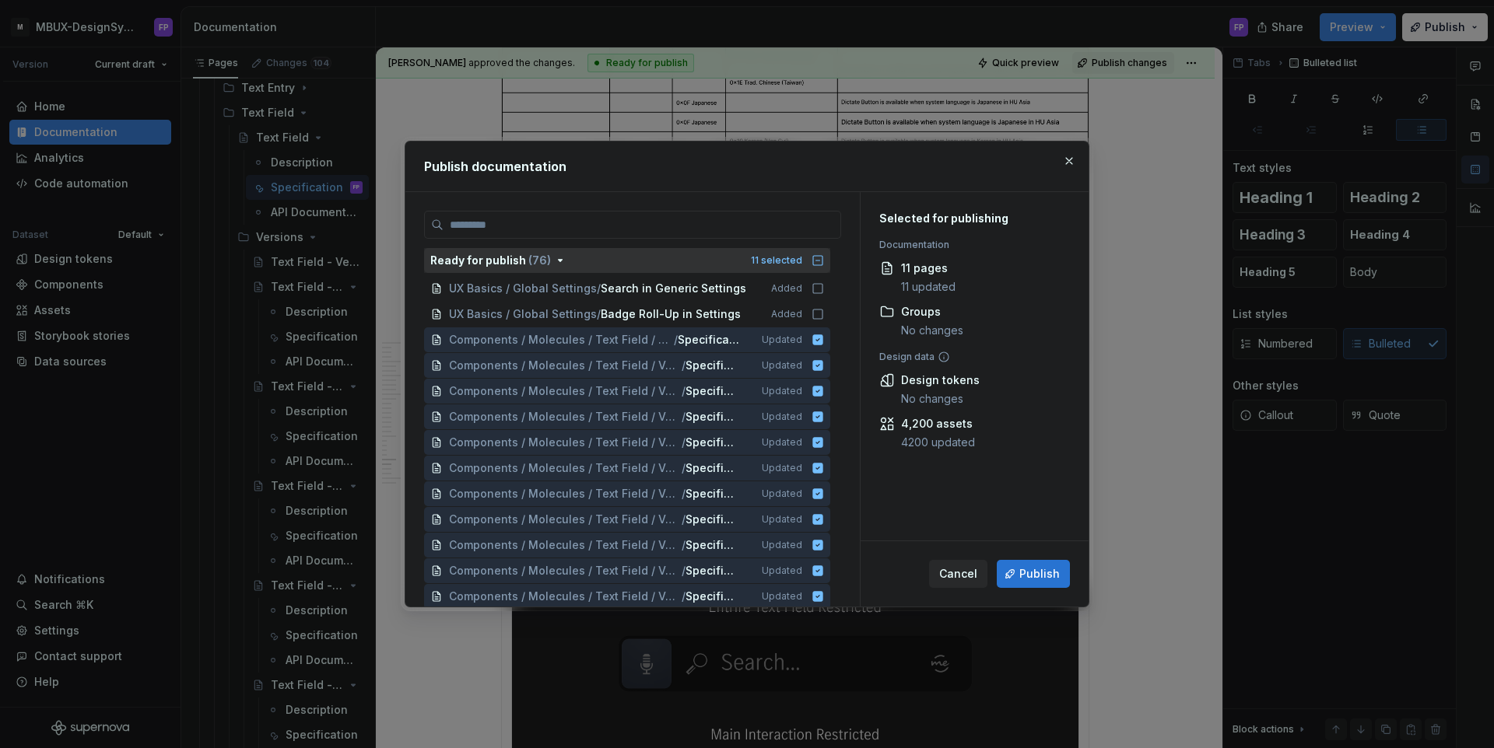
click at [1036, 572] on span "Publish" at bounding box center [1039, 574] width 40 height 16
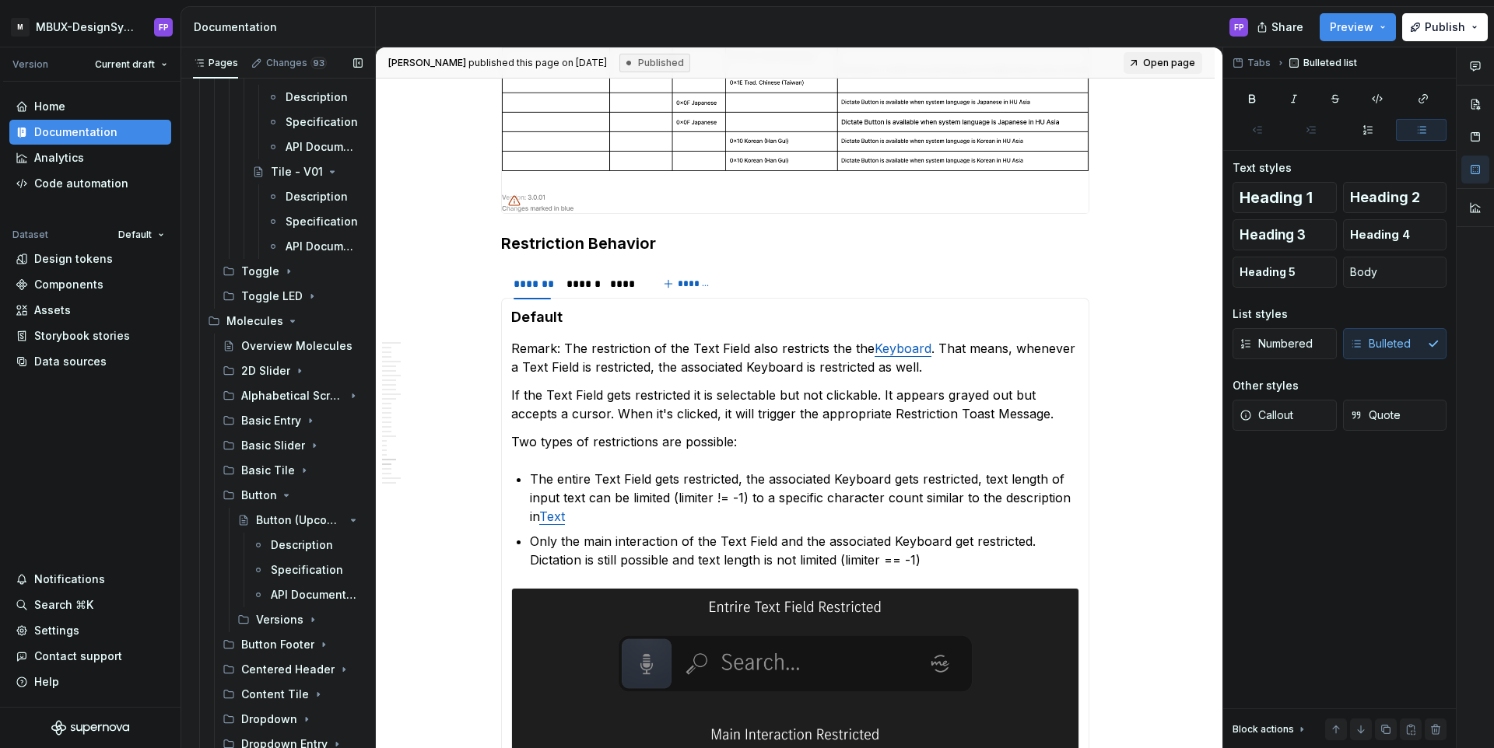
scroll to position [1314, 0]
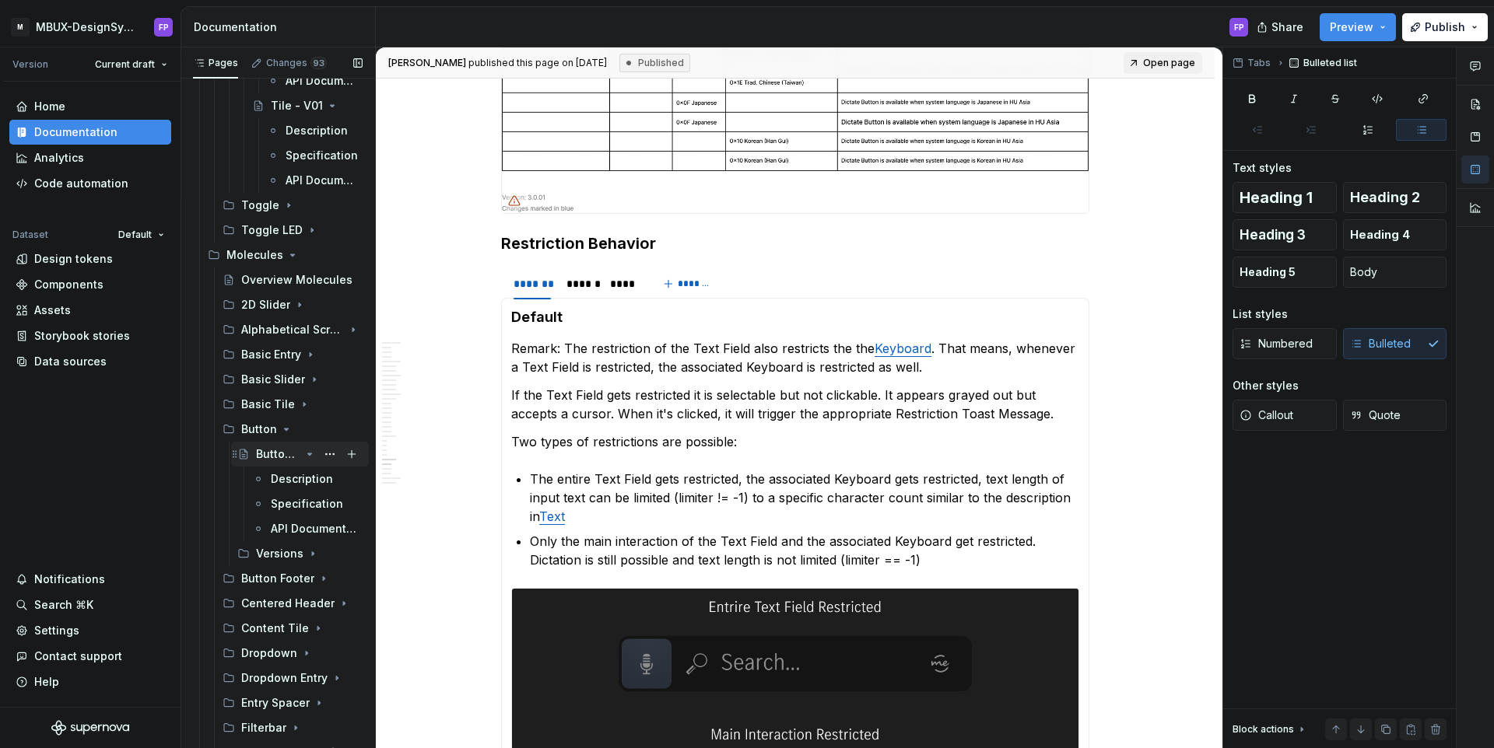
click at [272, 442] on div "Button (Upcoming)" at bounding box center [300, 454] width 138 height 25
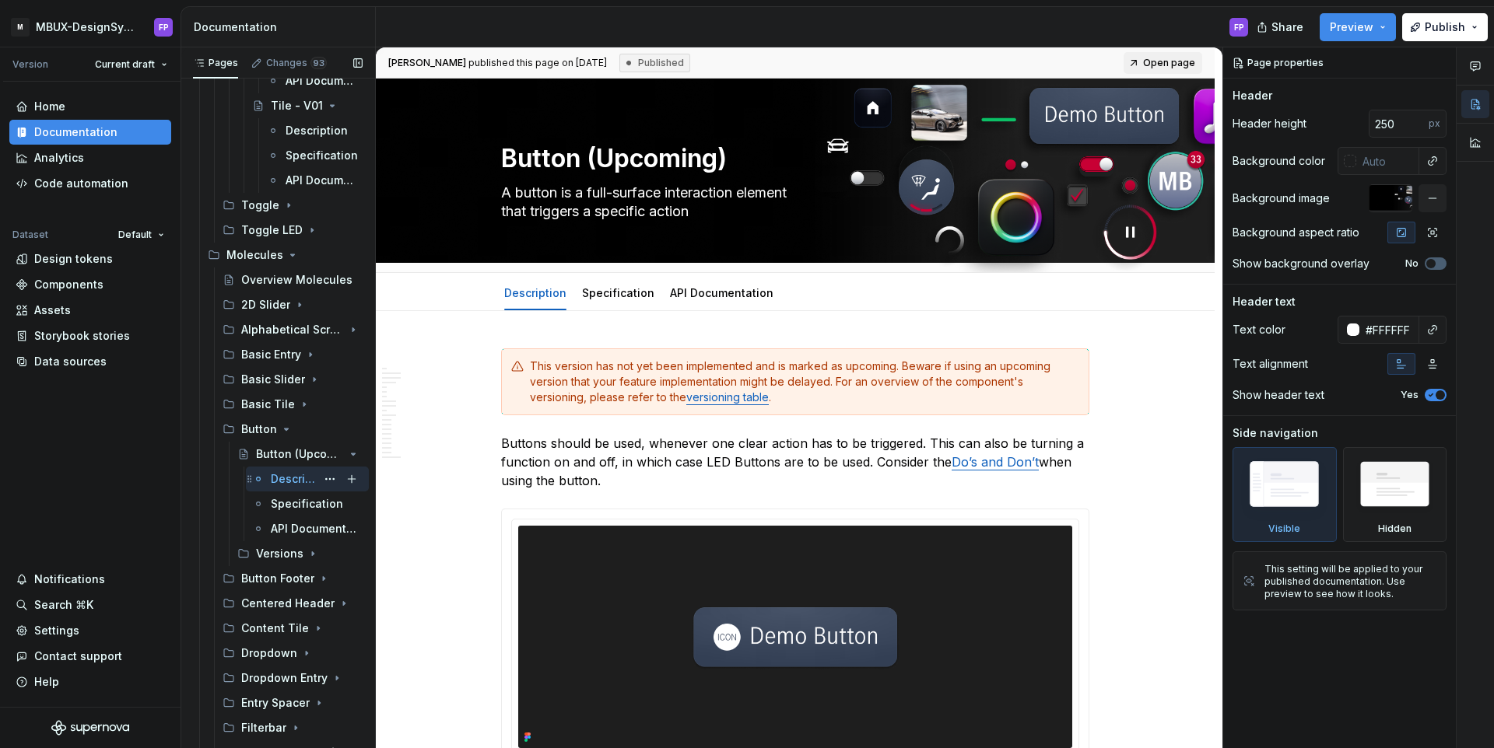
click at [278, 486] on div "Description" at bounding box center [293, 479] width 45 height 16
click at [293, 503] on div "Specification" at bounding box center [293, 504] width 45 height 16
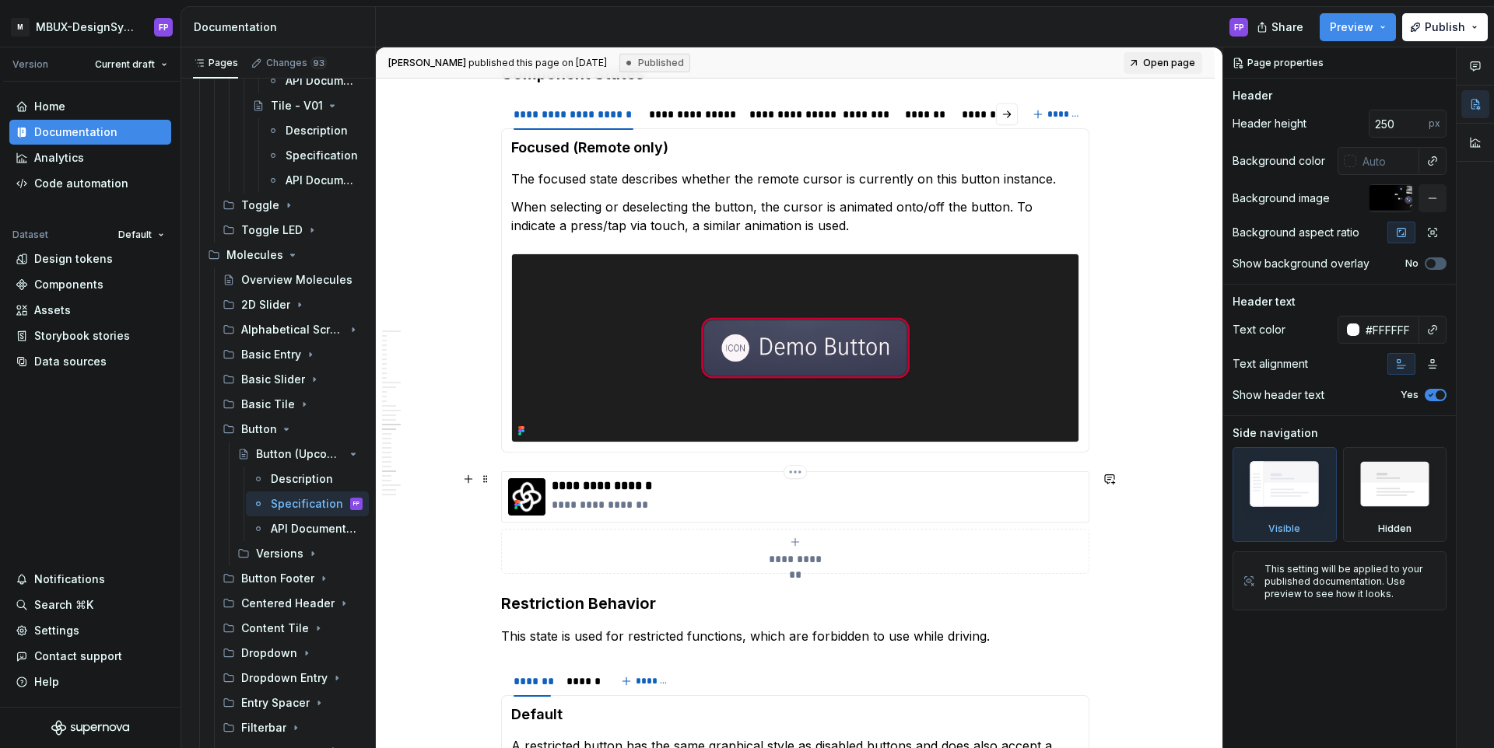
scroll to position [4381, 0]
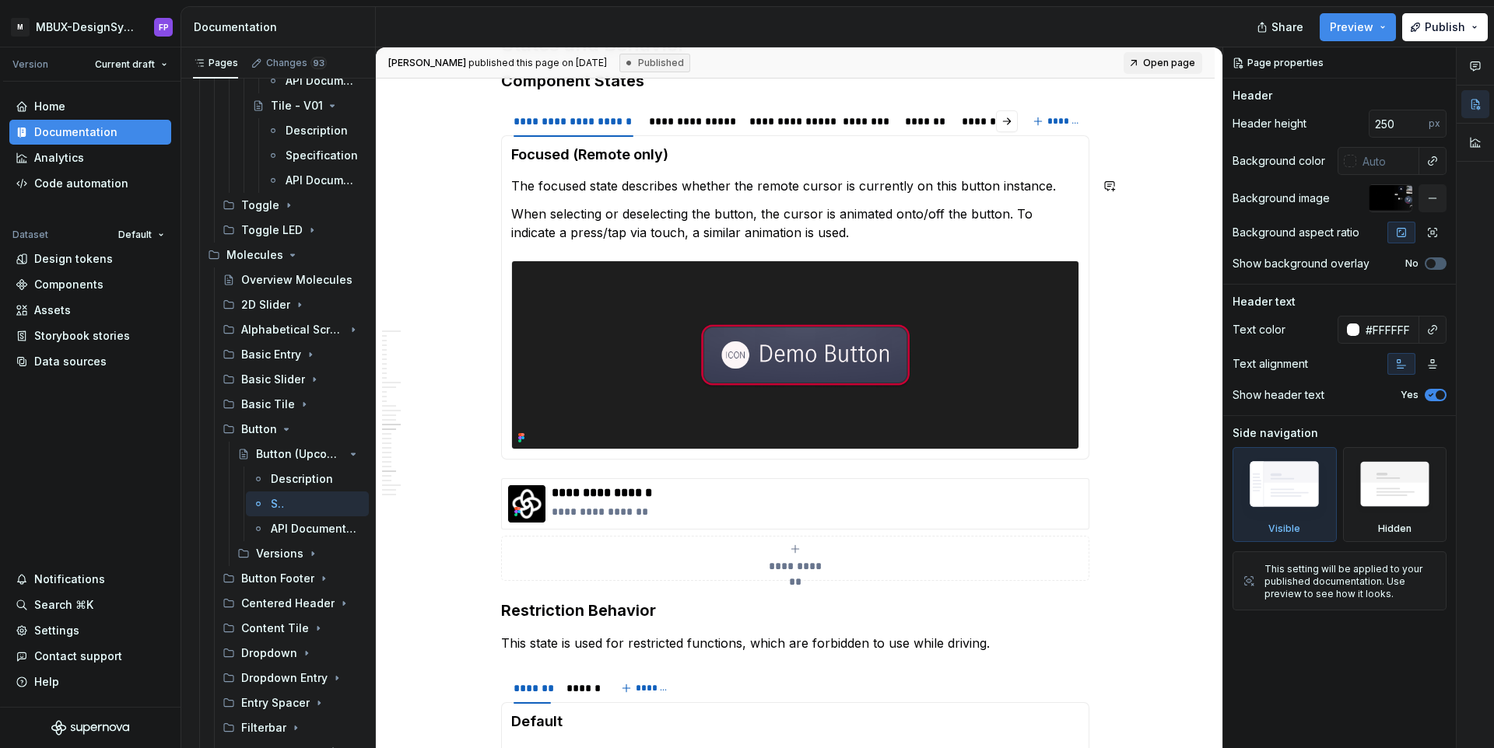
type textarea "*"
